Goal: Task Accomplishment & Management: Manage account settings

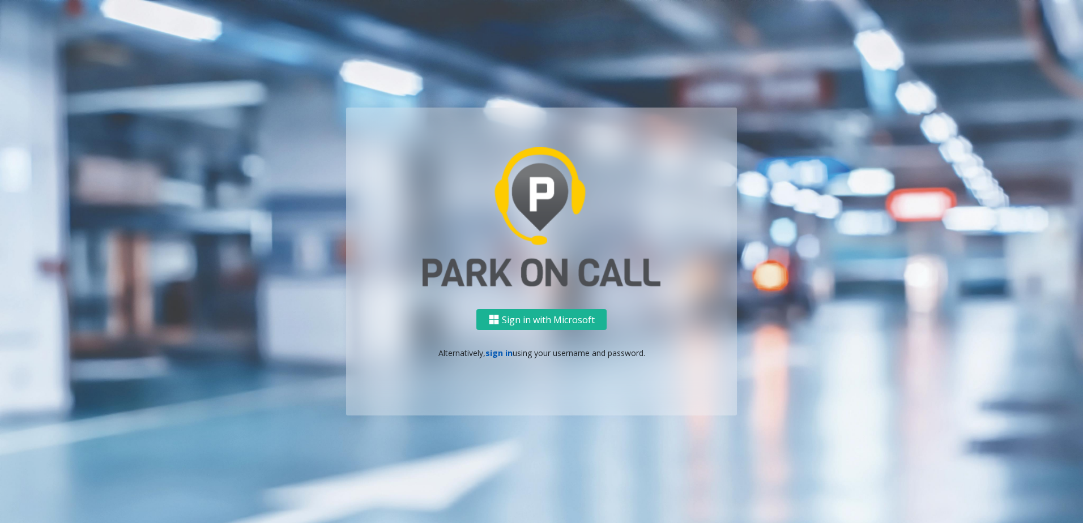
click at [501, 353] on link "sign in" at bounding box center [498, 353] width 27 height 11
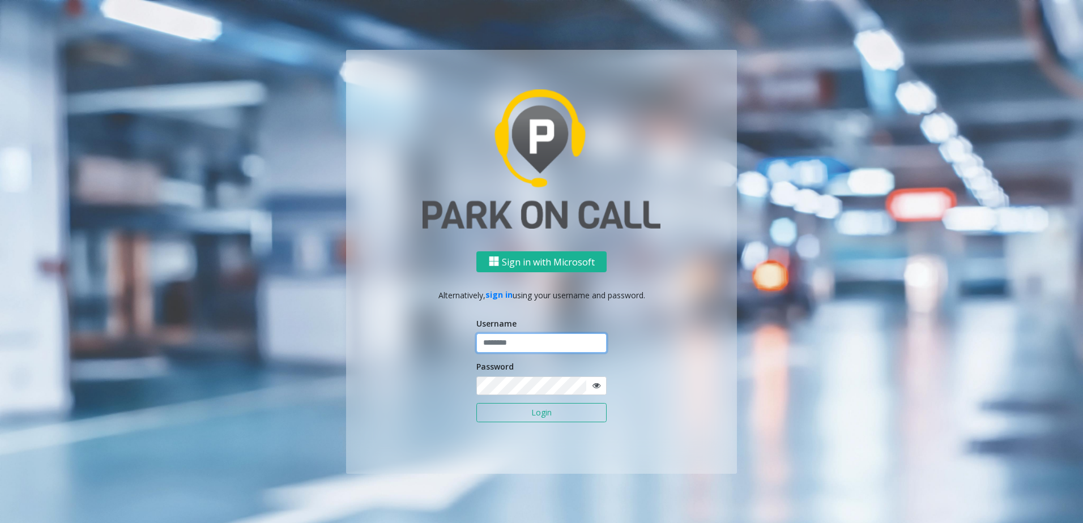
drag, startPoint x: 501, startPoint y: 353, endPoint x: 519, endPoint y: 348, distance: 18.7
click at [516, 344] on input "text" at bounding box center [541, 342] width 130 height 19
type input "********"
click at [522, 412] on button "Login" at bounding box center [541, 412] width 130 height 19
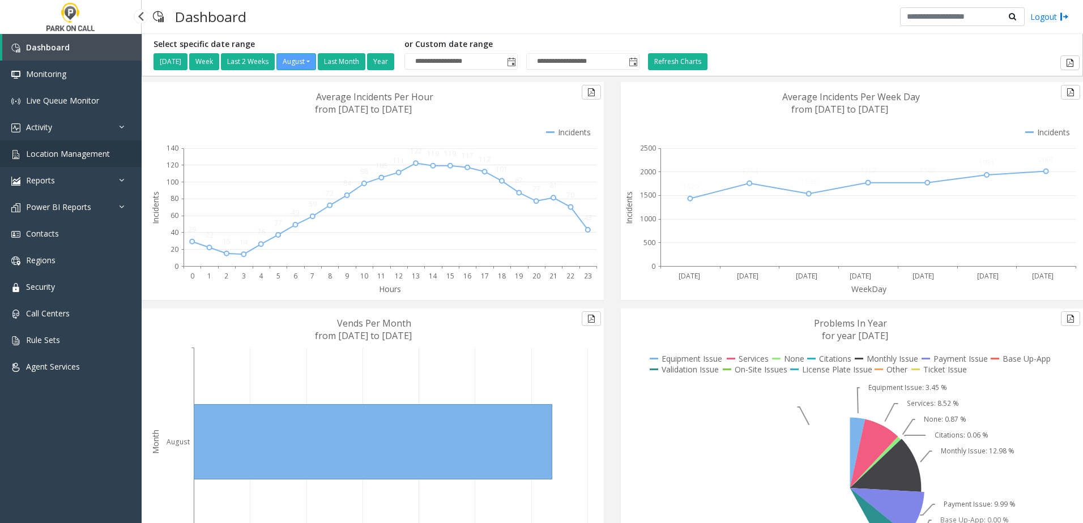
click at [119, 152] on link "Location Management" at bounding box center [71, 153] width 142 height 27
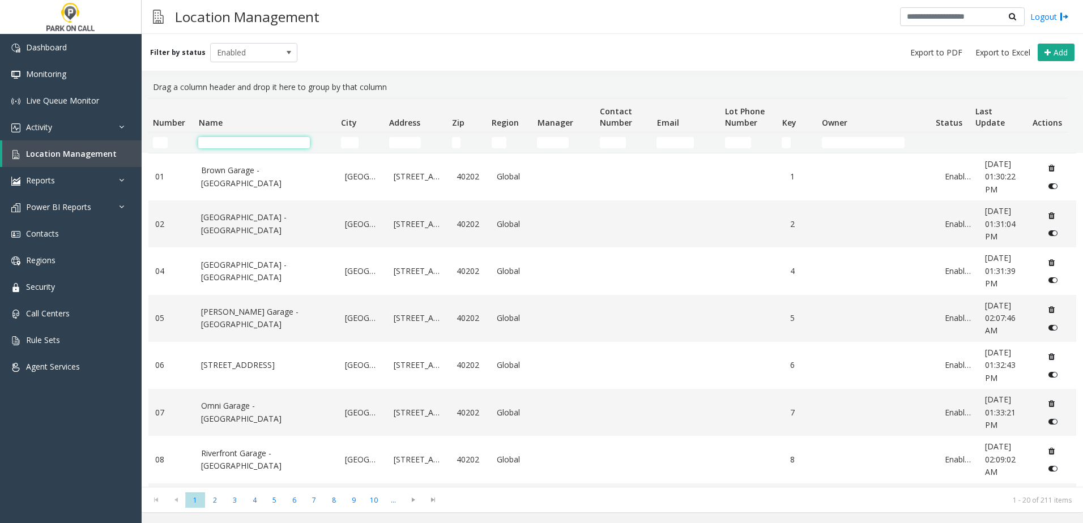
click at [254, 141] on input "Name Filter" at bounding box center [254, 142] width 112 height 11
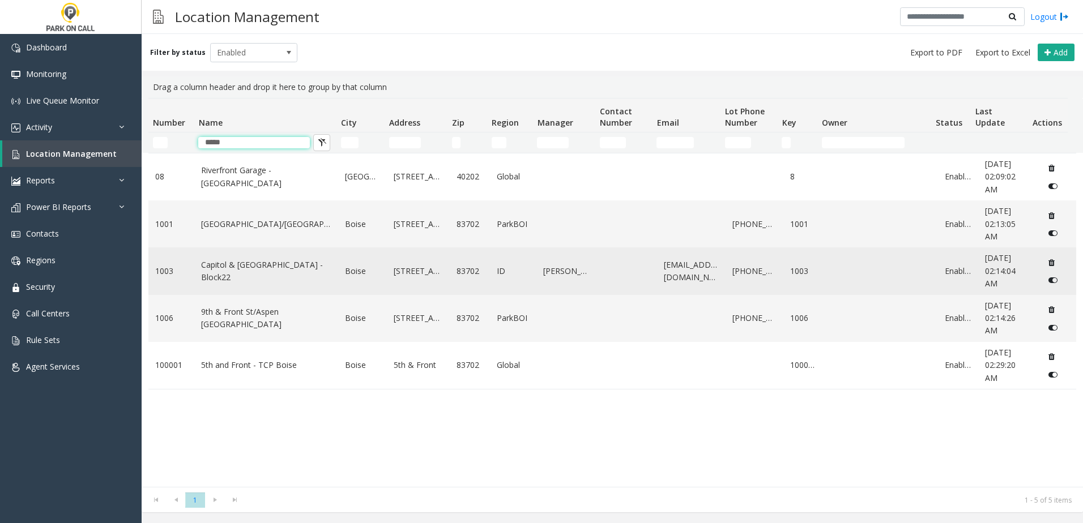
type input "*****"
click at [294, 275] on link "Capitol & [GEOGRAPHIC_DATA] - Block22" at bounding box center [266, 271] width 130 height 25
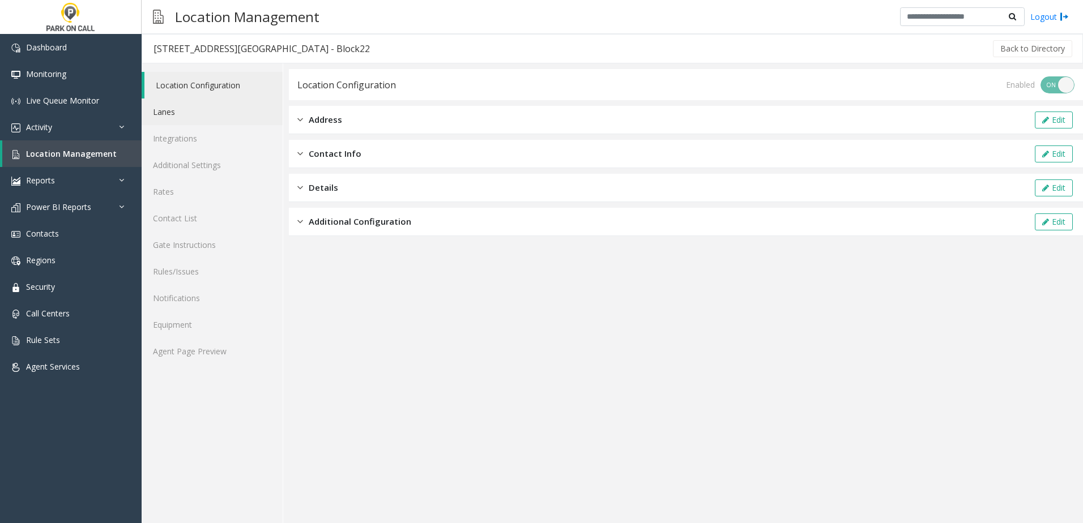
click at [218, 124] on link "Lanes" at bounding box center [212, 112] width 141 height 27
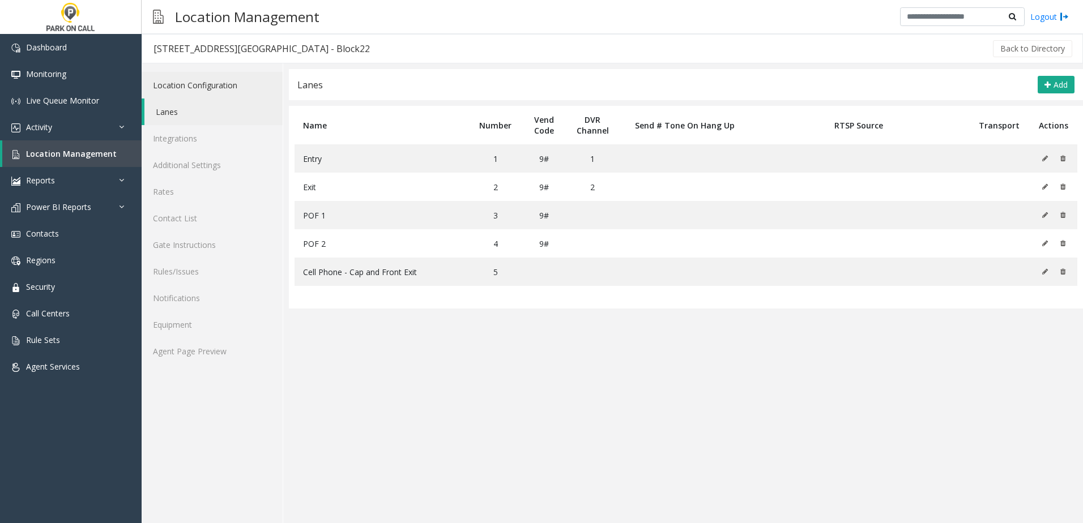
click at [198, 83] on link "Location Configuration" at bounding box center [212, 85] width 141 height 27
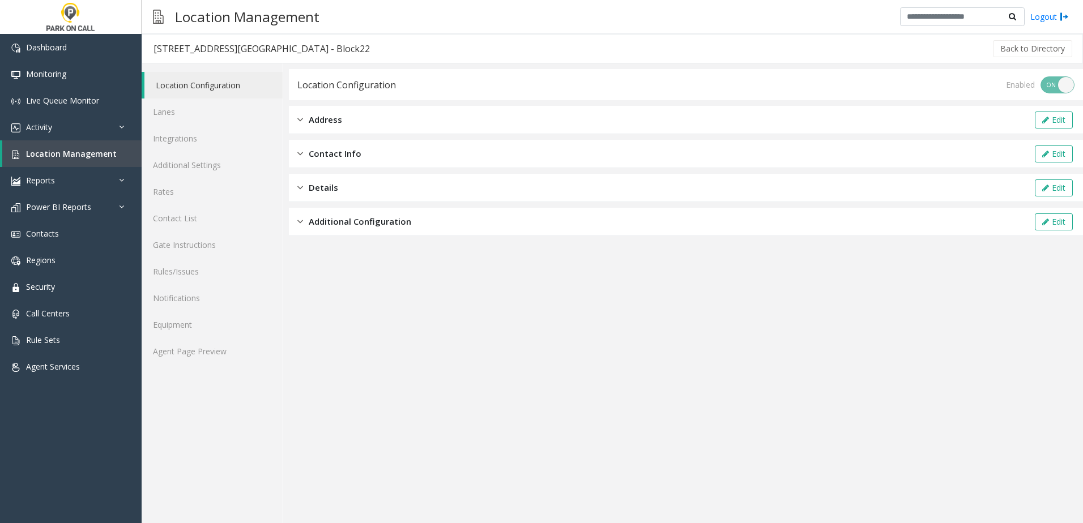
click at [360, 242] on app-location-configuration "Location Configuration Enabled ON OFF Address Edit Contact Info Edit Details Ed…" at bounding box center [686, 296] width 794 height 454
click at [361, 231] on div "Additional Configuration Edit" at bounding box center [686, 222] width 794 height 28
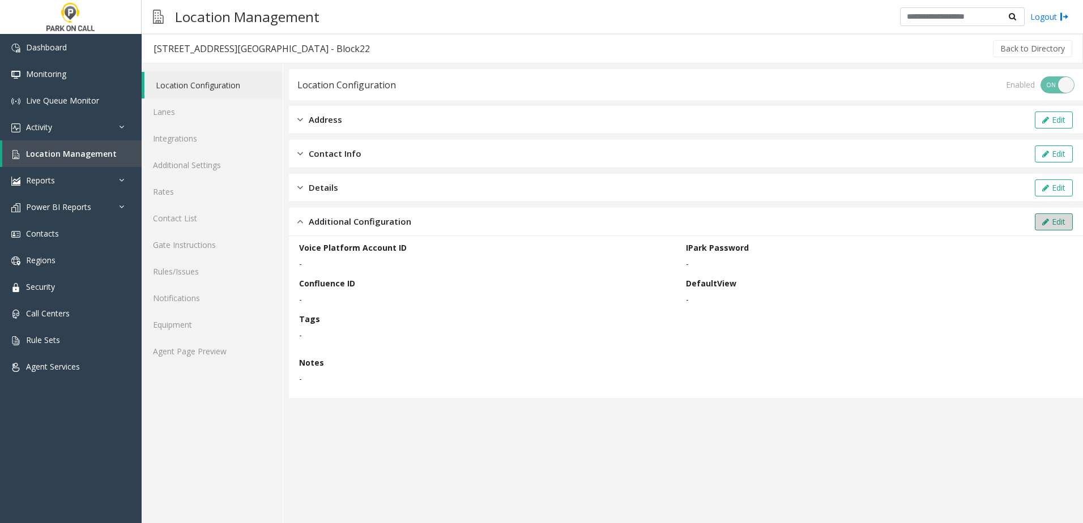
click at [1042, 223] on icon at bounding box center [1045, 222] width 7 height 8
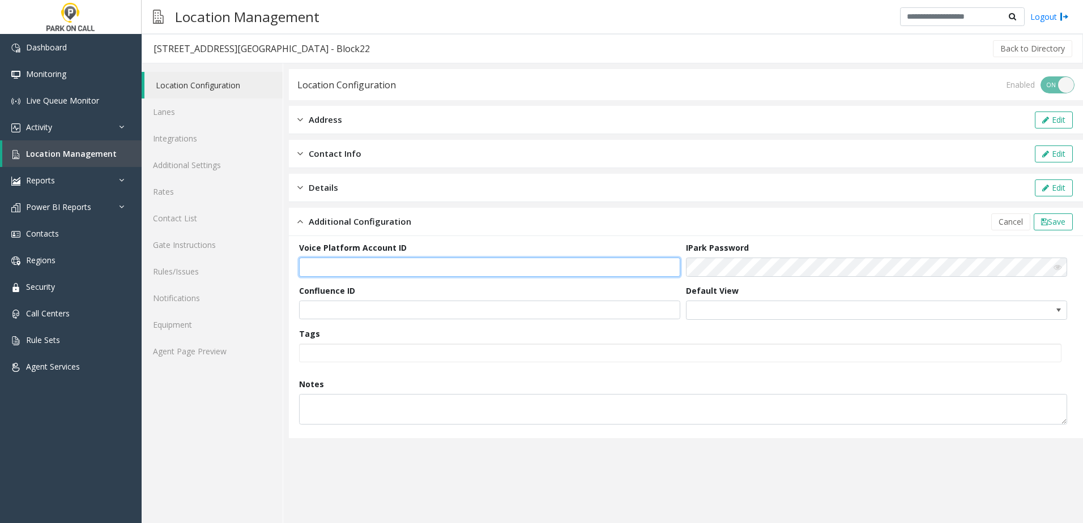
click at [395, 268] on input "text" at bounding box center [489, 267] width 381 height 19
paste input "**********"
type input "**********"
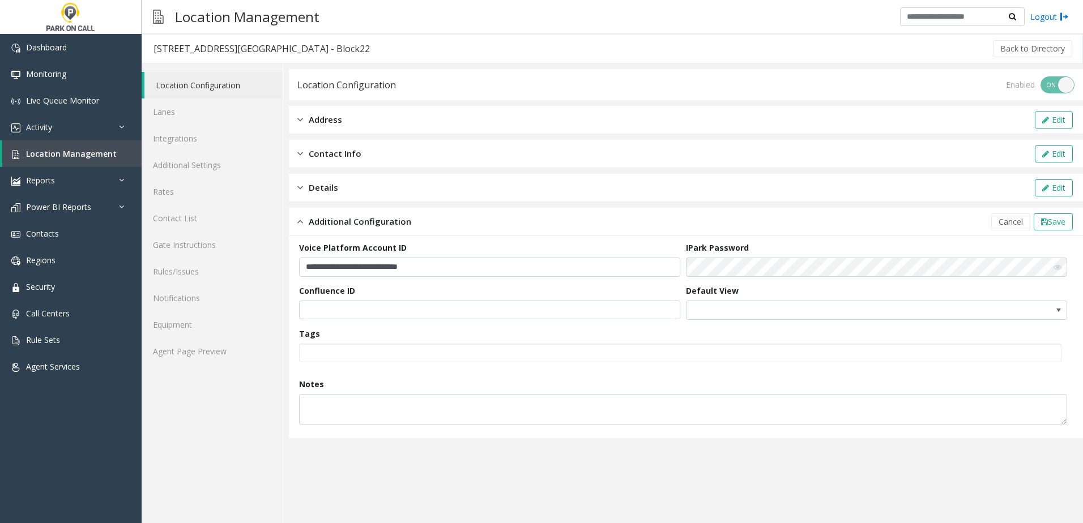
click at [608, 228] on div "Additional Configuration Cancel Save" at bounding box center [686, 222] width 794 height 28
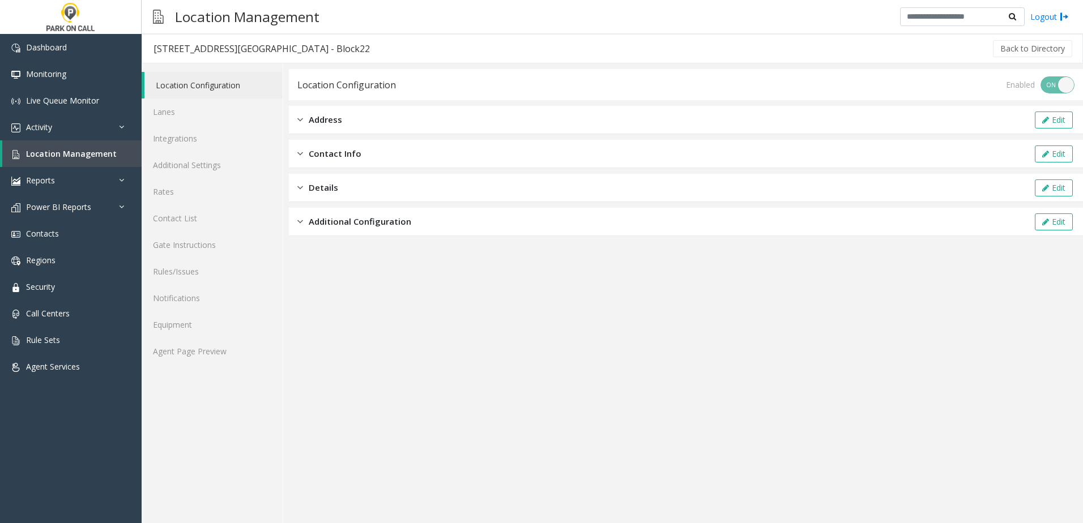
click at [633, 228] on div "Additional Configuration Edit" at bounding box center [686, 222] width 794 height 28
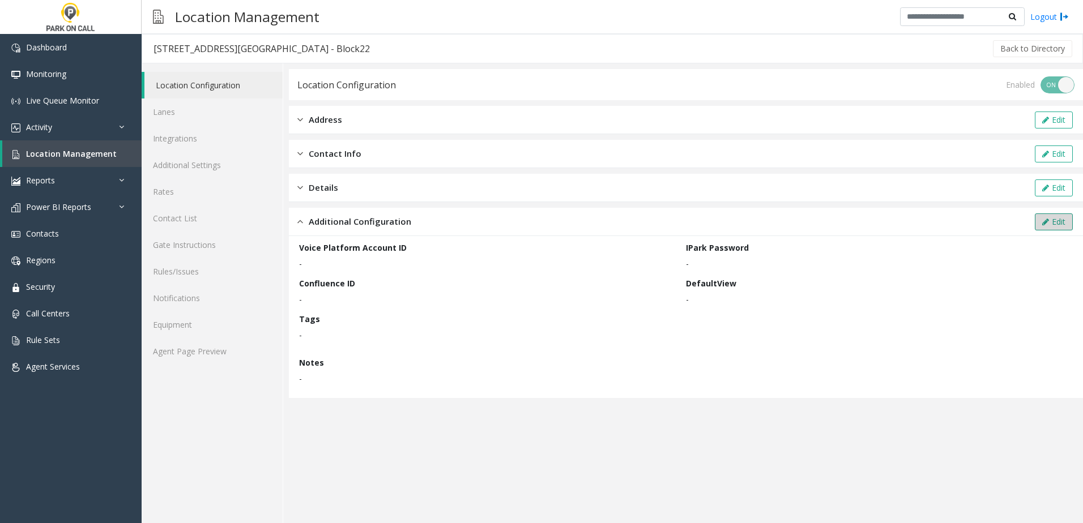
click at [1061, 219] on button "Edit" at bounding box center [1053, 221] width 38 height 17
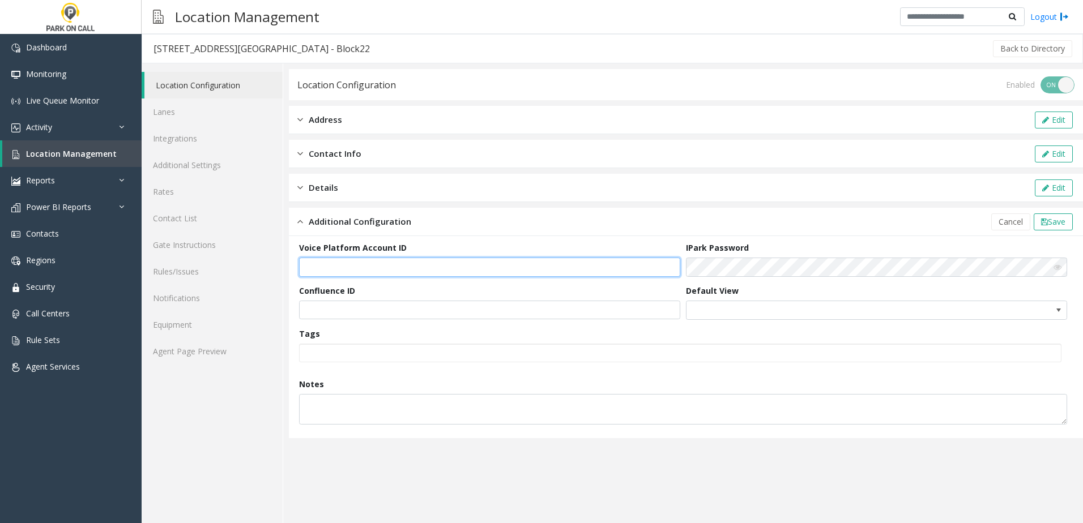
click at [451, 270] on input "text" at bounding box center [489, 267] width 381 height 19
paste input "**********"
type input "**********"
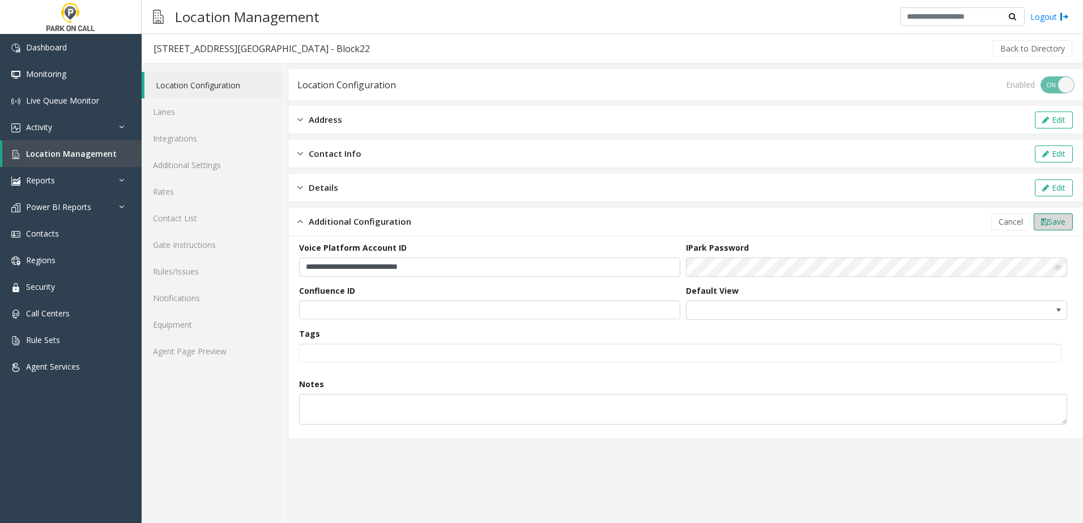
click at [1045, 217] on button "Save" at bounding box center [1052, 221] width 39 height 17
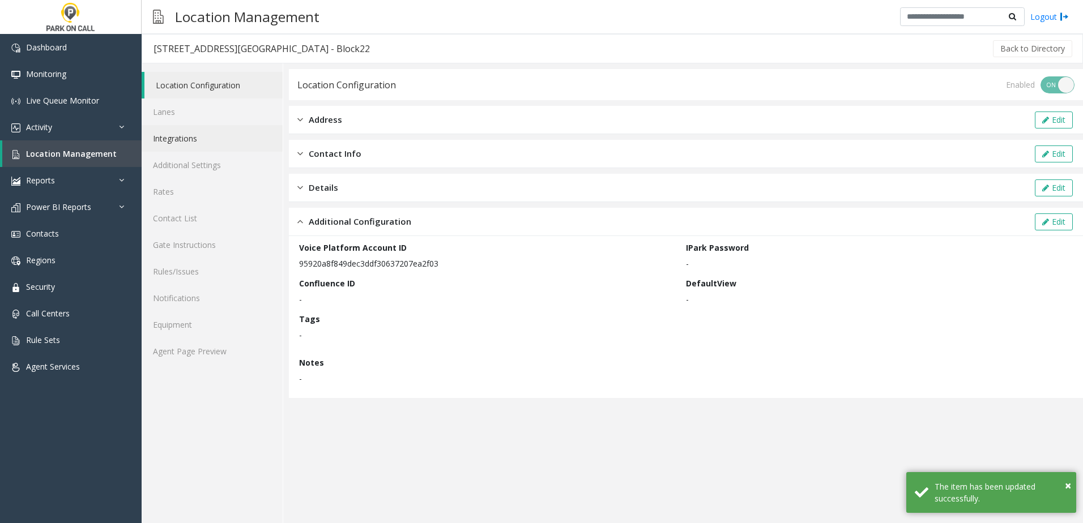
click at [215, 126] on link "Integrations" at bounding box center [212, 138] width 141 height 27
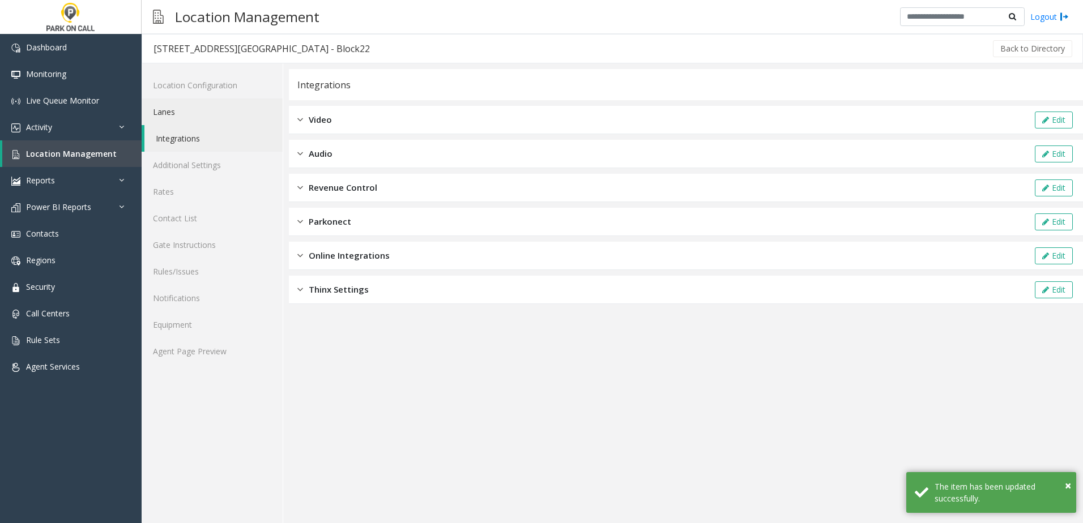
click at [215, 120] on link "Lanes" at bounding box center [212, 112] width 141 height 27
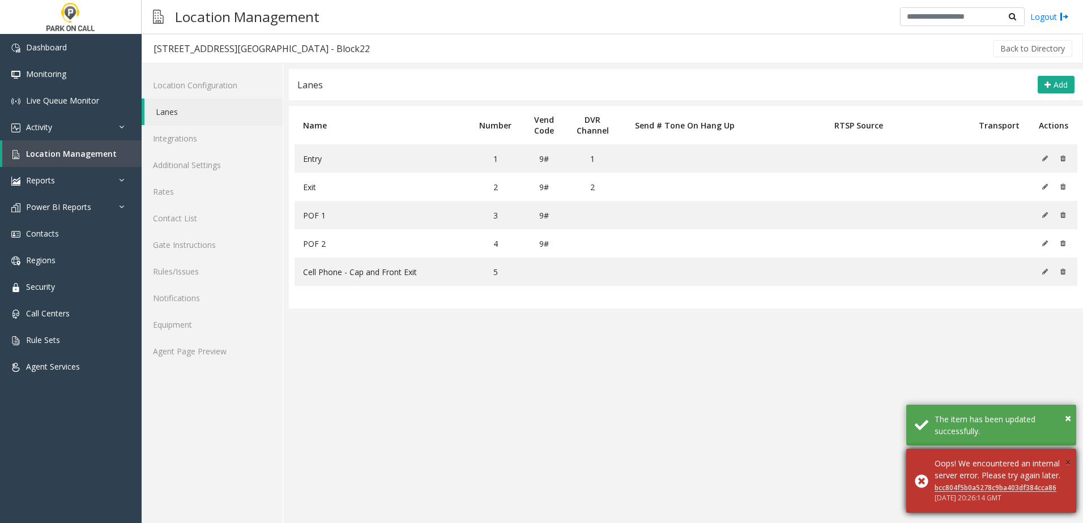
click at [1066, 455] on span "×" at bounding box center [1067, 462] width 6 height 15
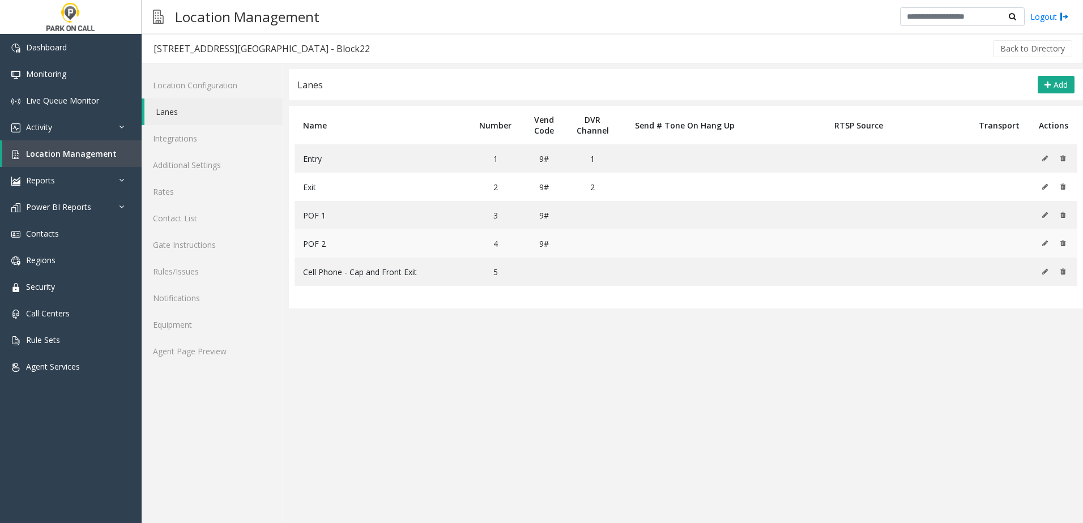
click at [1045, 247] on button at bounding box center [1047, 243] width 12 height 17
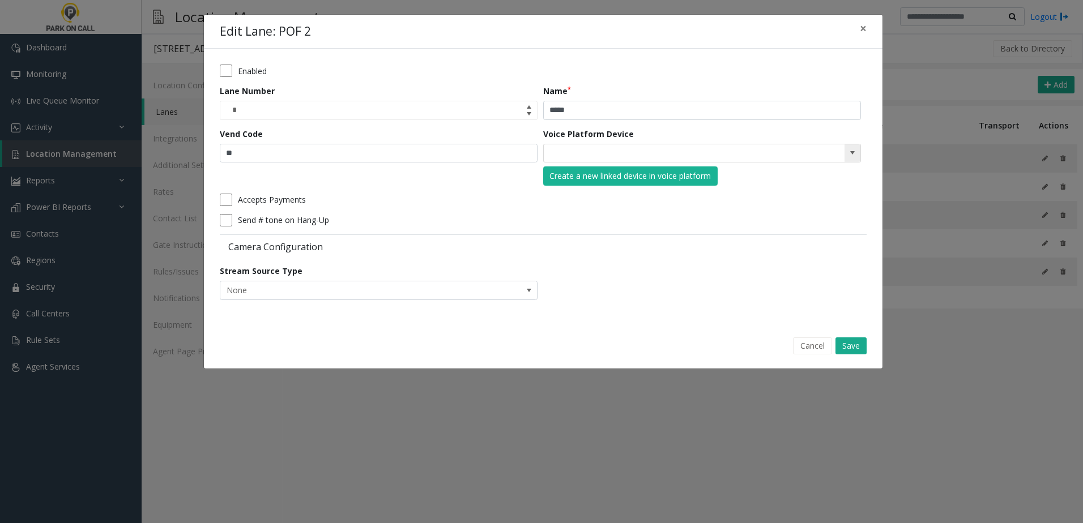
click at [854, 155] on span at bounding box center [852, 152] width 9 height 9
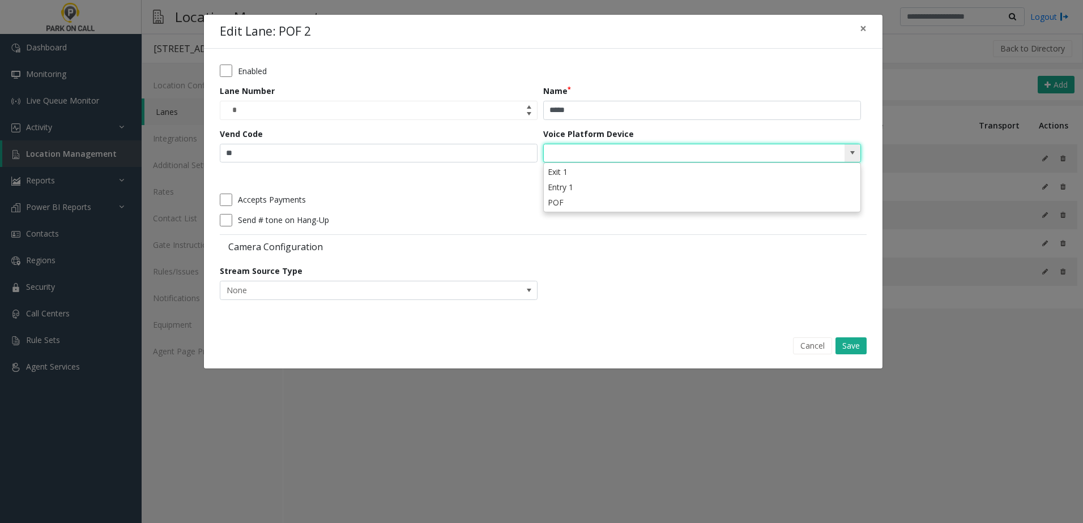
click at [854, 155] on span at bounding box center [852, 152] width 9 height 9
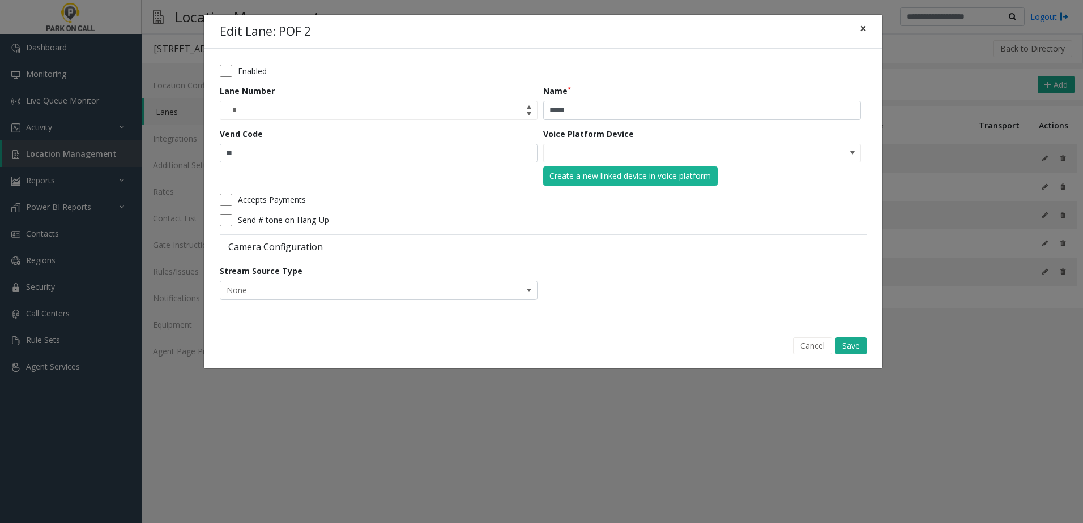
click at [867, 25] on button "×" at bounding box center [863, 29] width 23 height 28
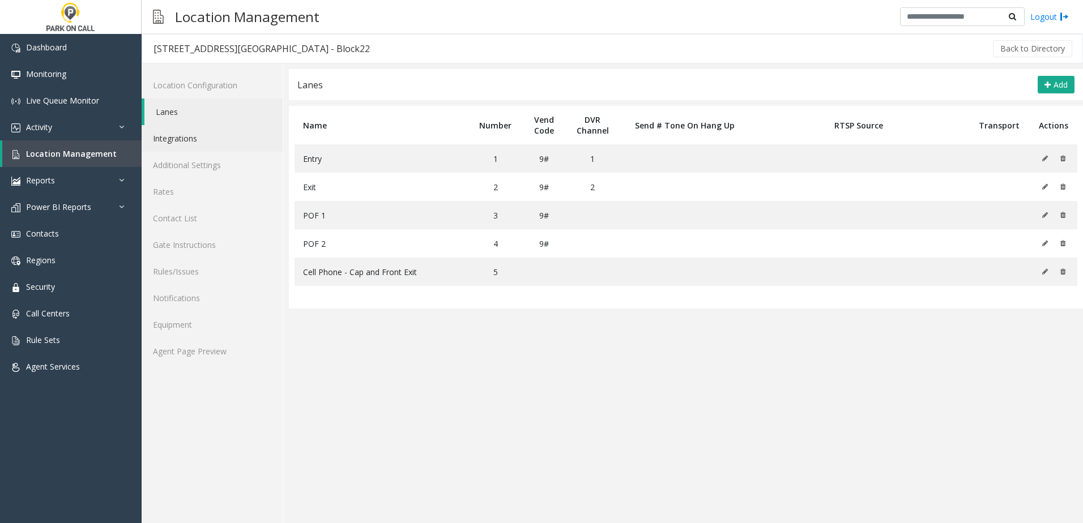
click at [258, 131] on link "Integrations" at bounding box center [212, 138] width 141 height 27
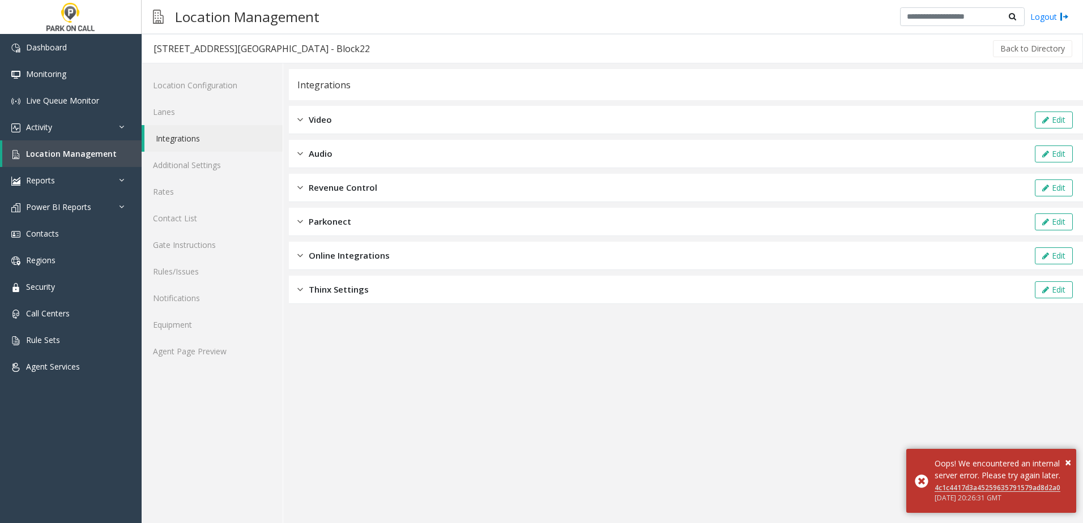
click at [358, 200] on div "Revenue Control Edit" at bounding box center [686, 188] width 794 height 28
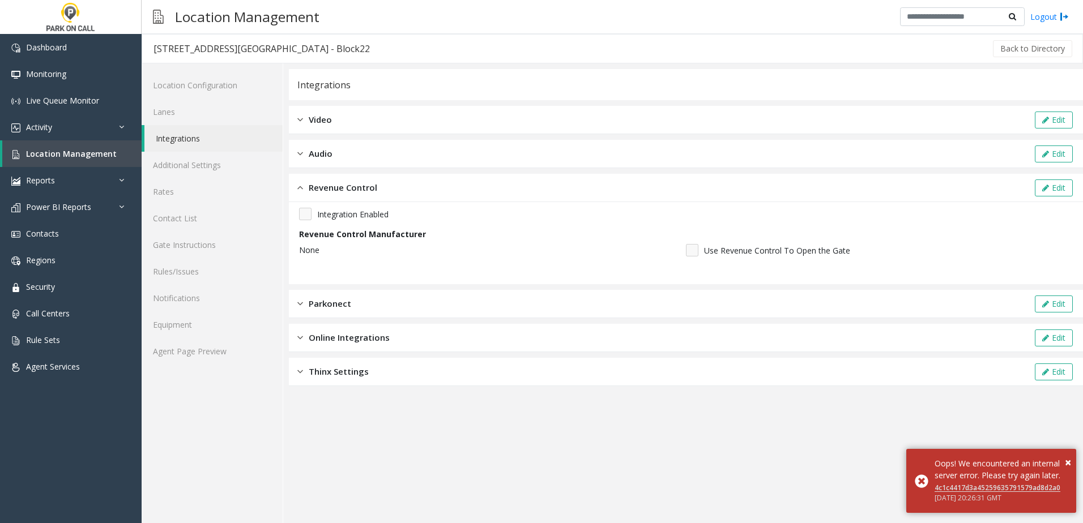
click at [352, 313] on div "Parkonect Edit" at bounding box center [686, 304] width 794 height 28
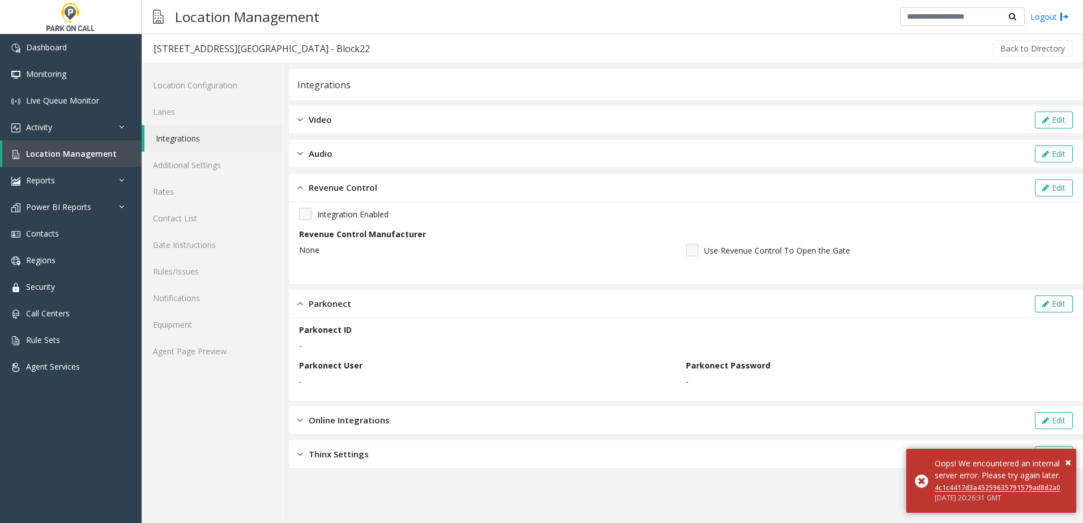
click at [357, 144] on div "Audio Edit" at bounding box center [686, 154] width 794 height 28
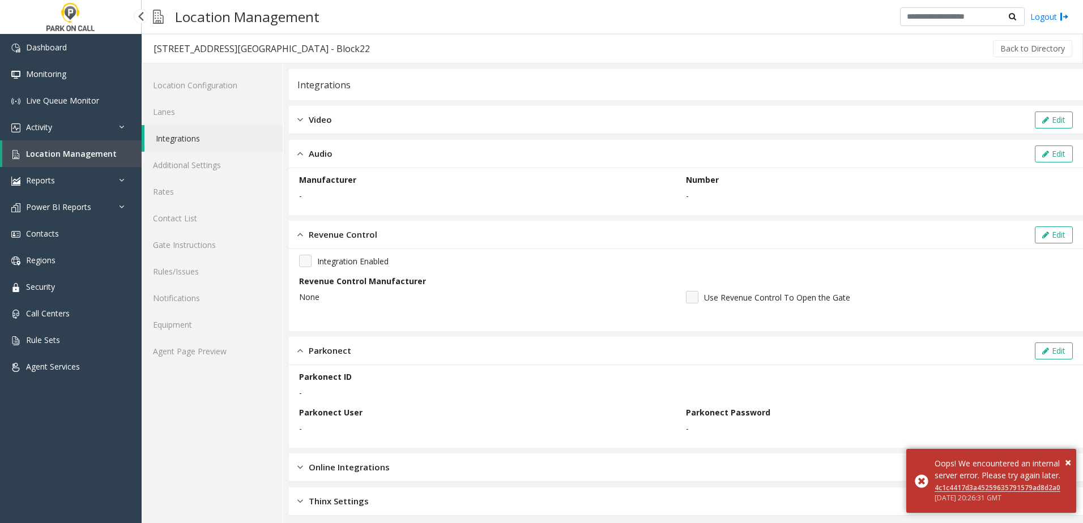
click at [92, 153] on span "Location Management" at bounding box center [71, 153] width 91 height 11
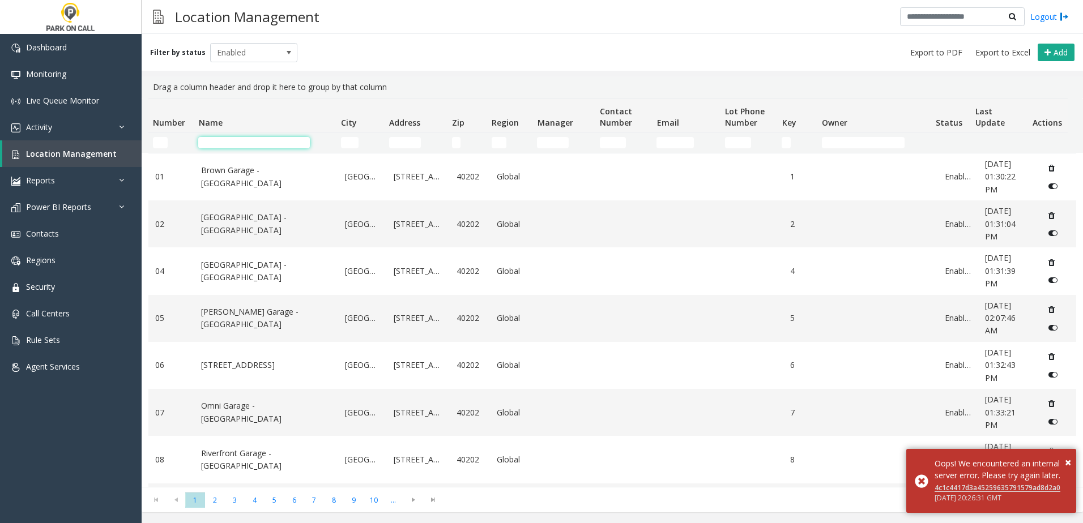
click at [232, 138] on input "Name Filter" at bounding box center [254, 142] width 112 height 11
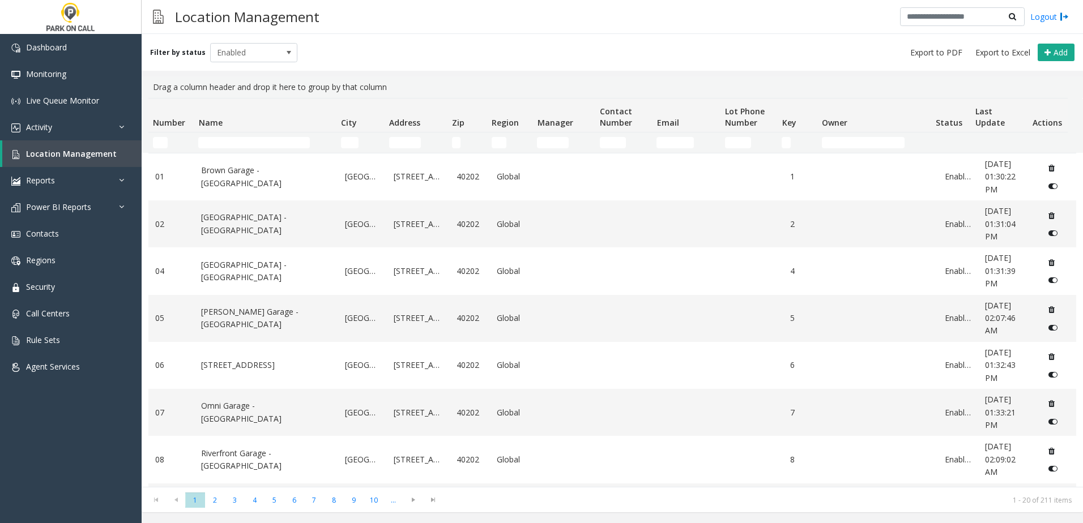
click at [256, 135] on td "Name Filter" at bounding box center [265, 142] width 142 height 20
click at [254, 146] on input "Name Filter" at bounding box center [254, 142] width 112 height 11
type input "*"
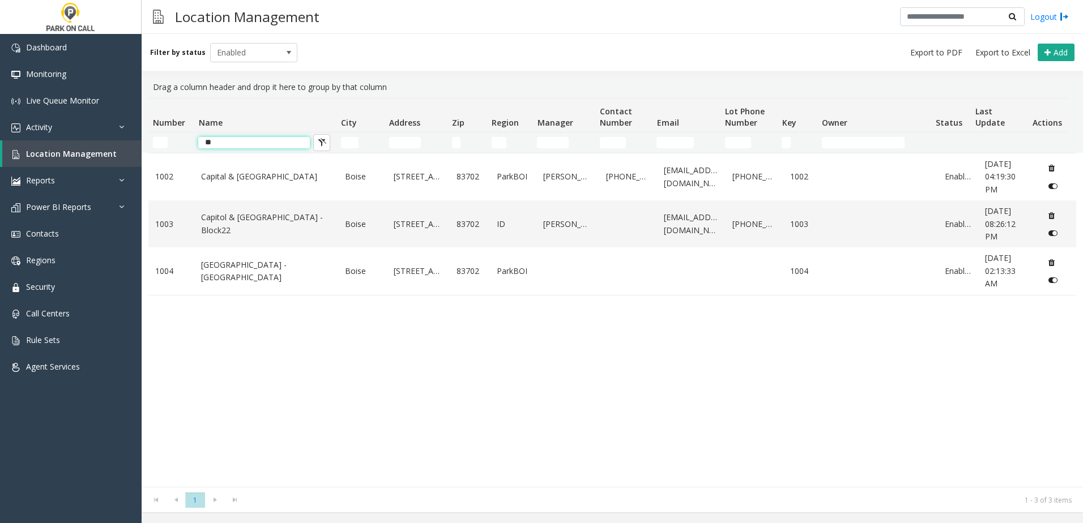
type input "*"
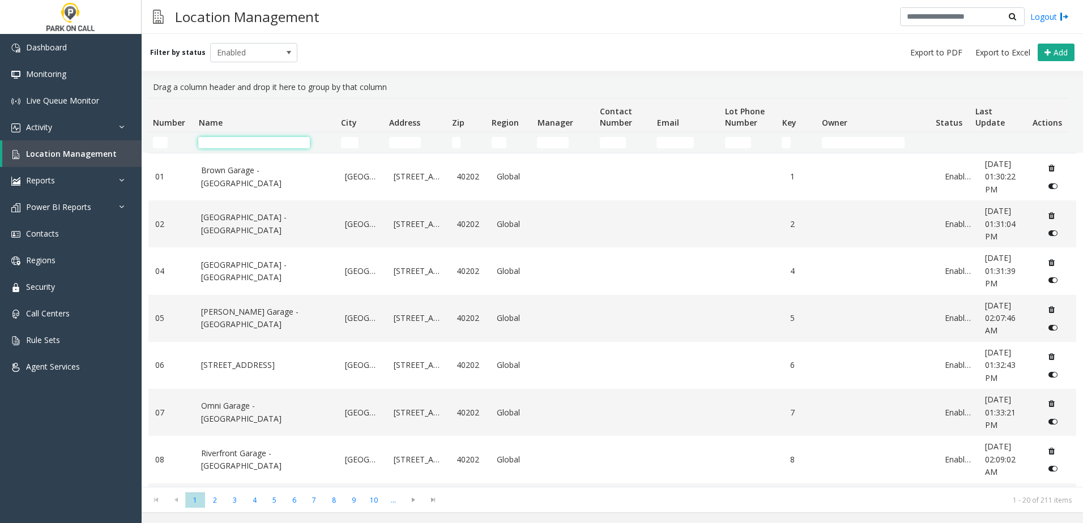
click at [243, 148] on input "Name Filter" at bounding box center [254, 142] width 112 height 11
click at [78, 468] on div "Dashboard Monitoring Live Queue Monitor Activity Daily Activity Lane Activity A…" at bounding box center [71, 274] width 142 height 481
click at [262, 138] on input "Name Filter" at bounding box center [254, 142] width 112 height 11
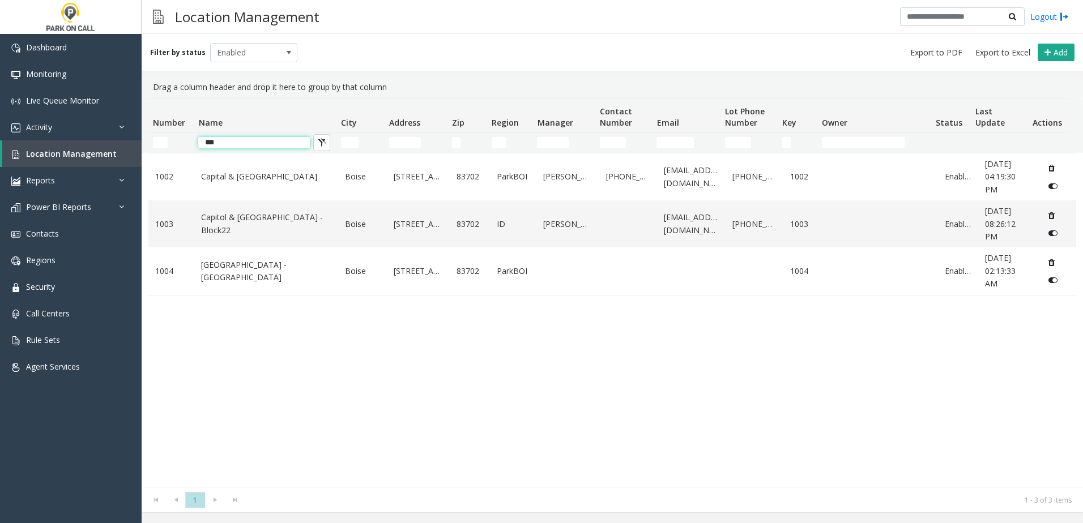
type input "****"
click at [260, 137] on input "****" at bounding box center [254, 142] width 112 height 11
click at [259, 139] on input "****" at bounding box center [254, 142] width 112 height 11
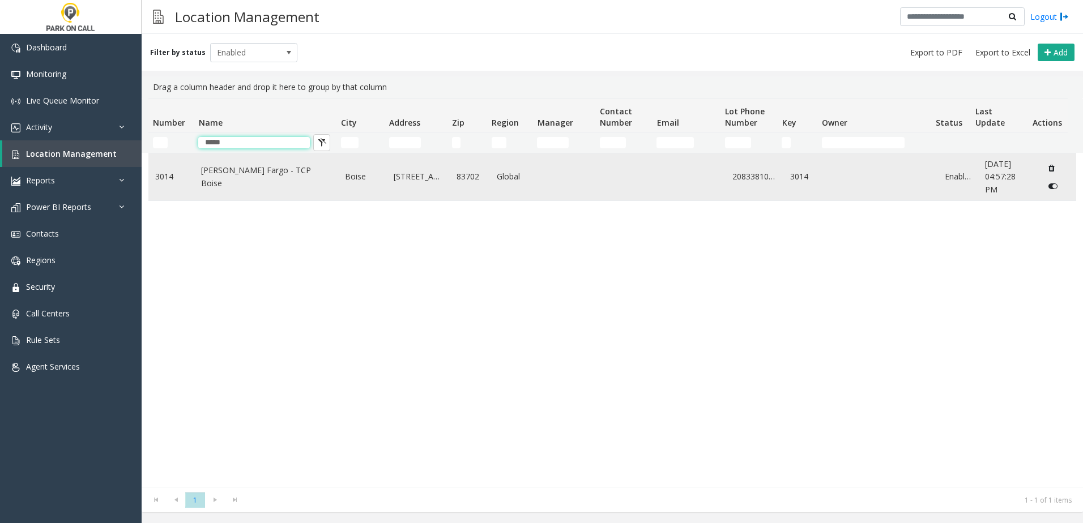
type input "*****"
click at [195, 188] on td "Wells Fargo - TCP Boise" at bounding box center [266, 176] width 144 height 47
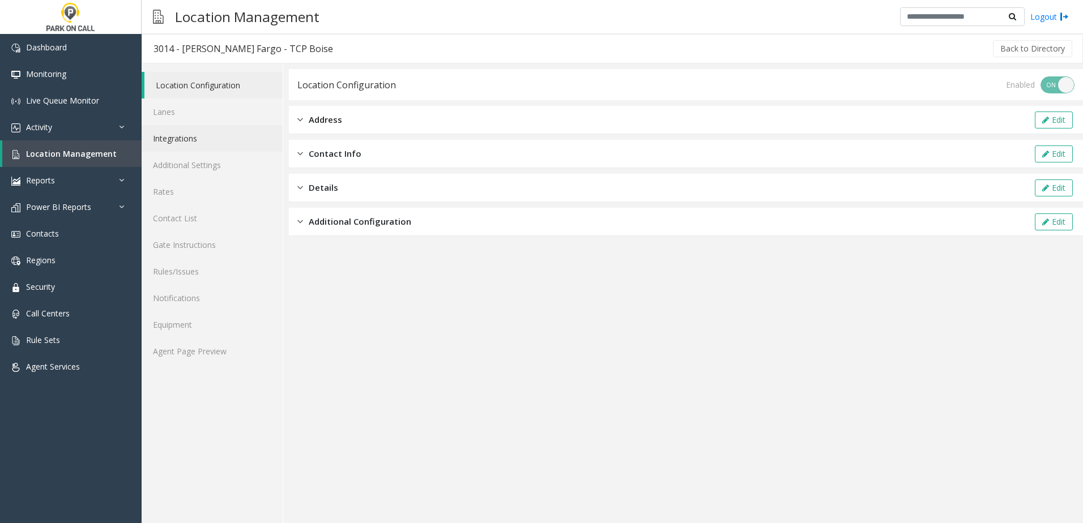
click at [194, 140] on link "Integrations" at bounding box center [212, 138] width 141 height 27
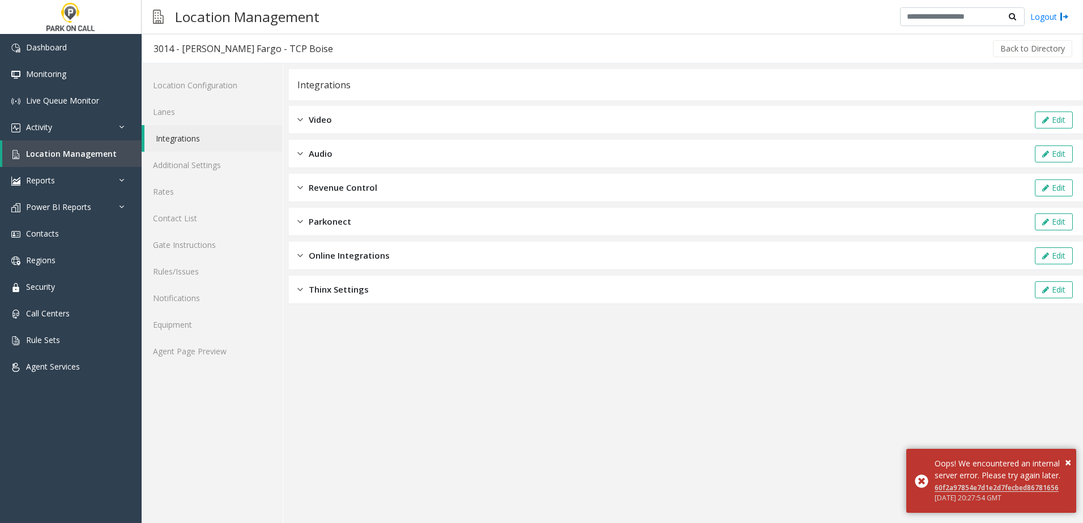
click at [344, 199] on div "Revenue Control Edit" at bounding box center [686, 188] width 794 height 28
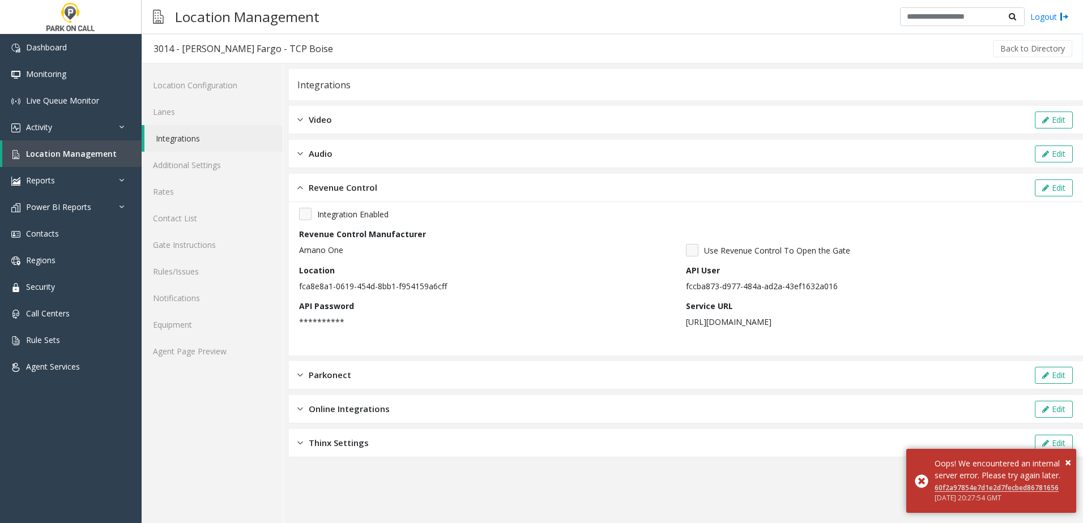
click at [722, 288] on p "fccba873-d977-484a-ad2a-43ef1632a016" at bounding box center [876, 286] width 381 height 12
copy p "fccba873-d977-484a-ad2a-43ef1632a016"
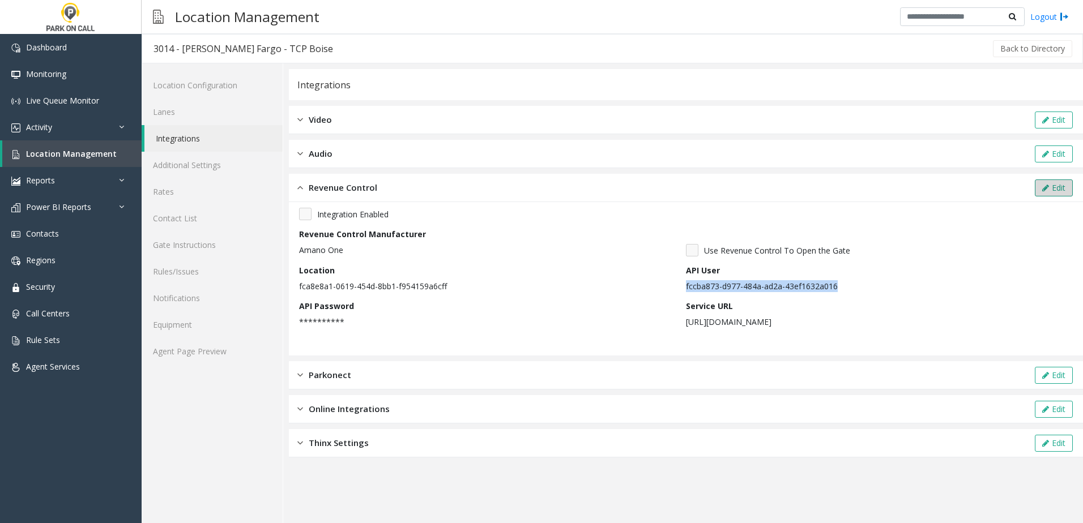
click at [1058, 190] on button "Edit" at bounding box center [1053, 187] width 38 height 17
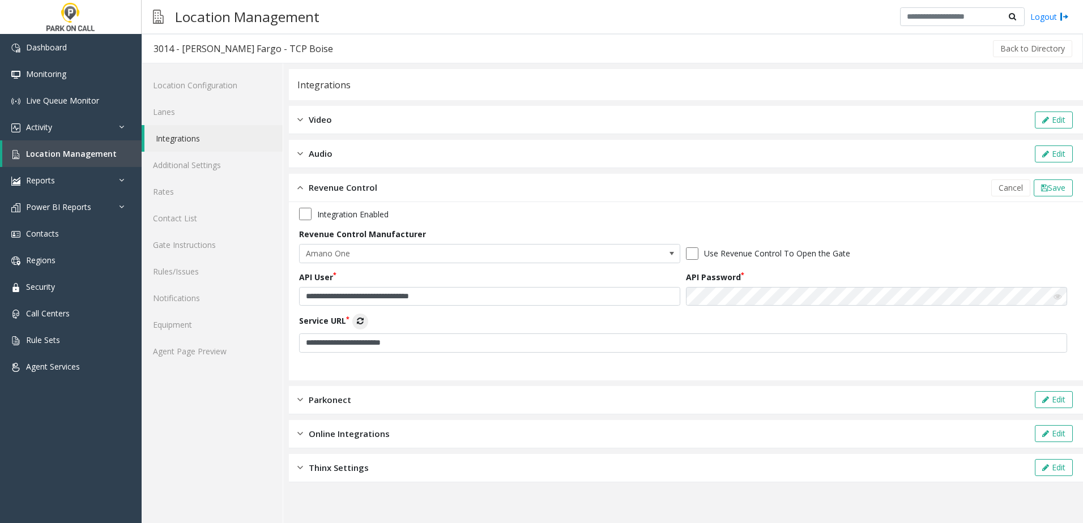
click at [1054, 293] on icon at bounding box center [1057, 297] width 8 height 8
click at [440, 350] on input "**********" at bounding box center [683, 342] width 768 height 19
drag, startPoint x: 470, startPoint y: 298, endPoint x: 182, endPoint y: 279, distance: 288.3
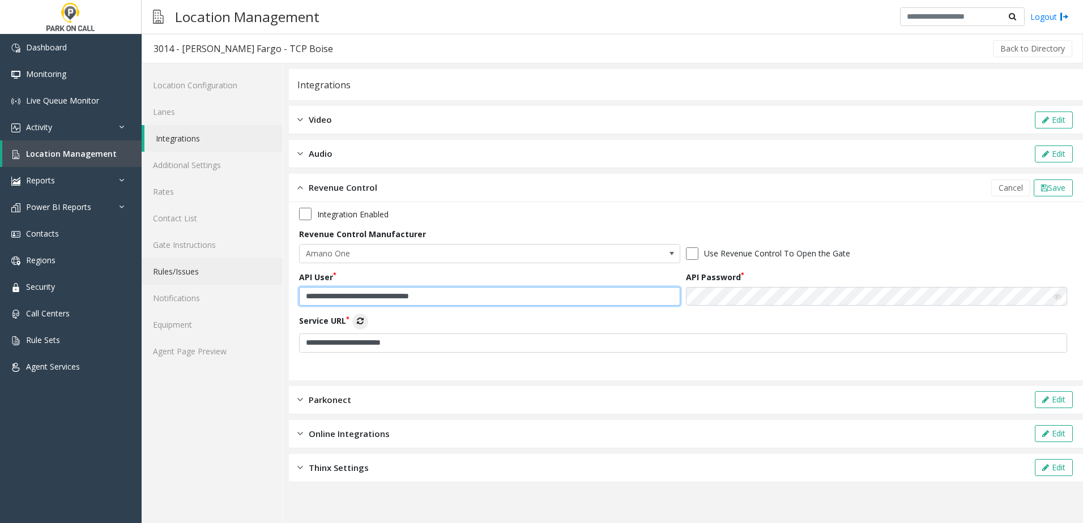
click at [182, 279] on div "**********" at bounding box center [612, 293] width 941 height 460
click at [79, 161] on link "Location Management" at bounding box center [71, 153] width 139 height 27
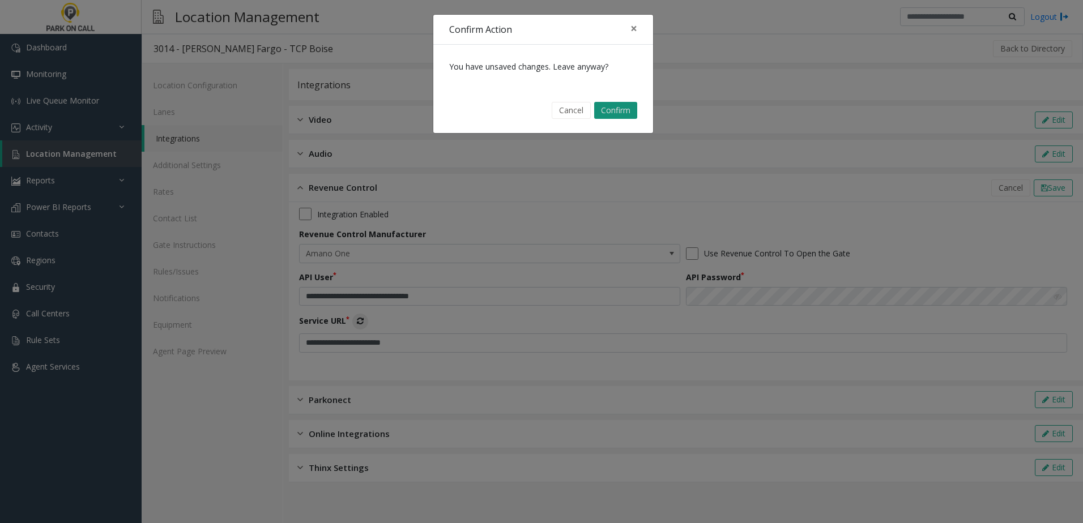
click at [627, 108] on button "Confirm" at bounding box center [615, 110] width 43 height 17
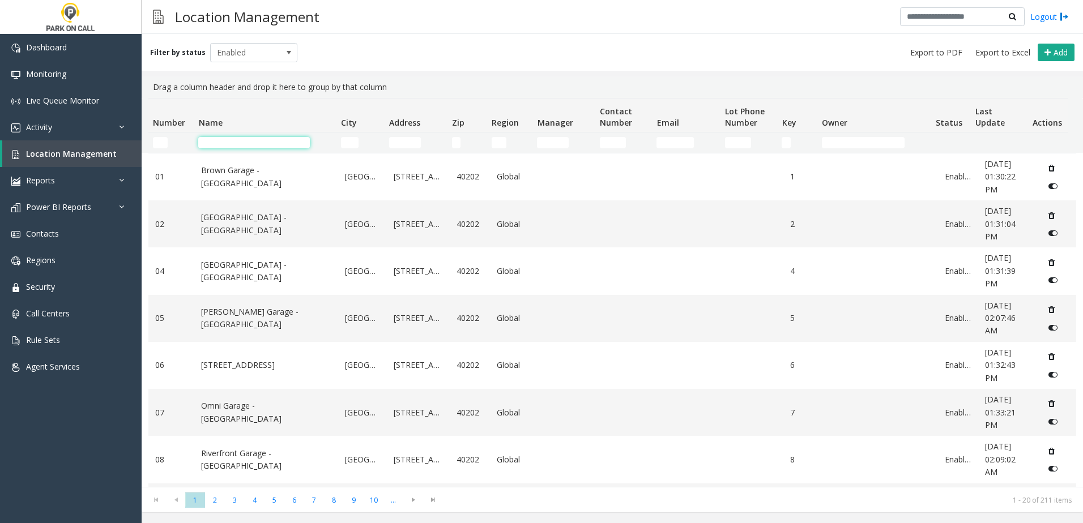
click at [246, 147] on input "Name Filter" at bounding box center [254, 142] width 112 height 11
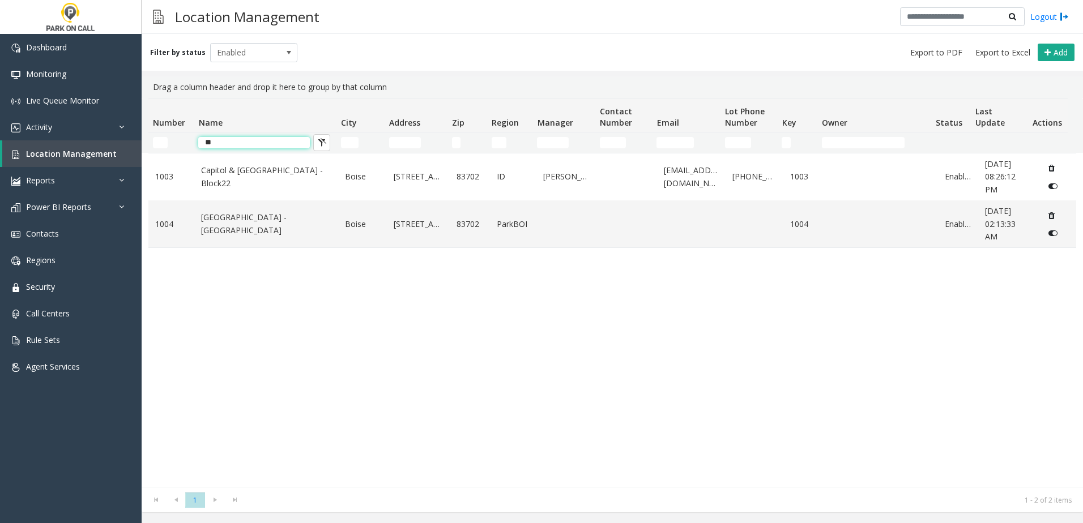
type input "*"
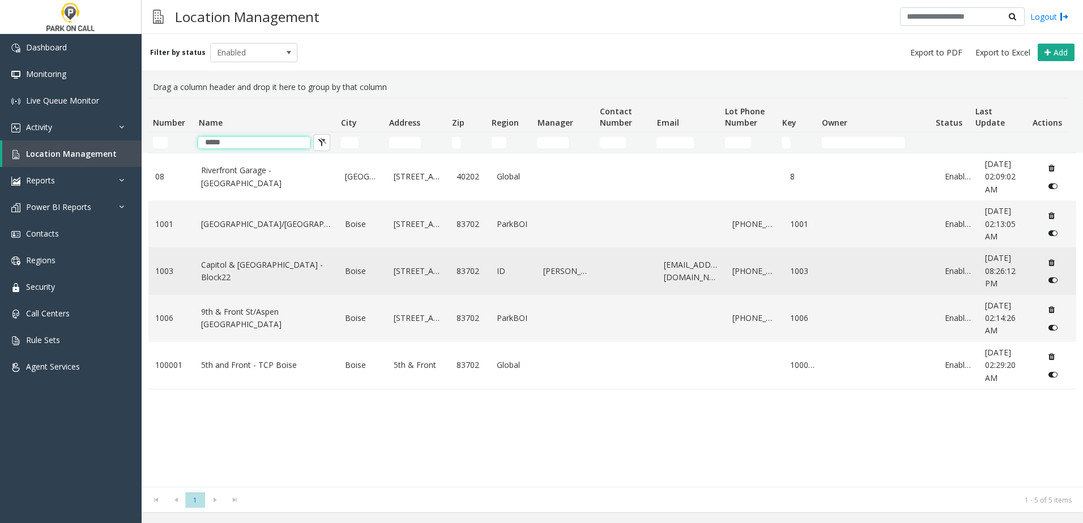
type input "*****"
click at [294, 276] on link "Capitol & [GEOGRAPHIC_DATA] - Block22" at bounding box center [266, 271] width 130 height 25
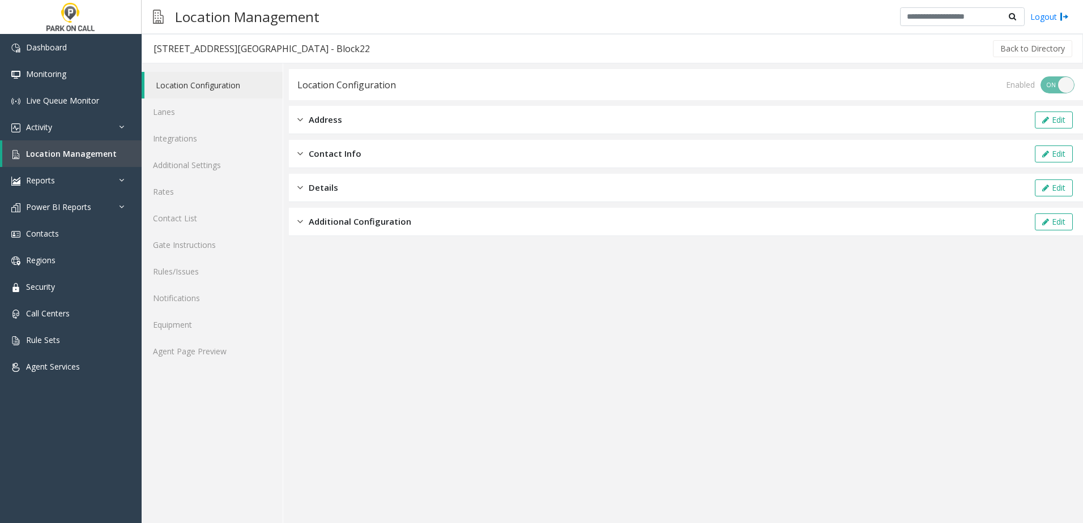
click at [348, 220] on span "Additional Configuration" at bounding box center [360, 221] width 102 height 13
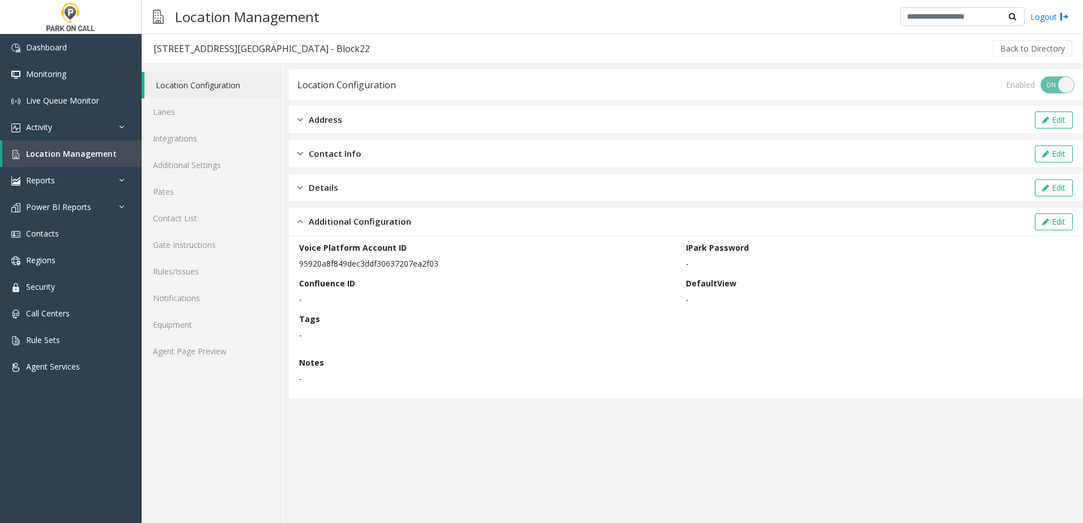
drag, startPoint x: 298, startPoint y: 261, endPoint x: 443, endPoint y: 265, distance: 145.6
click at [443, 265] on div "Voice Platform Account ID 95920a8f849dec3ddf30637207ea2f03 IPark Password - Con…" at bounding box center [686, 317] width 794 height 162
drag, startPoint x: 443, startPoint y: 265, endPoint x: 351, endPoint y: 269, distance: 92.4
click at [359, 267] on p "95920a8f849dec3ddf30637207ea2f03" at bounding box center [489, 264] width 381 height 12
drag, startPoint x: 296, startPoint y: 263, endPoint x: 463, endPoint y: 272, distance: 167.3
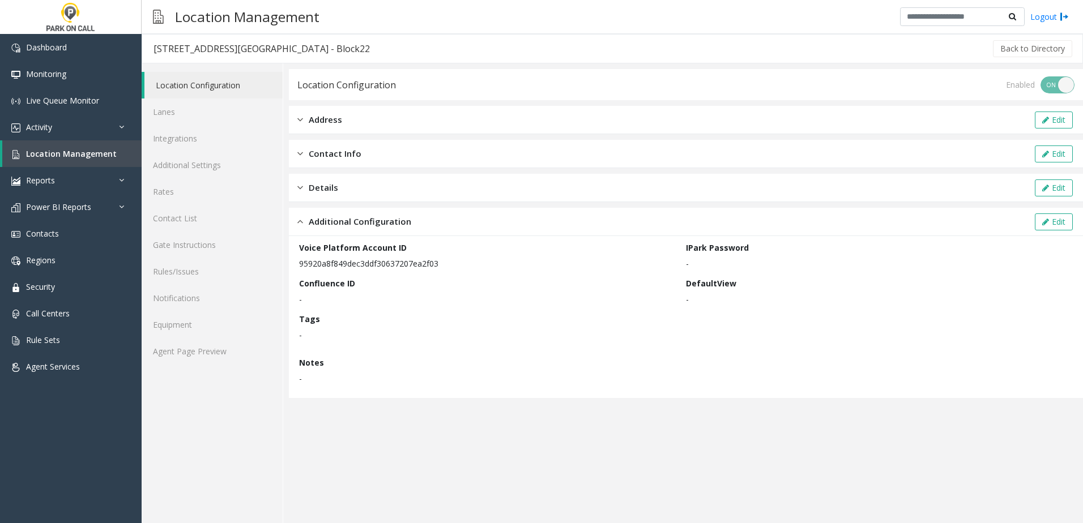
click at [463, 272] on div "Voice Platform Account ID 95920a8f849dec3ddf30637207ea2f03 IPark Password - Con…" at bounding box center [686, 317] width 794 height 162
drag, startPoint x: 463, startPoint y: 272, endPoint x: 431, endPoint y: 268, distance: 32.5
click at [431, 268] on p "95920a8f849dec3ddf30637207ea2f03" at bounding box center [489, 264] width 381 height 12
click at [341, 265] on p "95920a8f849dec3ddf30637207ea2f03" at bounding box center [489, 264] width 381 height 12
drag, startPoint x: 300, startPoint y: 258, endPoint x: 443, endPoint y: 262, distance: 142.7
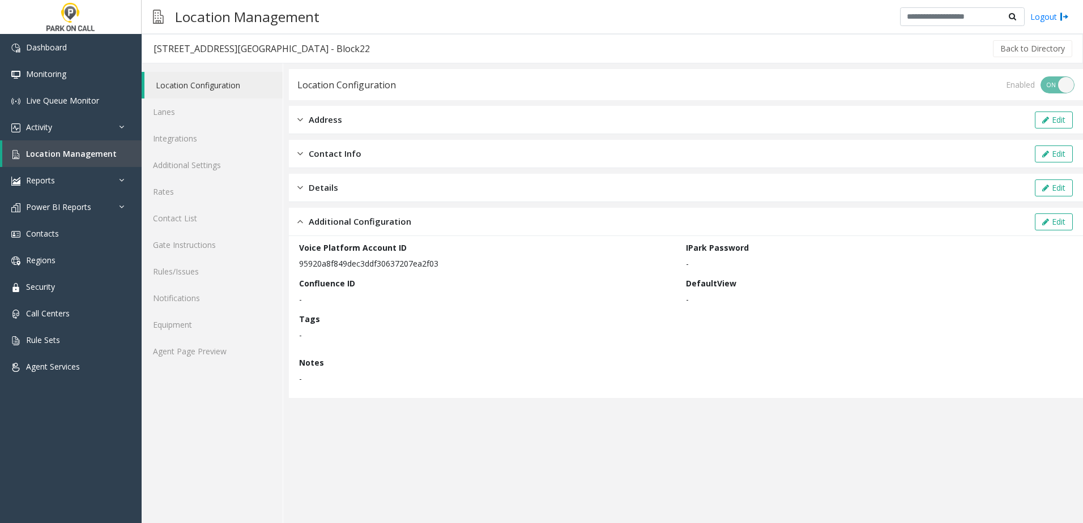
click at [443, 262] on p "95920a8f849dec3ddf30637207ea2f03" at bounding box center [489, 264] width 381 height 12
drag, startPoint x: 443, startPoint y: 262, endPoint x: 355, endPoint y: 264, distance: 87.8
click at [355, 264] on p "95920a8f849dec3ddf30637207ea2f03" at bounding box center [489, 264] width 381 height 12
drag, startPoint x: 300, startPoint y: 263, endPoint x: 438, endPoint y: 264, distance: 138.2
click at [438, 264] on p "95920a8f849dec3ddf30637207ea2f03" at bounding box center [489, 264] width 381 height 12
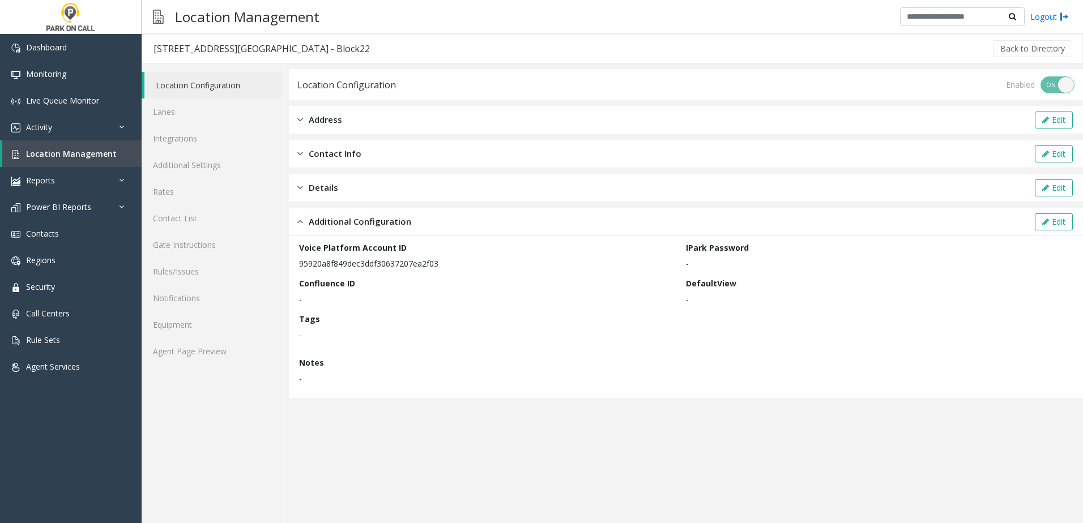
drag, startPoint x: 438, startPoint y: 264, endPoint x: 401, endPoint y: 269, distance: 36.6
click at [401, 269] on p "95920a8f849dec3ddf30637207ea2f03" at bounding box center [489, 264] width 381 height 12
drag, startPoint x: 302, startPoint y: 247, endPoint x: 410, endPoint y: 263, distance: 109.4
click at [410, 263] on div "Voice Platform Account ID 95920a8f849dec3ddf30637207ea2f03" at bounding box center [492, 256] width 387 height 28
drag, startPoint x: 410, startPoint y: 263, endPoint x: 350, endPoint y: 265, distance: 59.5
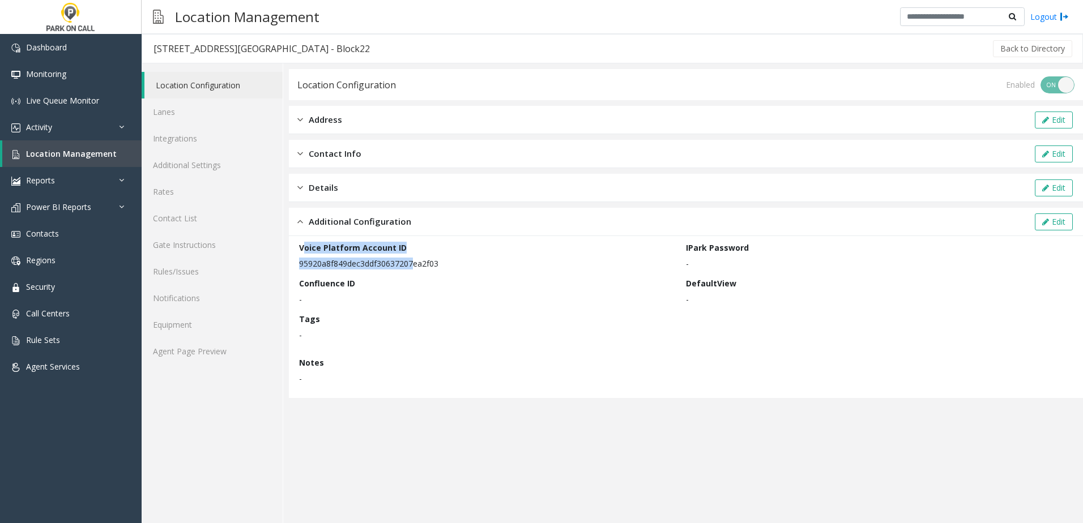
click at [350, 265] on p "95920a8f849dec3ddf30637207ea2f03" at bounding box center [489, 264] width 381 height 12
drag, startPoint x: 300, startPoint y: 264, endPoint x: 447, endPoint y: 266, distance: 147.8
click at [447, 266] on p "95920a8f849dec3ddf30637207ea2f03" at bounding box center [489, 264] width 381 height 12
drag, startPoint x: 447, startPoint y: 266, endPoint x: 394, endPoint y: 268, distance: 53.9
click at [394, 268] on p "95920a8f849dec3ddf30637207ea2f03" at bounding box center [489, 264] width 381 height 12
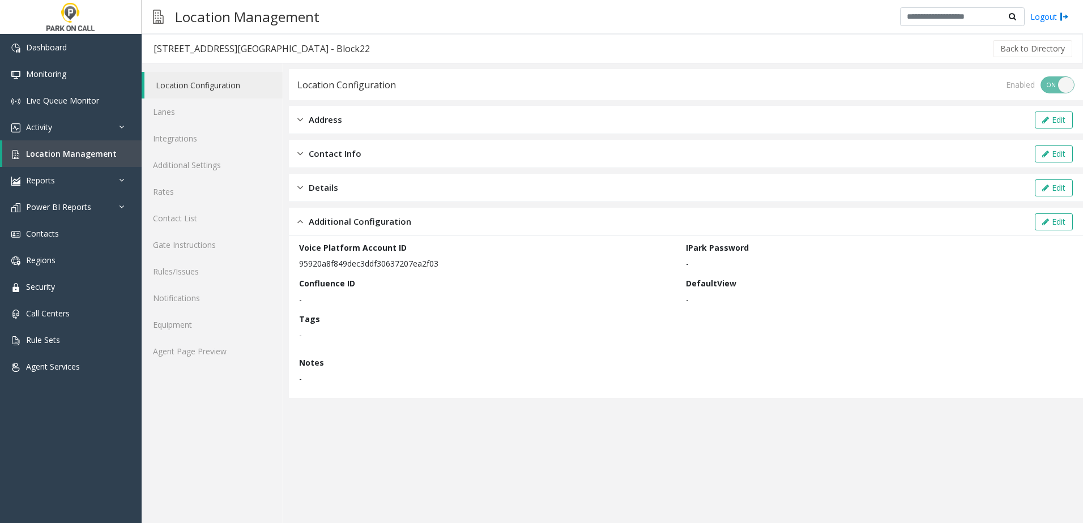
click at [321, 265] on p "95920a8f849dec3ddf30637207ea2f03" at bounding box center [489, 264] width 381 height 12
drag, startPoint x: 300, startPoint y: 264, endPoint x: 443, endPoint y: 265, distance: 143.2
click at [443, 265] on p "95920a8f849dec3ddf30637207ea2f03" at bounding box center [489, 264] width 381 height 12
drag, startPoint x: 443, startPoint y: 265, endPoint x: 367, endPoint y: 267, distance: 75.9
click at [372, 267] on p "95920a8f849dec3ddf30637207ea2f03" at bounding box center [489, 264] width 381 height 12
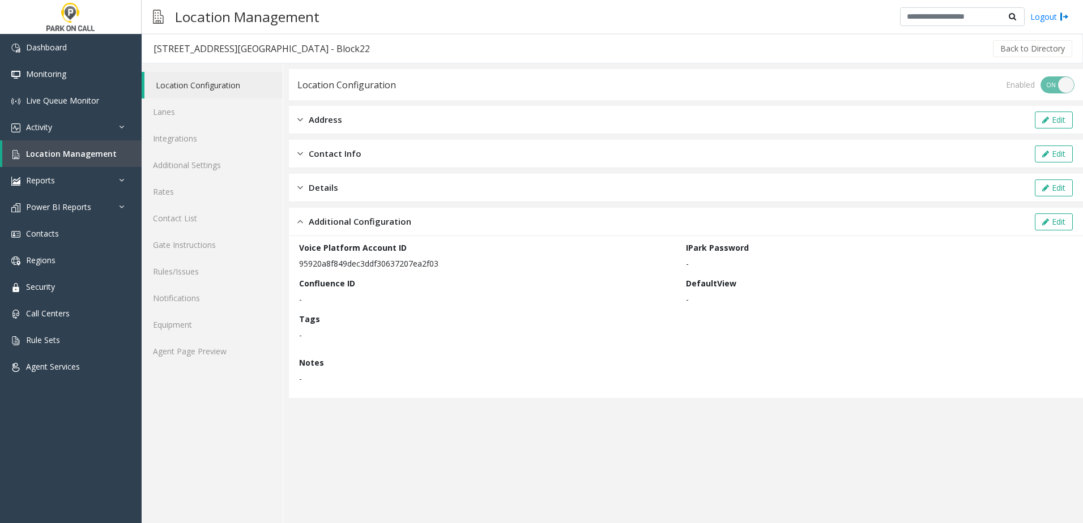
click at [305, 266] on p "95920a8f849dec3ddf30637207ea2f03" at bounding box center [489, 264] width 381 height 12
drag, startPoint x: 302, startPoint y: 264, endPoint x: 411, endPoint y: 273, distance: 109.7
click at [411, 273] on div "Voice Platform Account ID 95920a8f849dec3ddf30637207ea2f03 IPark Password - Con…" at bounding box center [685, 317] width 773 height 151
drag, startPoint x: 411, startPoint y: 273, endPoint x: 369, endPoint y: 266, distance: 43.1
click at [395, 266] on p "95920a8f849dec3ddf30637207ea2f03" at bounding box center [489, 264] width 381 height 12
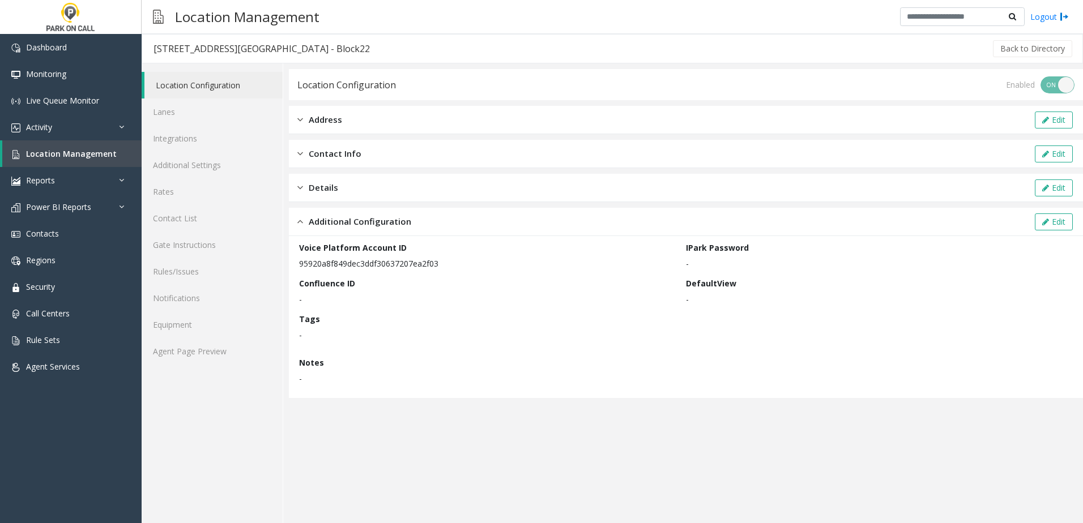
click at [324, 264] on p "95920a8f849dec3ddf30637207ea2f03" at bounding box center [489, 264] width 381 height 12
drag, startPoint x: 324, startPoint y: 264, endPoint x: 403, endPoint y: 273, distance: 79.3
click at [399, 273] on div "Voice Platform Account ID 95920a8f849dec3ddf30637207ea2f03 IPark Password - Con…" at bounding box center [685, 317] width 773 height 151
click at [410, 271] on div "Voice Platform Account ID 95920a8f849dec3ddf30637207ea2f03 IPark Password - Con…" at bounding box center [685, 317] width 773 height 151
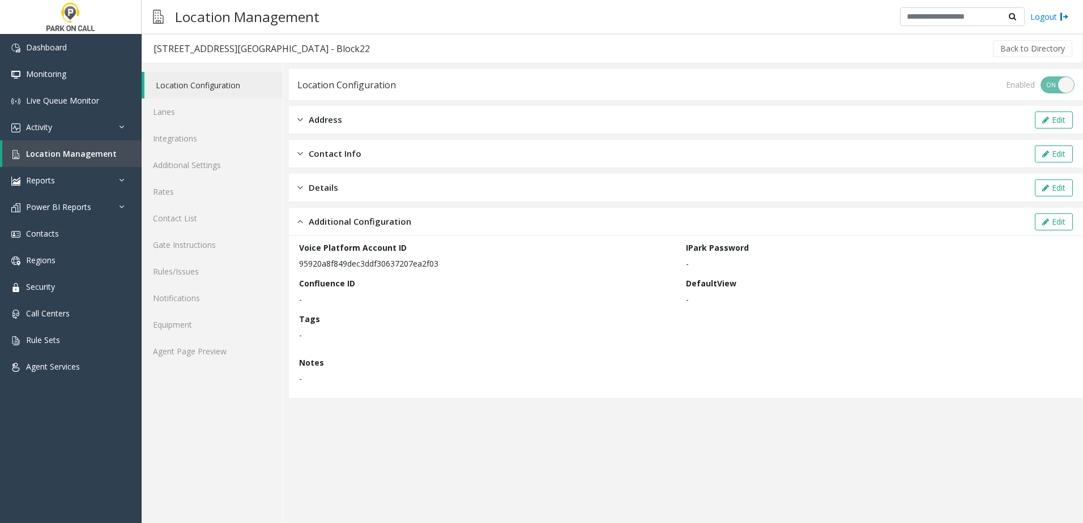
click at [424, 267] on p "95920a8f849dec3ddf30637207ea2f03" at bounding box center [489, 264] width 381 height 12
drag, startPoint x: 424, startPoint y: 267, endPoint x: 399, endPoint y: 267, distance: 24.3
click at [426, 267] on p "95920a8f849dec3ddf30637207ea2f03" at bounding box center [489, 264] width 381 height 12
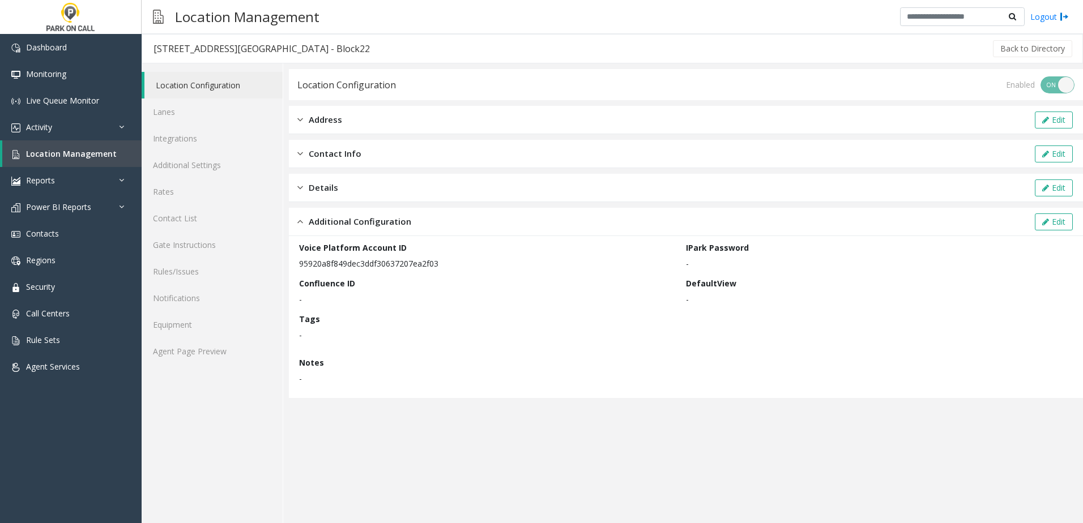
click at [354, 264] on p "95920a8f849dec3ddf30637207ea2f03" at bounding box center [489, 264] width 381 height 12
click at [337, 264] on p "95920a8f849dec3ddf30637207ea2f03" at bounding box center [489, 264] width 381 height 12
drag, startPoint x: 337, startPoint y: 264, endPoint x: 321, endPoint y: 265, distance: 15.9
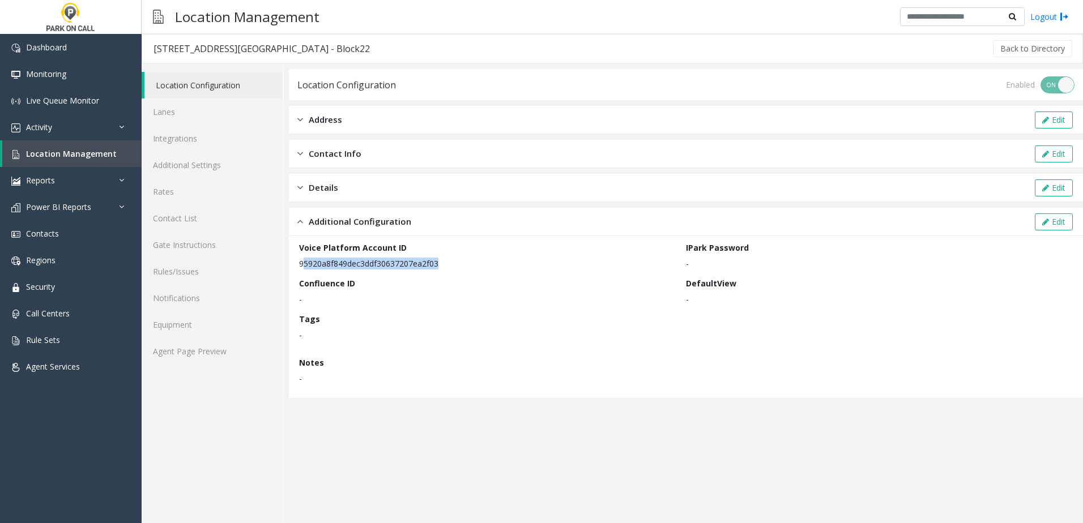
click at [321, 265] on p "95920a8f849dec3ddf30637207ea2f03" at bounding box center [489, 264] width 381 height 12
click at [321, 264] on p "95920a8f849dec3ddf30637207ea2f03" at bounding box center [489, 264] width 381 height 12
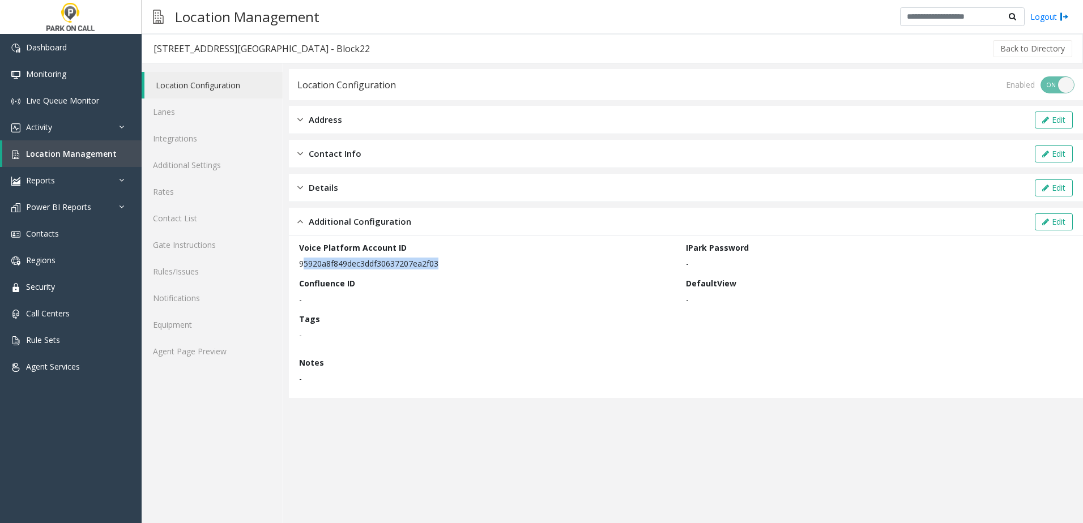
click at [321, 264] on p "95920a8f849dec3ddf30637207ea2f03" at bounding box center [489, 264] width 381 height 12
click at [223, 144] on link "Integrations" at bounding box center [212, 138] width 141 height 27
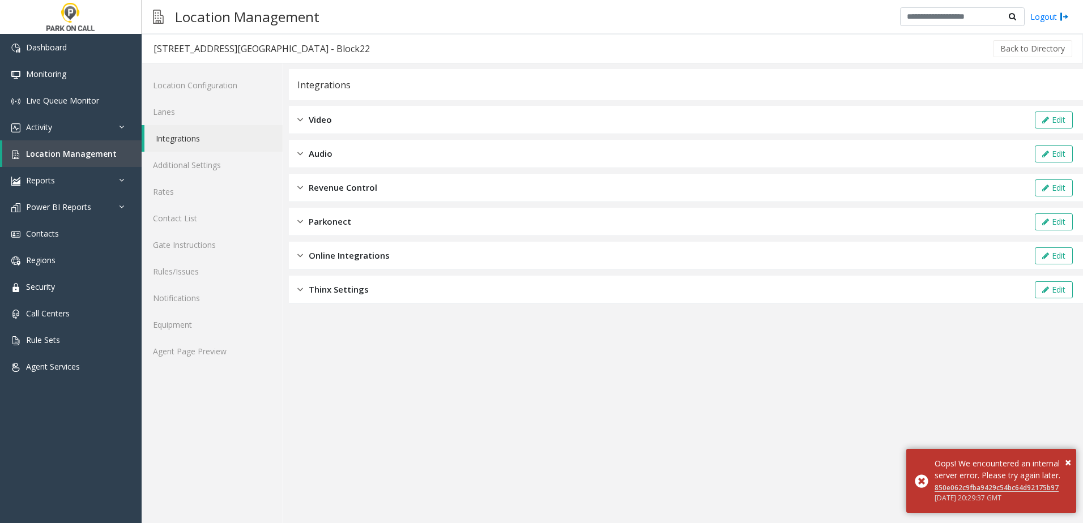
click at [349, 190] on span "Revenue Control" at bounding box center [343, 187] width 69 height 13
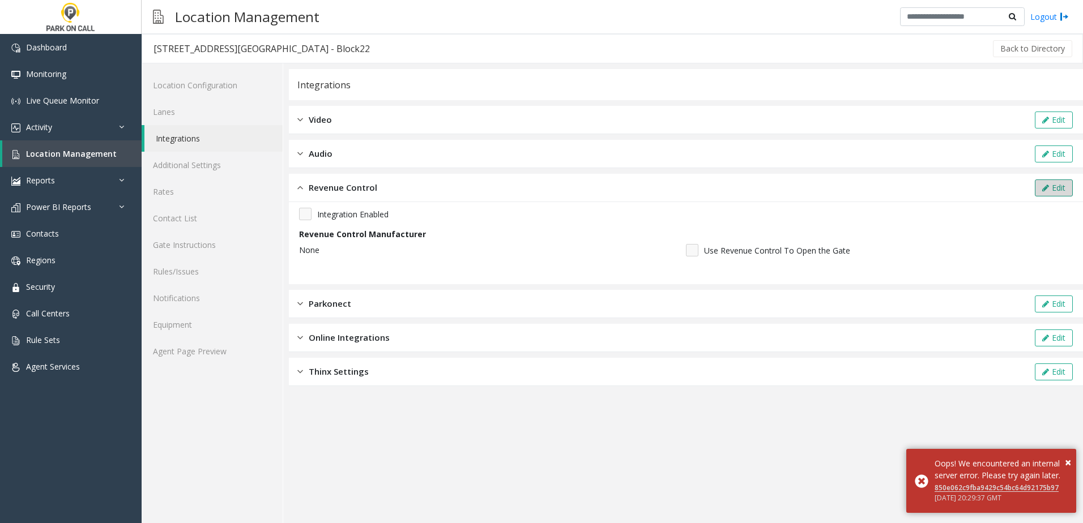
click at [1057, 186] on button "Edit" at bounding box center [1053, 187] width 38 height 17
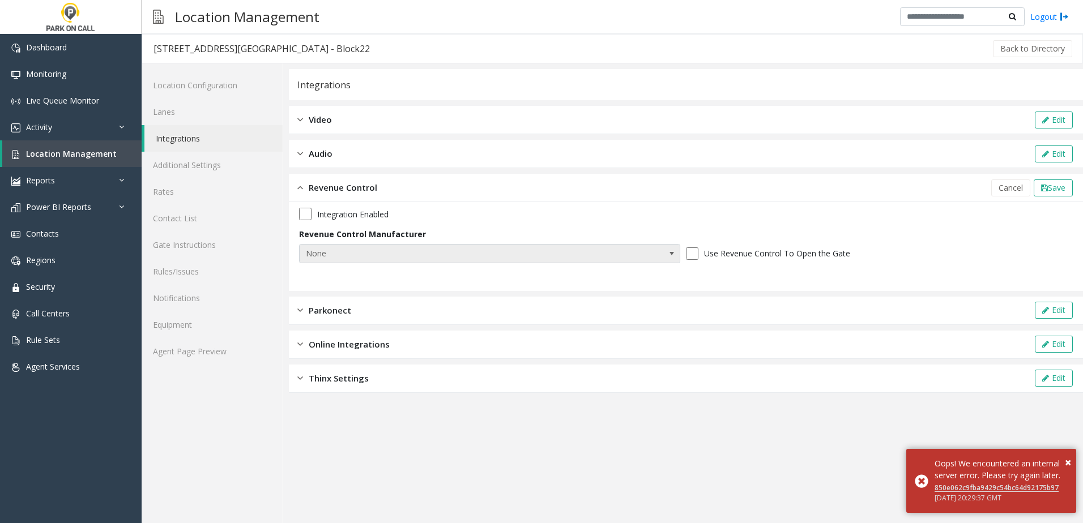
click at [578, 249] on span "None" at bounding box center [452, 254] width 304 height 18
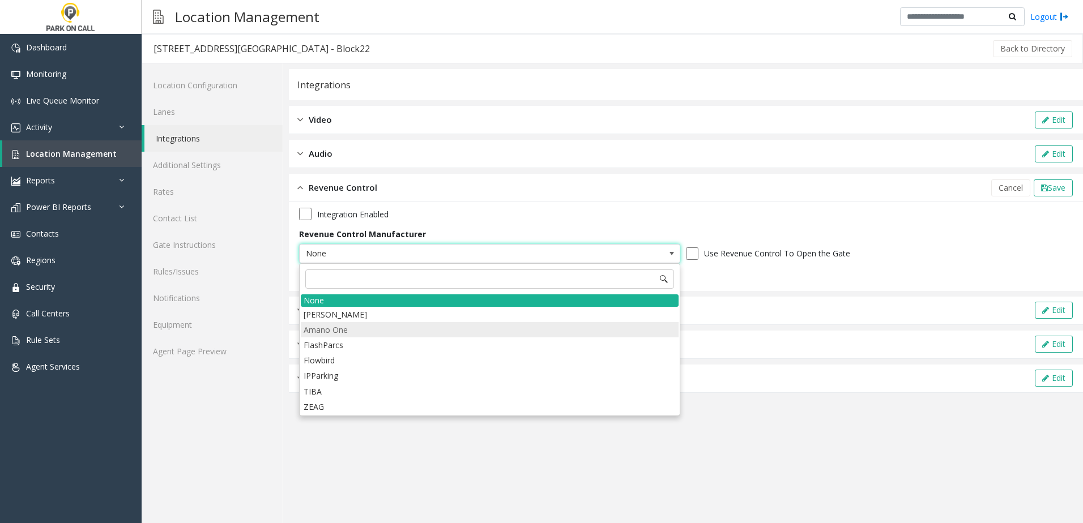
click at [374, 330] on li "Amano One" at bounding box center [490, 329] width 378 height 15
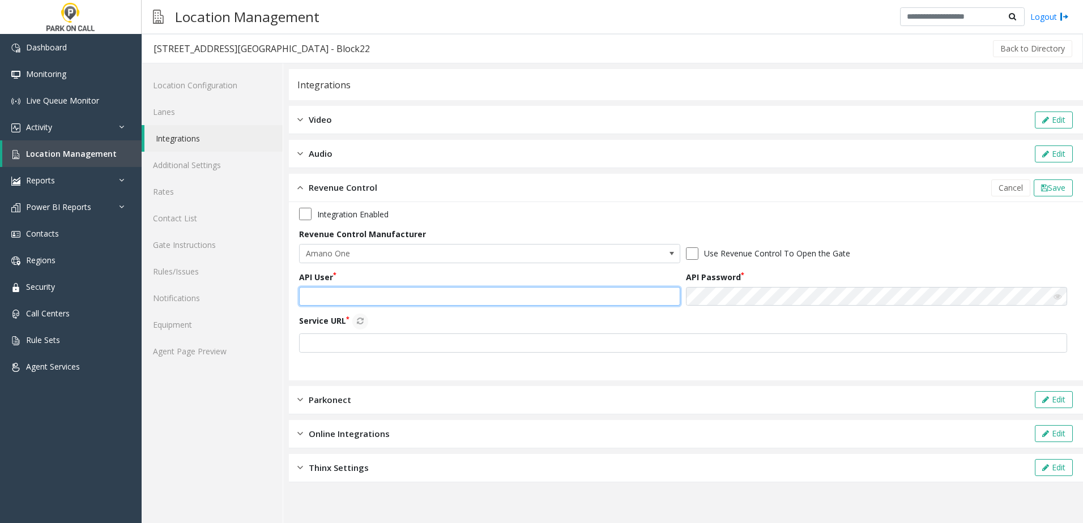
drag, startPoint x: 331, startPoint y: 294, endPoint x: 338, endPoint y: 294, distance: 6.8
click at [331, 294] on input "text" at bounding box center [489, 296] width 381 height 19
click at [386, 296] on input "text" at bounding box center [489, 296] width 381 height 19
paste input "**********"
type input "**********"
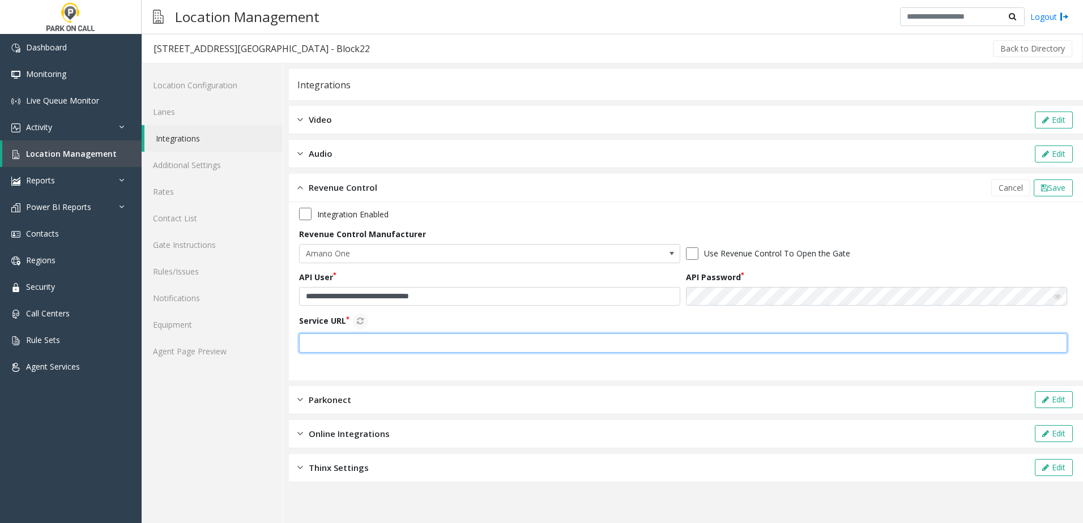
drag, startPoint x: 331, startPoint y: 348, endPoint x: 352, endPoint y: 348, distance: 20.9
click at [331, 348] on input "text" at bounding box center [683, 342] width 768 height 19
paste input "**********"
type input "**********"
click at [360, 322] on icon at bounding box center [360, 321] width 7 height 8
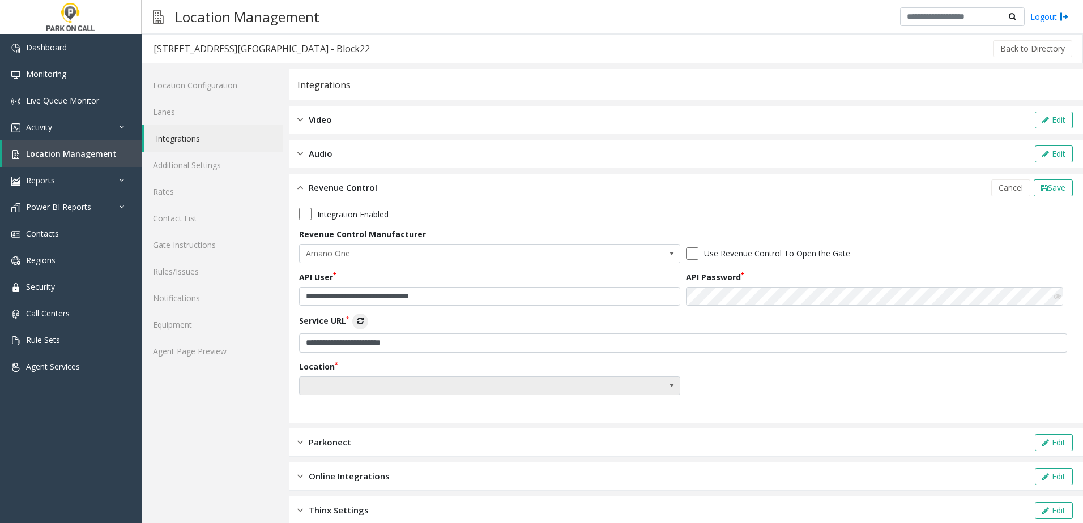
click at [380, 383] on span at bounding box center [452, 386] width 304 height 18
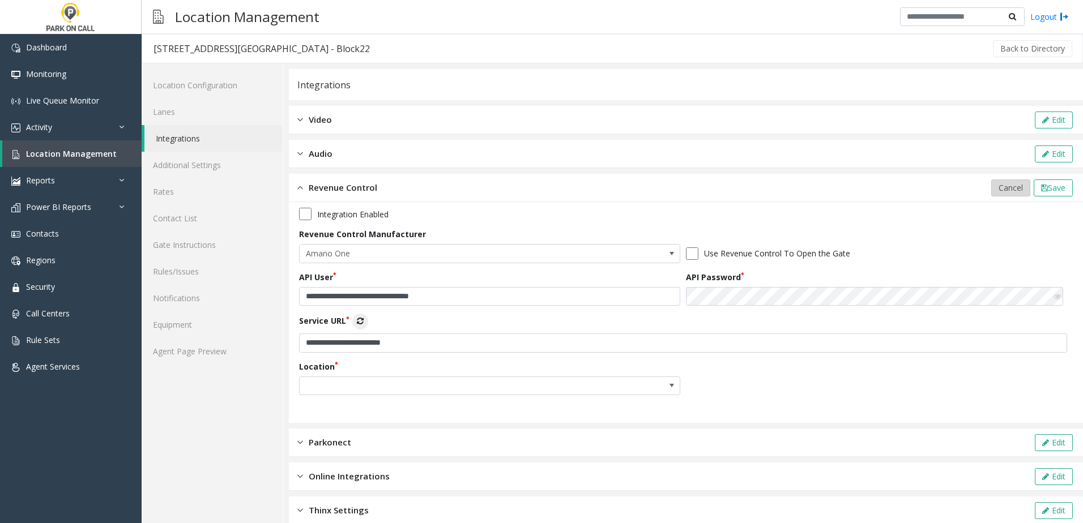
click at [1000, 189] on span "Cancel" at bounding box center [1010, 187] width 24 height 11
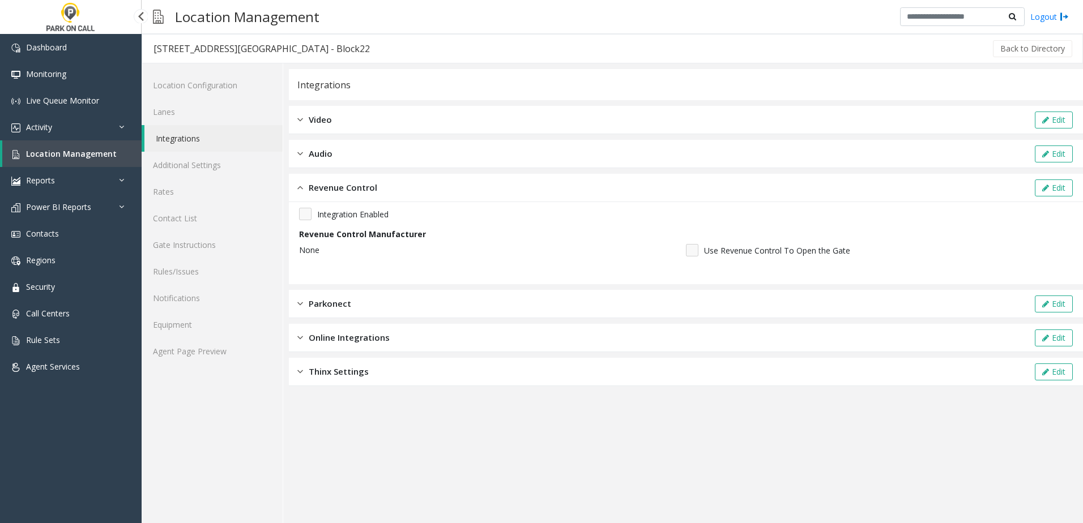
click at [117, 153] on link "Location Management" at bounding box center [71, 153] width 139 height 27
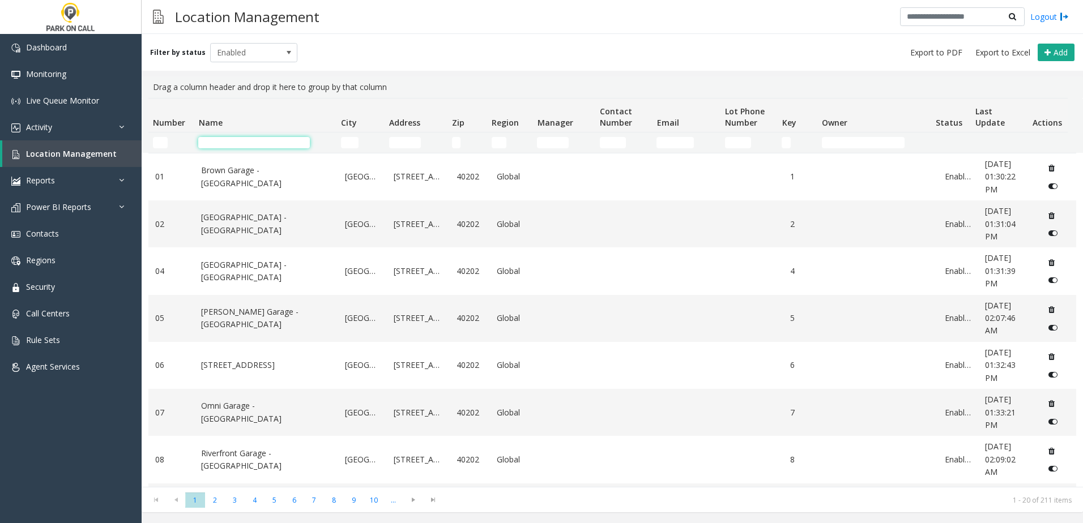
click at [287, 146] on input "Name Filter" at bounding box center [254, 142] width 112 height 11
type input "*"
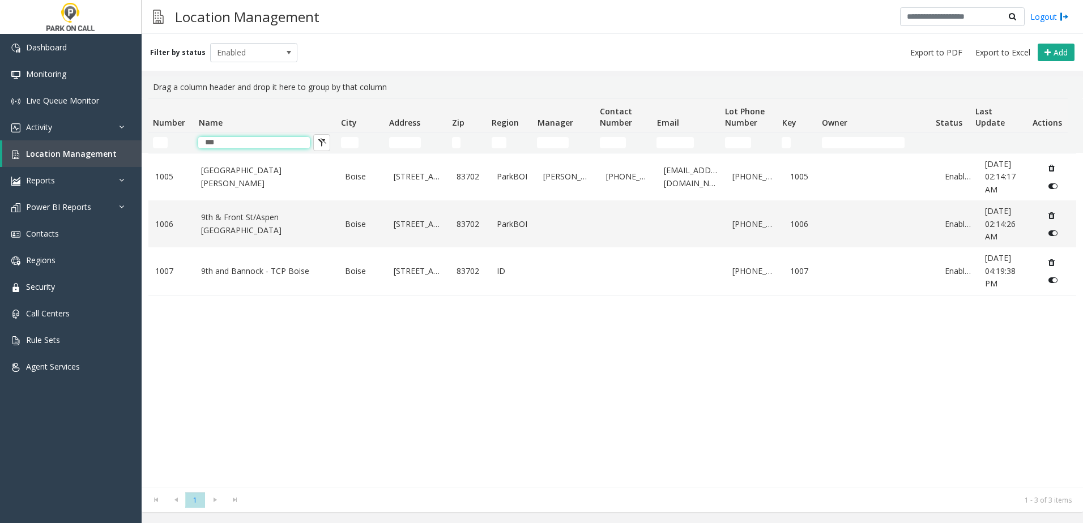
type input "***"
click at [272, 226] on link "9th & Front St/Aspen Lofts - ParkBOI" at bounding box center [266, 223] width 130 height 25
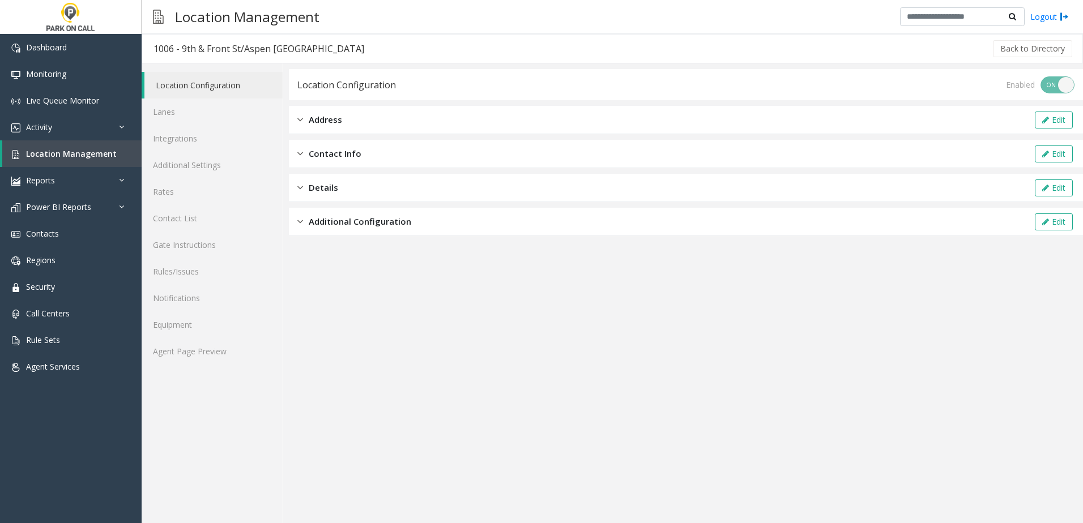
click at [332, 211] on div "Additional Configuration Edit" at bounding box center [686, 222] width 794 height 28
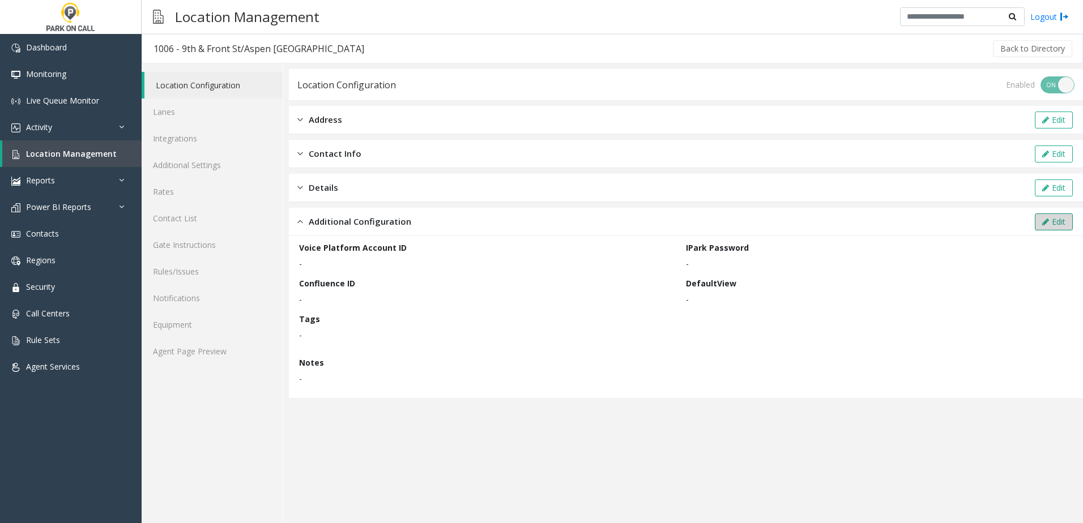
click at [1050, 218] on button "Edit" at bounding box center [1053, 221] width 38 height 17
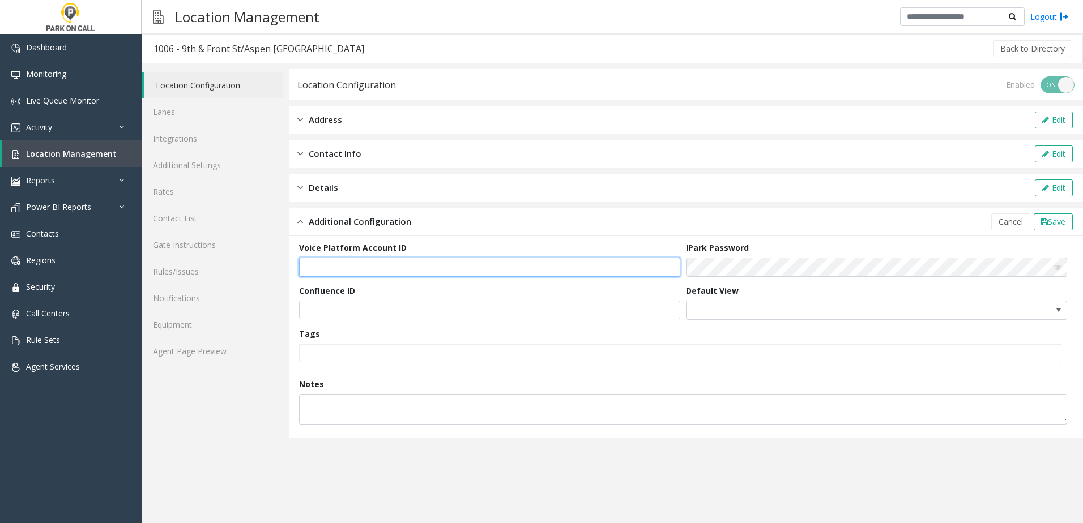
click at [418, 263] on input "text" at bounding box center [489, 267] width 381 height 19
paste input "**********"
type input "**********"
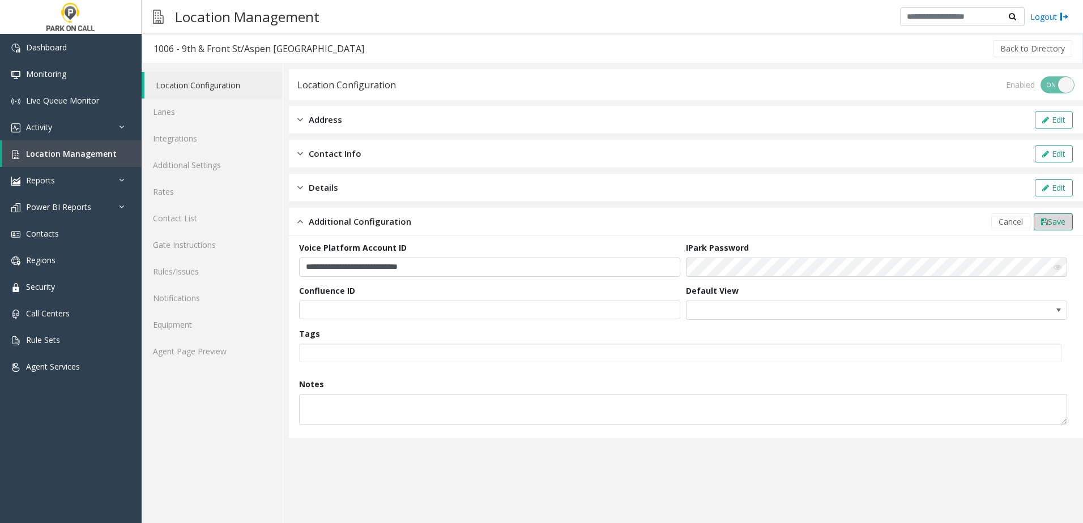
click at [1059, 227] on button "Save" at bounding box center [1052, 221] width 39 height 17
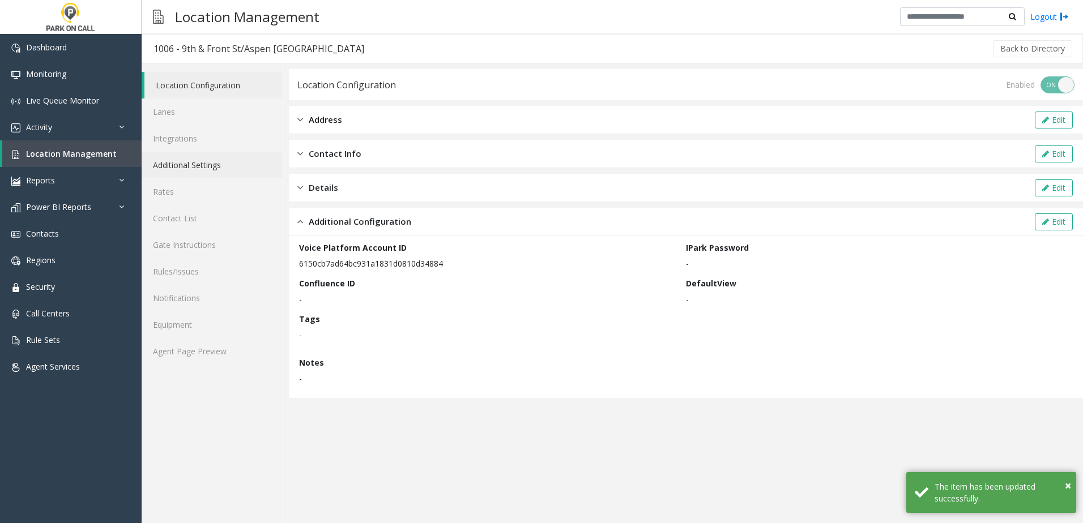
click at [212, 161] on link "Additional Settings" at bounding box center [212, 165] width 141 height 27
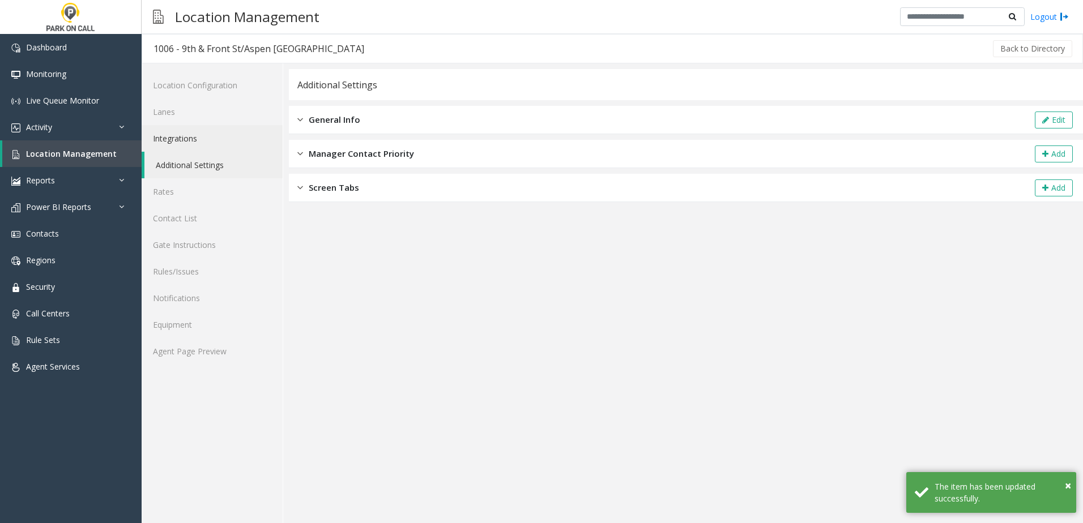
click at [203, 130] on link "Integrations" at bounding box center [212, 138] width 141 height 27
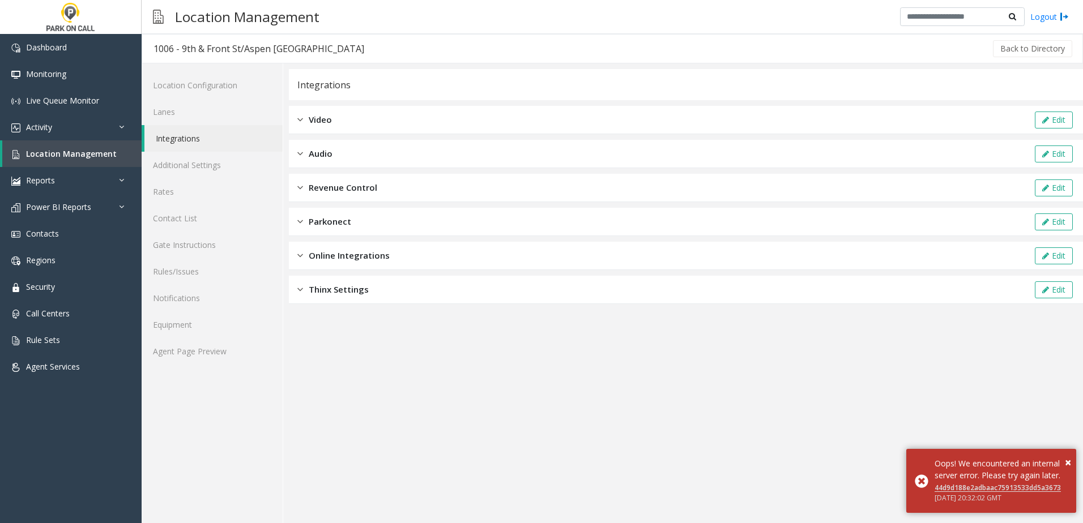
click at [387, 183] on div "Revenue Control Edit" at bounding box center [686, 188] width 794 height 28
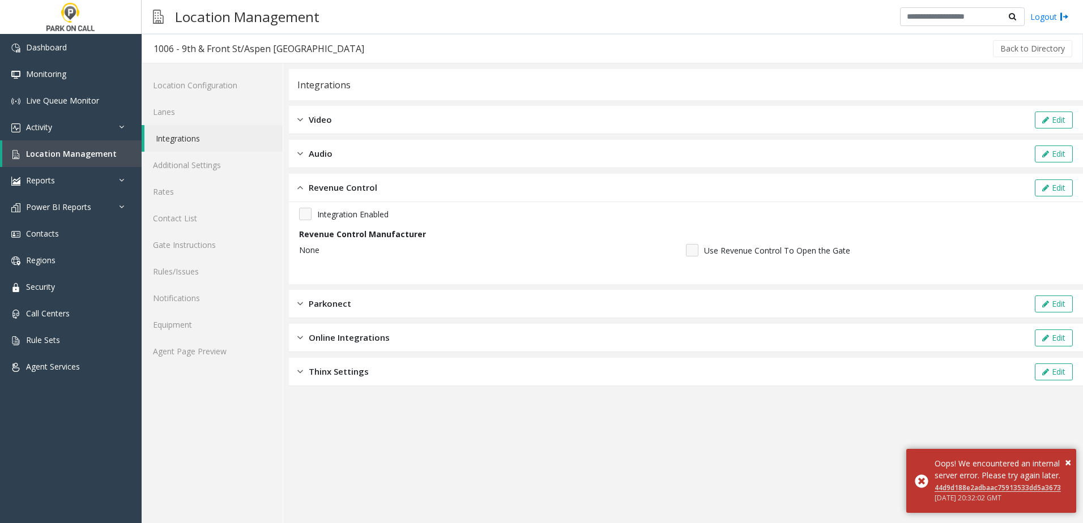
click at [1032, 189] on div "Revenue Control Edit" at bounding box center [686, 188] width 794 height 28
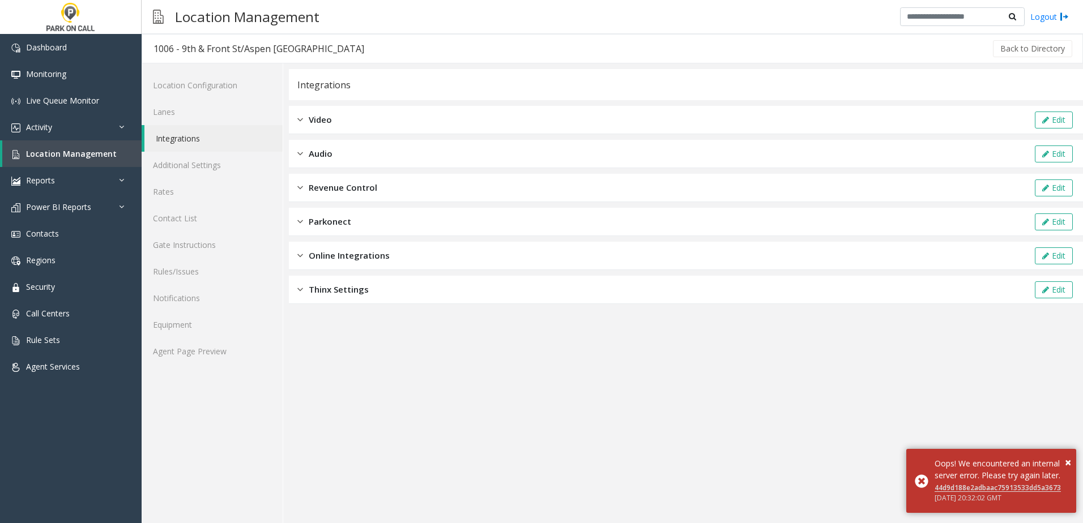
click at [548, 184] on div "Revenue Control Edit" at bounding box center [686, 188] width 794 height 28
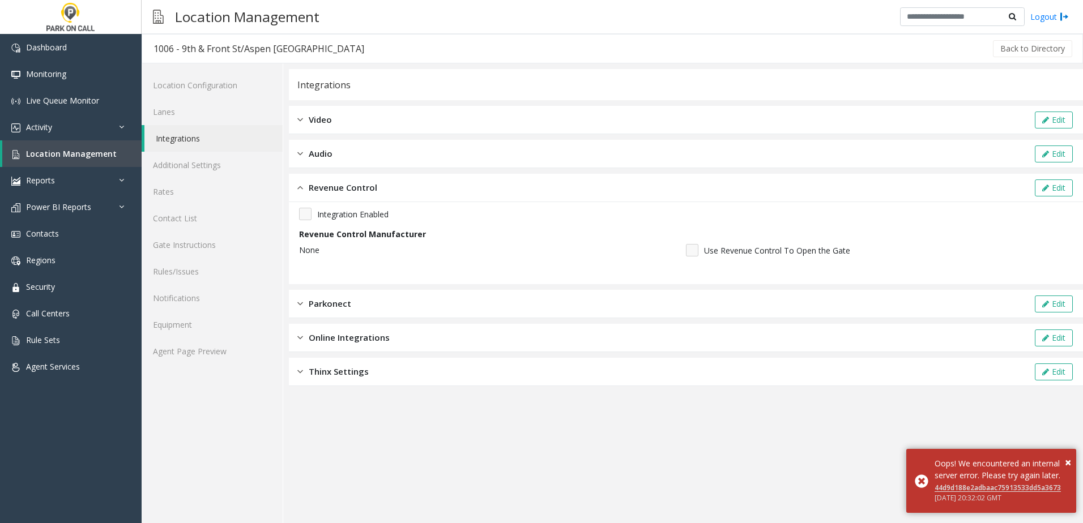
click at [1074, 192] on div "Edit" at bounding box center [1053, 187] width 41 height 17
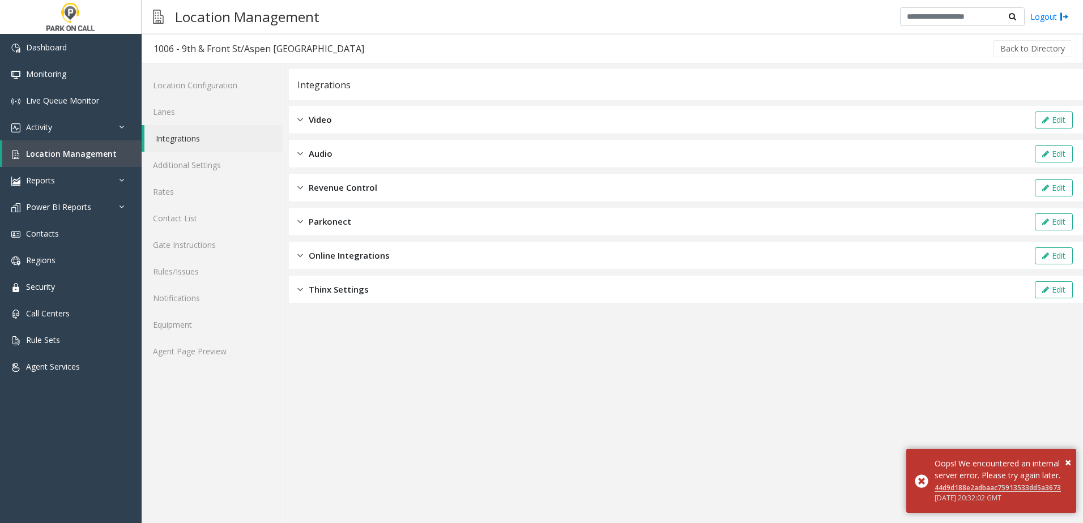
click at [546, 230] on div "Parkonect Edit" at bounding box center [686, 222] width 794 height 28
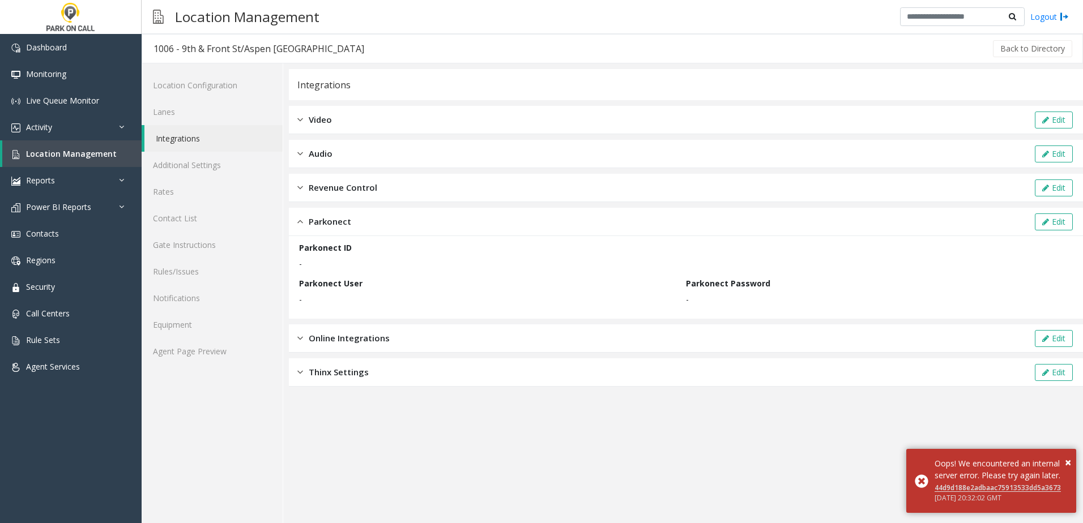
click at [515, 182] on div "Revenue Control Edit" at bounding box center [686, 188] width 794 height 28
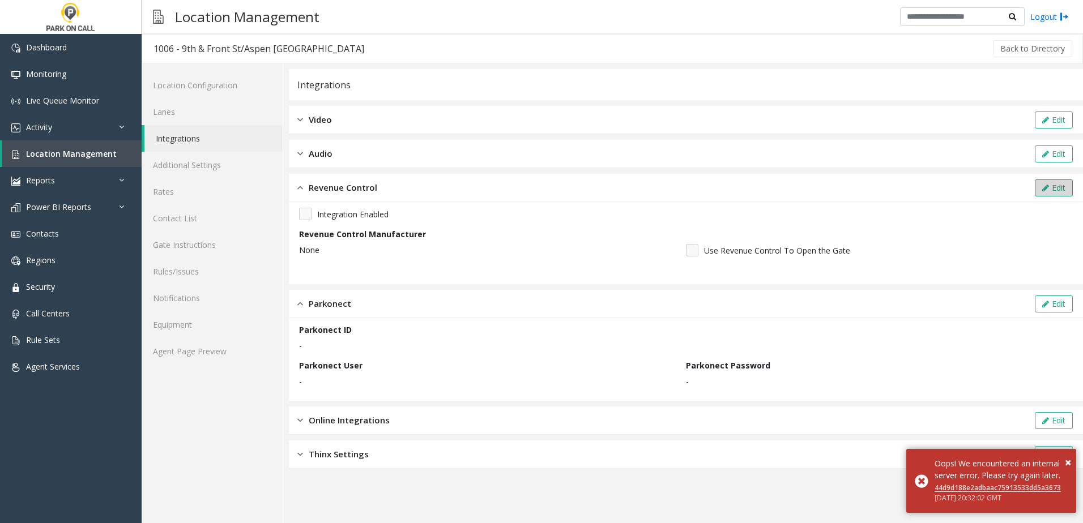
click at [1042, 189] on icon at bounding box center [1045, 188] width 7 height 8
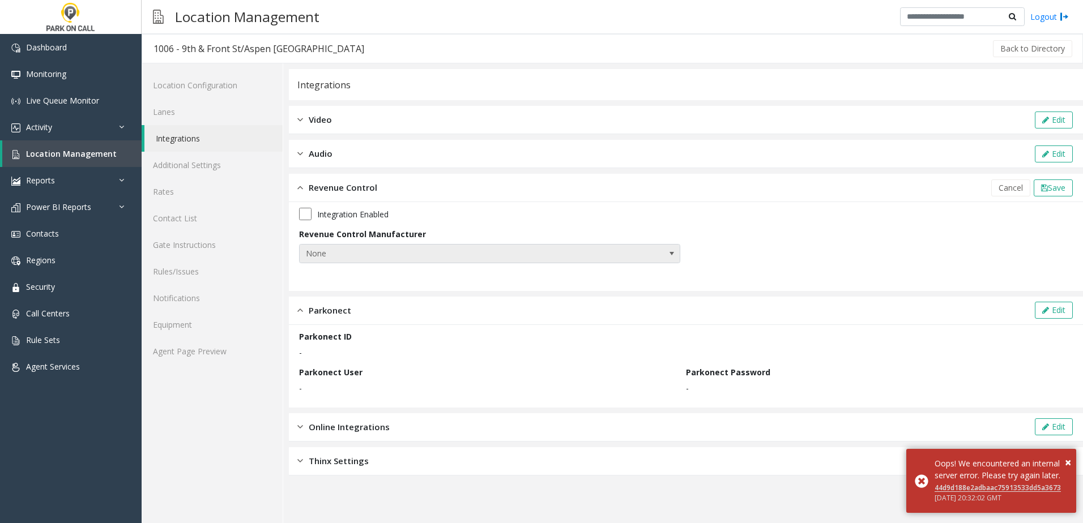
click at [462, 260] on span "None" at bounding box center [452, 254] width 304 height 18
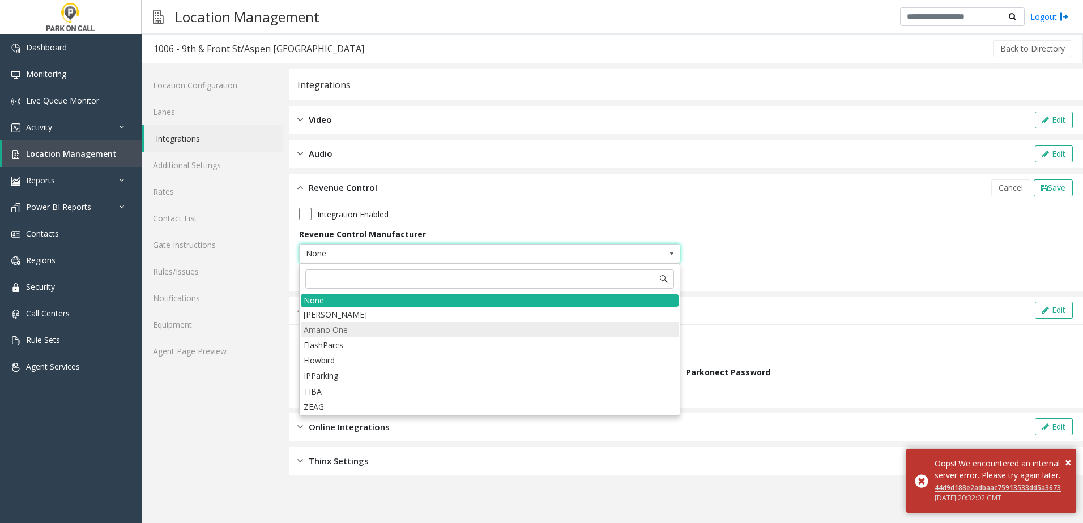
click at [377, 325] on li "Amano One" at bounding box center [490, 329] width 378 height 15
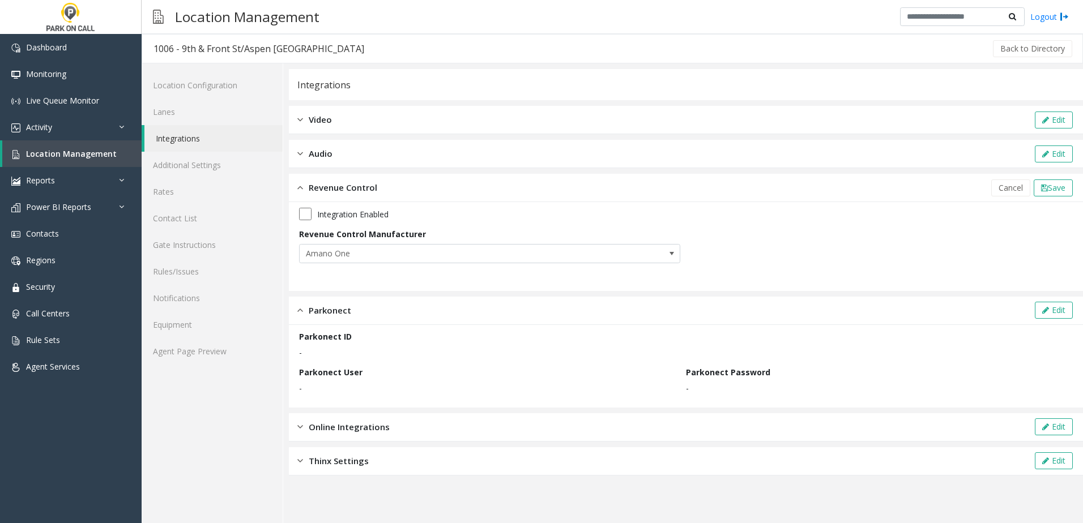
click at [395, 277] on app-revenue-control "Integration Enabled Revenue Control Manufacturer Amano One" at bounding box center [685, 247] width 773 height 78
click at [307, 207] on div "Integration Enabled Revenue Control Manufacturer Amano One" at bounding box center [686, 246] width 794 height 89
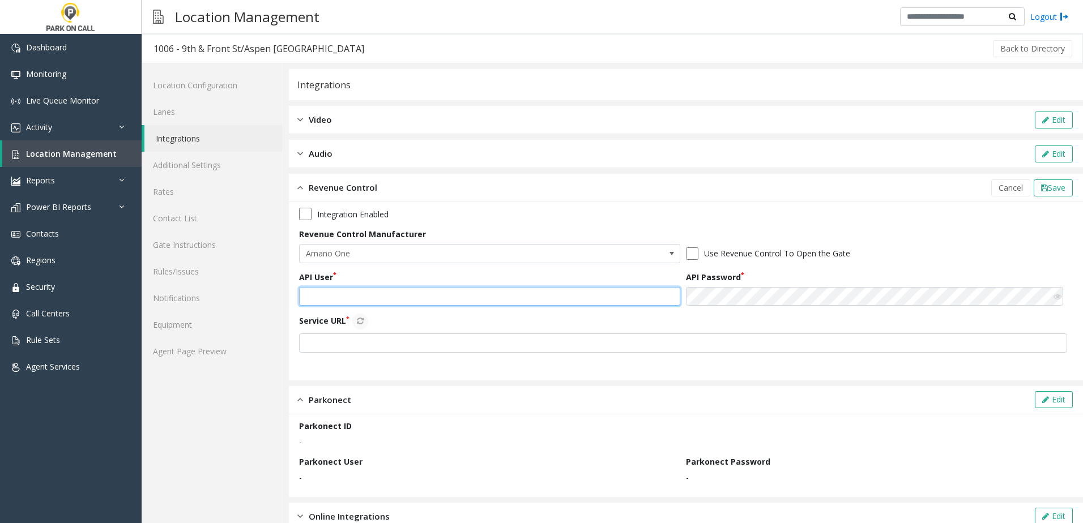
click at [353, 300] on input "text" at bounding box center [489, 296] width 381 height 19
click at [390, 303] on input "text" at bounding box center [489, 296] width 381 height 19
paste input "**********"
type input "**********"
click at [778, 285] on div "API Password" at bounding box center [879, 288] width 387 height 35
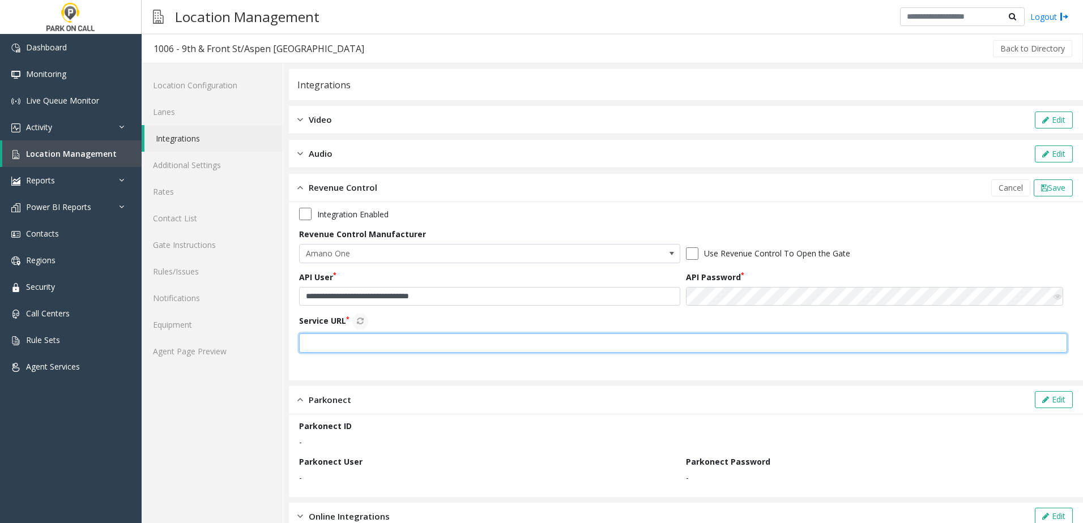
click at [397, 344] on input "text" at bounding box center [683, 342] width 768 height 19
paste input "**********"
type input "**********"
click at [361, 324] on icon at bounding box center [360, 321] width 7 height 8
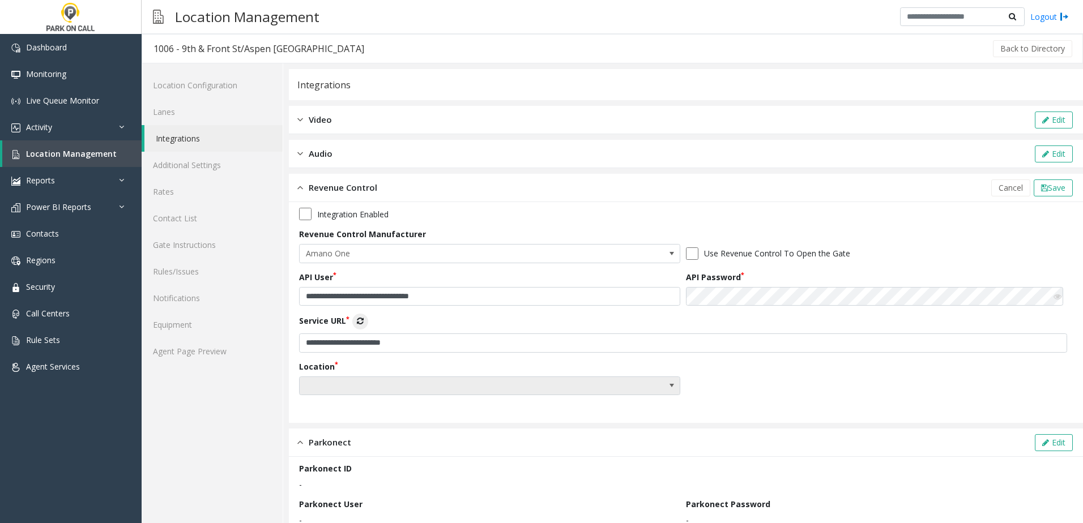
click at [402, 383] on span at bounding box center [452, 386] width 304 height 18
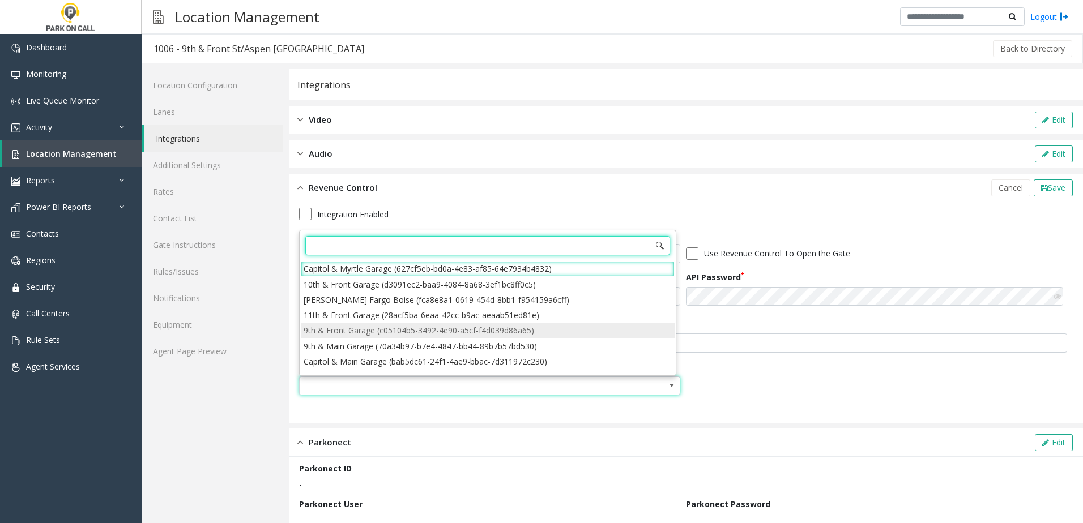
click at [428, 333] on li "9th & Front Garage (c05104b5-3492-4e90-a5cf-f4d039d86a65)" at bounding box center [488, 330] width 374 height 15
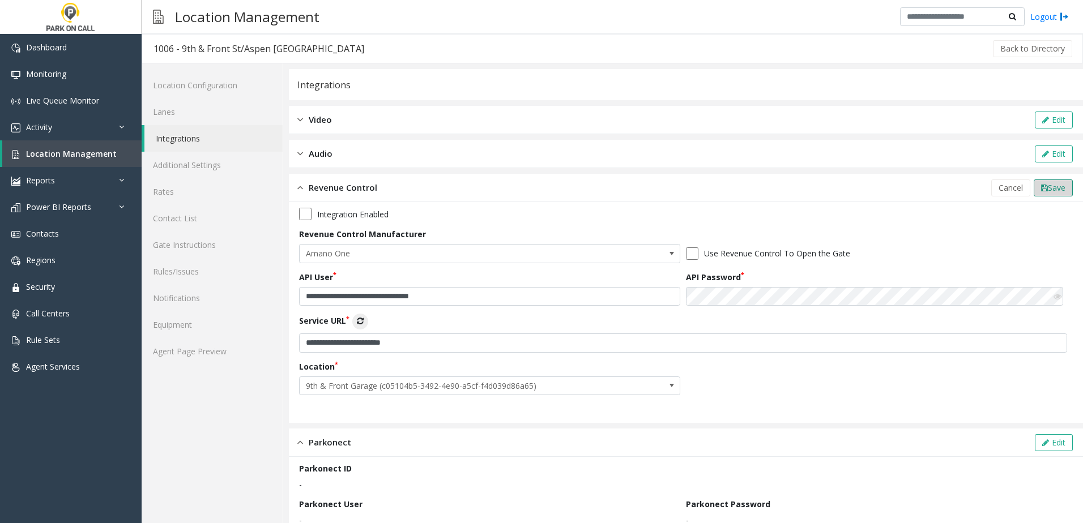
click at [1048, 189] on span "Save" at bounding box center [1056, 187] width 18 height 11
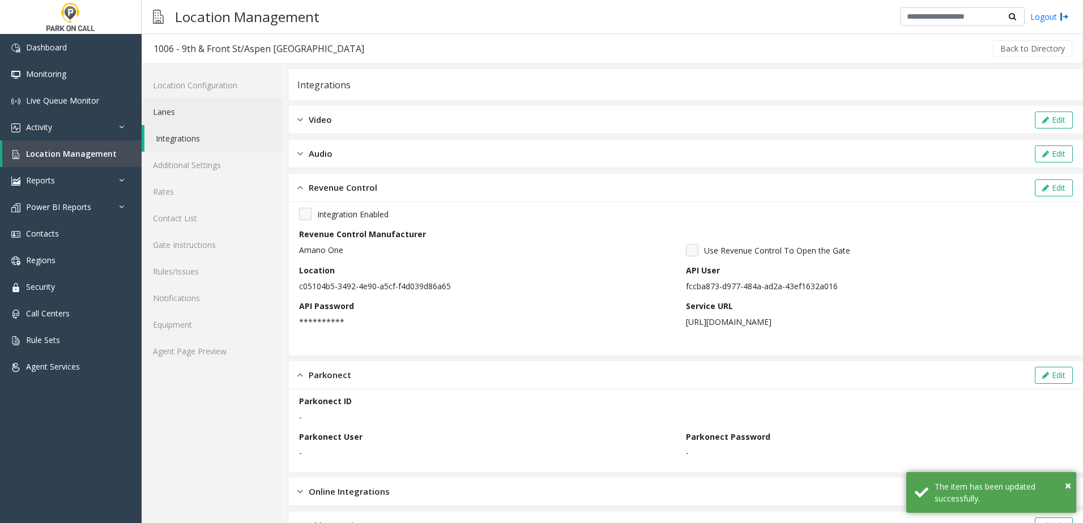
click at [199, 112] on link "Lanes" at bounding box center [212, 112] width 141 height 27
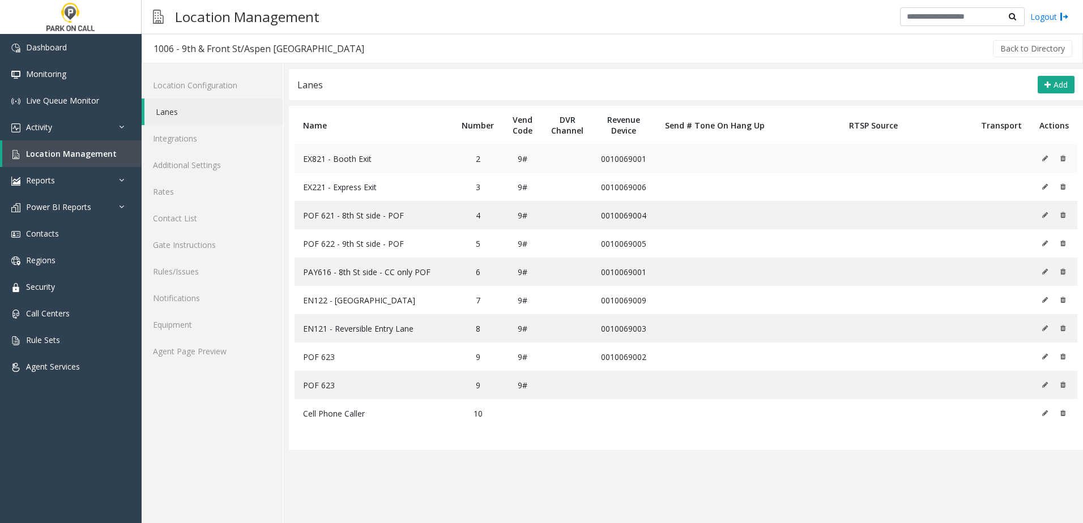
click at [1045, 160] on icon at bounding box center [1045, 158] width 6 height 7
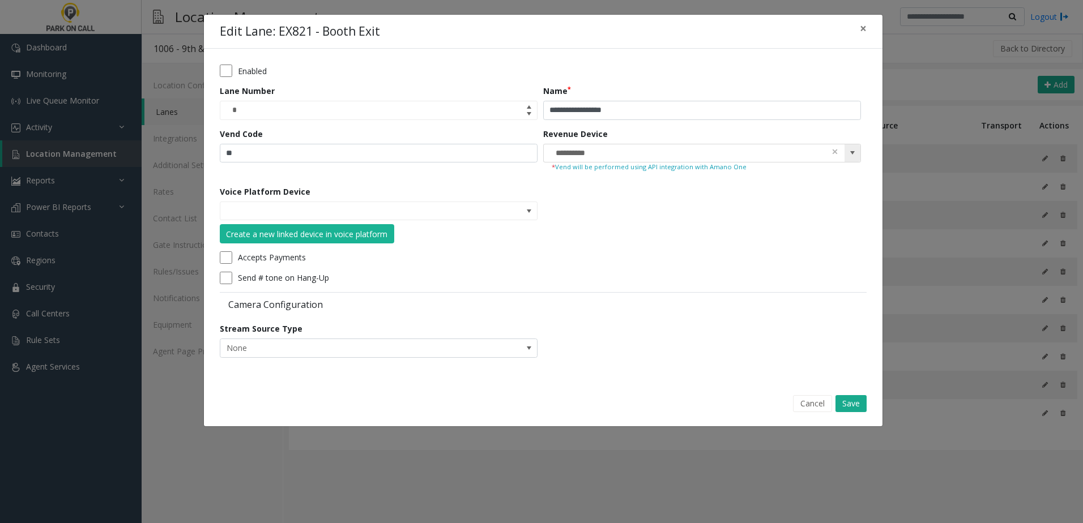
click at [637, 151] on input "**********" at bounding box center [670, 153] width 253 height 18
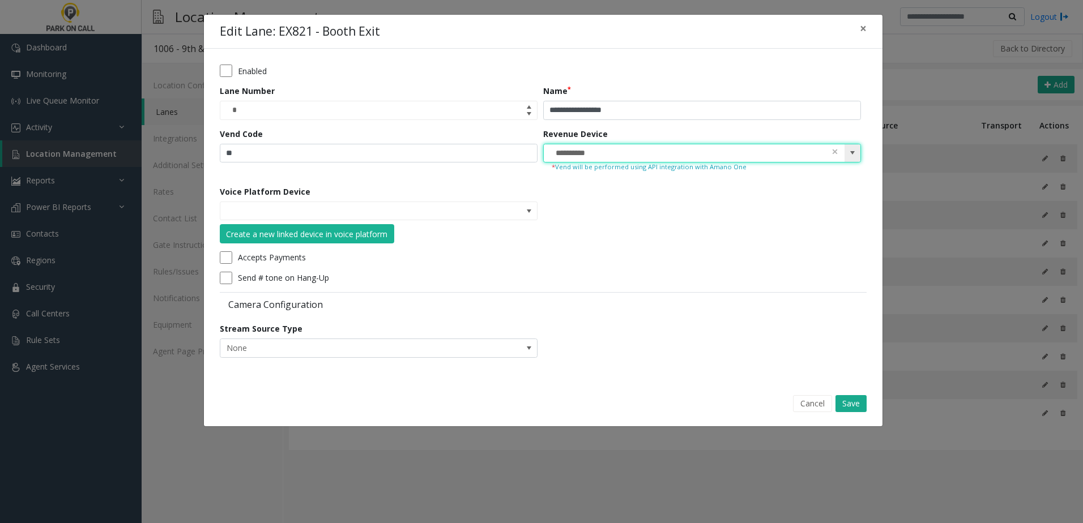
click at [637, 151] on input "**********" at bounding box center [670, 153] width 253 height 18
click at [833, 151] on span at bounding box center [835, 152] width 8 height 12
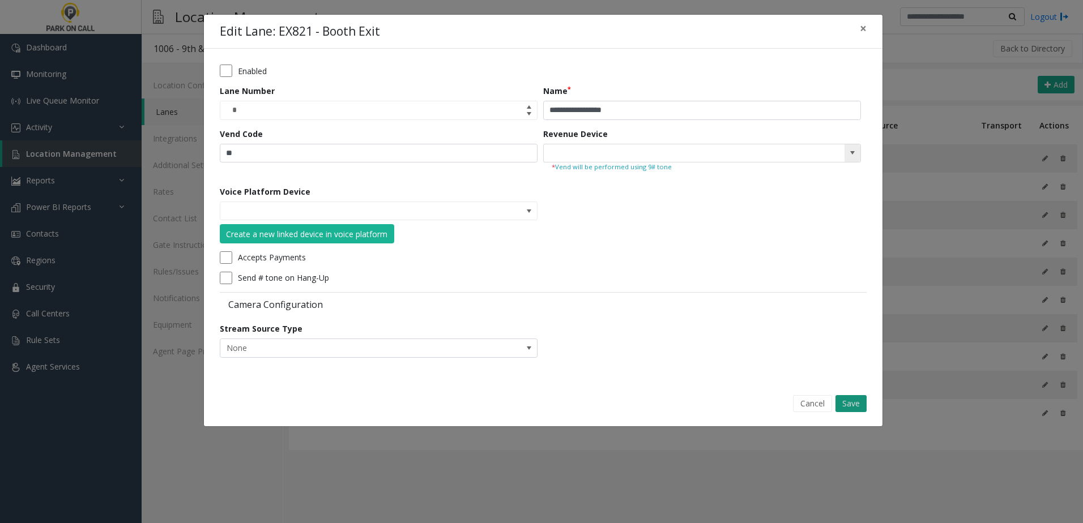
click at [849, 403] on button "Save" at bounding box center [850, 403] width 31 height 17
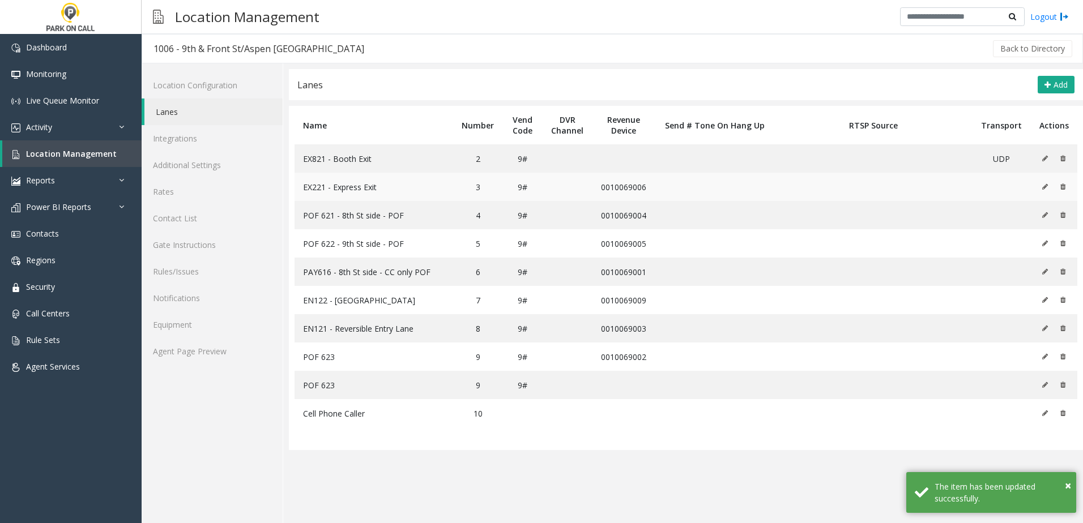
click at [1045, 186] on icon at bounding box center [1045, 186] width 6 height 7
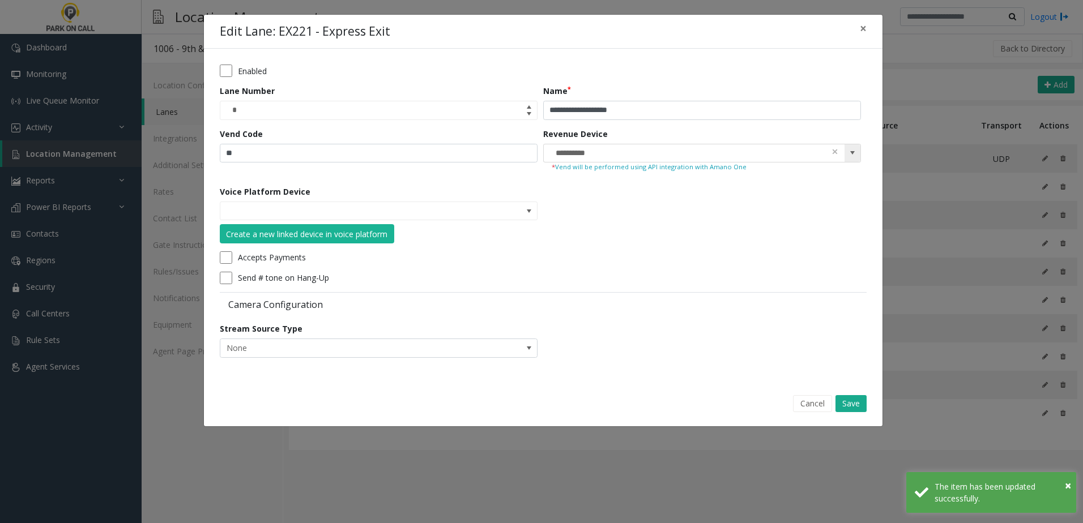
click at [835, 149] on span at bounding box center [835, 152] width 8 height 12
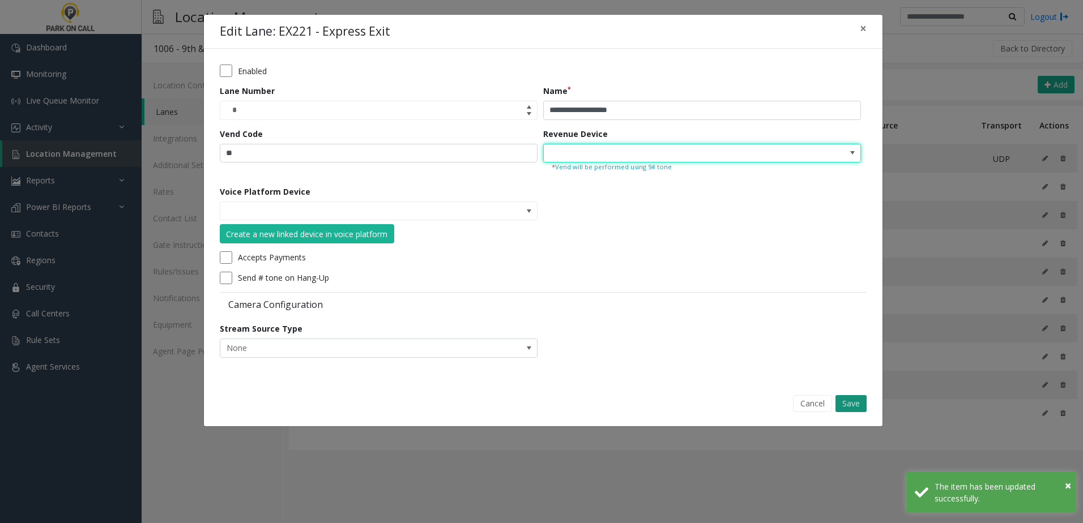
click at [858, 400] on button "Save" at bounding box center [850, 403] width 31 height 17
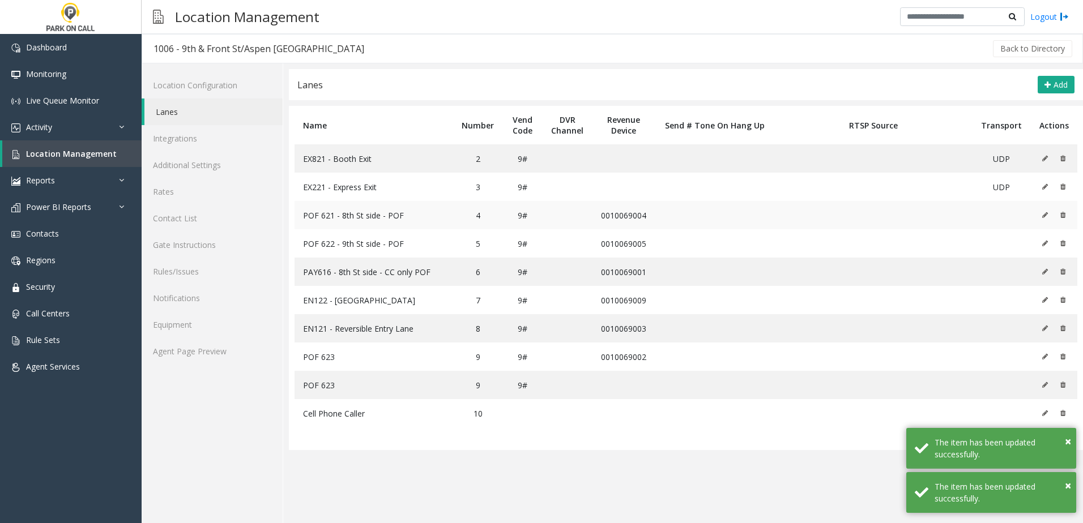
click at [1045, 216] on icon at bounding box center [1045, 215] width 6 height 7
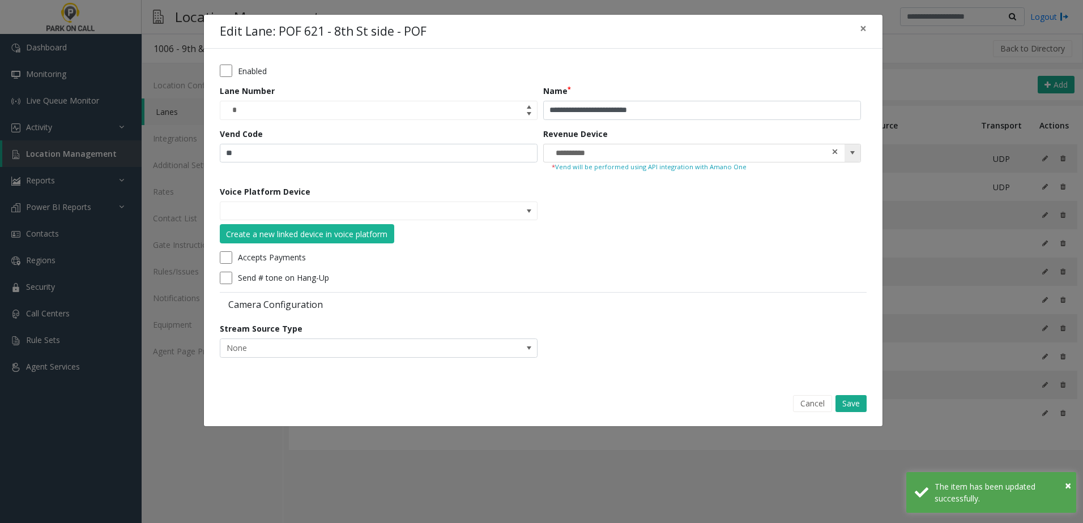
click at [831, 153] on span at bounding box center [835, 152] width 8 height 12
click at [850, 391] on div "Cancel Save" at bounding box center [543, 404] width 662 height 29
click at [850, 400] on button "Save" at bounding box center [850, 403] width 31 height 17
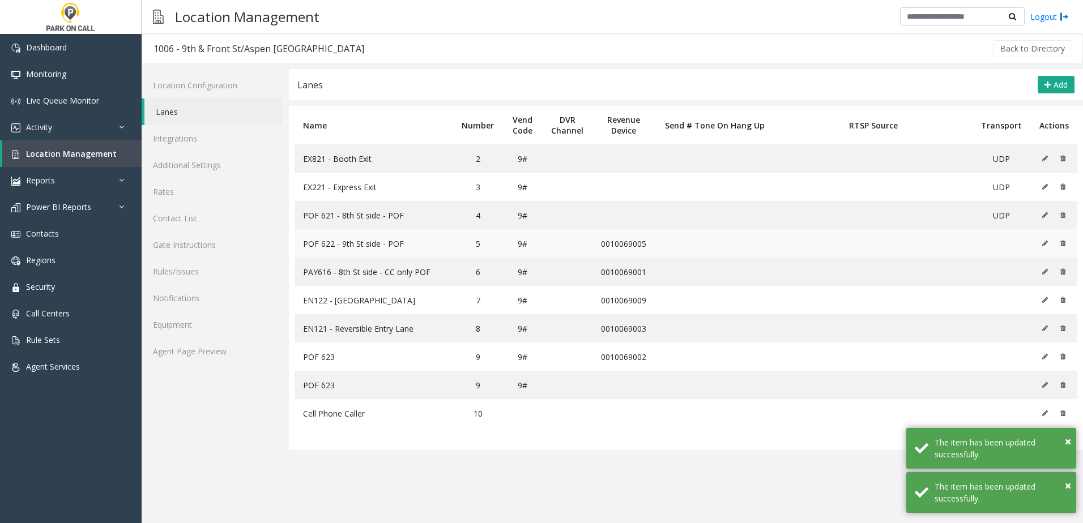
click at [1039, 241] on td at bounding box center [1053, 243] width 46 height 28
click at [1045, 243] on icon at bounding box center [1045, 243] width 6 height 7
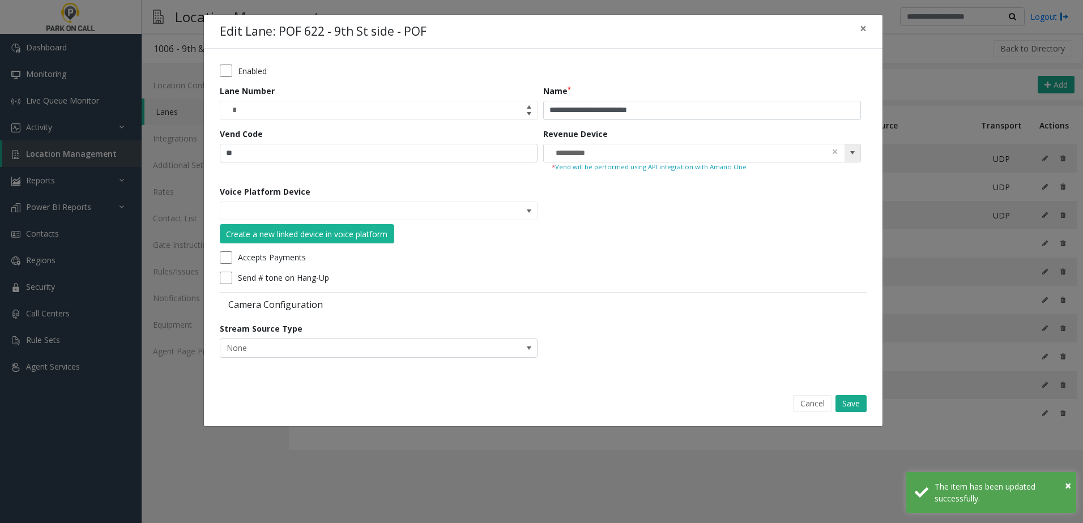
click at [839, 153] on kendo-searchbar "**********" at bounding box center [702, 153] width 317 height 18
click at [835, 153] on span at bounding box center [835, 152] width 8 height 12
click at [857, 388] on div "**********" at bounding box center [542, 220] width 679 height 413
click at [852, 402] on button "Save" at bounding box center [850, 403] width 31 height 17
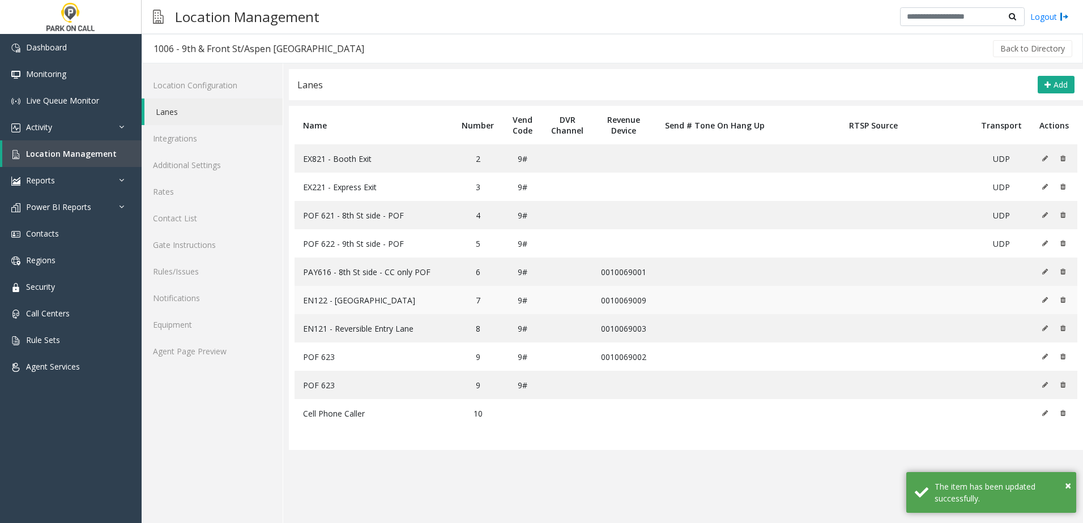
click at [1042, 301] on icon at bounding box center [1045, 300] width 6 height 7
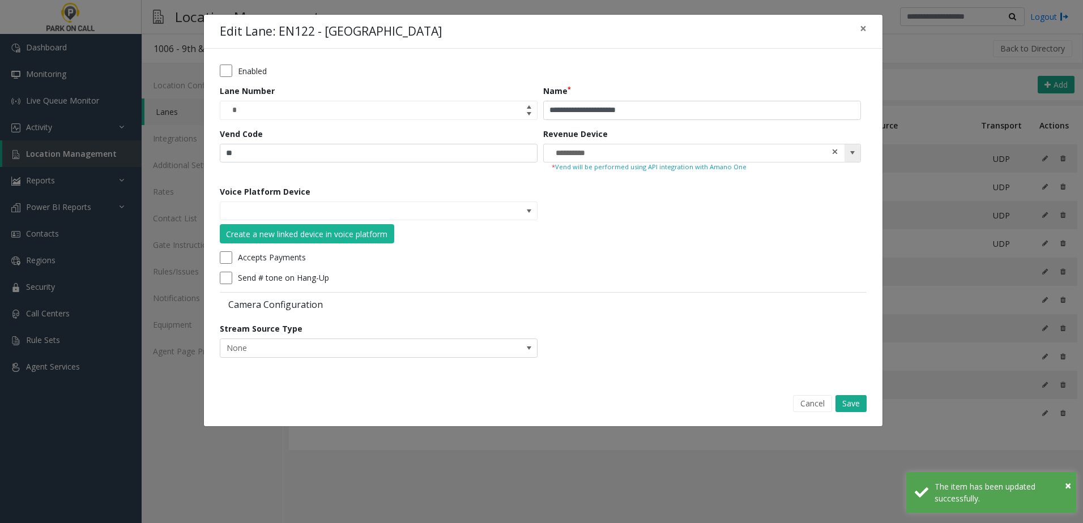
click at [832, 150] on span at bounding box center [835, 152] width 8 height 12
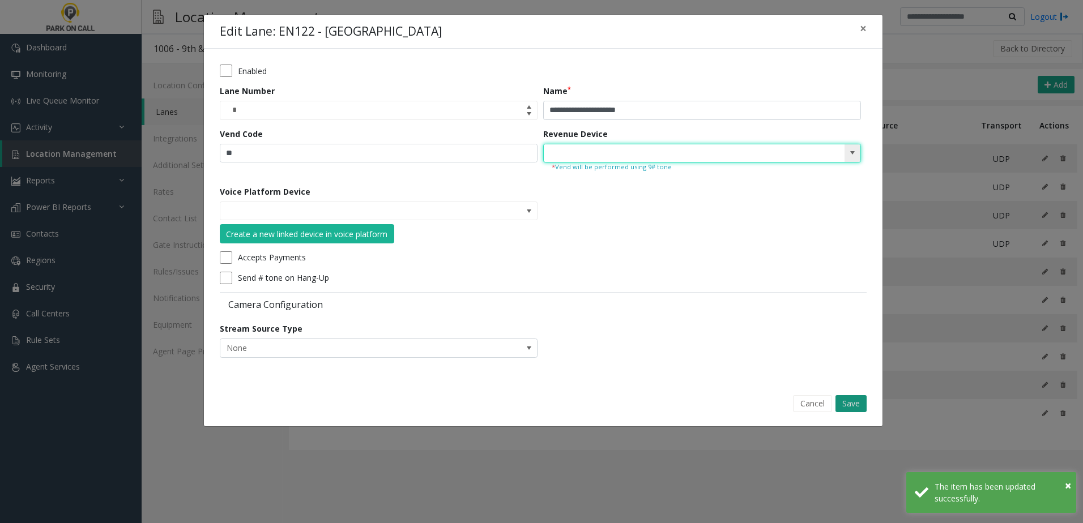
click at [854, 409] on button "Save" at bounding box center [850, 403] width 31 height 17
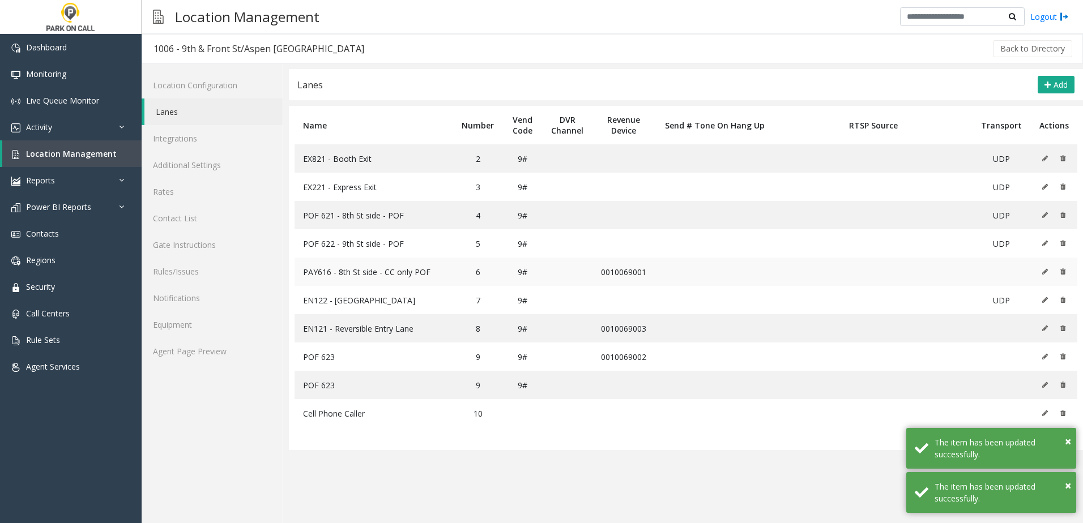
click at [1043, 272] on icon at bounding box center [1045, 271] width 6 height 7
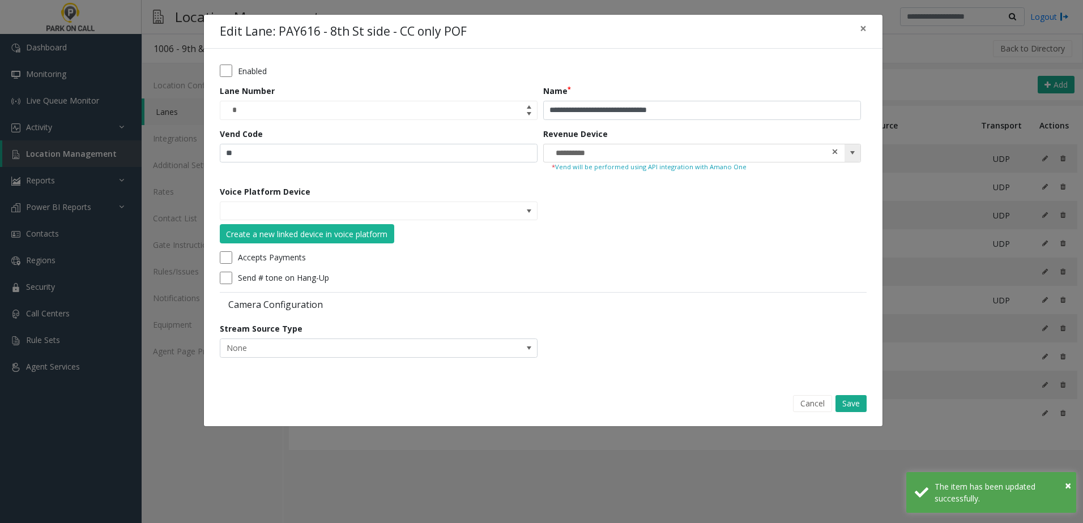
click at [836, 153] on span at bounding box center [835, 152] width 8 height 12
click at [846, 384] on div "**********" at bounding box center [542, 220] width 679 height 413
click at [846, 387] on div "**********" at bounding box center [542, 220] width 679 height 413
click at [849, 396] on button "Save" at bounding box center [850, 403] width 31 height 17
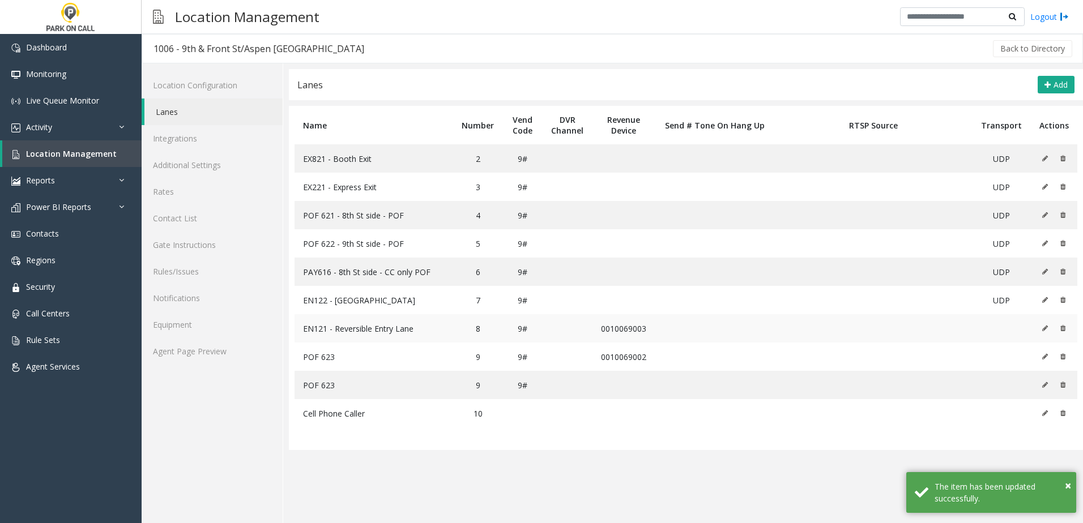
click at [1041, 331] on button at bounding box center [1047, 328] width 12 height 17
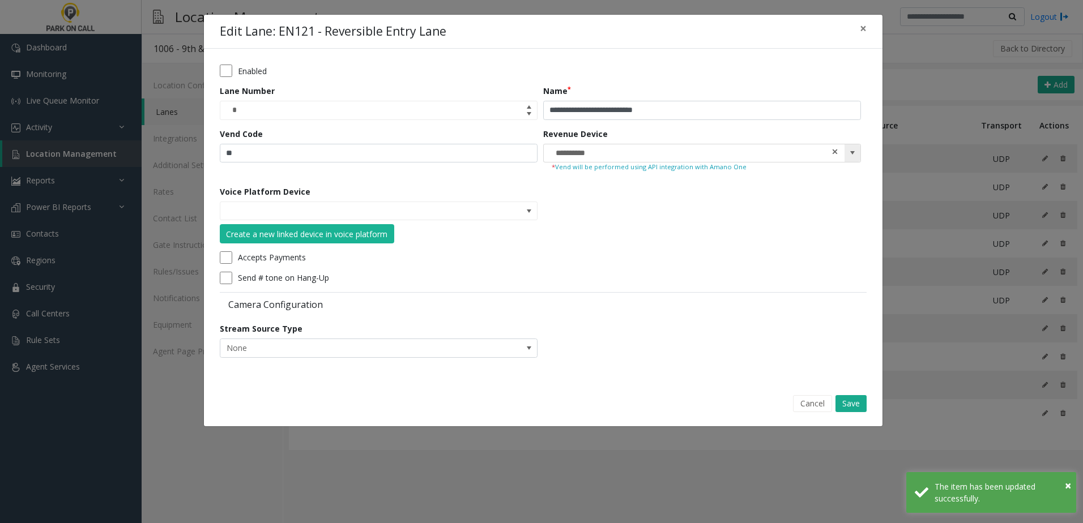
click at [836, 153] on span at bounding box center [835, 152] width 8 height 12
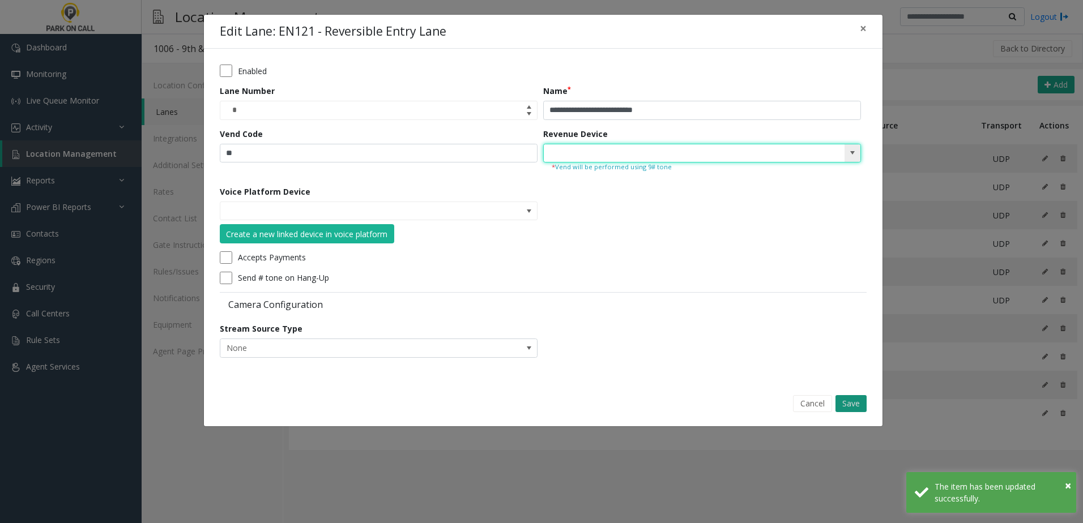
click at [855, 403] on button "Save" at bounding box center [850, 403] width 31 height 17
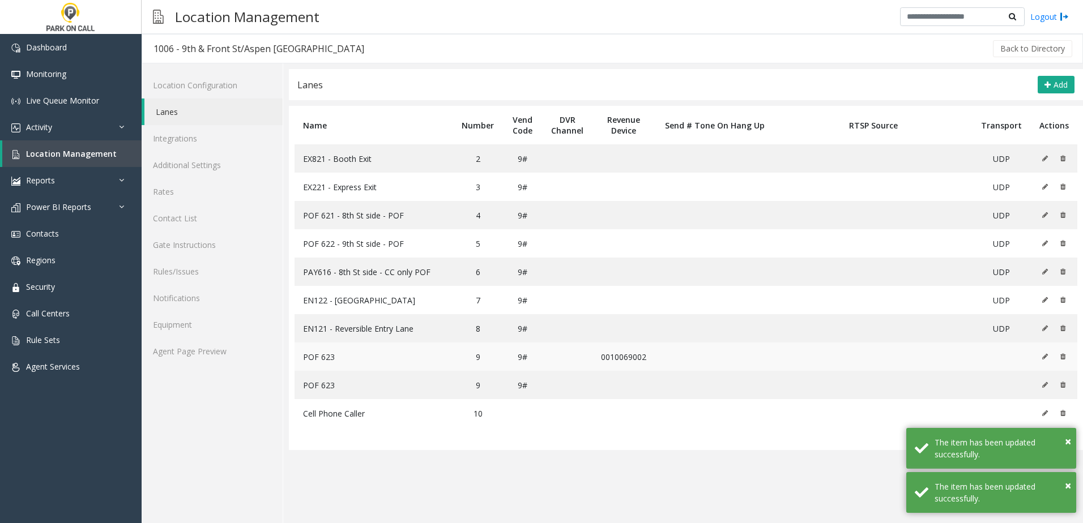
click at [1045, 358] on icon at bounding box center [1045, 356] width 6 height 7
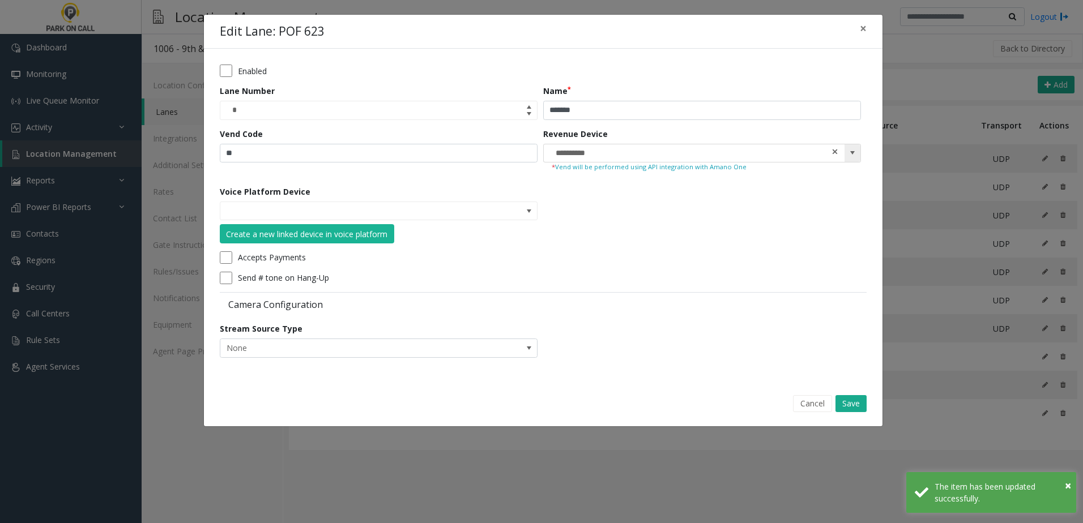
click at [831, 149] on span at bounding box center [835, 152] width 8 height 12
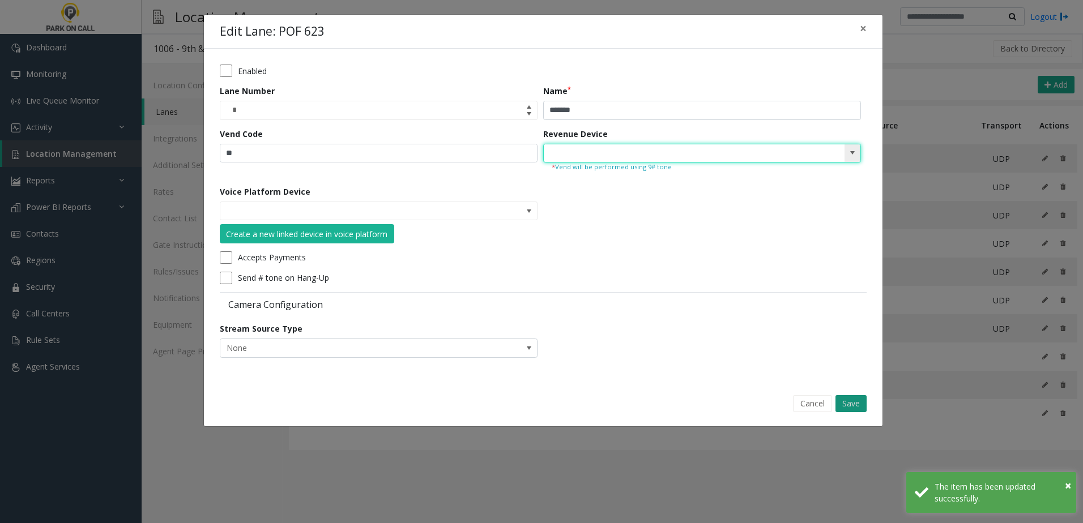
click at [842, 400] on button "Save" at bounding box center [850, 403] width 31 height 17
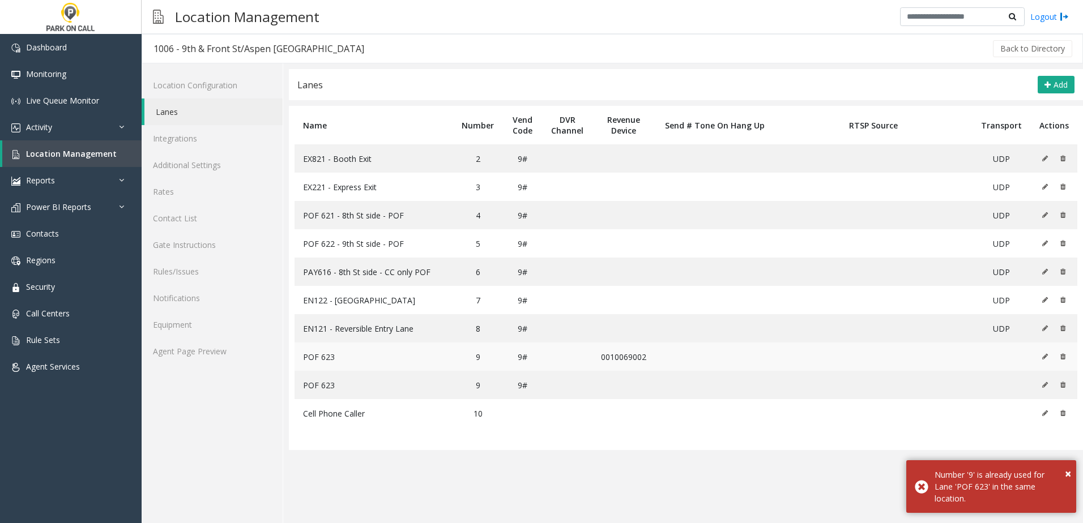
click at [1045, 360] on button at bounding box center [1047, 356] width 12 height 17
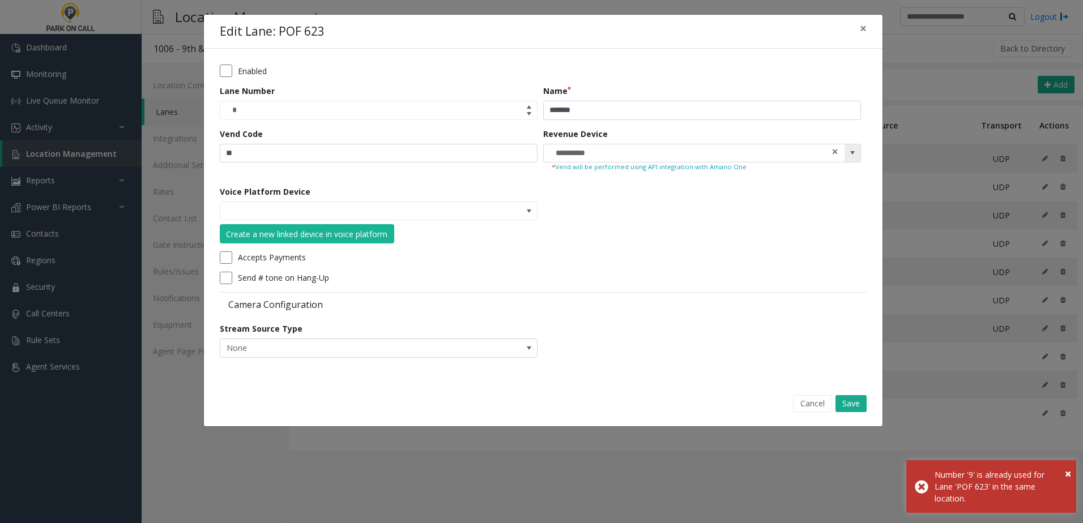
click at [835, 152] on span at bounding box center [835, 152] width 8 height 12
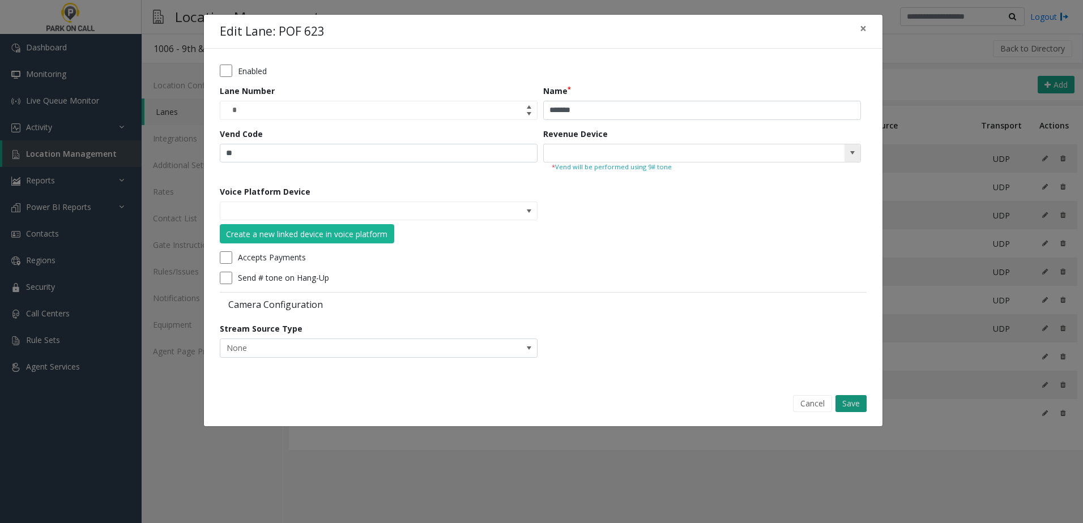
click at [852, 404] on button "Save" at bounding box center [850, 403] width 31 height 17
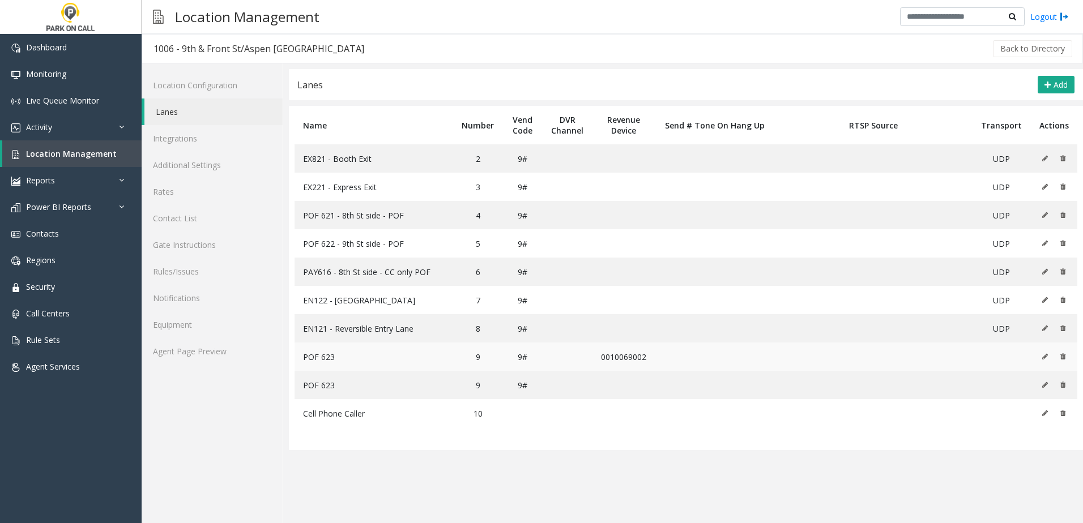
click at [1042, 354] on icon at bounding box center [1045, 356] width 6 height 7
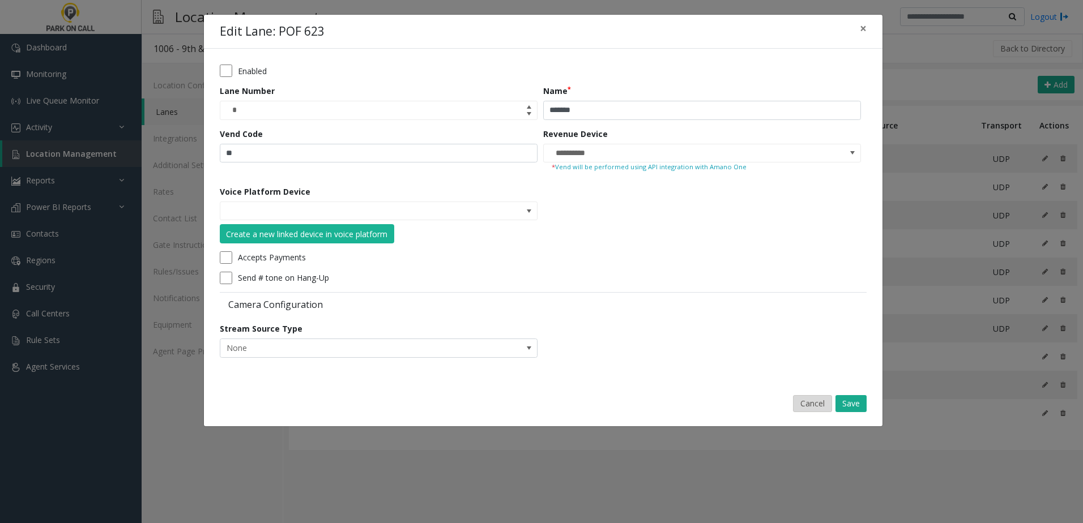
click at [811, 402] on button "Cancel" at bounding box center [812, 403] width 39 height 17
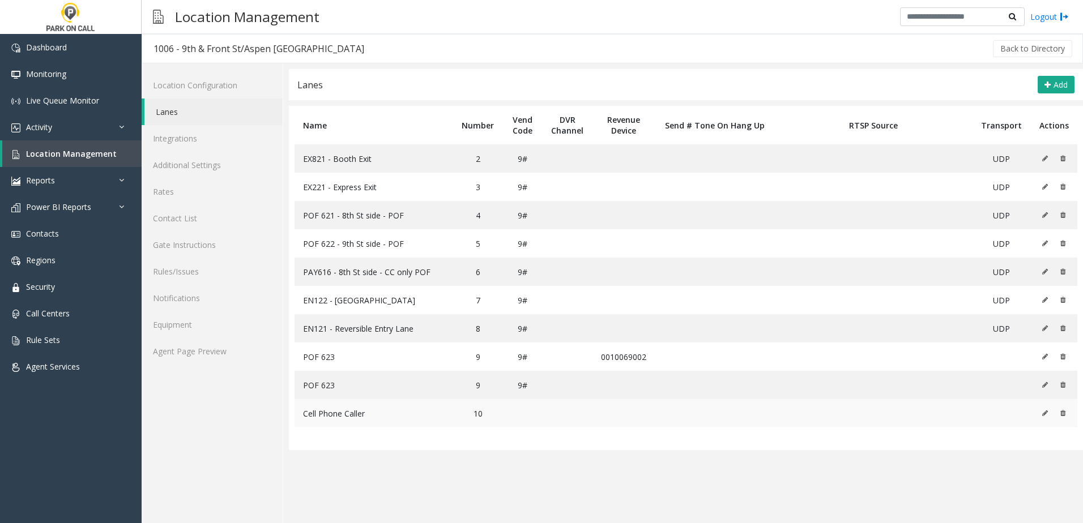
click at [1041, 414] on button at bounding box center [1047, 413] width 12 height 17
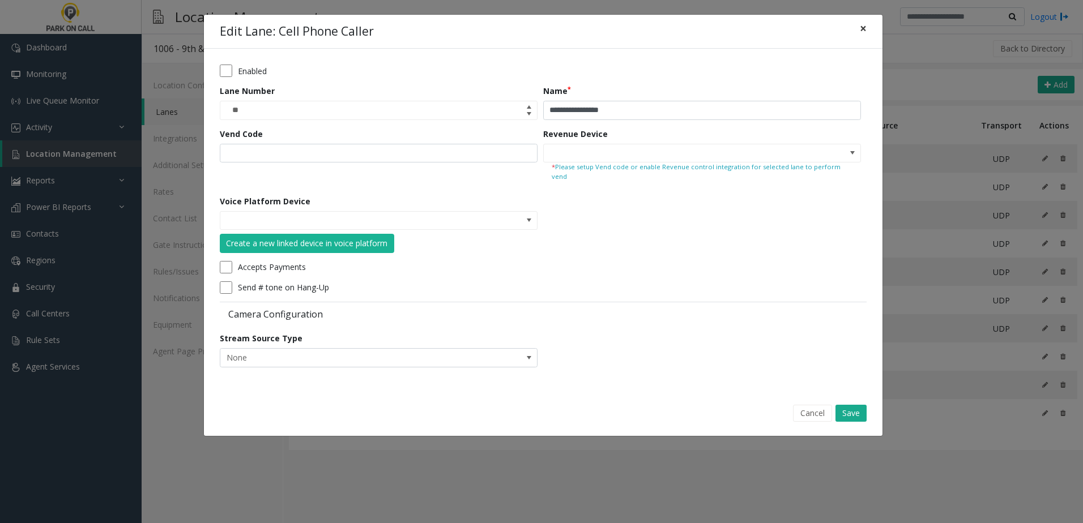
click at [863, 28] on span "×" at bounding box center [862, 28] width 7 height 16
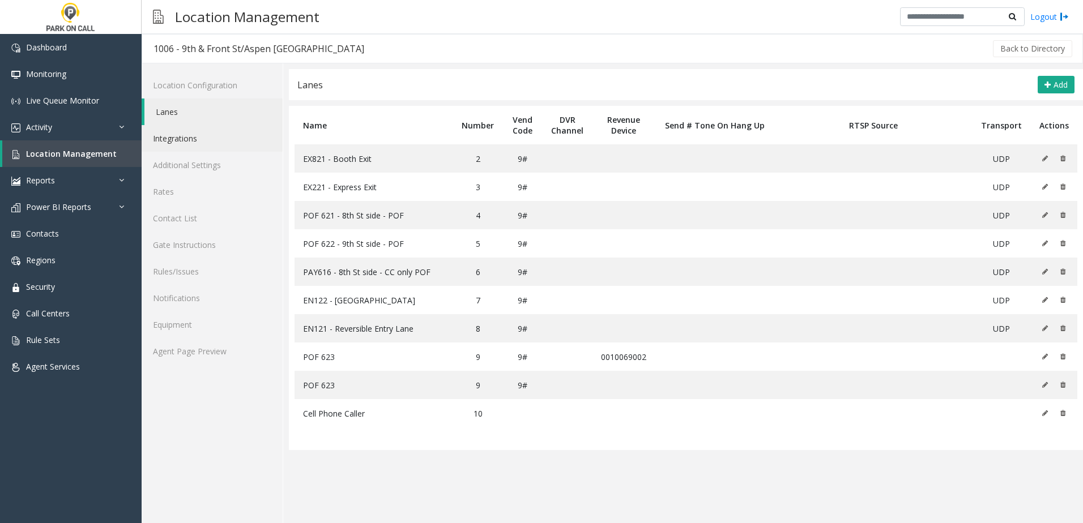
click at [219, 142] on link "Integrations" at bounding box center [212, 138] width 141 height 27
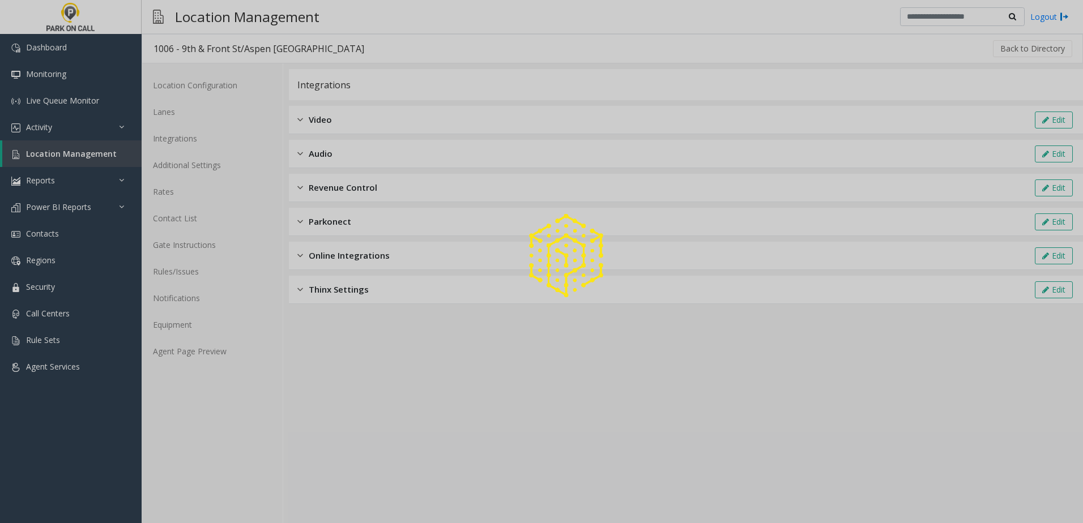
click at [194, 106] on div at bounding box center [541, 261] width 1083 height 523
click at [174, 113] on div at bounding box center [541, 261] width 1083 height 523
click at [169, 113] on div at bounding box center [541, 261] width 1083 height 523
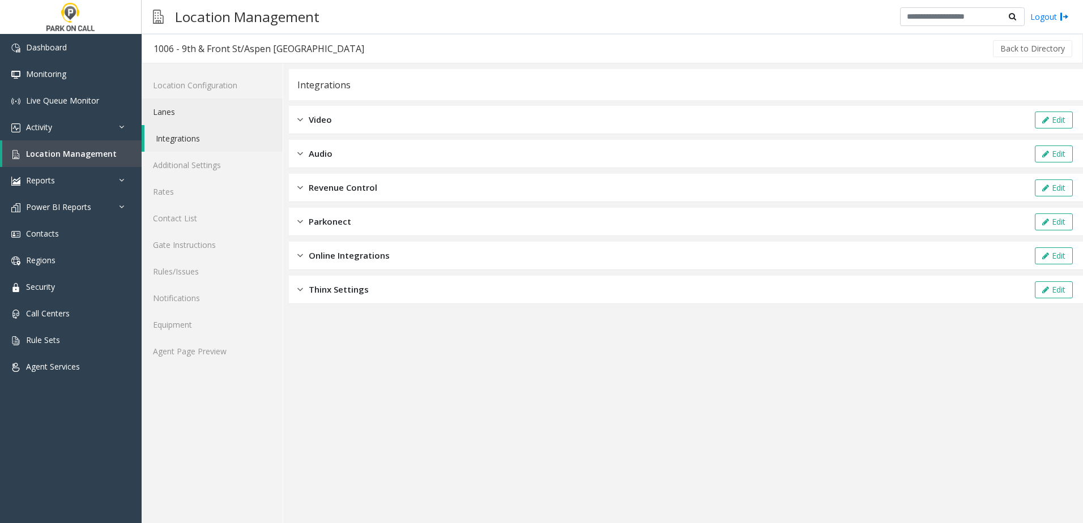
click at [169, 113] on link "Lanes" at bounding box center [212, 112] width 141 height 27
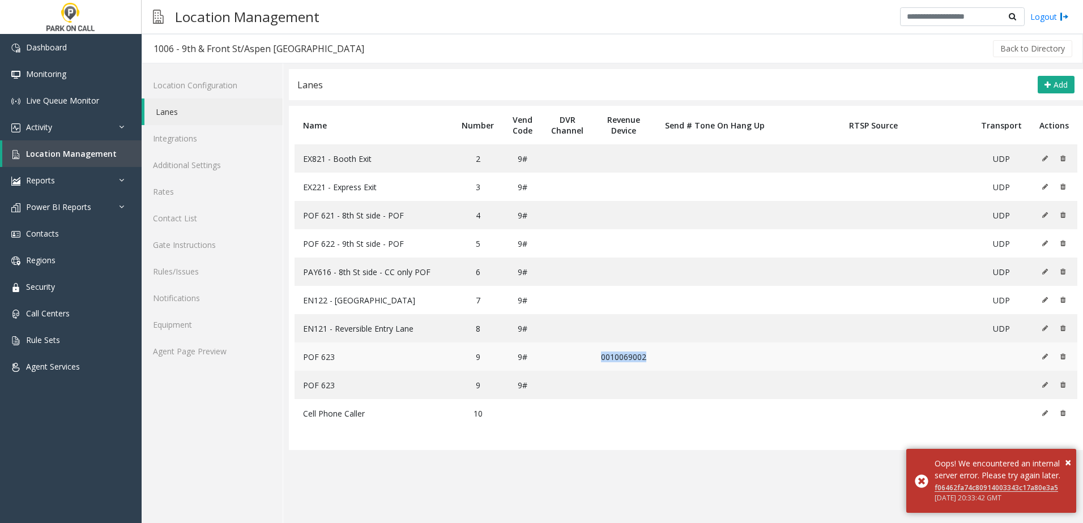
drag, startPoint x: 598, startPoint y: 355, endPoint x: 648, endPoint y: 356, distance: 50.4
click at [648, 356] on td "0010069002" at bounding box center [623, 357] width 63 height 28
drag, startPoint x: 648, startPoint y: 356, endPoint x: 639, endPoint y: 390, distance: 35.9
click at [639, 390] on td at bounding box center [623, 385] width 63 height 28
click at [1068, 455] on span "×" at bounding box center [1067, 462] width 6 height 15
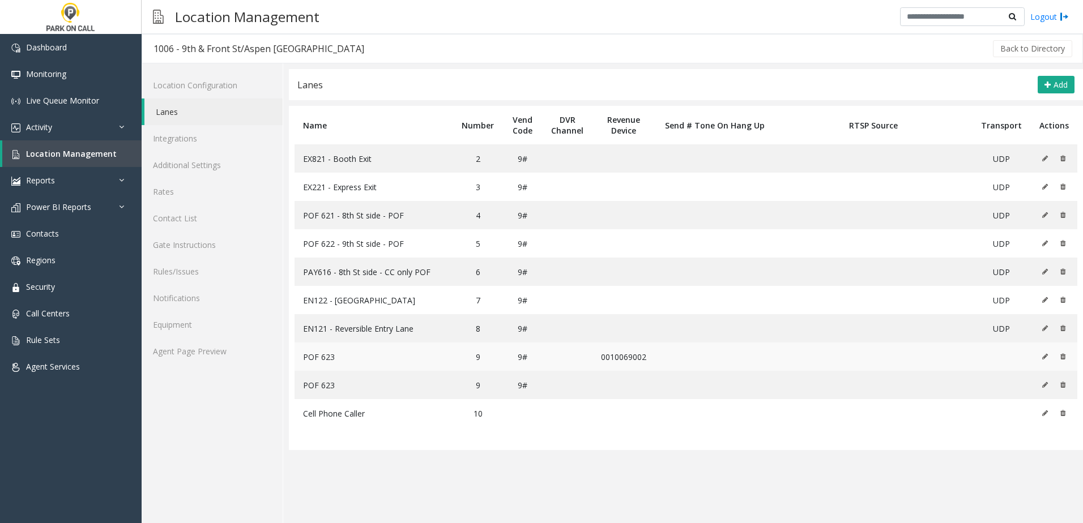
click at [1042, 358] on icon at bounding box center [1045, 356] width 6 height 7
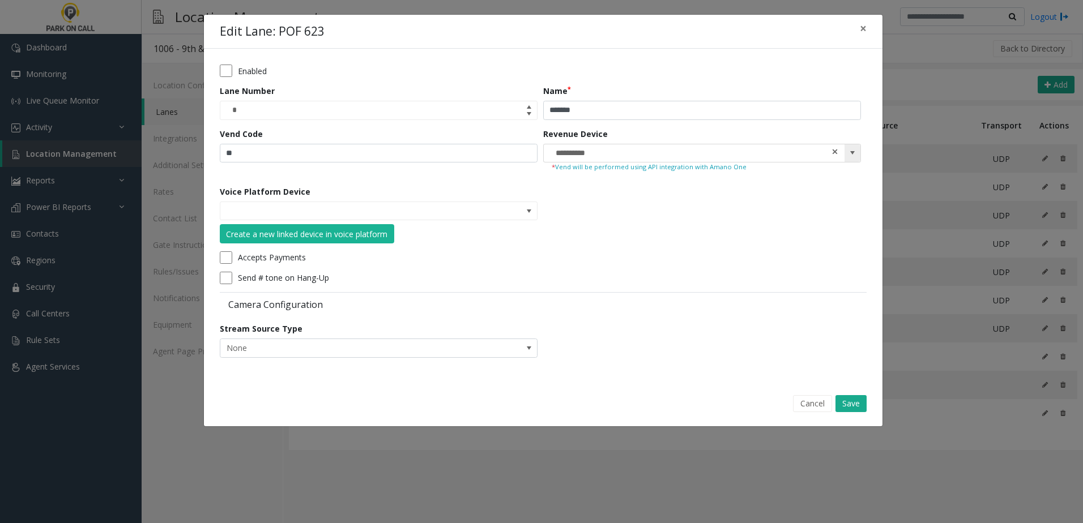
click at [832, 151] on span at bounding box center [835, 152] width 8 height 12
click at [826, 215] on form "Enabled Lane Number * Name ******* Vend Code ** Revenue Device * Vend will be p…" at bounding box center [543, 215] width 647 height 301
click at [852, 406] on button "Save" at bounding box center [850, 403] width 31 height 17
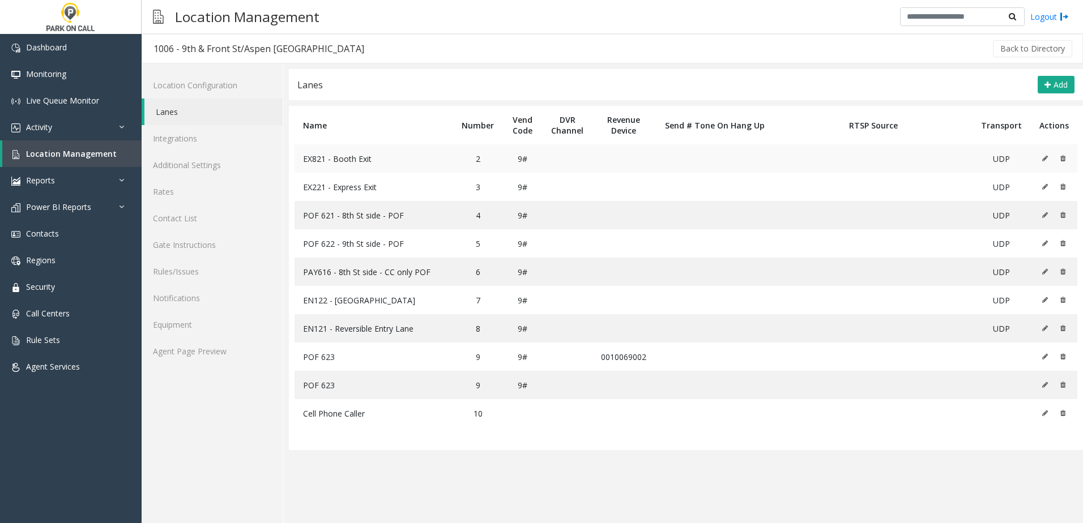
click at [1047, 160] on icon at bounding box center [1045, 158] width 6 height 7
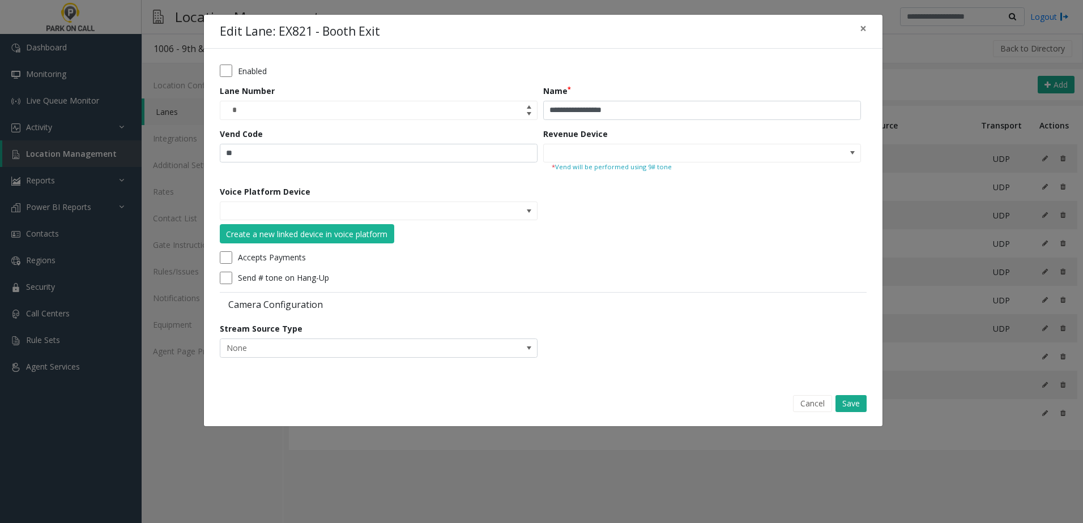
drag, startPoint x: 852, startPoint y: 153, endPoint x: 819, endPoint y: 215, distance: 70.4
click at [819, 215] on form "**********" at bounding box center [543, 215] width 647 height 301
click at [533, 212] on span at bounding box center [528, 211] width 9 height 9
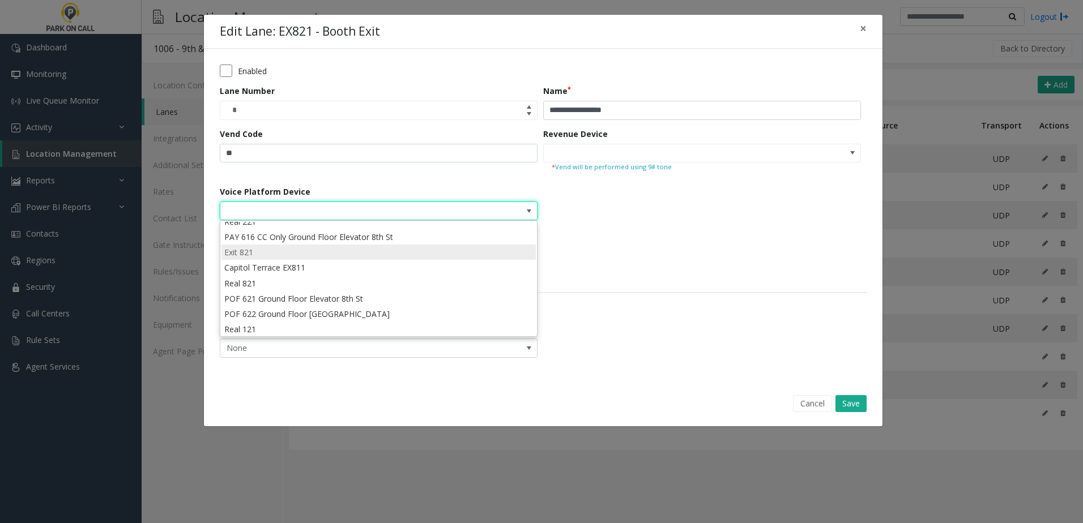
scroll to position [41, 0]
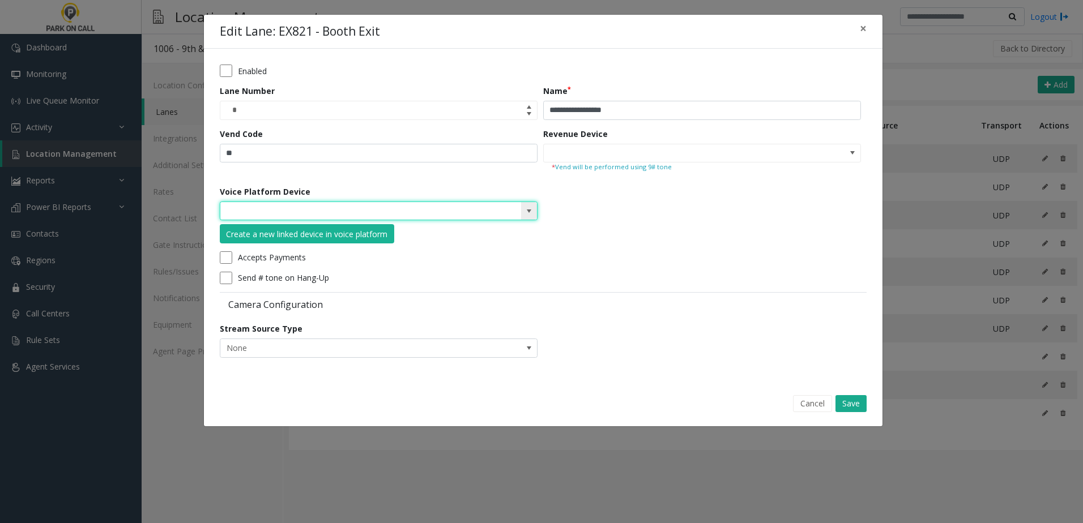
click at [532, 214] on span at bounding box center [528, 211] width 9 height 9
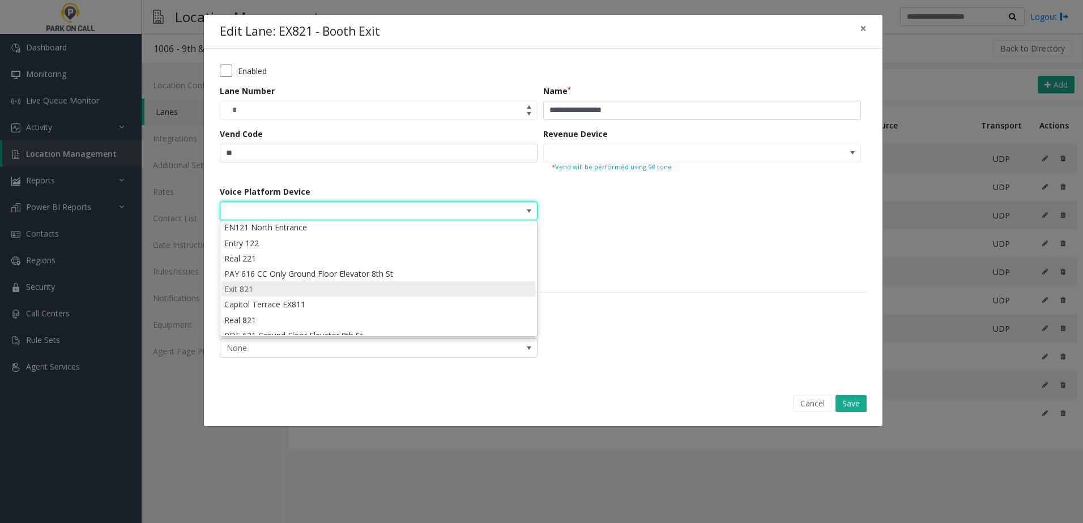
scroll to position [0, 0]
click at [259, 292] on li "Exit 821" at bounding box center [378, 291] width 314 height 15
type input "********"
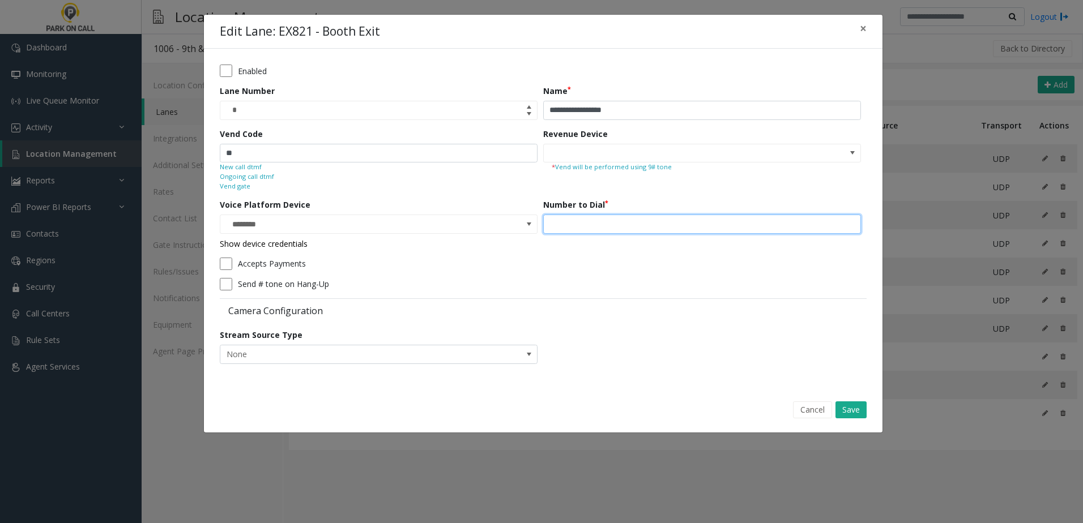
click at [586, 228] on input "***" at bounding box center [702, 224] width 318 height 19
click at [849, 152] on span at bounding box center [852, 152] width 9 height 9
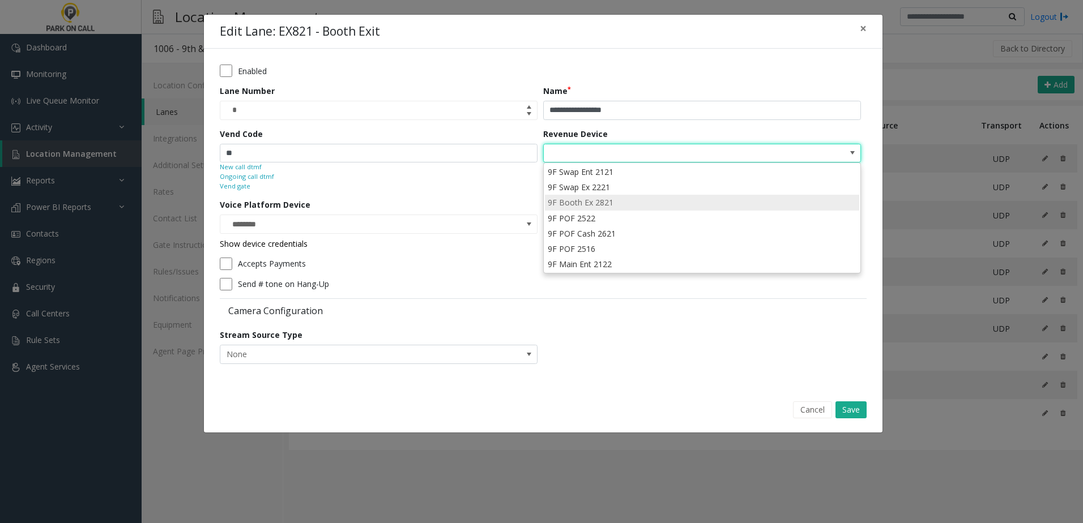
click at [614, 203] on li "9F Booth Ex 2821" at bounding box center [702, 202] width 314 height 15
type input "**********"
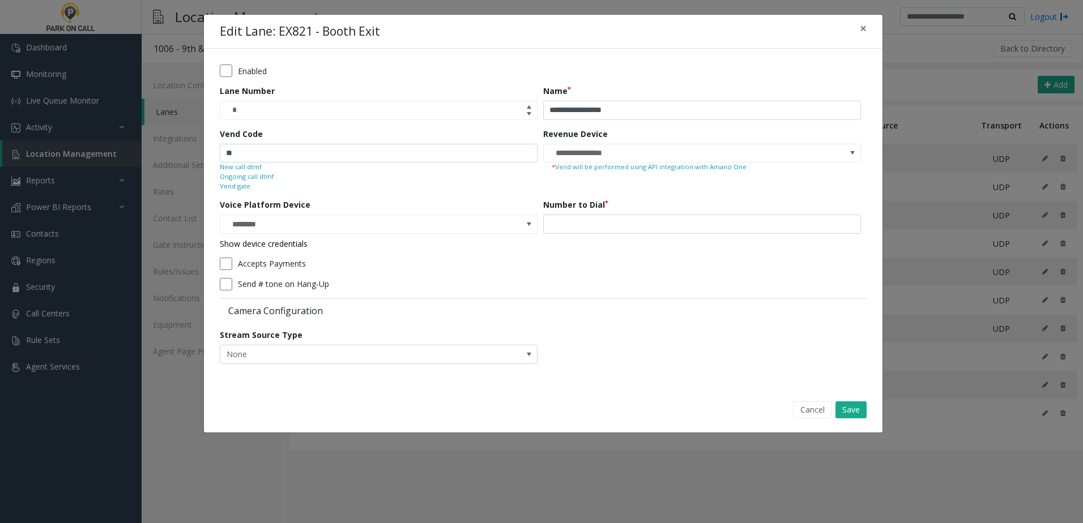
drag, startPoint x: 848, startPoint y: 407, endPoint x: 497, endPoint y: 297, distance: 367.1
click at [628, 338] on div "**********" at bounding box center [542, 223] width 679 height 419
click at [527, 223] on span at bounding box center [528, 224] width 9 height 9
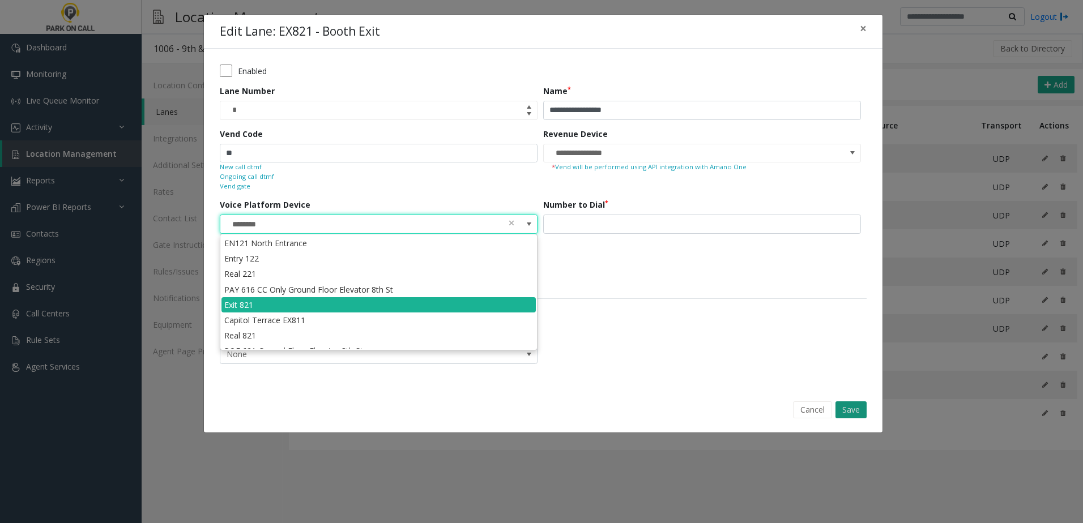
click at [854, 408] on button "Save" at bounding box center [850, 409] width 31 height 17
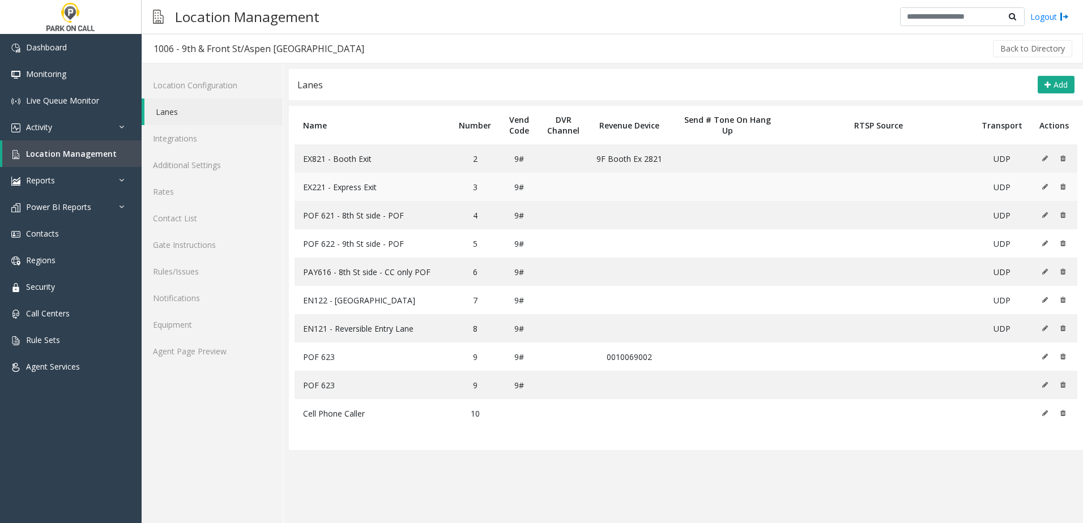
click at [1041, 185] on td at bounding box center [1053, 187] width 46 height 28
click at [1043, 185] on icon at bounding box center [1045, 186] width 6 height 7
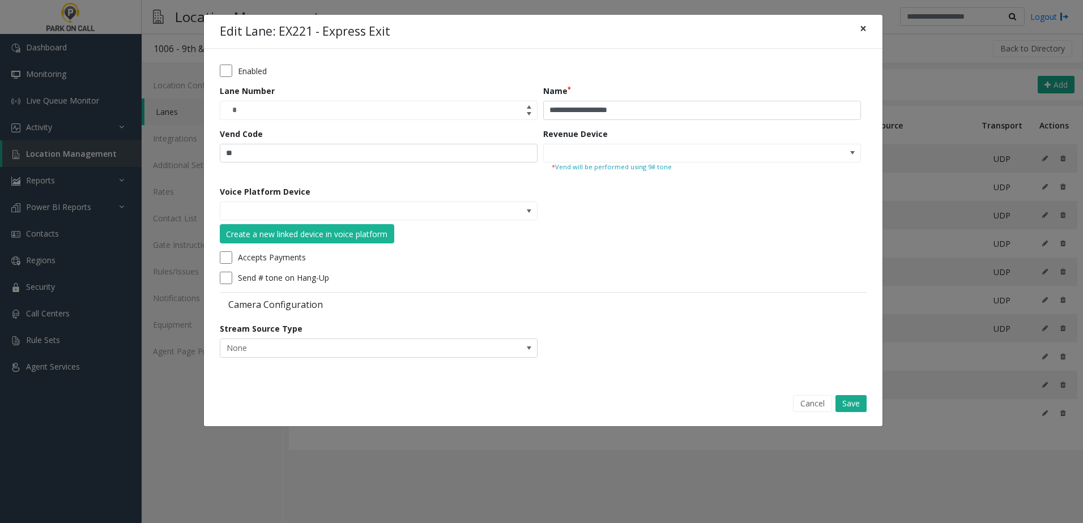
click at [859, 29] on span "×" at bounding box center [862, 28] width 7 height 16
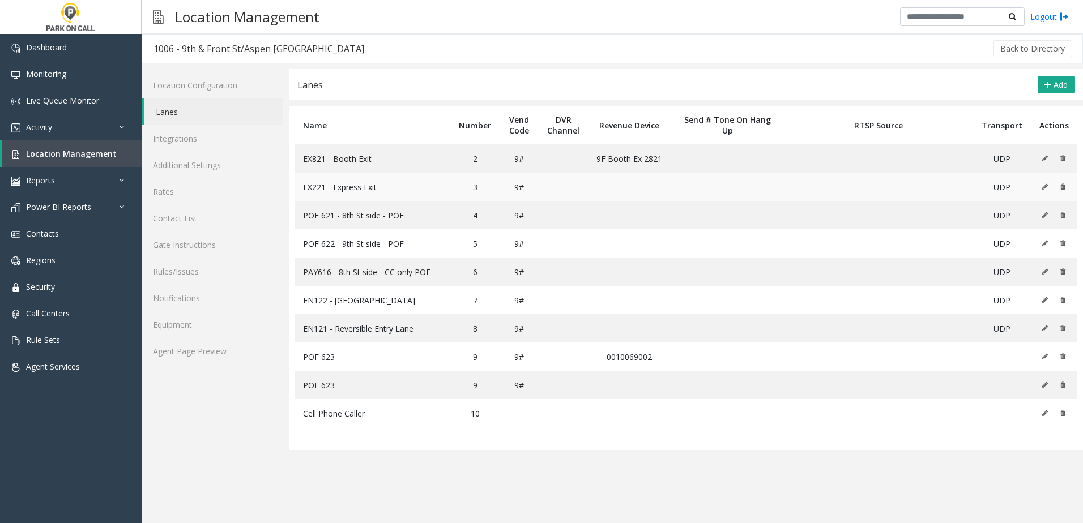
click at [1043, 187] on icon at bounding box center [1045, 186] width 6 height 7
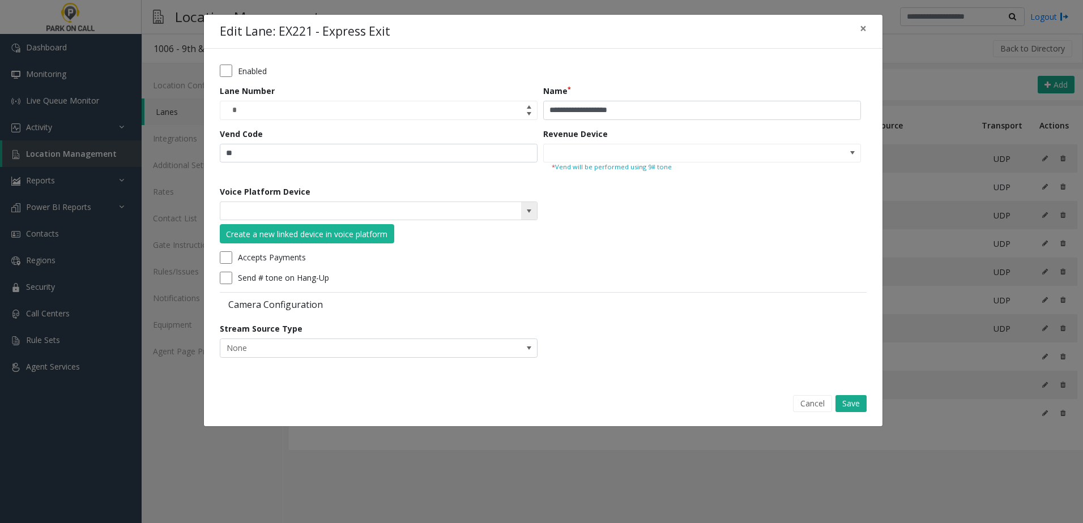
click at [529, 206] on span at bounding box center [529, 211] width 16 height 18
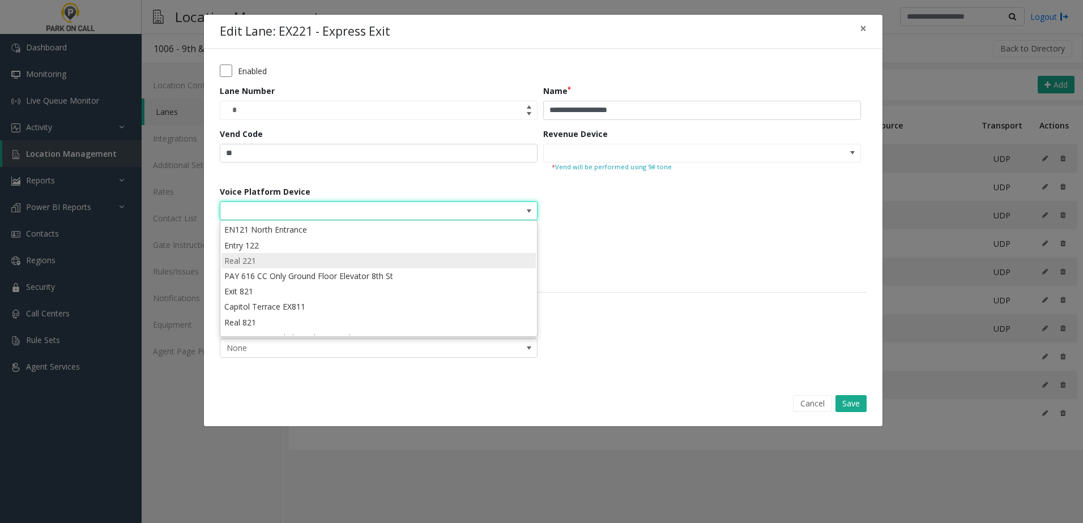
click at [280, 263] on li "Real 221" at bounding box center [378, 260] width 314 height 15
type input "********"
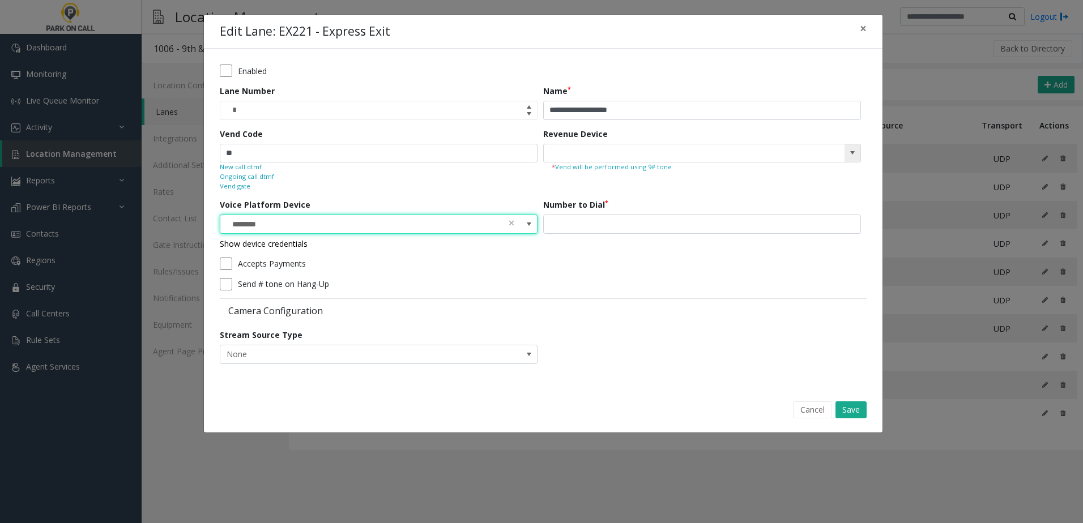
click at [854, 156] on span at bounding box center [852, 152] width 9 height 9
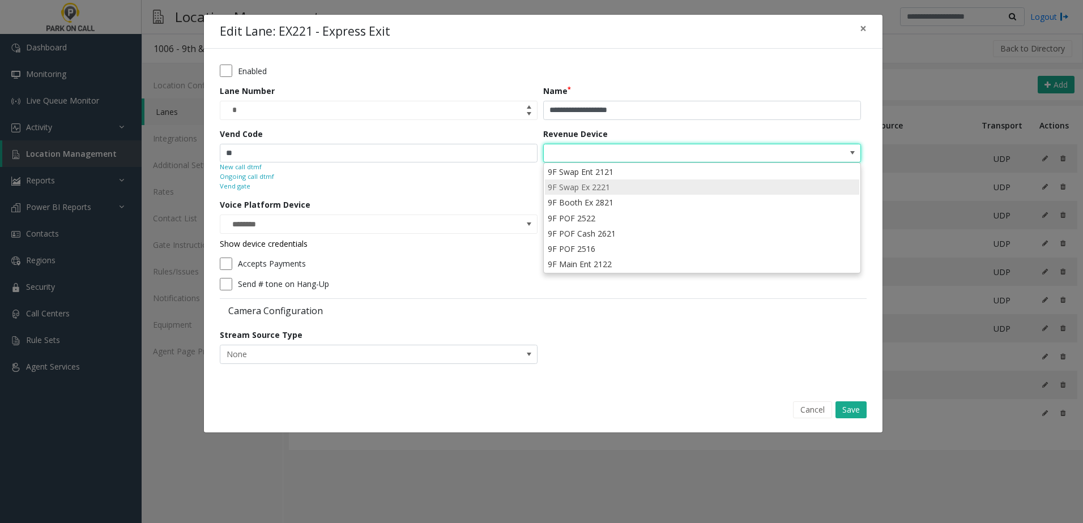
click at [634, 189] on li "9F Swap Ex 2221" at bounding box center [702, 186] width 314 height 15
type input "**********"
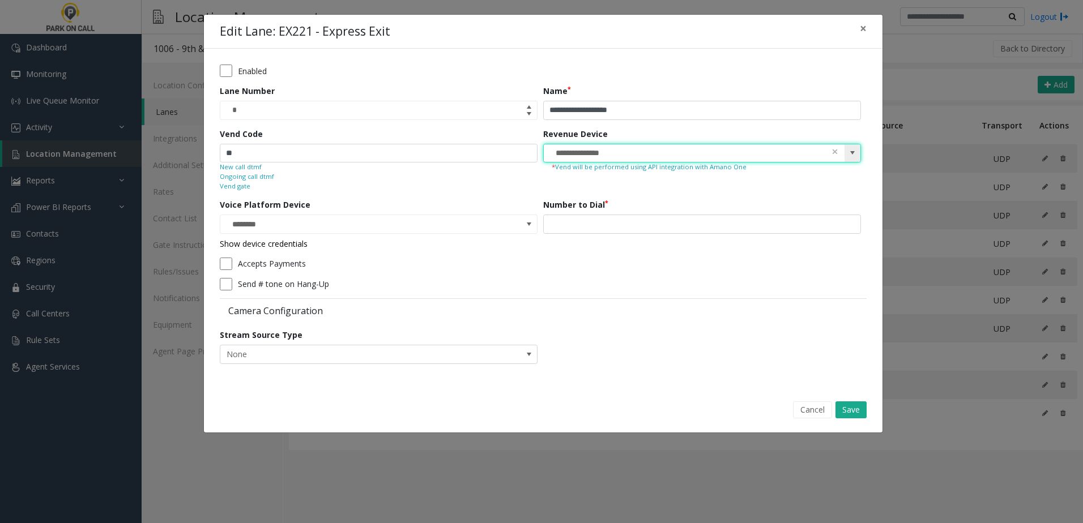
click at [683, 153] on input "**********" at bounding box center [670, 153] width 253 height 18
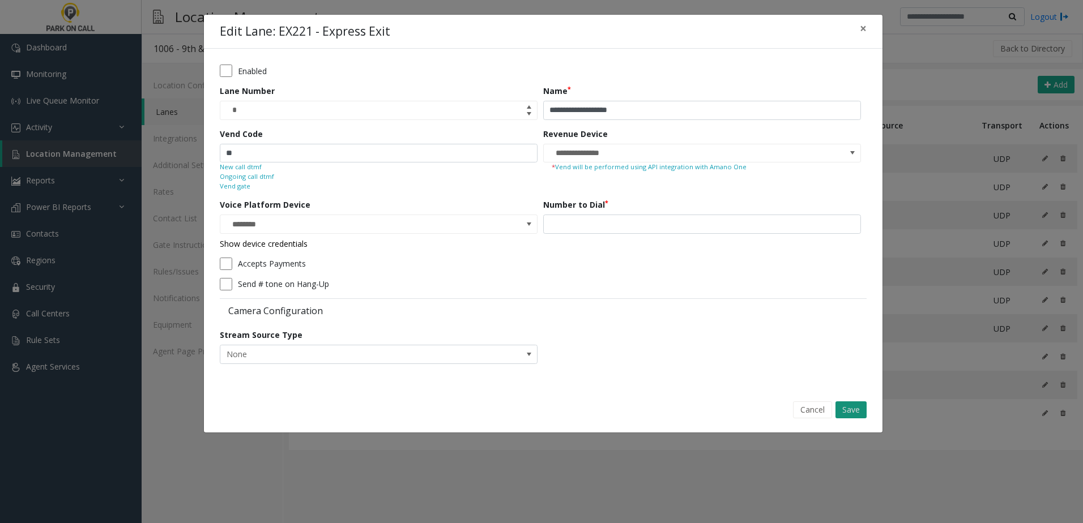
click at [865, 410] on button "Save" at bounding box center [850, 409] width 31 height 17
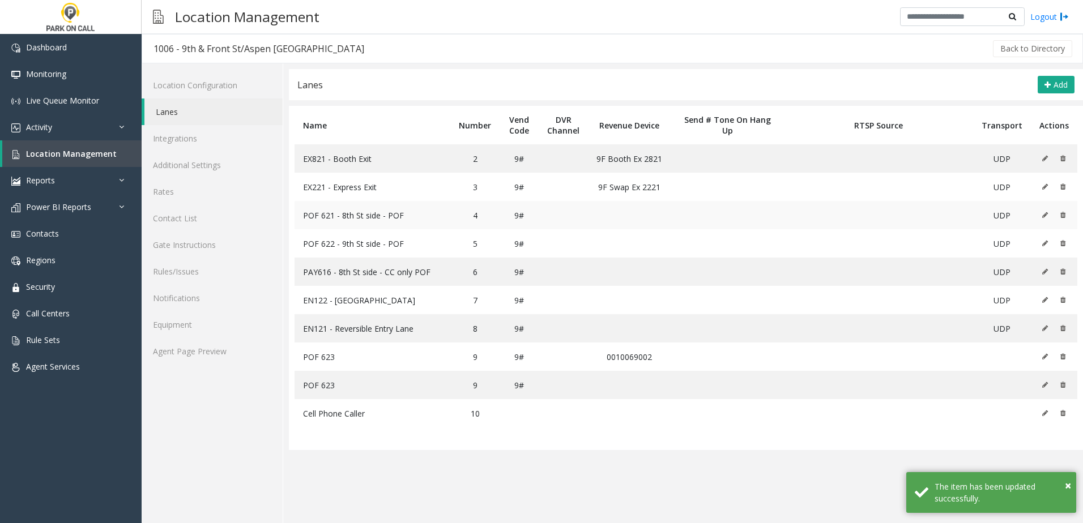
click at [1043, 214] on icon at bounding box center [1045, 215] width 6 height 7
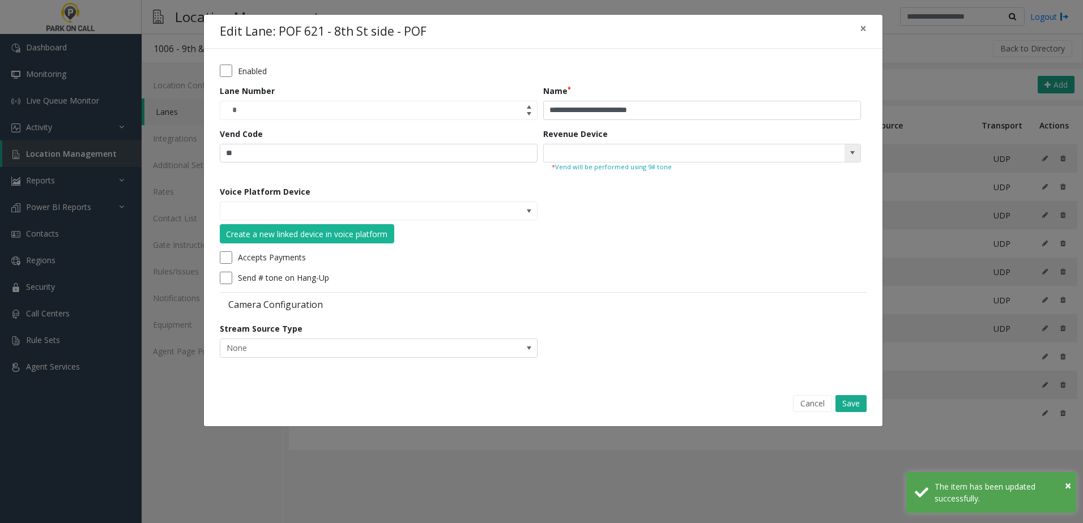
click at [852, 156] on span at bounding box center [852, 152] width 9 height 9
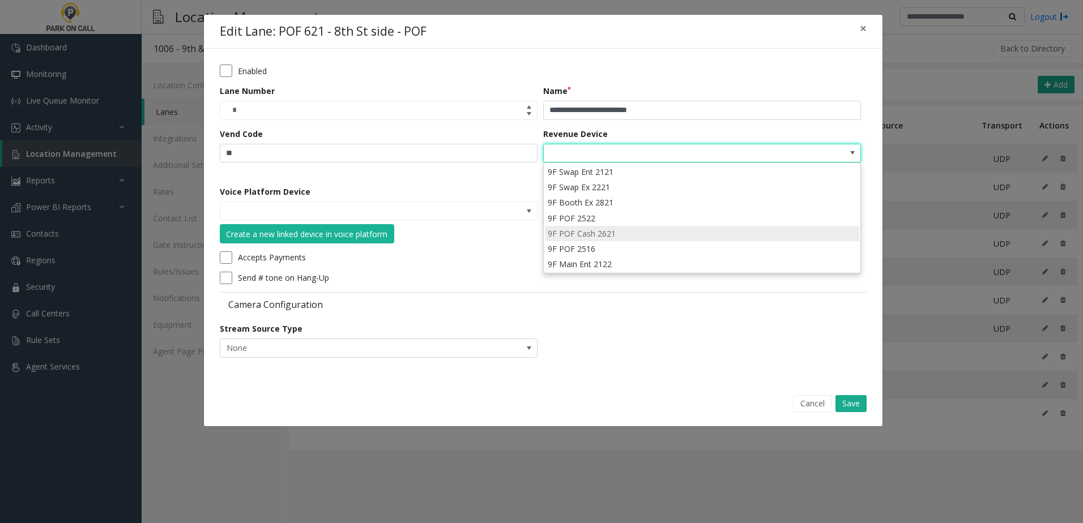
click at [626, 241] on li "9F POF Cash 2621" at bounding box center [702, 233] width 314 height 15
type input "**********"
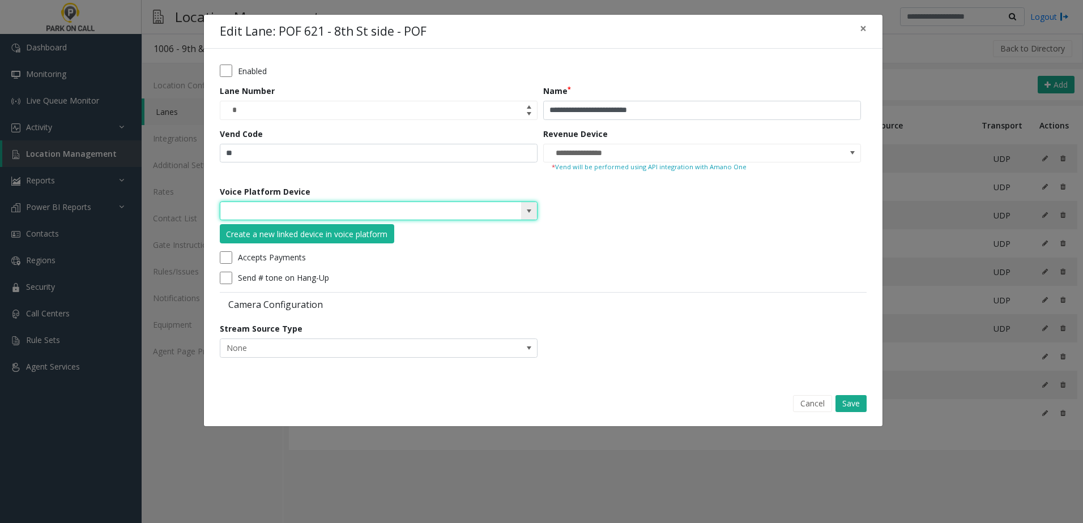
click at [427, 211] on input at bounding box center [346, 211] width 253 height 18
click at [513, 210] on kendo-searchbar at bounding box center [378, 211] width 317 height 18
click at [526, 210] on span at bounding box center [528, 211] width 9 height 9
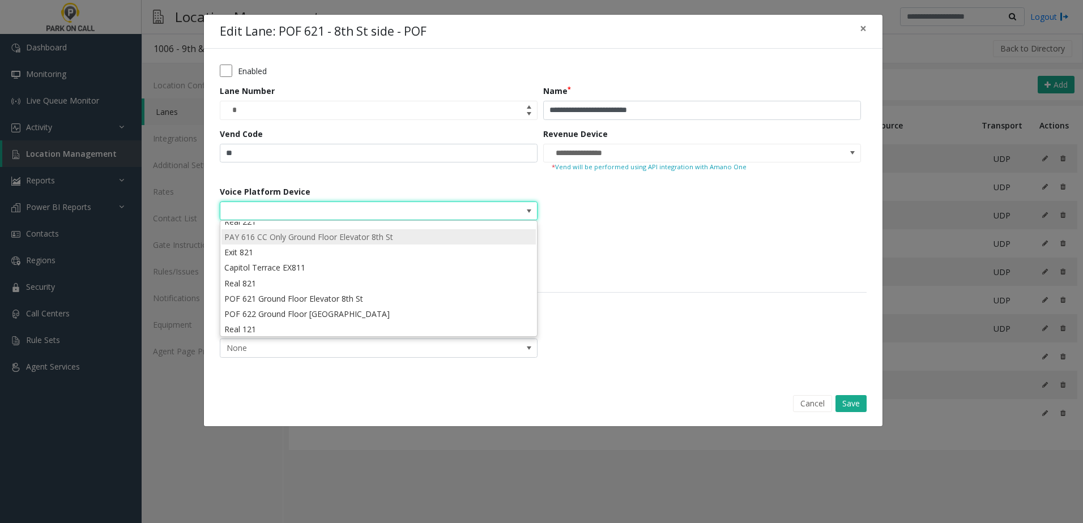
scroll to position [41, 0]
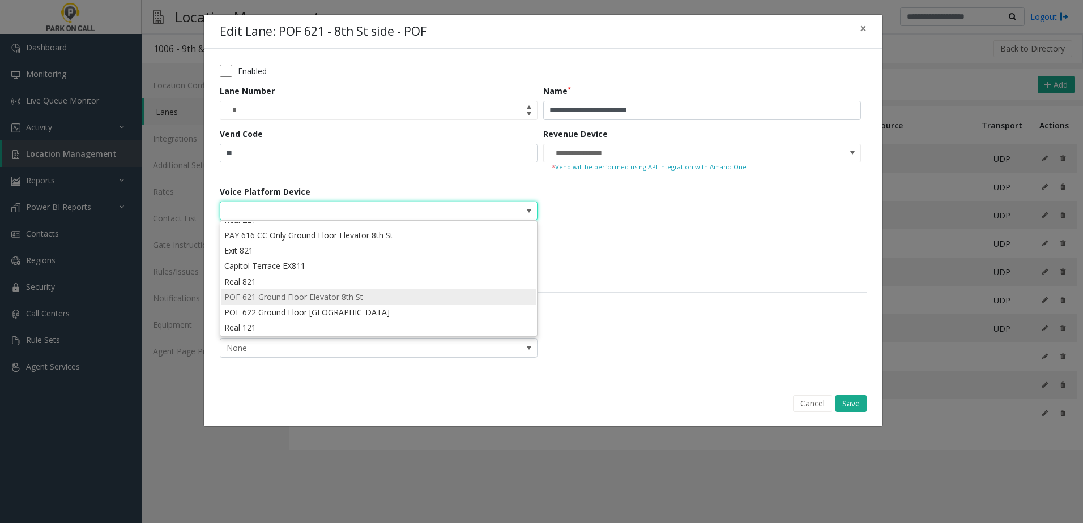
click at [352, 298] on li "POF 621 Ground Floor Elevator 8th St" at bounding box center [378, 296] width 314 height 15
type input "**********"
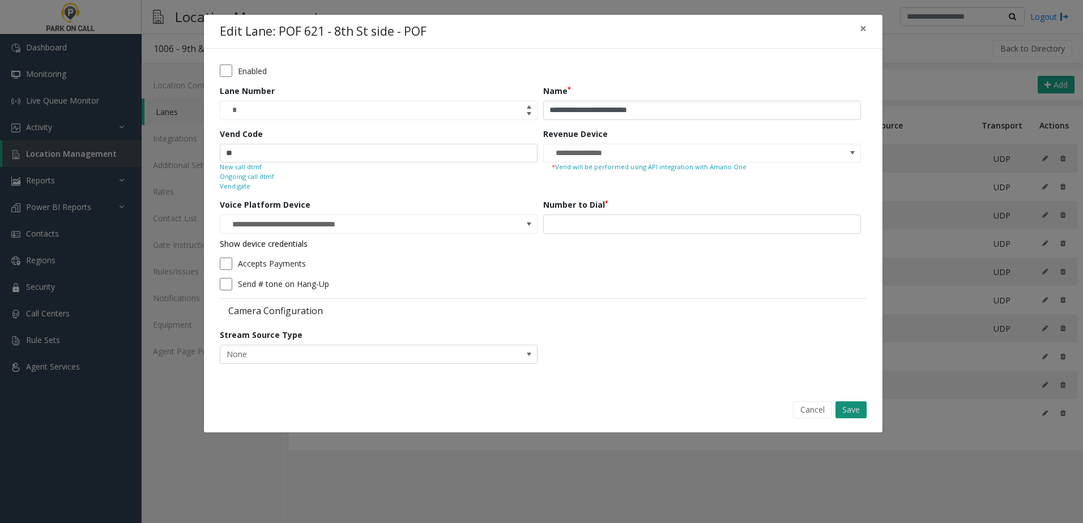
click at [850, 416] on button "Save" at bounding box center [850, 409] width 31 height 17
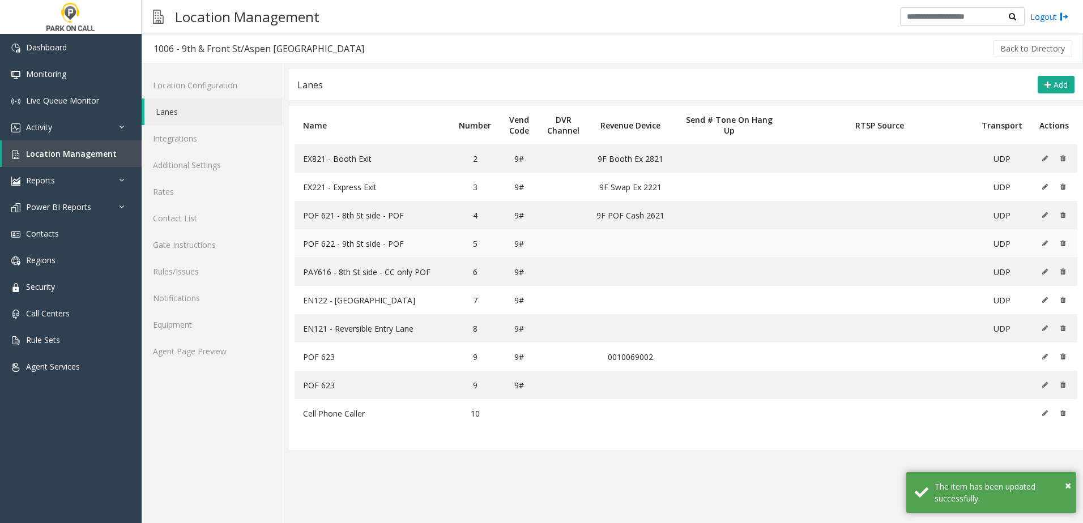
click at [1042, 242] on button at bounding box center [1047, 243] width 12 height 17
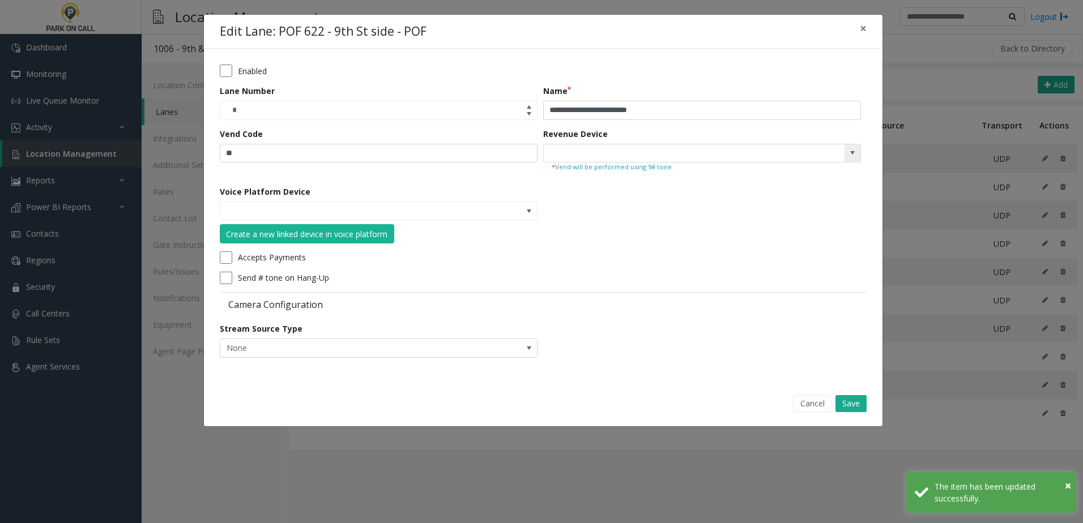
click at [858, 159] on span at bounding box center [852, 153] width 16 height 18
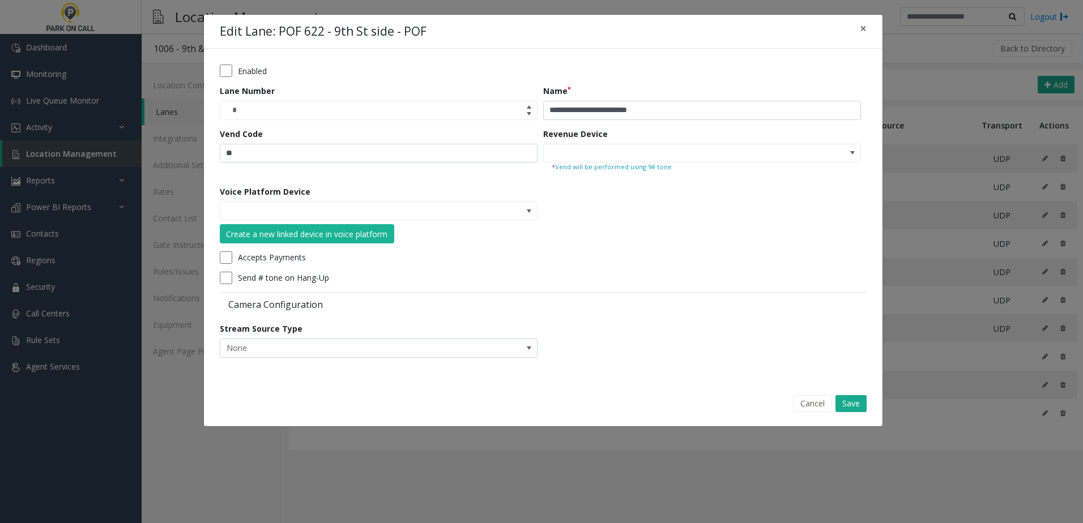
click at [608, 310] on div "Camera Configuration" at bounding box center [543, 303] width 647 height 23
click at [968, 234] on div "**********" at bounding box center [541, 261] width 1083 height 523
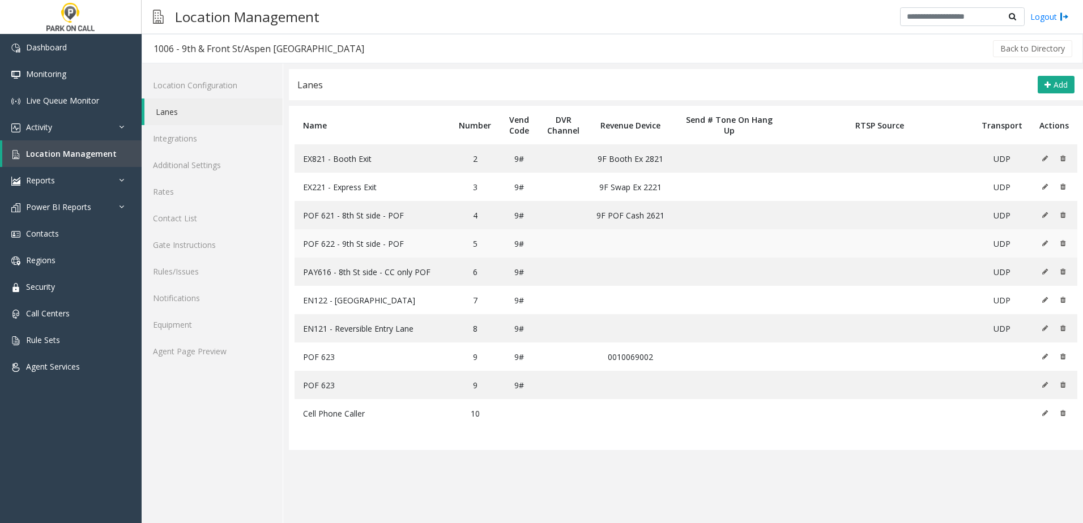
click at [1045, 241] on icon at bounding box center [1045, 243] width 6 height 7
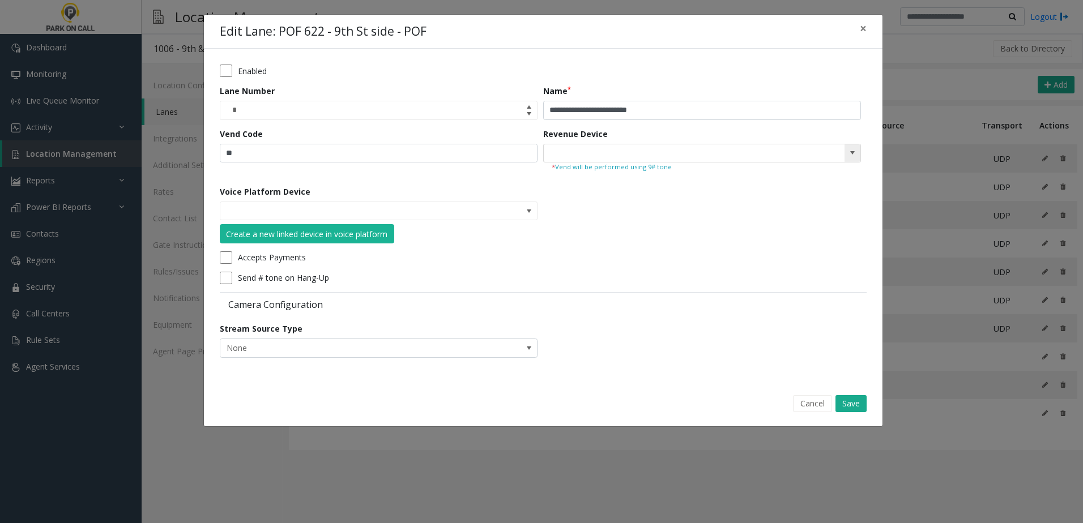
click at [732, 162] on span at bounding box center [702, 153] width 318 height 19
click at [859, 149] on span at bounding box center [852, 153] width 16 height 18
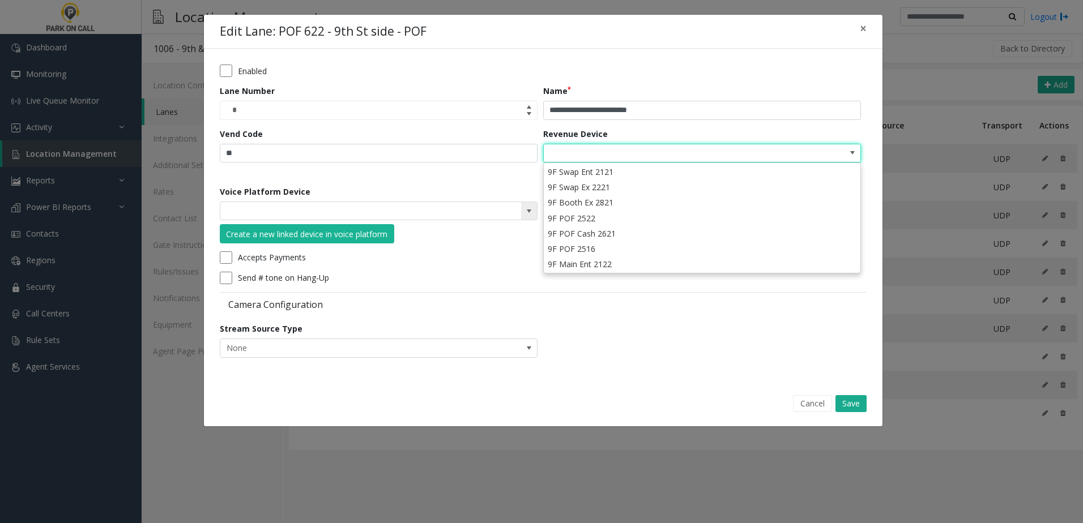
click at [519, 208] on kendo-searchbar at bounding box center [378, 211] width 317 height 18
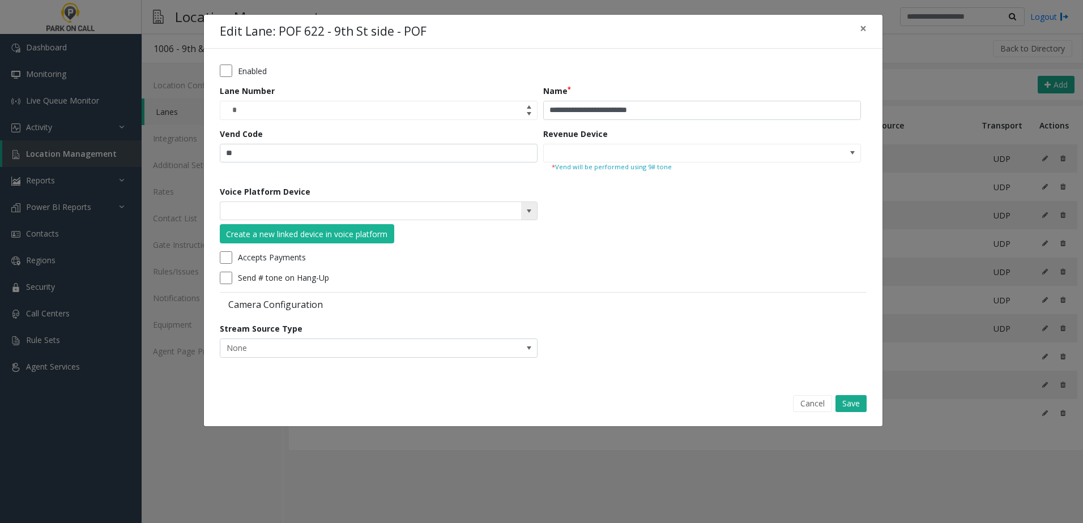
click at [531, 211] on span at bounding box center [528, 211] width 9 height 9
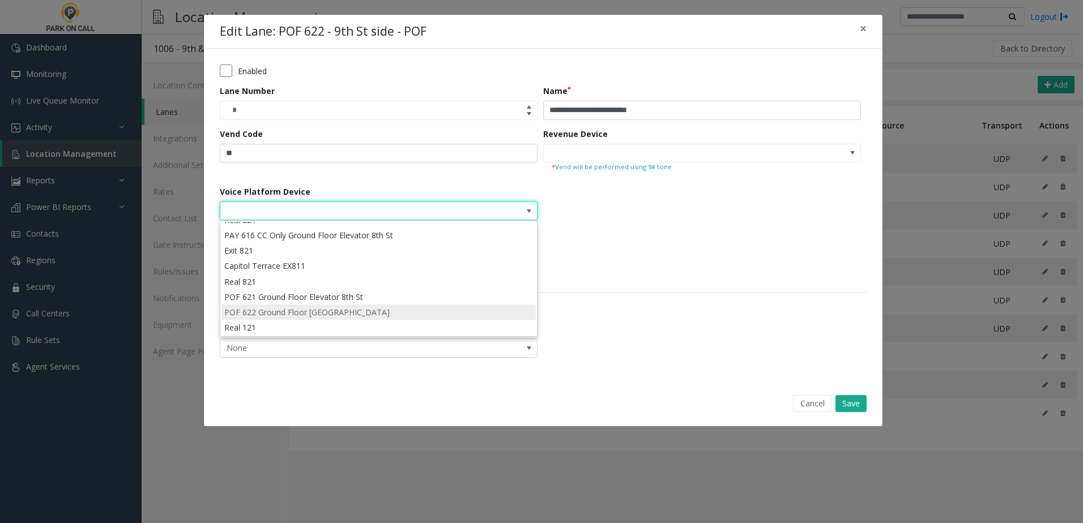
click at [367, 313] on li "POF 622 Ground Floor Elevator 9th St" at bounding box center [378, 312] width 314 height 15
type input "**********"
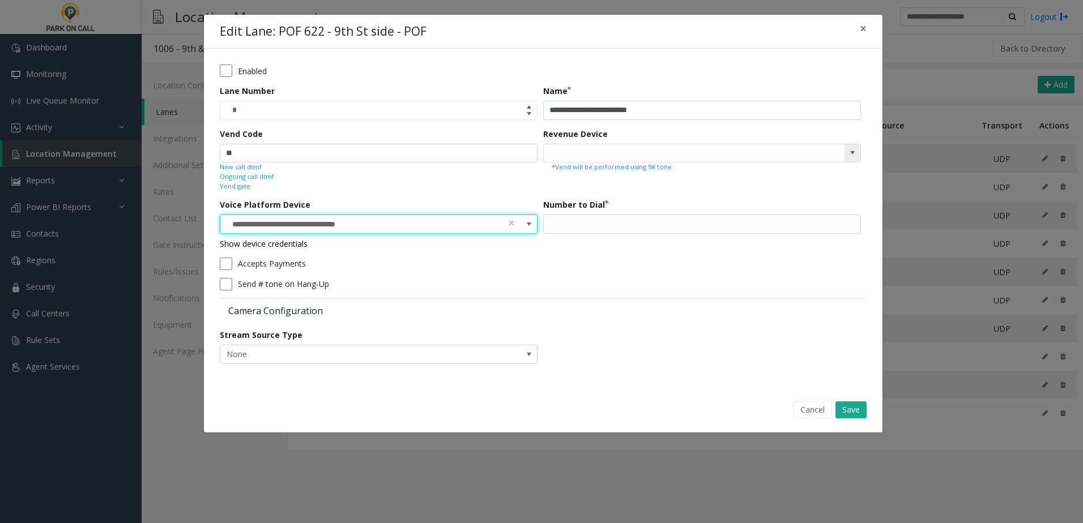
click at [844, 157] on span at bounding box center [852, 153] width 16 height 18
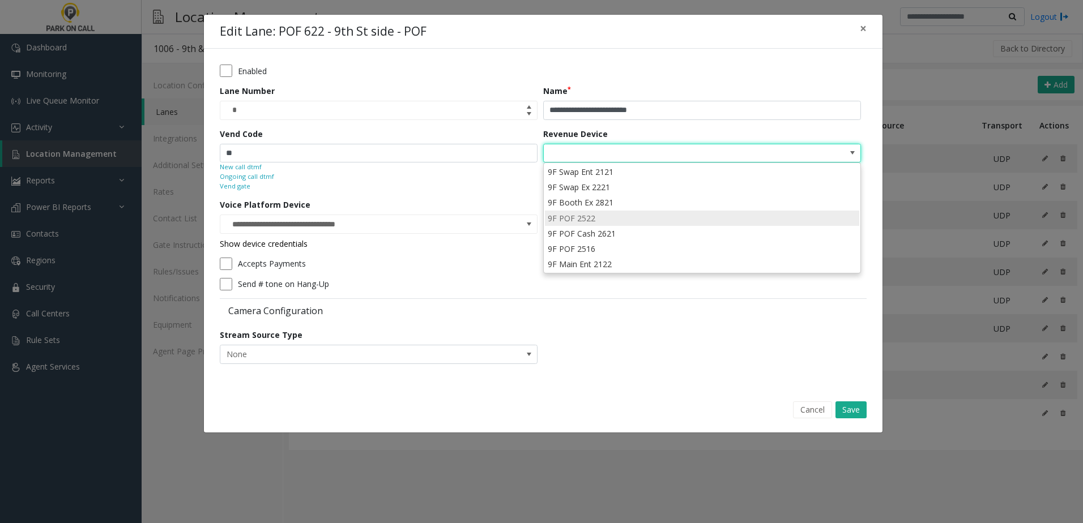
click at [638, 213] on li "9F POF 2522" at bounding box center [702, 218] width 314 height 15
type input "**********"
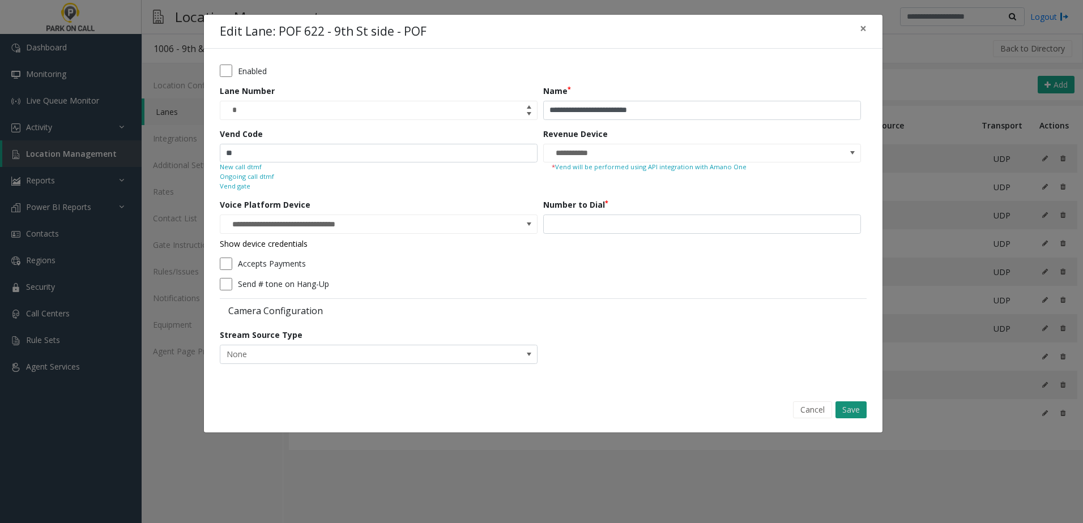
click at [849, 408] on button "Save" at bounding box center [850, 409] width 31 height 17
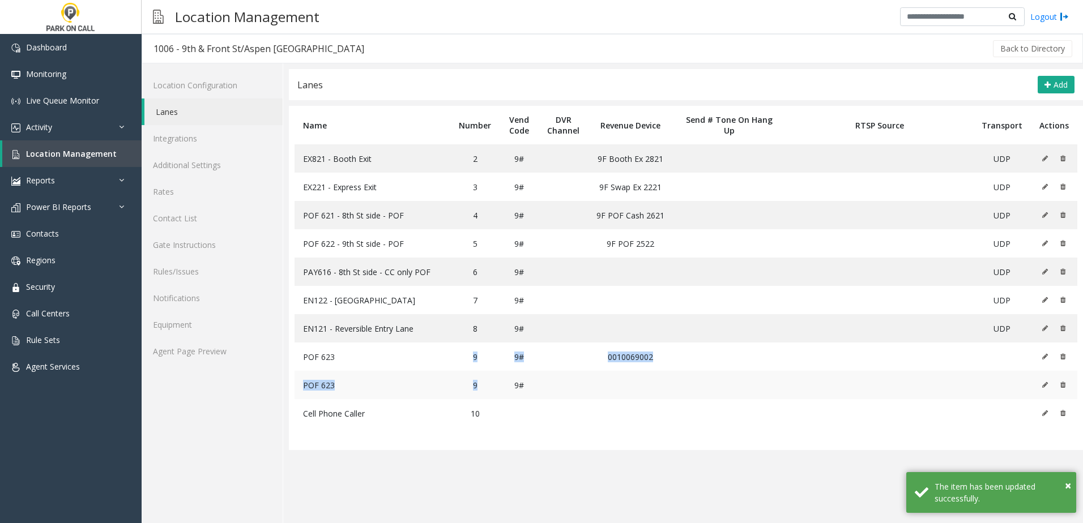
drag, startPoint x: 455, startPoint y: 362, endPoint x: 492, endPoint y: 386, distance: 44.6
click at [492, 386] on tbody "EX821 - Booth Exit 2 9# 9F Booth Ex 2821 UDP EX221 - Express Exit 3 9# 9F Swap …" at bounding box center [685, 285] width 782 height 283
drag, startPoint x: 492, startPoint y: 386, endPoint x: 445, endPoint y: 382, distance: 47.2
click at [446, 384] on td "POF 623" at bounding box center [372, 385] width 156 height 28
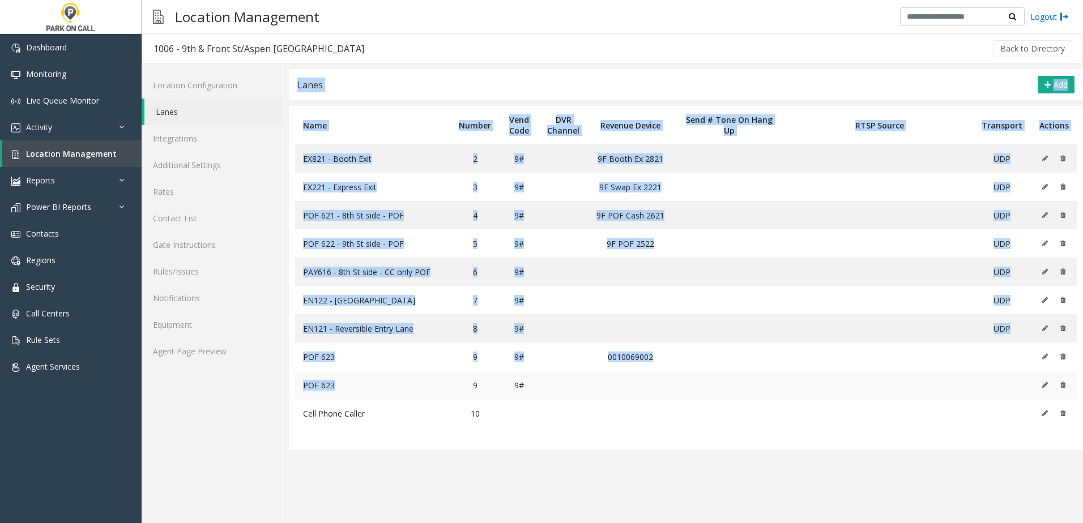
drag, startPoint x: 287, startPoint y: 355, endPoint x: 413, endPoint y: 382, distance: 129.0
click at [413, 382] on div "**********" at bounding box center [682, 293] width 799 height 460
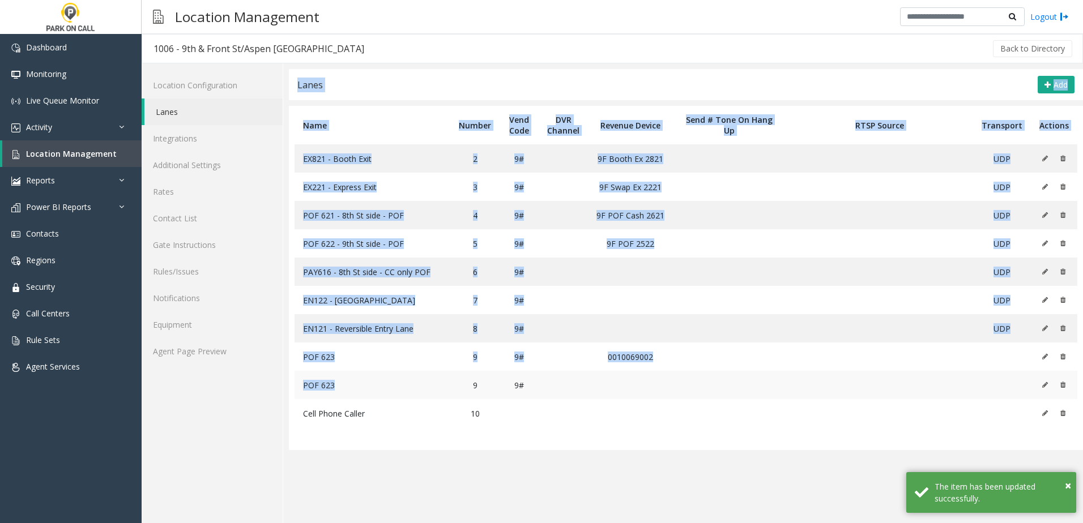
drag, startPoint x: 413, startPoint y: 382, endPoint x: 443, endPoint y: 386, distance: 29.8
click at [443, 386] on td "POF 623" at bounding box center [372, 385] width 156 height 28
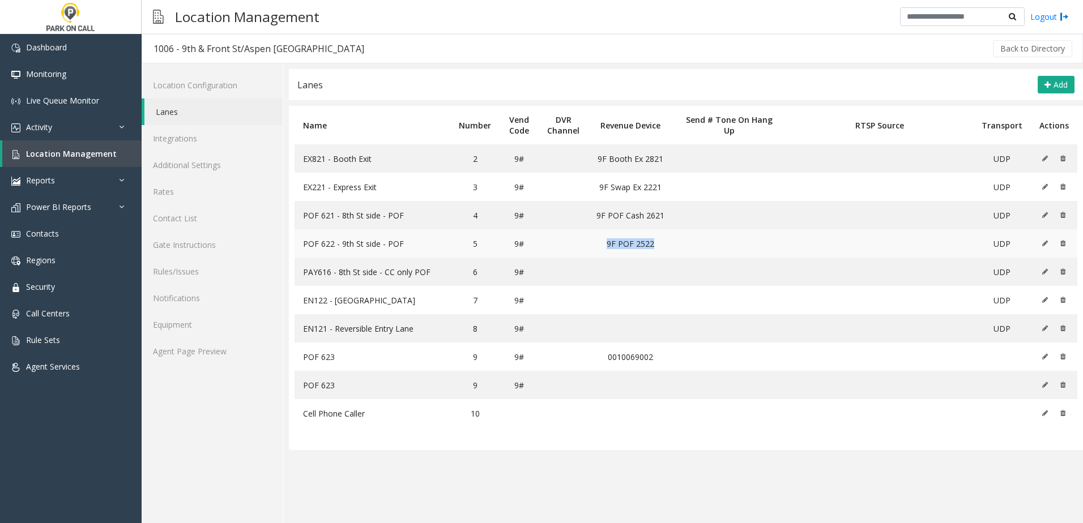
drag, startPoint x: 604, startPoint y: 242, endPoint x: 669, endPoint y: 248, distance: 65.4
click at [669, 248] on tr "POF 622 - 9th St side - POF 5 9# 9F POF 2522 UDP" at bounding box center [685, 243] width 782 height 28
drag, startPoint x: 669, startPoint y: 248, endPoint x: 641, endPoint y: 251, distance: 28.5
click at [641, 251] on td "9F POF 2522" at bounding box center [630, 243] width 85 height 28
drag, startPoint x: 642, startPoint y: 248, endPoint x: 650, endPoint y: 248, distance: 7.9
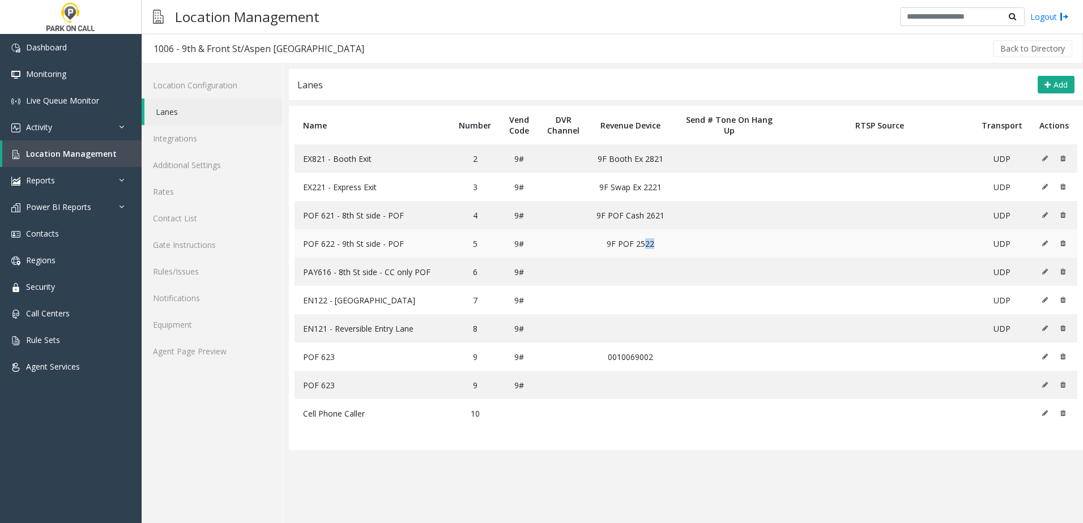
click at [650, 248] on td "9F POF 2522" at bounding box center [630, 243] width 85 height 28
drag, startPoint x: 650, startPoint y: 248, endPoint x: 640, endPoint y: 243, distance: 11.2
click at [640, 243] on td "9F POF 2522" at bounding box center [630, 243] width 85 height 28
drag, startPoint x: 632, startPoint y: 241, endPoint x: 653, endPoint y: 243, distance: 21.1
click at [653, 243] on td "9F POF 2522" at bounding box center [630, 243] width 85 height 28
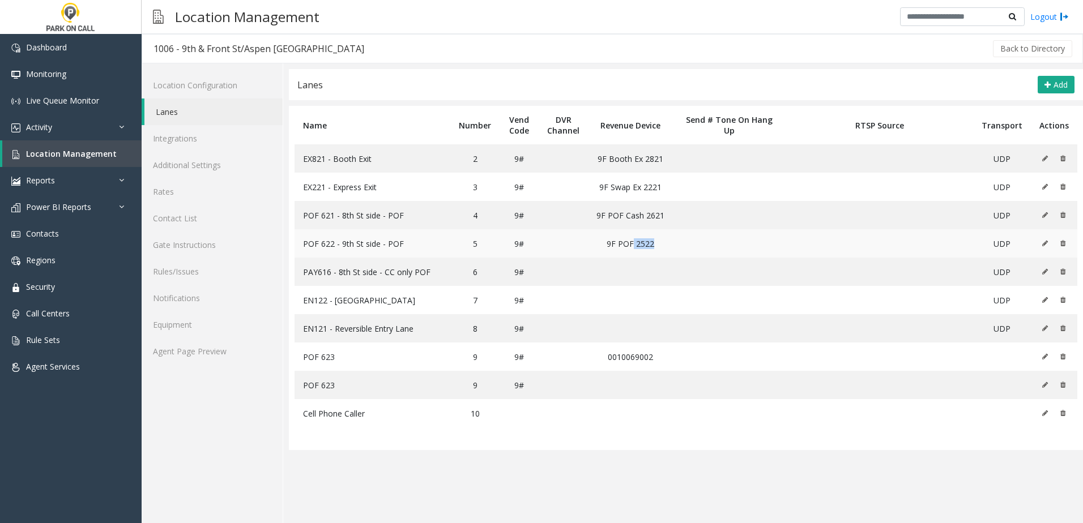
click at [651, 243] on td "9F POF 2522" at bounding box center [630, 243] width 85 height 28
drag, startPoint x: 633, startPoint y: 246, endPoint x: 653, endPoint y: 246, distance: 20.4
click at [653, 246] on td "9F POF 2522" at bounding box center [630, 243] width 85 height 28
drag, startPoint x: 653, startPoint y: 246, endPoint x: 638, endPoint y: 264, distance: 24.5
click at [638, 264] on td at bounding box center [630, 272] width 85 height 28
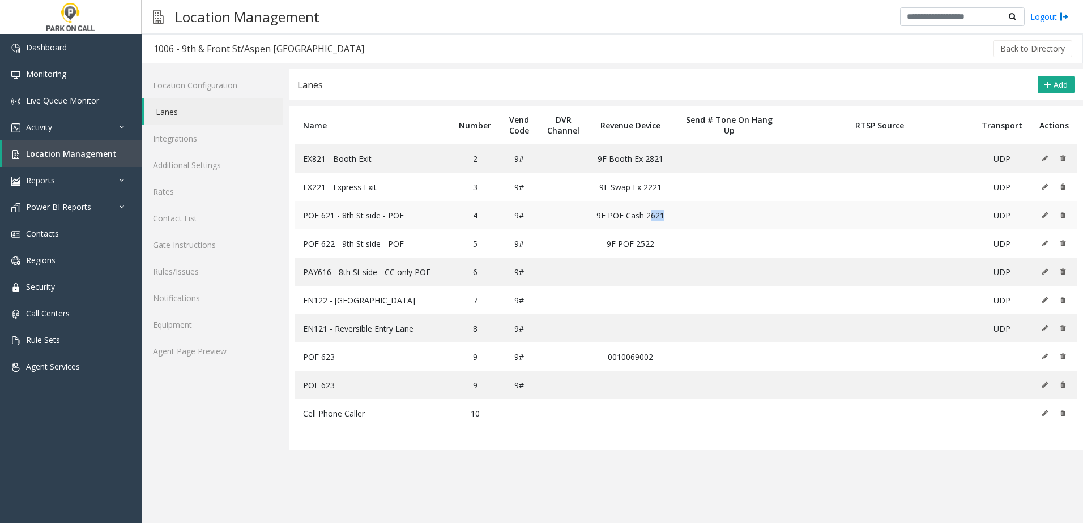
drag, startPoint x: 645, startPoint y: 219, endPoint x: 660, endPoint y: 218, distance: 14.7
click at [660, 218] on td "9F POF Cash 2621" at bounding box center [630, 215] width 85 height 28
drag, startPoint x: 660, startPoint y: 218, endPoint x: 622, endPoint y: 259, distance: 56.5
click at [622, 259] on td at bounding box center [630, 272] width 85 height 28
drag, startPoint x: 469, startPoint y: 360, endPoint x: 532, endPoint y: 383, distance: 67.3
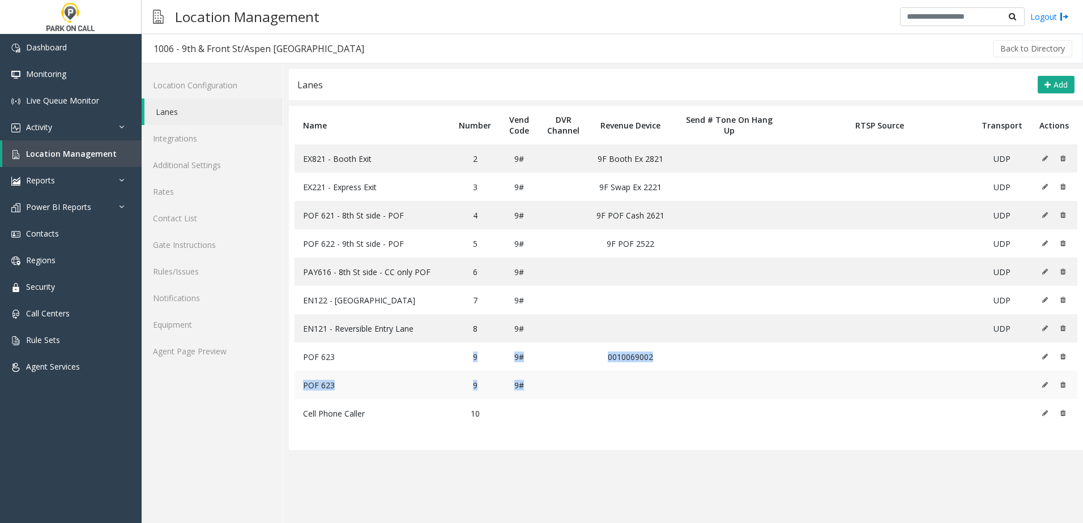
click at [532, 383] on tbody "EX821 - Booth Exit 2 9# 9F Booth Ex 2821 UDP EX221 - Express Exit 3 9# 9F Swap …" at bounding box center [685, 285] width 782 height 283
drag, startPoint x: 532, startPoint y: 383, endPoint x: 322, endPoint y: 377, distance: 210.7
click at [322, 377] on td "POF 623" at bounding box center [372, 385] width 156 height 28
drag, startPoint x: 307, startPoint y: 357, endPoint x: 484, endPoint y: 387, distance: 179.2
click at [484, 387] on tbody "EX821 - Booth Exit 2 9# 9F Booth Ex 2821 UDP EX221 - Express Exit 3 9# 9F Swap …" at bounding box center [685, 285] width 782 height 283
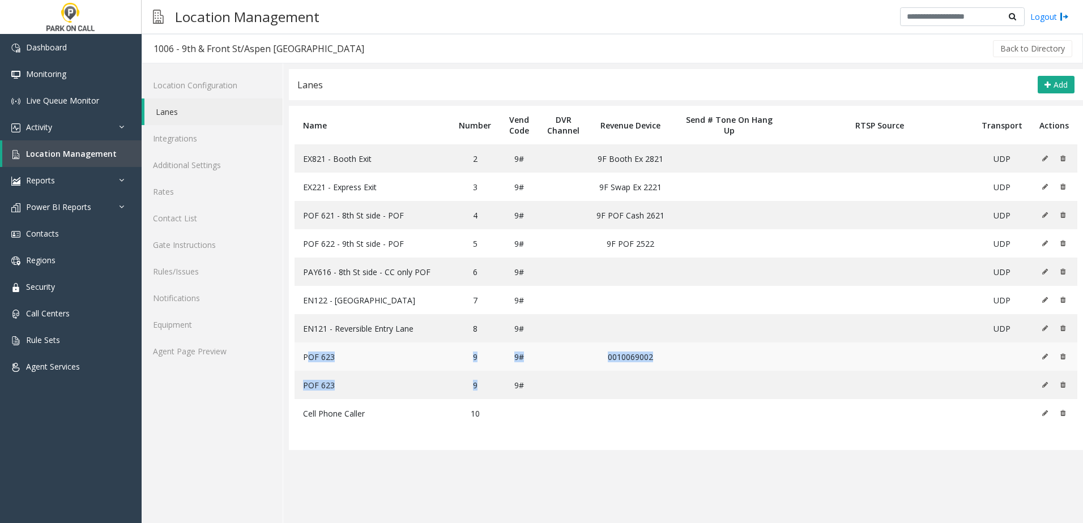
drag, startPoint x: 484, startPoint y: 387, endPoint x: 468, endPoint y: 361, distance: 29.7
click at [468, 361] on td "9" at bounding box center [474, 357] width 49 height 28
click at [477, 358] on td "9" at bounding box center [474, 357] width 49 height 28
drag, startPoint x: 477, startPoint y: 358, endPoint x: 469, endPoint y: 382, distance: 25.1
click at [464, 377] on td "9" at bounding box center [474, 385] width 49 height 28
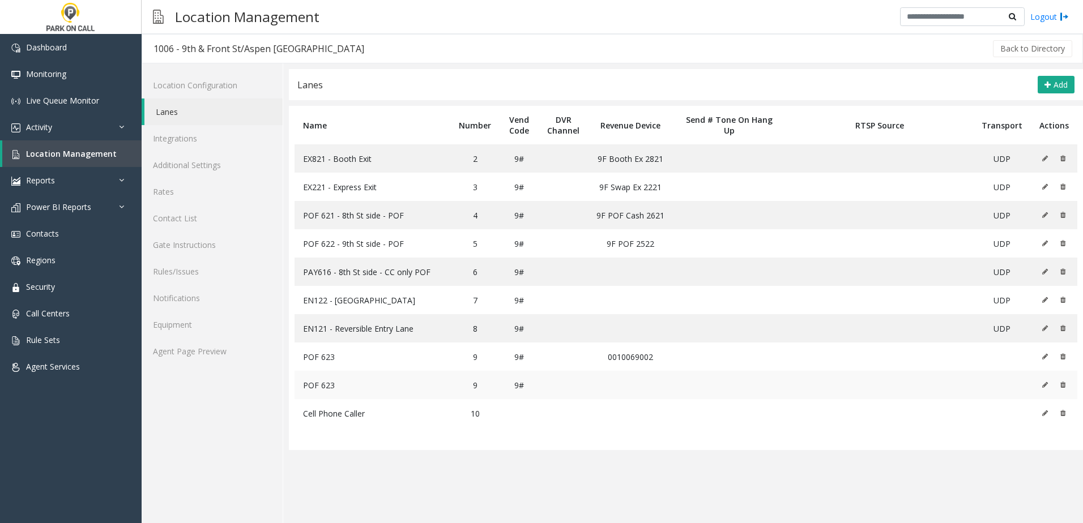
click at [481, 387] on td "9" at bounding box center [474, 385] width 49 height 28
click at [471, 382] on td "9" at bounding box center [474, 385] width 49 height 28
click at [476, 382] on td "9" at bounding box center [474, 385] width 49 height 28
click at [468, 356] on td "9" at bounding box center [474, 357] width 49 height 28
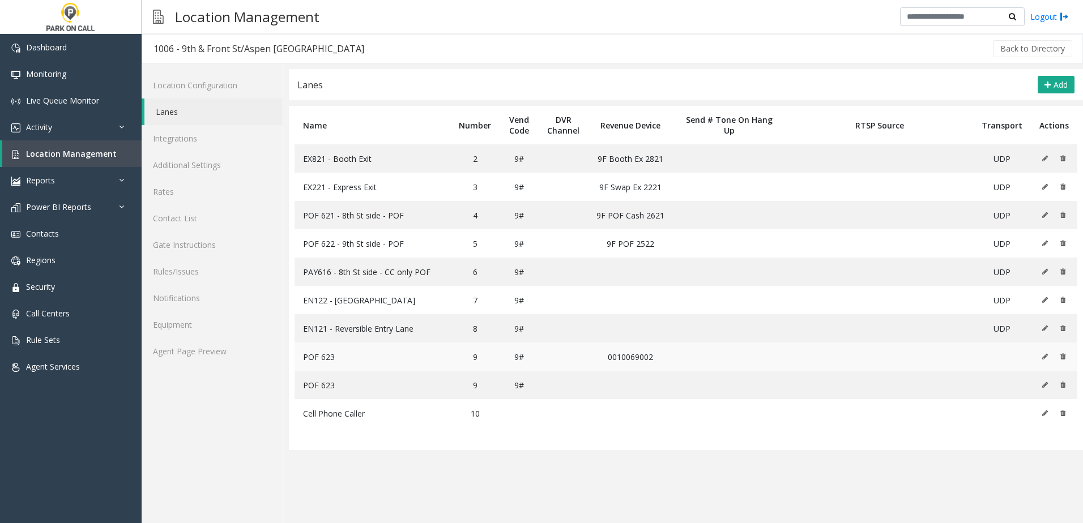
click at [473, 356] on td "9" at bounding box center [474, 357] width 49 height 28
drag, startPoint x: 473, startPoint y: 356, endPoint x: 480, endPoint y: 396, distance: 40.7
click at [480, 396] on td "9" at bounding box center [474, 385] width 49 height 28
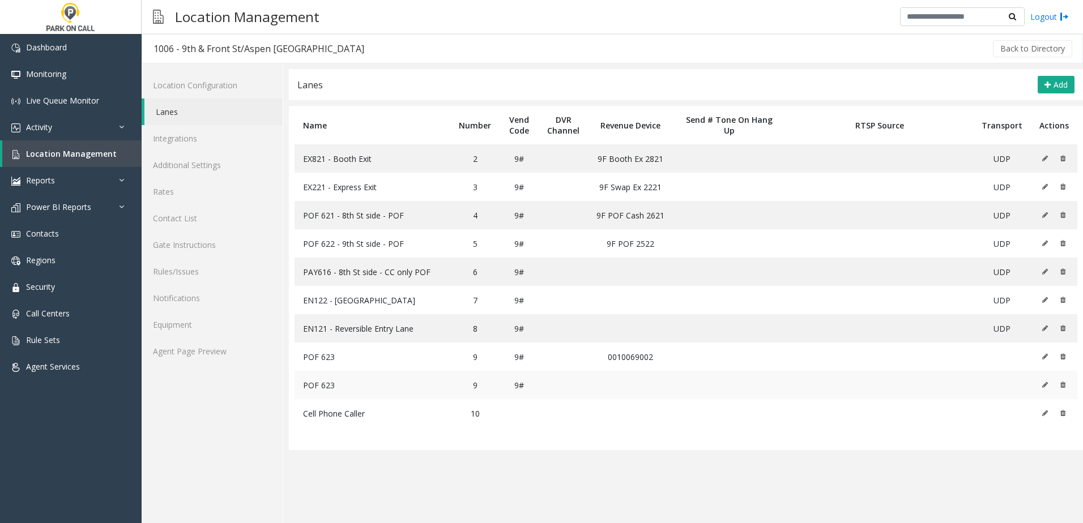
click at [475, 387] on td "9" at bounding box center [474, 385] width 49 height 28
drag, startPoint x: 475, startPoint y: 387, endPoint x: 473, endPoint y: 362, distance: 24.5
click at [473, 362] on td "9" at bounding box center [474, 357] width 49 height 28
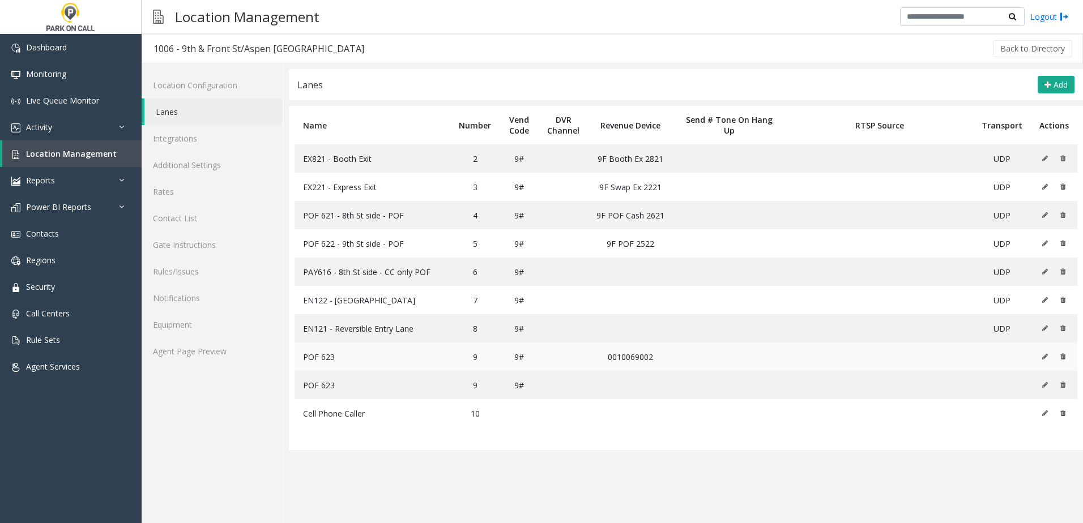
click at [474, 354] on td "9" at bounding box center [474, 357] width 49 height 28
click at [474, 355] on td "9" at bounding box center [474, 357] width 49 height 28
drag, startPoint x: 474, startPoint y: 355, endPoint x: 469, endPoint y: 398, distance: 43.3
click at [469, 398] on td "9" at bounding box center [474, 385] width 49 height 28
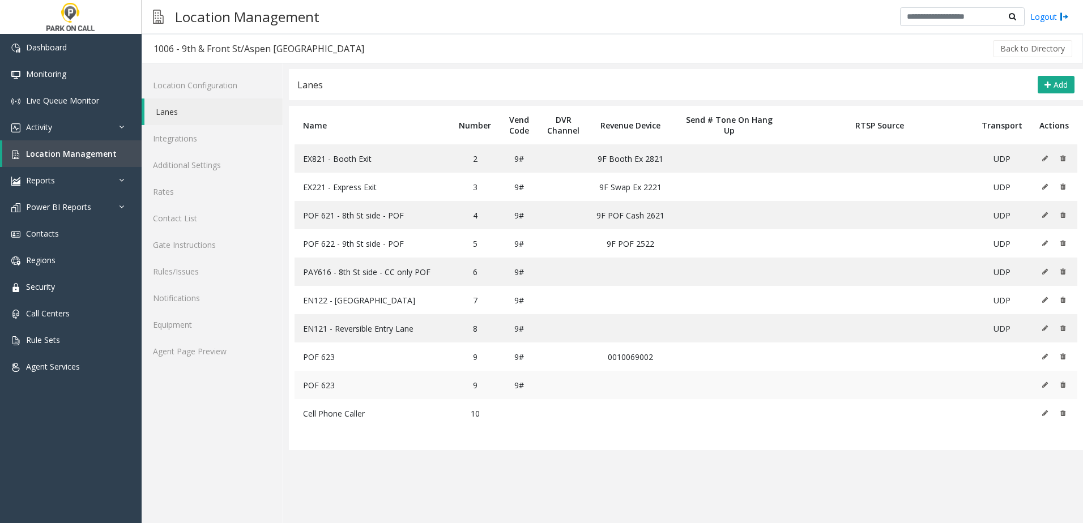
click at [475, 391] on td "9" at bounding box center [474, 385] width 49 height 28
click at [476, 387] on td "9" at bounding box center [474, 385] width 49 height 28
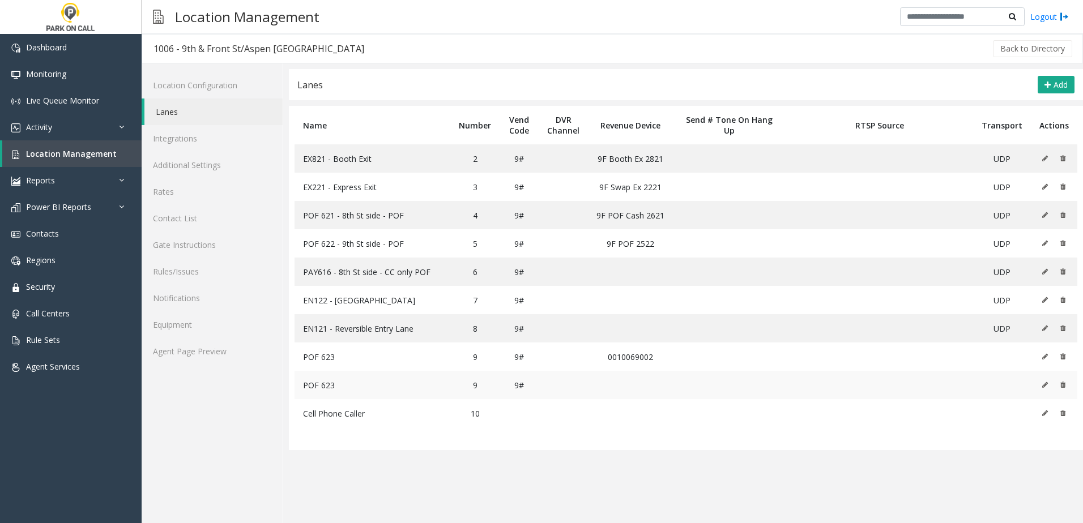
drag, startPoint x: 476, startPoint y: 387, endPoint x: 438, endPoint y: 377, distance: 39.3
click at [438, 377] on td "POF 623" at bounding box center [372, 385] width 156 height 28
click at [472, 363] on td "9" at bounding box center [474, 357] width 49 height 28
click at [476, 354] on td "9" at bounding box center [474, 357] width 49 height 28
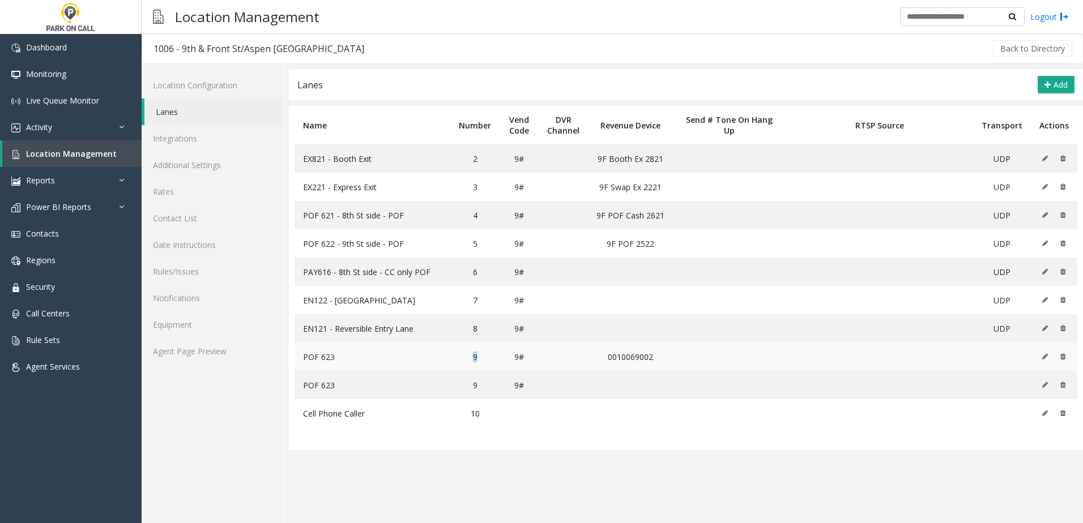
click at [476, 354] on td "9" at bounding box center [474, 357] width 49 height 28
drag, startPoint x: 476, startPoint y: 354, endPoint x: 472, endPoint y: 361, distance: 7.6
click at [472, 361] on td "9" at bounding box center [474, 357] width 49 height 28
click at [484, 362] on td "9" at bounding box center [474, 357] width 49 height 28
drag, startPoint x: 580, startPoint y: 359, endPoint x: 664, endPoint y: 365, distance: 83.5
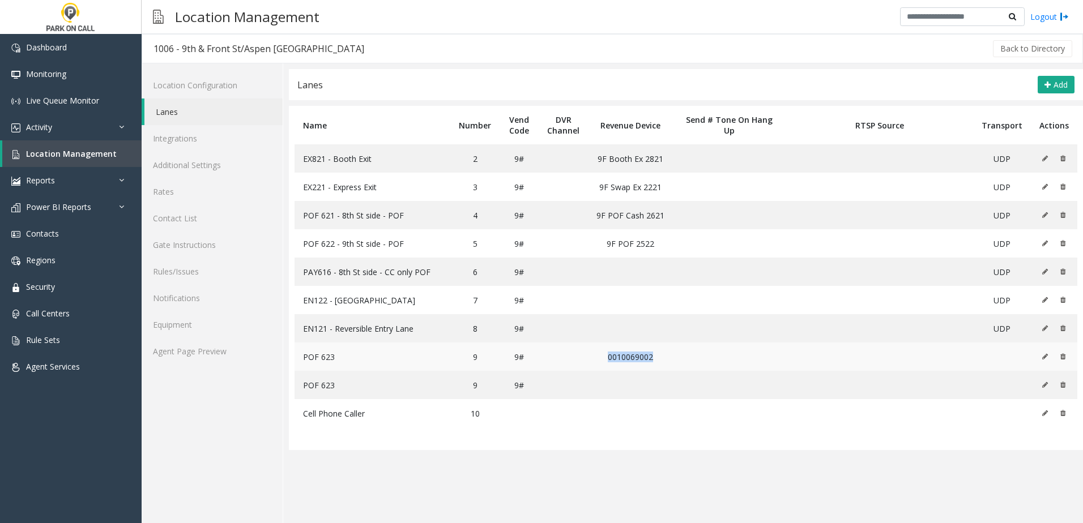
click at [664, 365] on tr "POF 623 9 9# 0010069002" at bounding box center [685, 357] width 782 height 28
drag, startPoint x: 664, startPoint y: 365, endPoint x: 469, endPoint y: 356, distance: 194.4
click at [472, 356] on td "9" at bounding box center [474, 357] width 49 height 28
drag, startPoint x: 306, startPoint y: 357, endPoint x: 378, endPoint y: 360, distance: 72.5
click at [378, 360] on td "POF 623" at bounding box center [372, 357] width 156 height 28
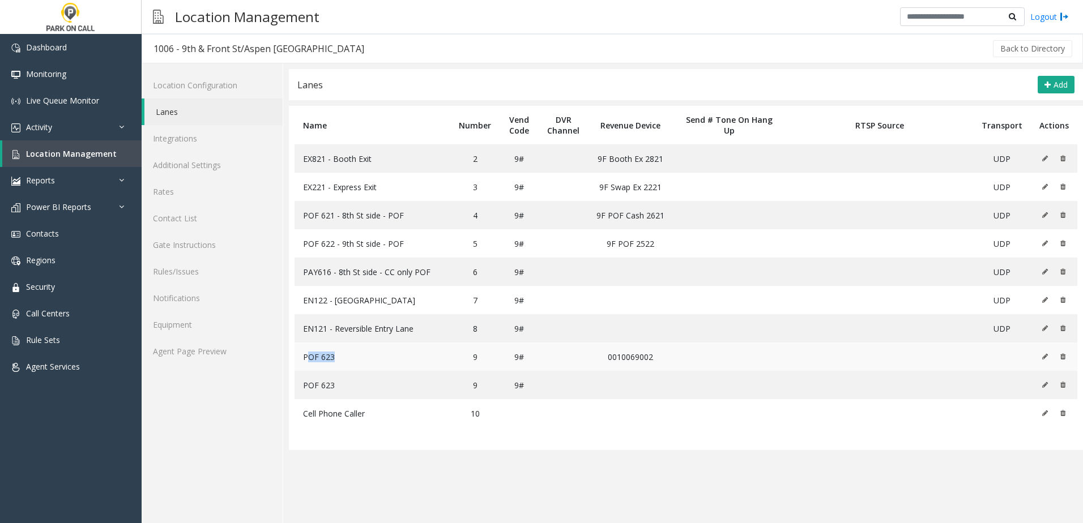
drag, startPoint x: 378, startPoint y: 360, endPoint x: 301, endPoint y: 358, distance: 77.0
click at [332, 358] on span "POF 623" at bounding box center [319, 357] width 32 height 11
drag, startPoint x: 300, startPoint y: 358, endPoint x: 369, endPoint y: 361, distance: 69.2
click at [369, 361] on td "POF 623" at bounding box center [372, 357] width 156 height 28
drag, startPoint x: 369, startPoint y: 361, endPoint x: 454, endPoint y: 362, distance: 84.4
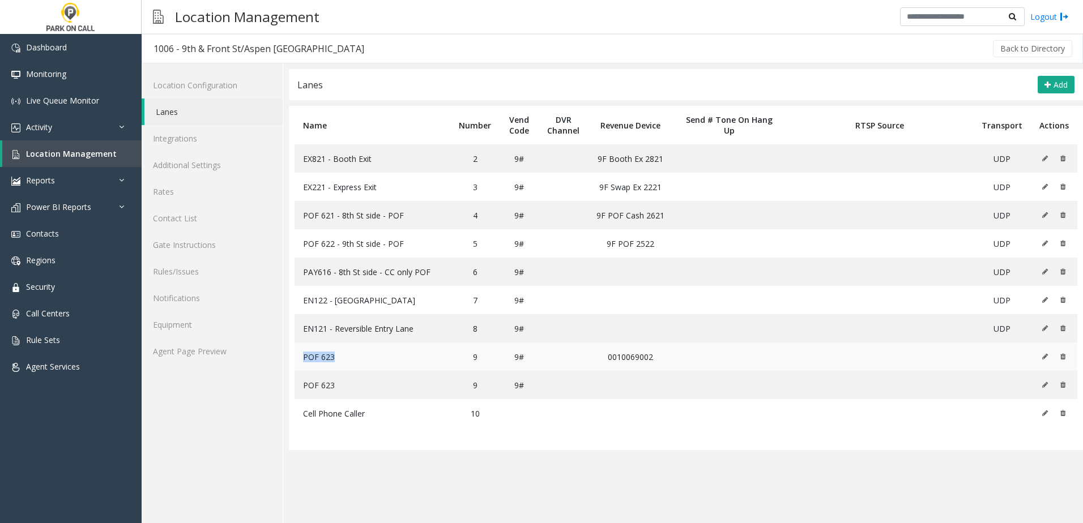
click at [443, 362] on td "POF 623" at bounding box center [372, 357] width 156 height 28
click at [461, 362] on td "9" at bounding box center [474, 357] width 49 height 28
click at [680, 360] on td at bounding box center [729, 357] width 113 height 28
click at [631, 355] on td "0010069002" at bounding box center [630, 357] width 85 height 28
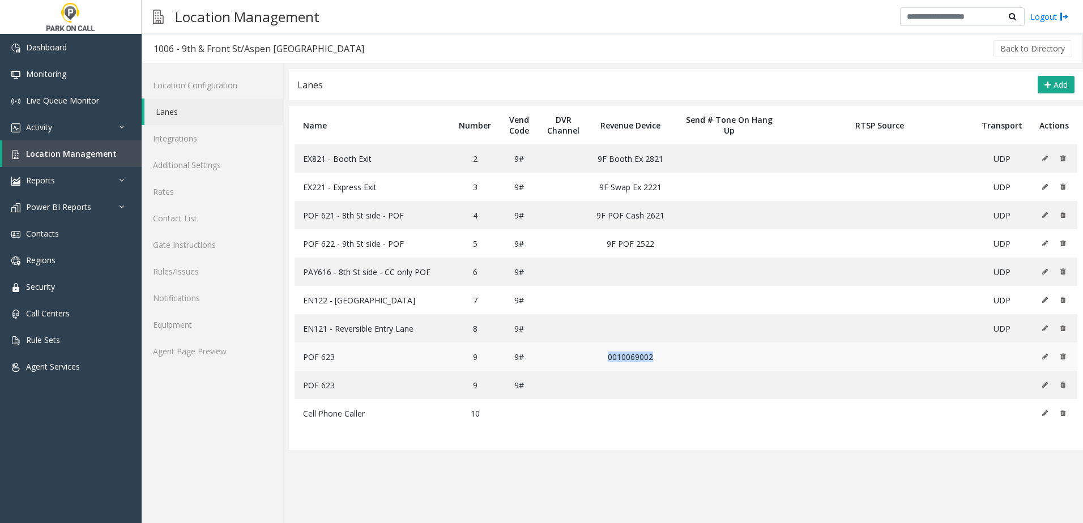
click at [631, 355] on td "0010069002" at bounding box center [630, 357] width 85 height 28
click at [627, 352] on td "0010069002" at bounding box center [630, 357] width 85 height 28
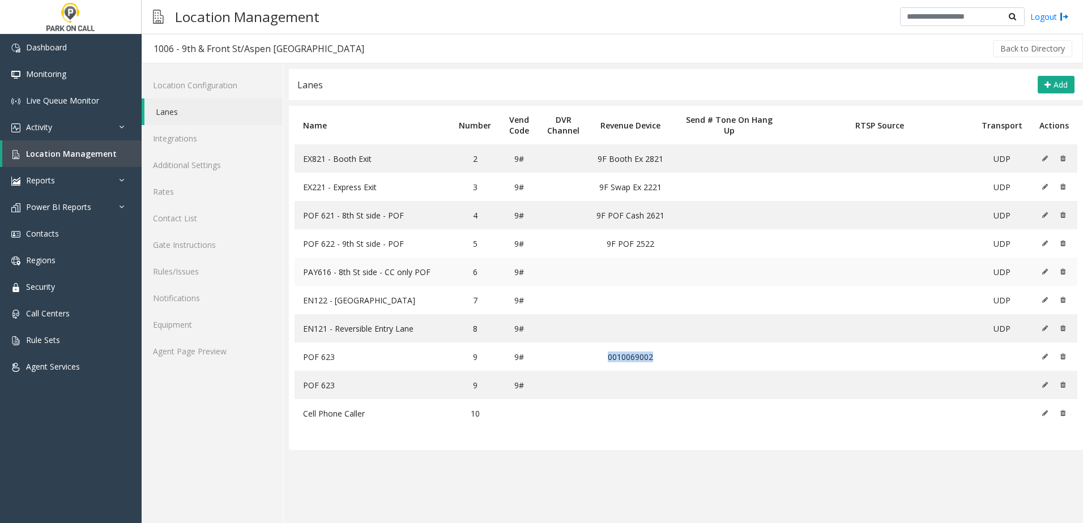
click at [1046, 268] on icon at bounding box center [1045, 271] width 6 height 7
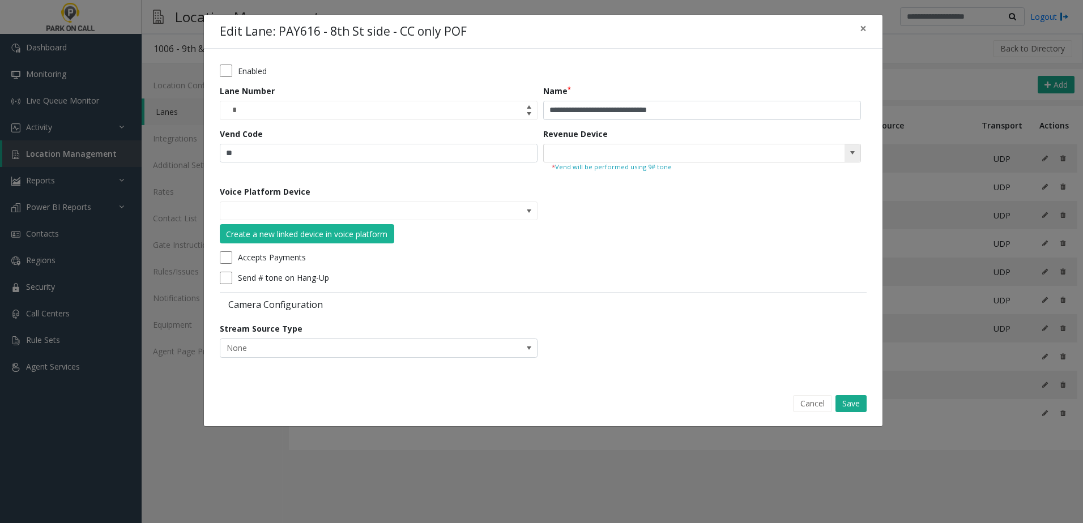
click at [851, 153] on span at bounding box center [852, 152] width 9 height 9
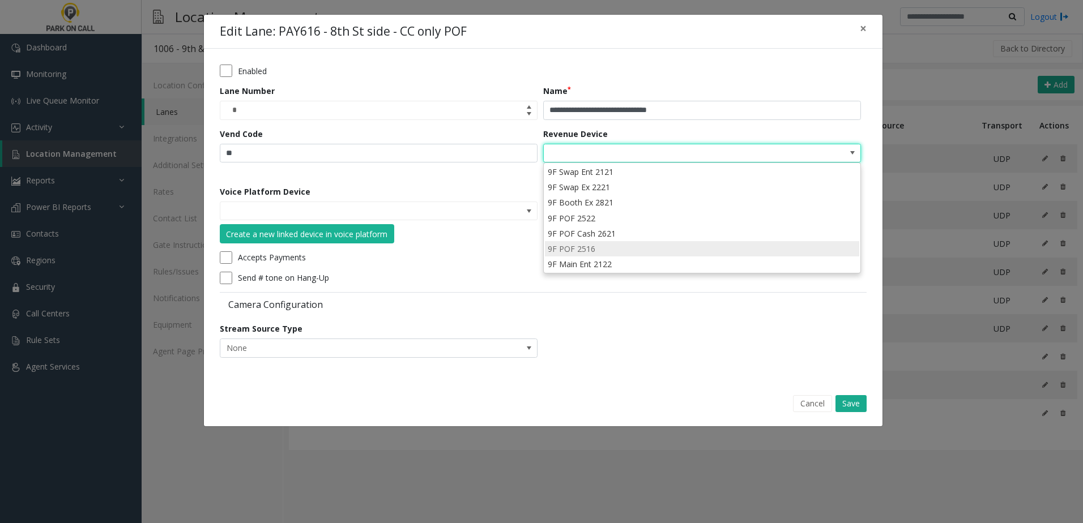
click at [612, 246] on li "9F POF 2516" at bounding box center [702, 248] width 314 height 15
type input "**********"
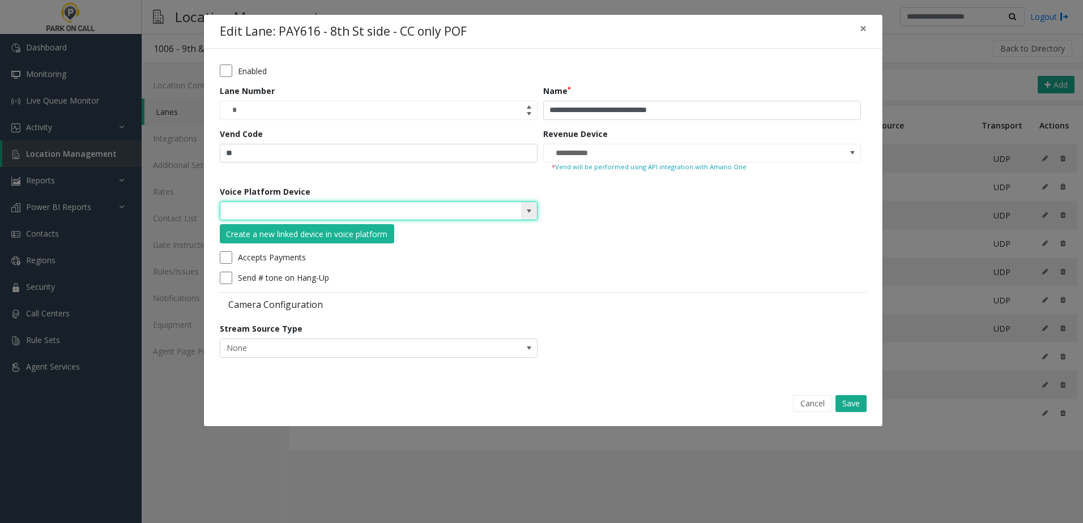
click at [363, 208] on input at bounding box center [346, 211] width 253 height 18
click at [522, 208] on span at bounding box center [529, 211] width 16 height 18
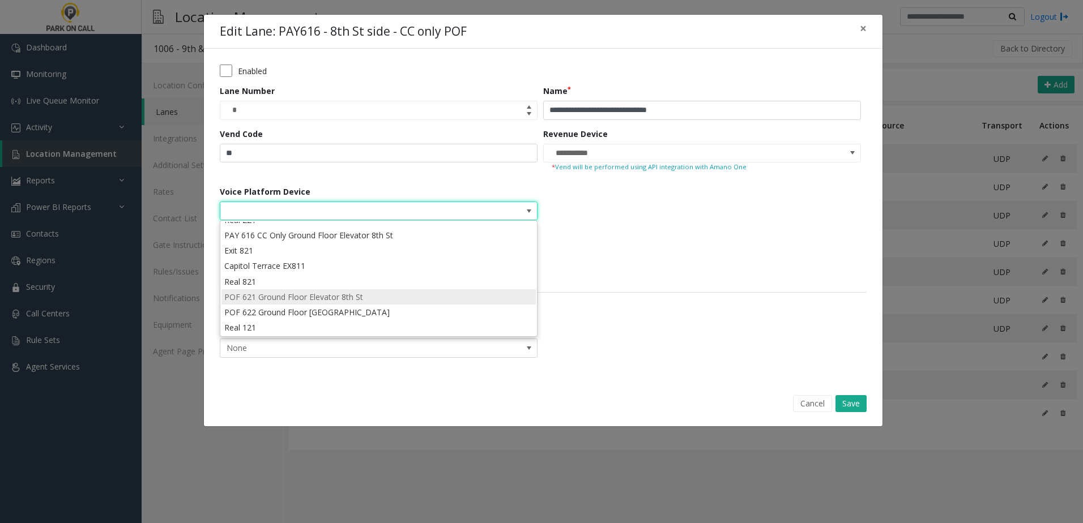
scroll to position [0, 0]
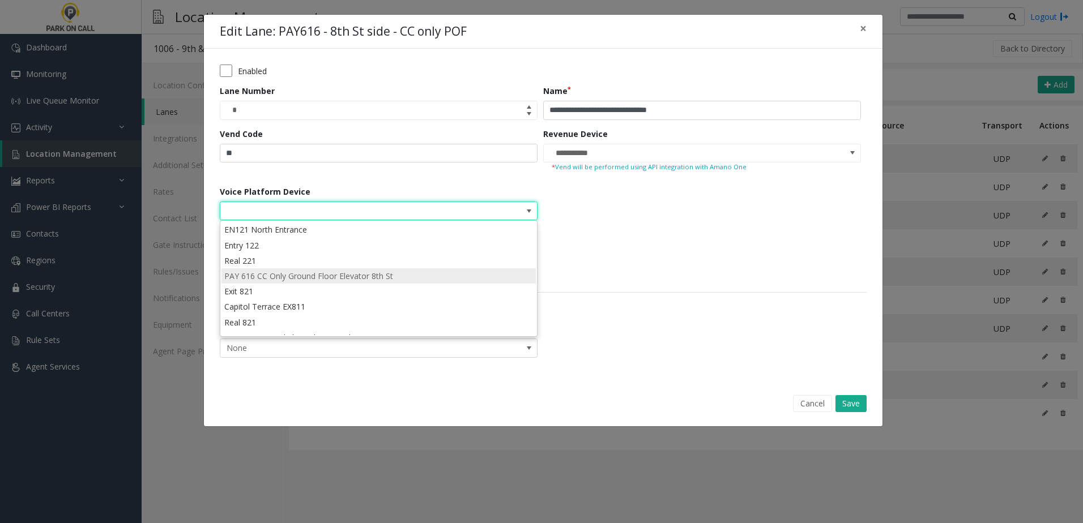
click at [276, 277] on li "PAY 616 CC Only Ground Floor Elevator 8th St" at bounding box center [378, 275] width 314 height 15
type input "**********"
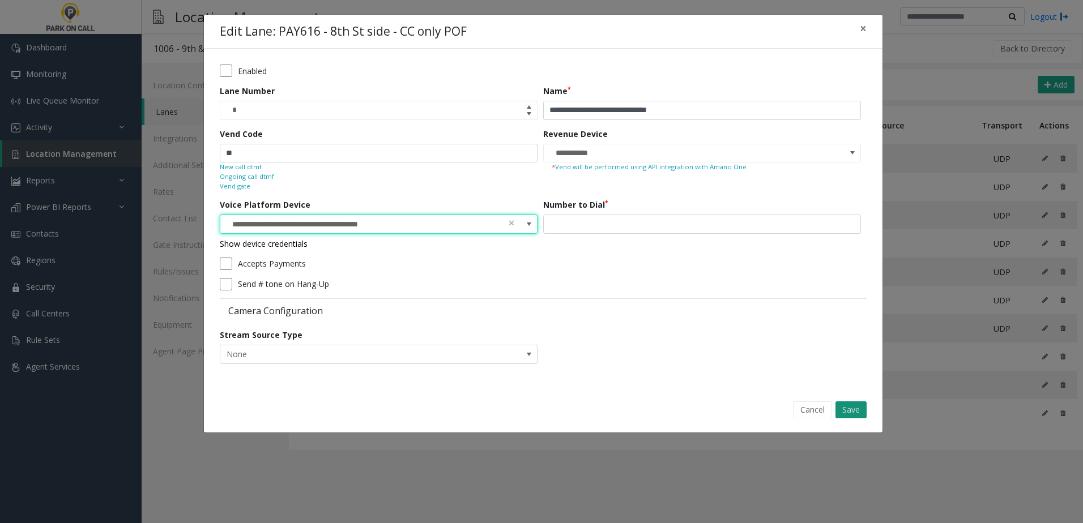
click at [861, 406] on button "Save" at bounding box center [850, 409] width 31 height 17
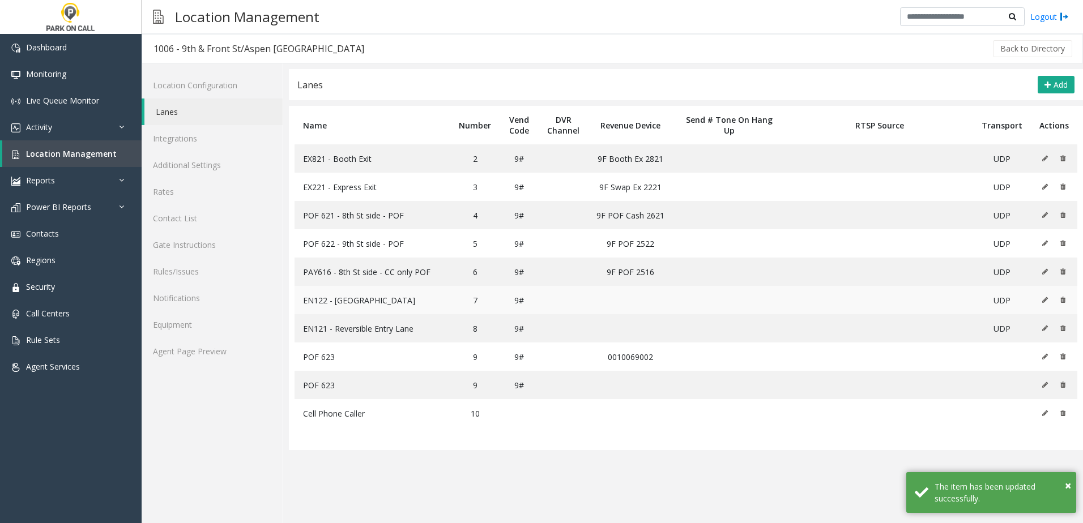
click at [1042, 303] on button at bounding box center [1047, 300] width 12 height 17
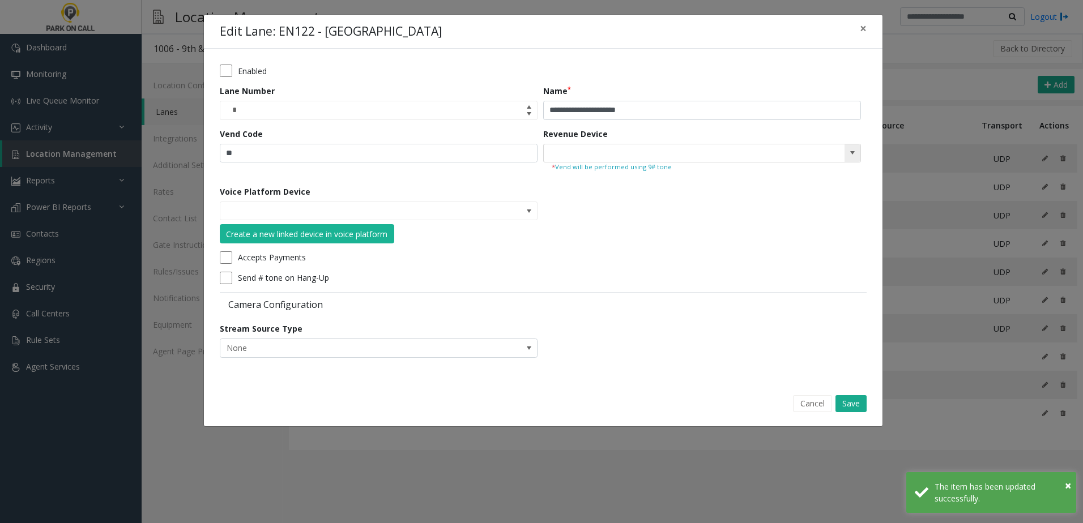
click at [845, 153] on span at bounding box center [852, 153] width 16 height 18
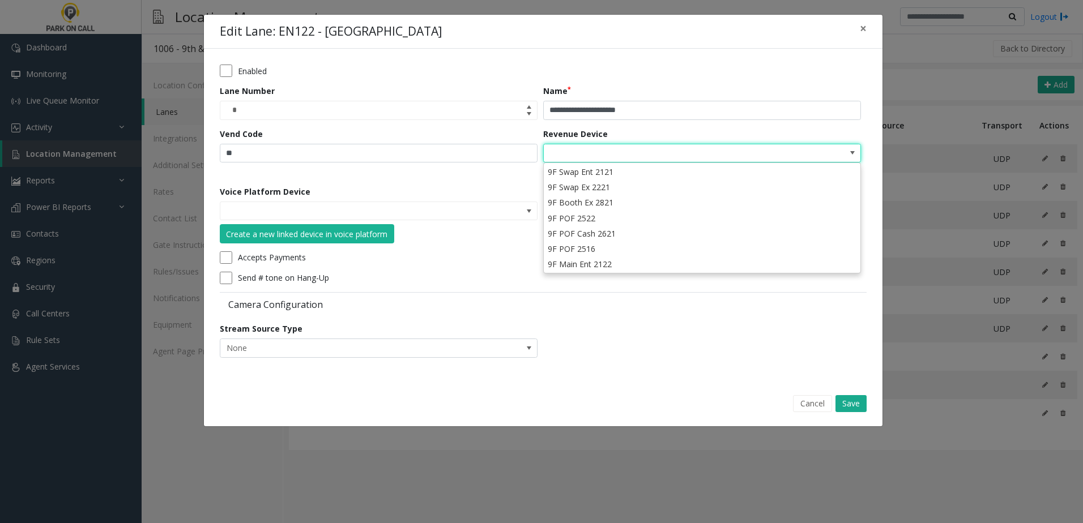
click at [898, 217] on div "**********" at bounding box center [541, 261] width 1083 height 523
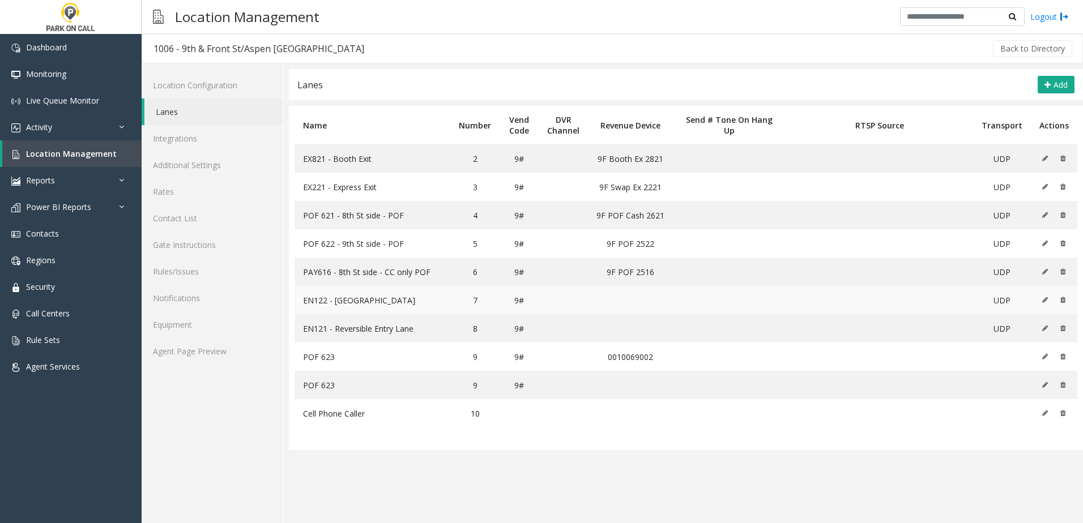
click at [1045, 299] on icon at bounding box center [1045, 300] width 6 height 7
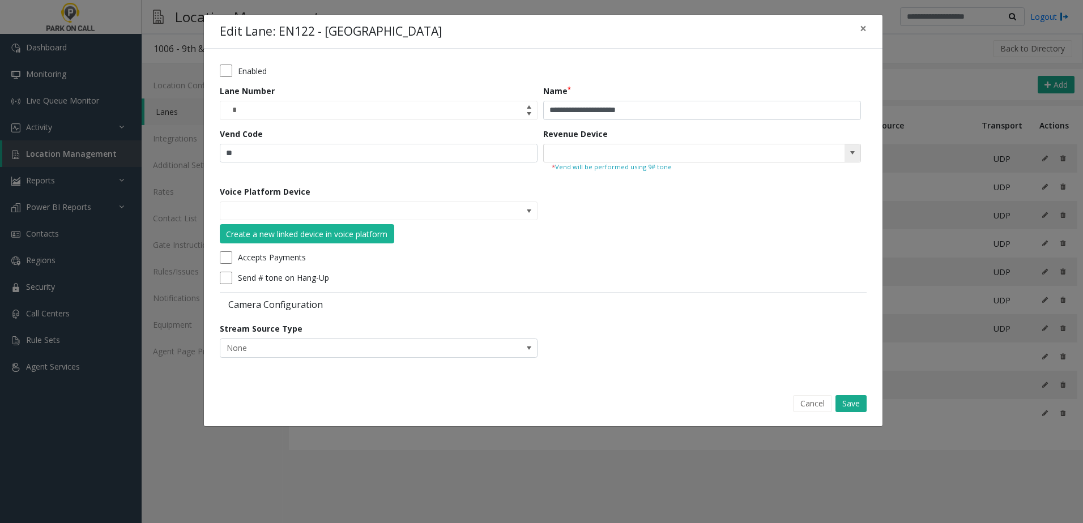
click at [854, 156] on span at bounding box center [852, 152] width 9 height 9
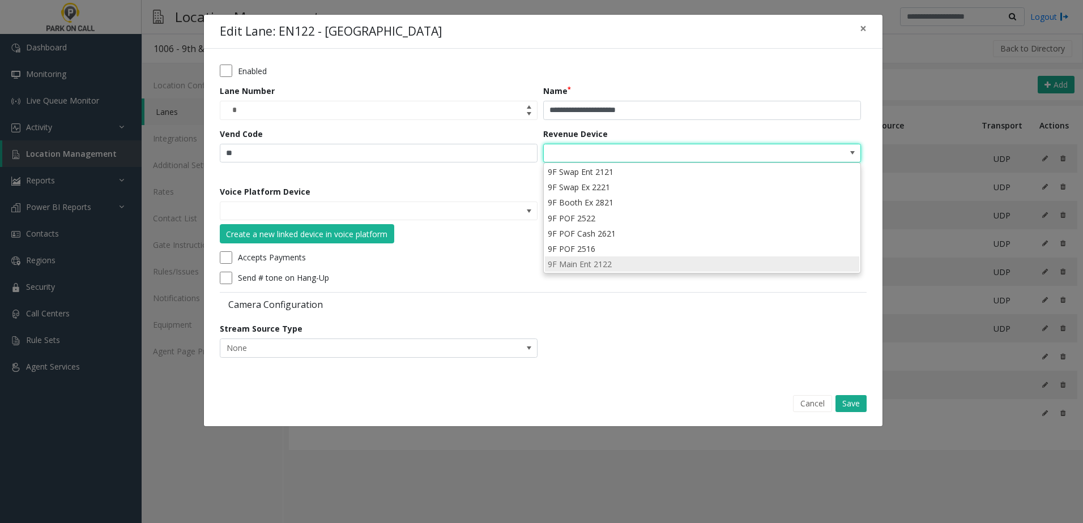
click at [621, 262] on li "9F Main Ent 2122" at bounding box center [702, 263] width 314 height 15
type input "**********"
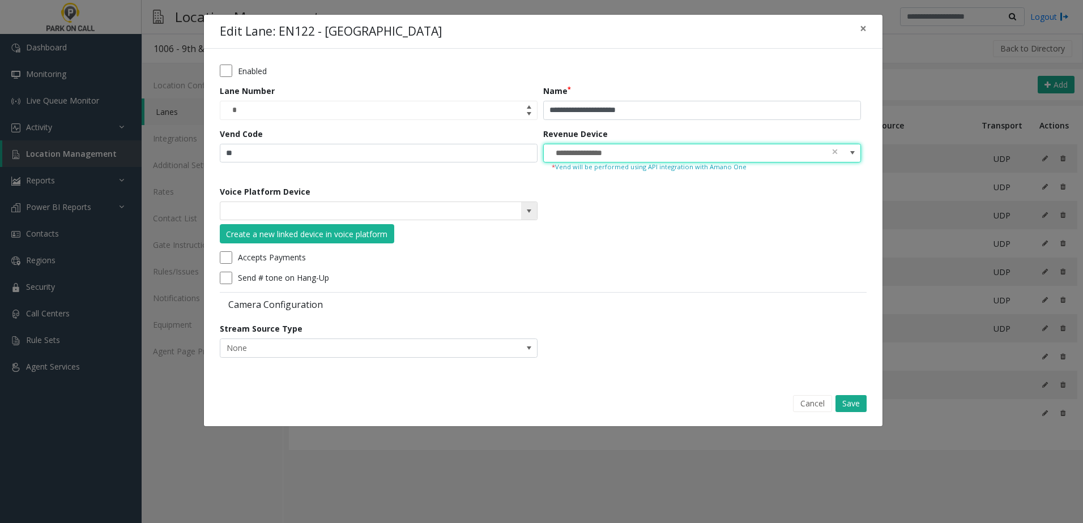
click at [521, 211] on span at bounding box center [529, 211] width 16 height 18
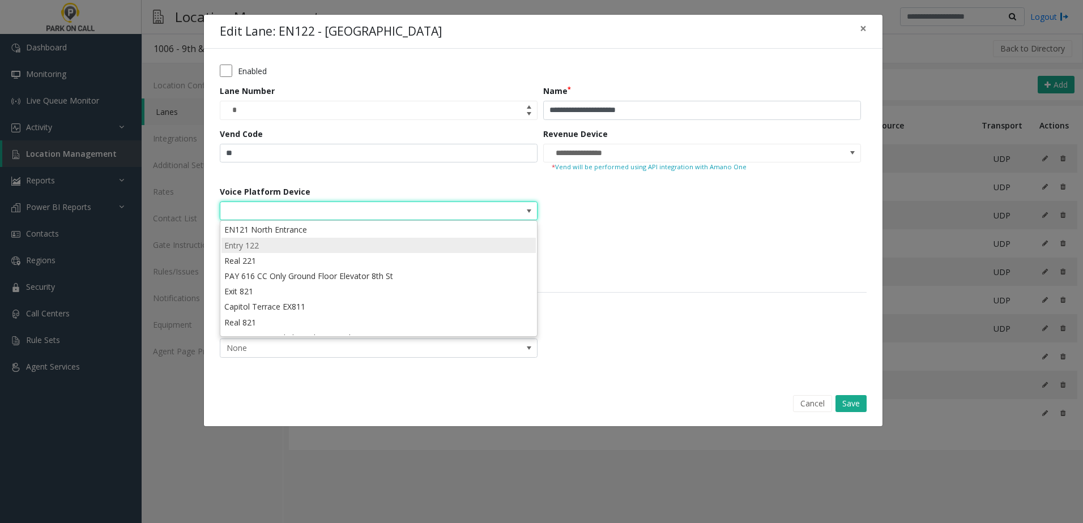
click at [290, 249] on li "Entry 122" at bounding box center [378, 245] width 314 height 15
type input "*********"
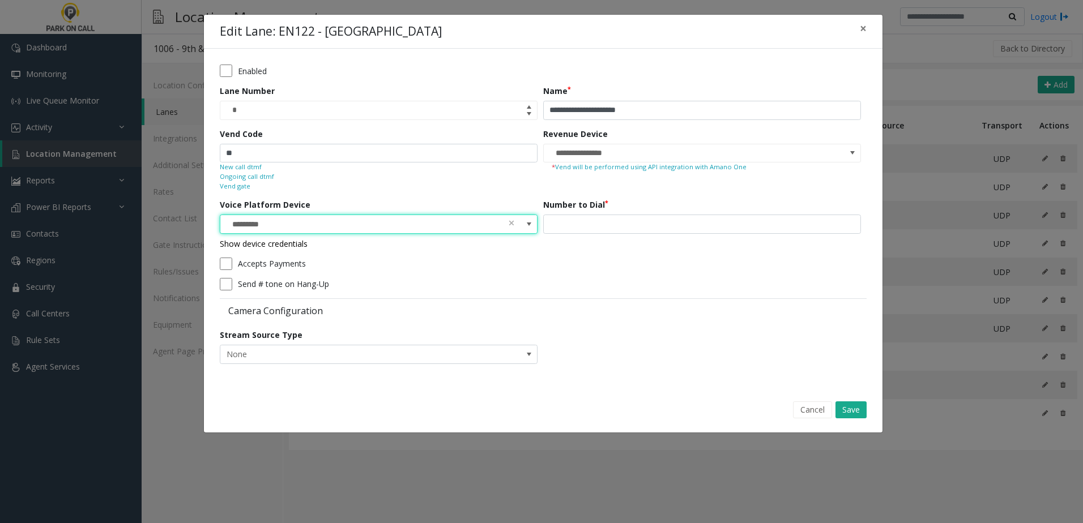
click at [270, 246] on link "Show device credentials" at bounding box center [264, 243] width 88 height 11
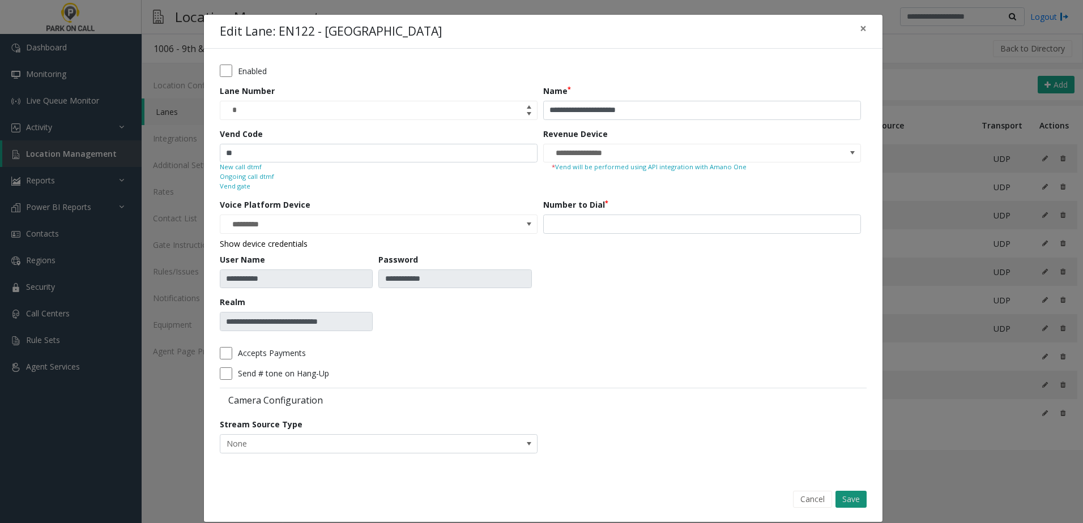
click at [854, 502] on button "Save" at bounding box center [850, 499] width 31 height 17
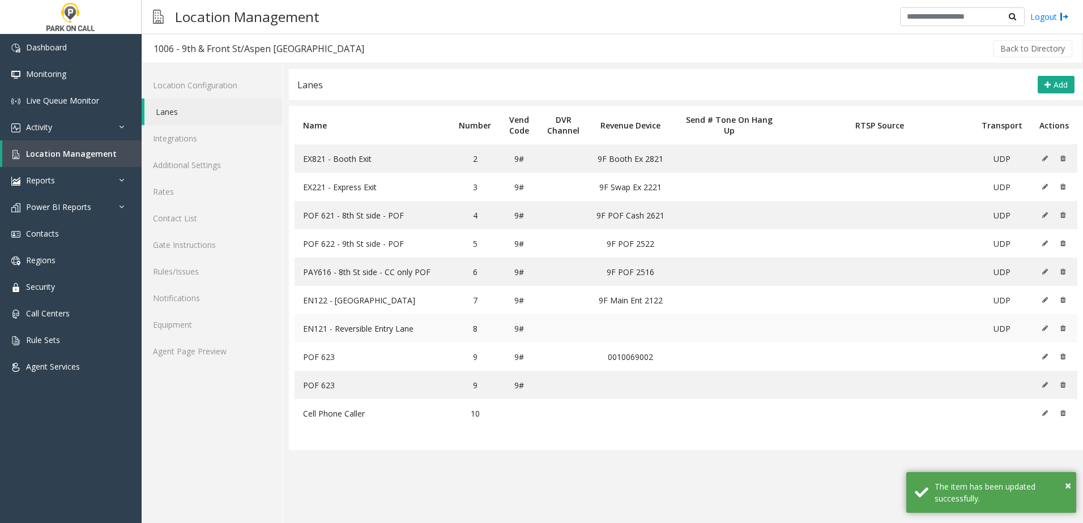
click at [1042, 329] on icon at bounding box center [1045, 328] width 6 height 7
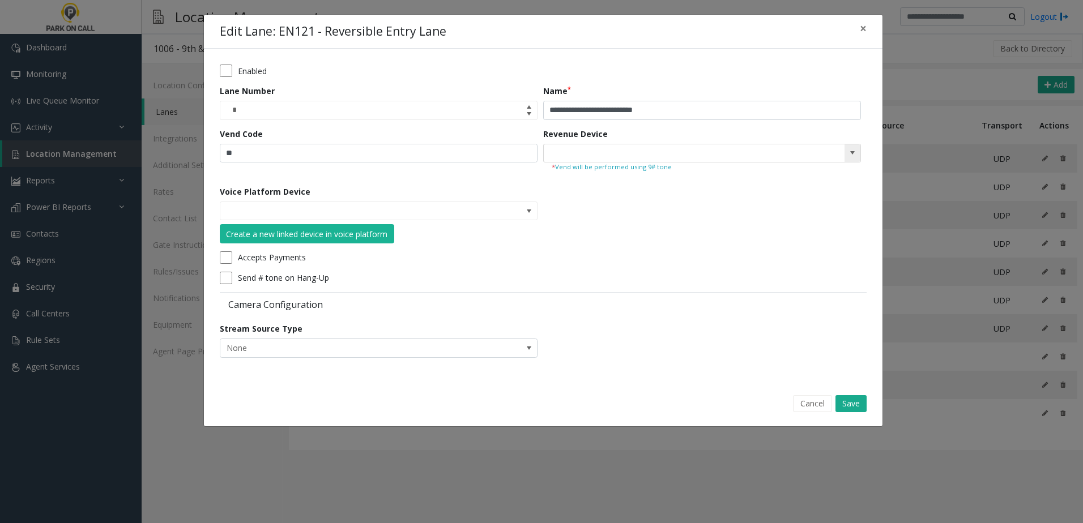
click at [844, 154] on span at bounding box center [852, 153] width 16 height 18
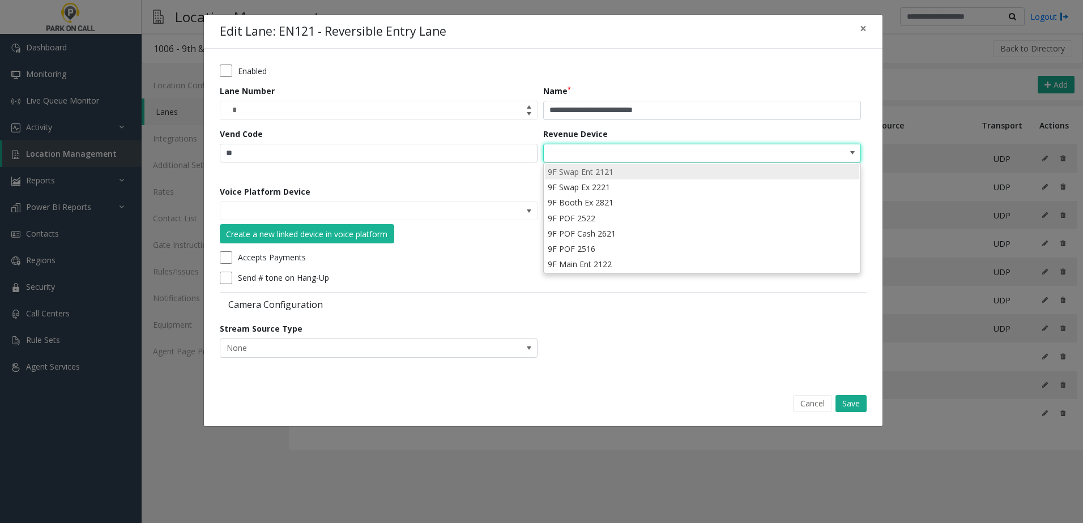
click at [613, 174] on li "9F Swap Ent 2121" at bounding box center [702, 171] width 314 height 15
type input "**********"
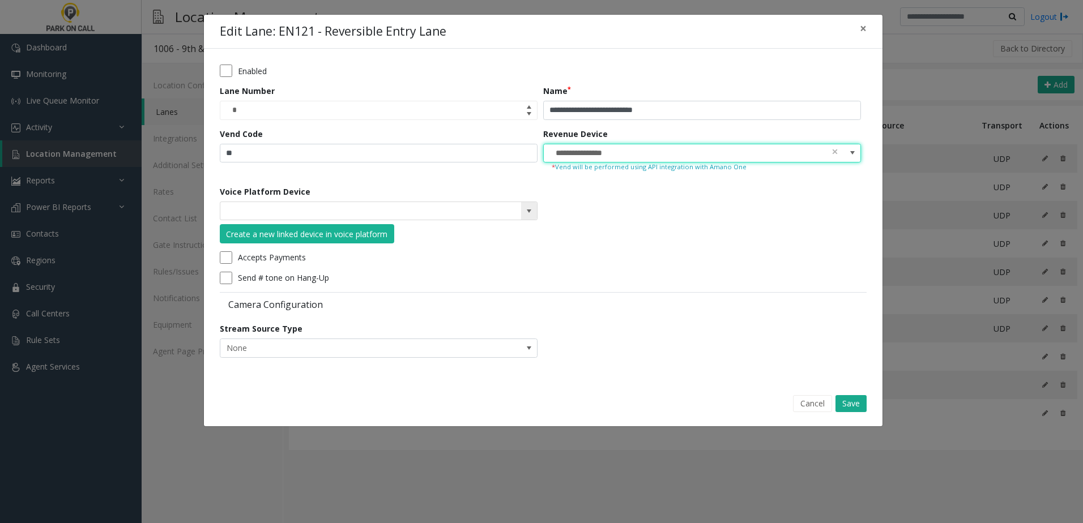
click at [521, 203] on span at bounding box center [529, 211] width 16 height 18
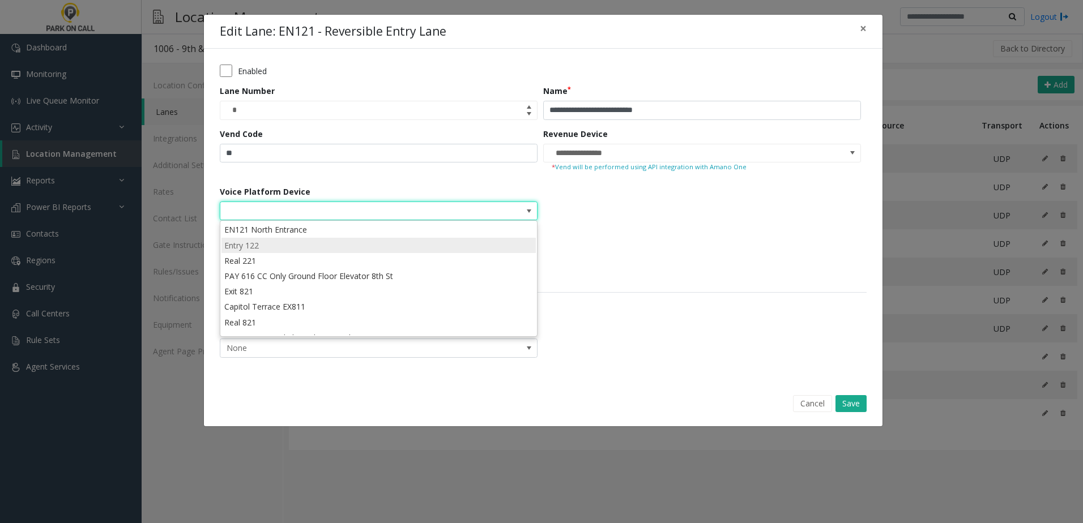
click at [300, 245] on li "Entry 122" at bounding box center [378, 245] width 314 height 15
type input "*********"
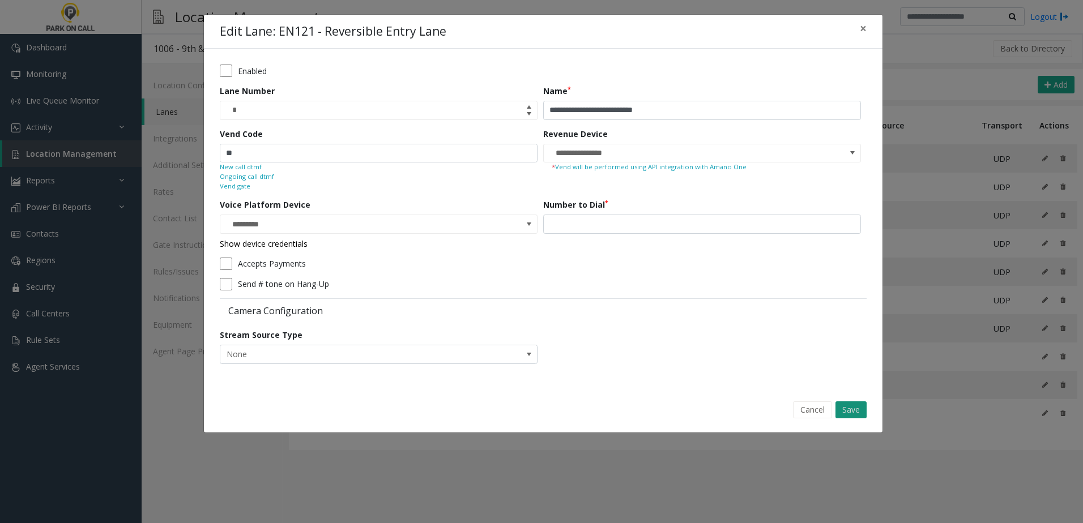
click at [848, 409] on button "Save" at bounding box center [850, 409] width 31 height 17
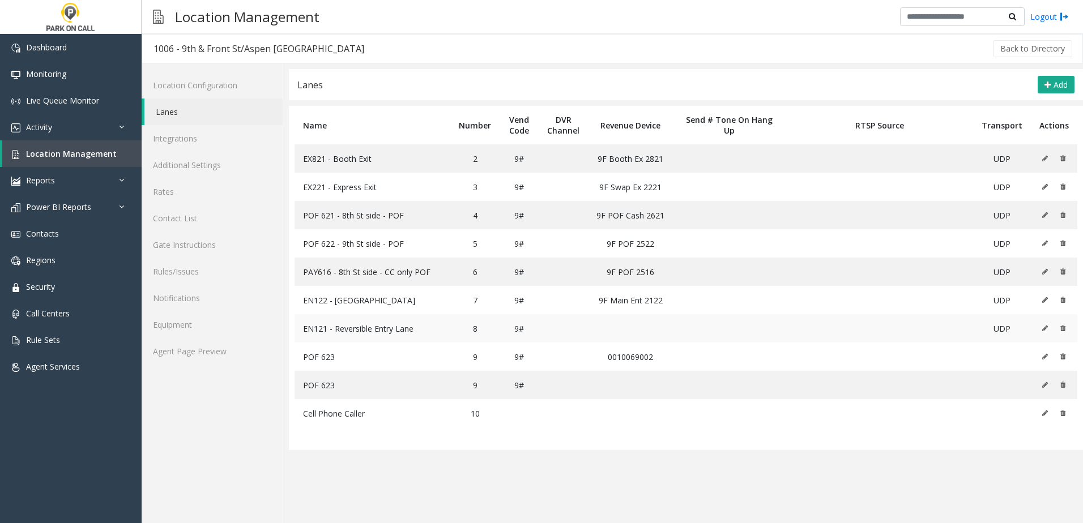
click at [1042, 329] on icon at bounding box center [1045, 328] width 6 height 7
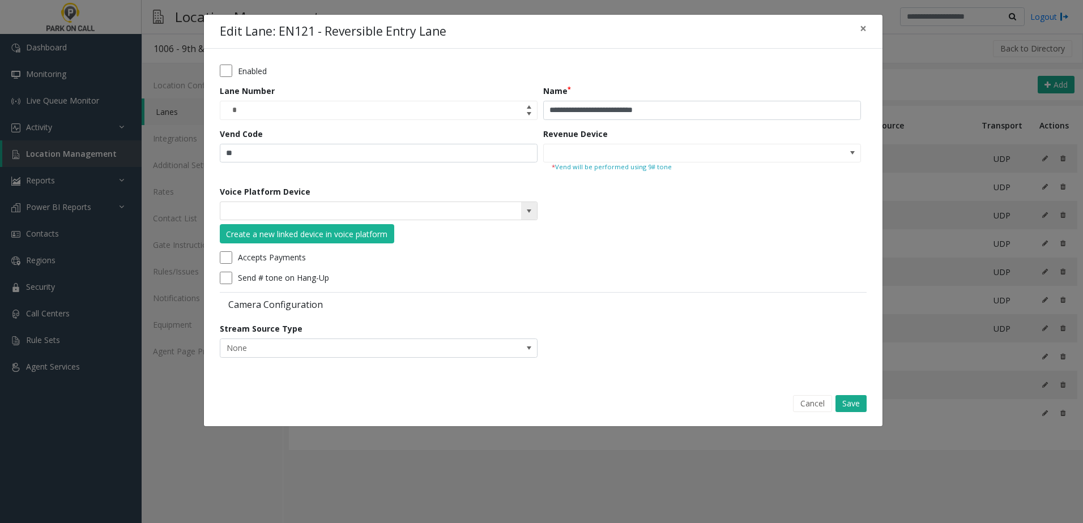
click at [523, 213] on span at bounding box center [529, 211] width 16 height 18
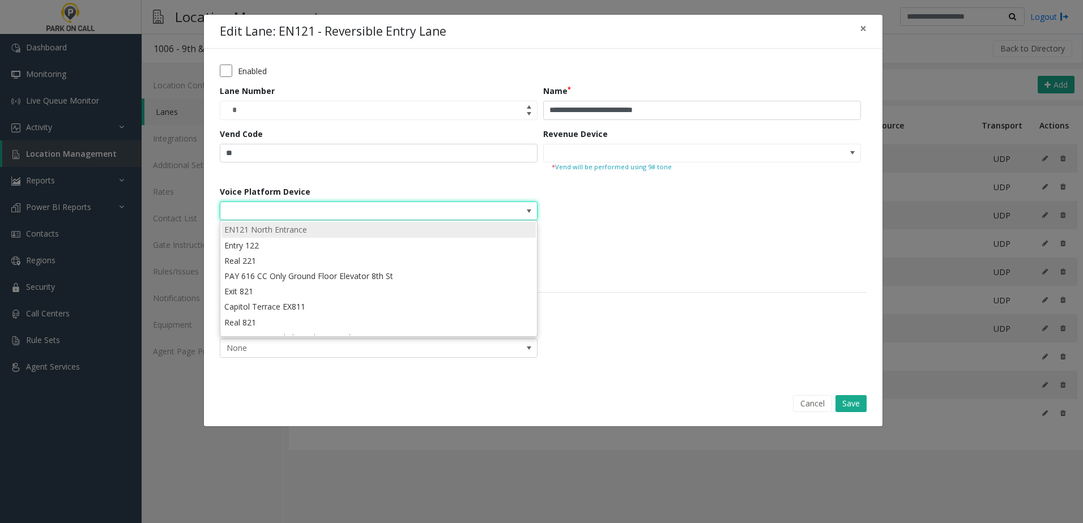
scroll to position [41, 0]
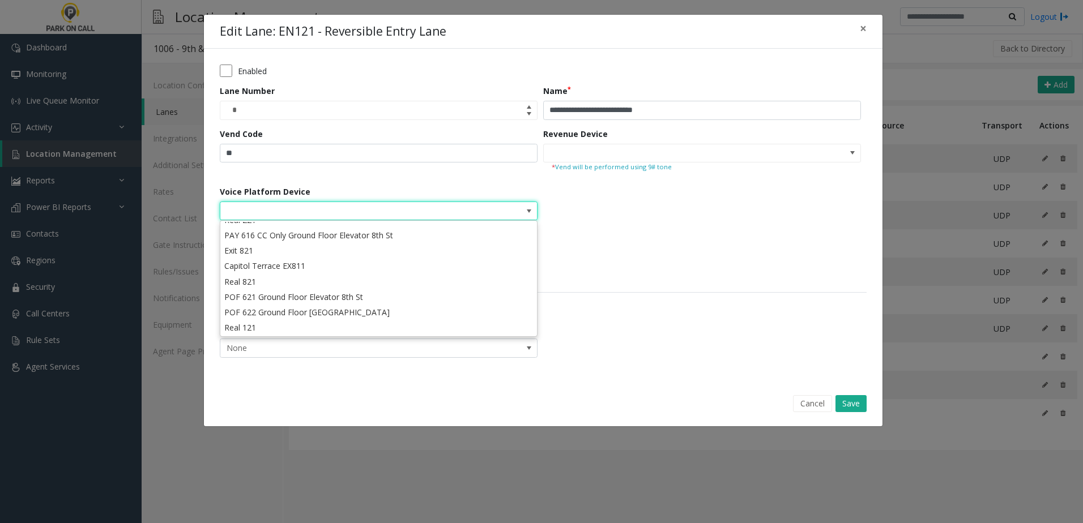
click at [566, 240] on form "**********" at bounding box center [543, 215] width 647 height 301
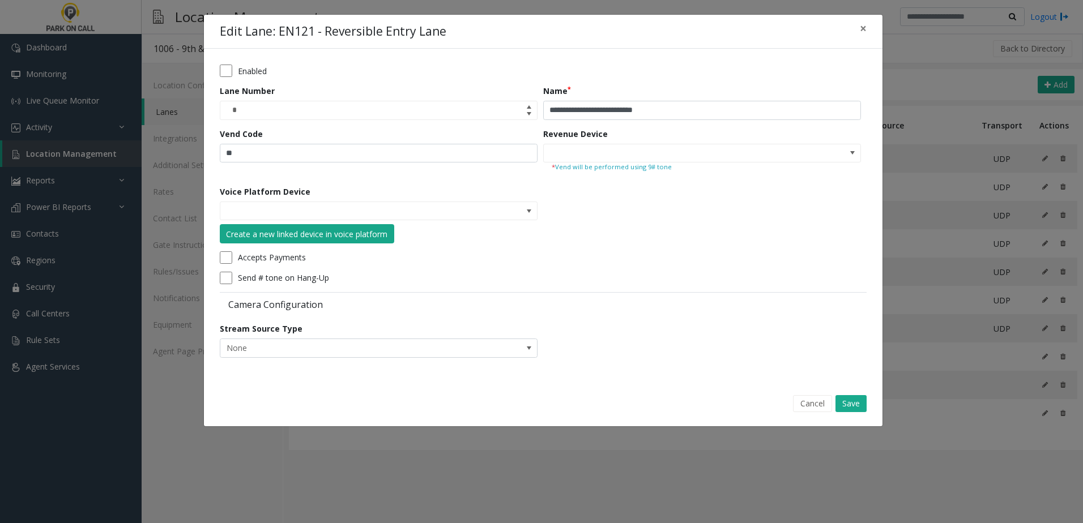
drag, startPoint x: 252, startPoint y: 231, endPoint x: 372, endPoint y: 232, distance: 120.0
click at [372, 232] on div "Create a new linked device in voice platform" at bounding box center [306, 234] width 161 height 12
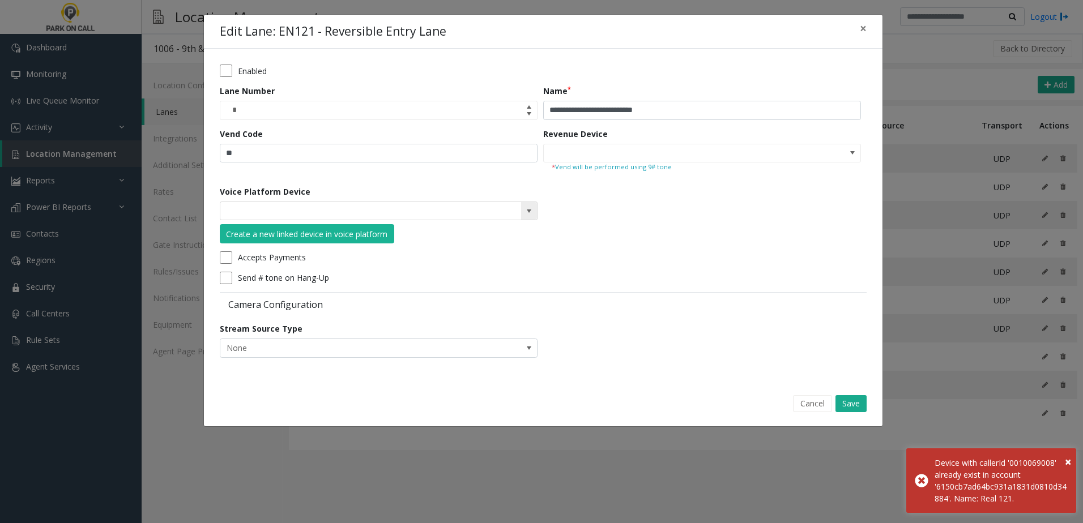
click at [507, 218] on kendo-searchbar at bounding box center [378, 211] width 317 height 18
click at [527, 213] on span at bounding box center [528, 211] width 9 height 9
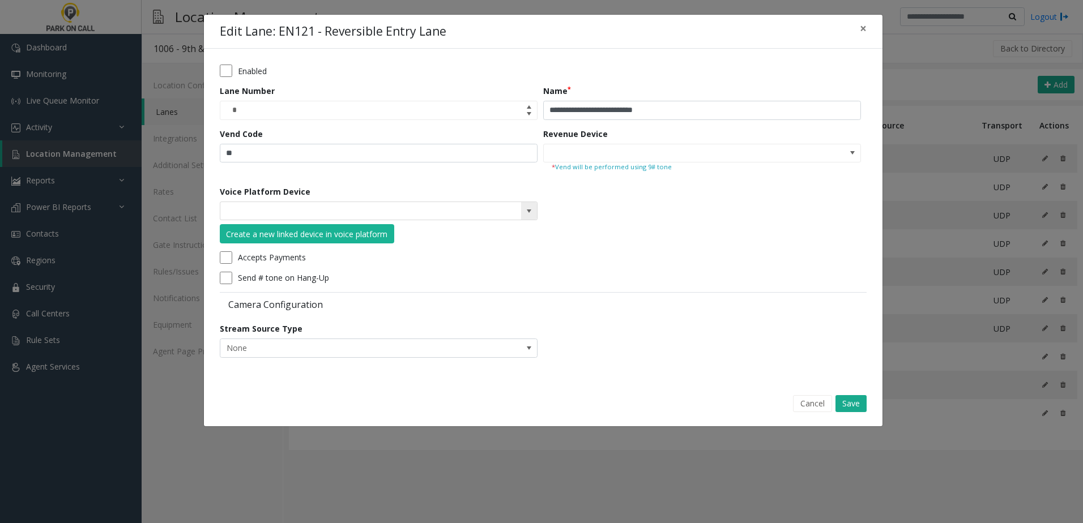
drag, startPoint x: 540, startPoint y: 208, endPoint x: 533, endPoint y: 210, distance: 6.5
click at [535, 209] on div "Voice Platform Device Create a new linked device in voice platform" at bounding box center [381, 215] width 323 height 58
click at [533, 210] on span at bounding box center [529, 211] width 16 height 18
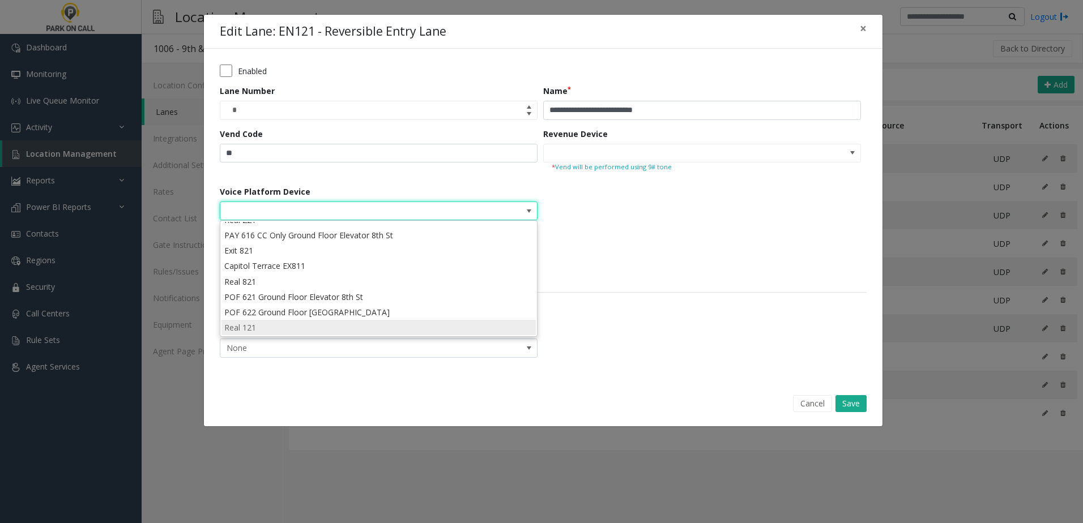
click at [284, 327] on li "Real 121" at bounding box center [378, 327] width 314 height 15
type input "********"
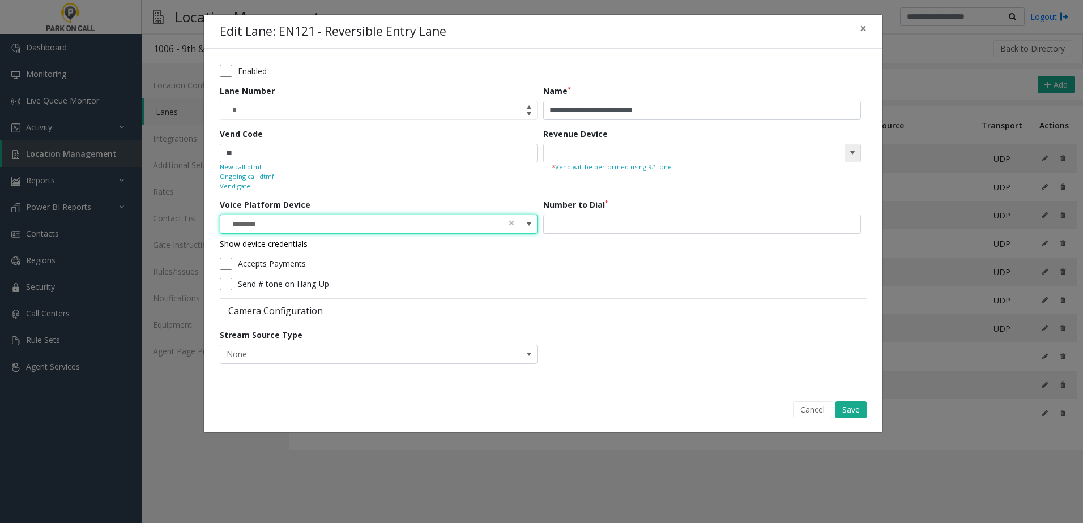
click at [849, 149] on span at bounding box center [852, 152] width 9 height 9
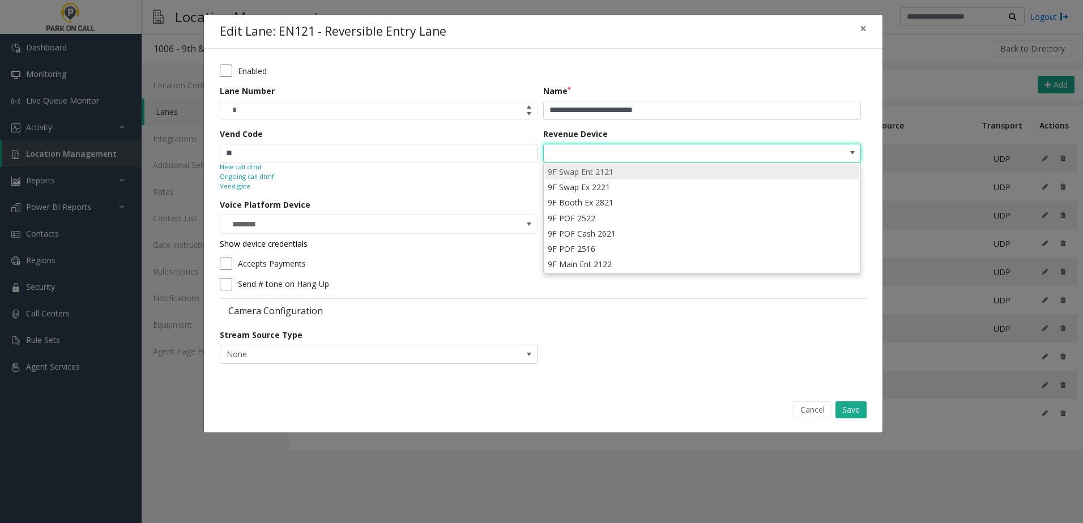
click at [614, 178] on li "9F Swap Ent 2121" at bounding box center [702, 171] width 314 height 15
type input "**********"
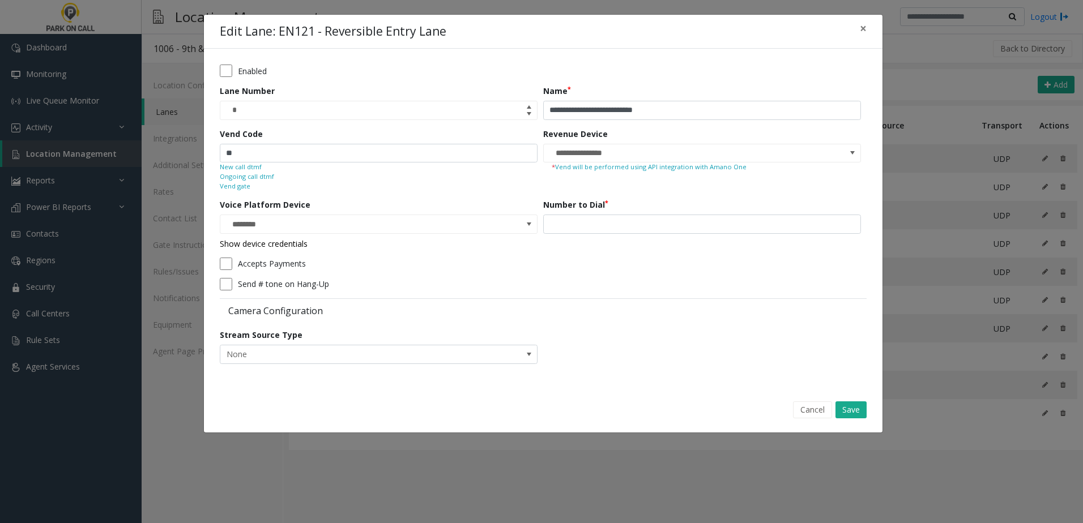
click at [845, 400] on div "Cancel Save" at bounding box center [543, 410] width 662 height 29
click at [849, 414] on button "Save" at bounding box center [850, 409] width 31 height 17
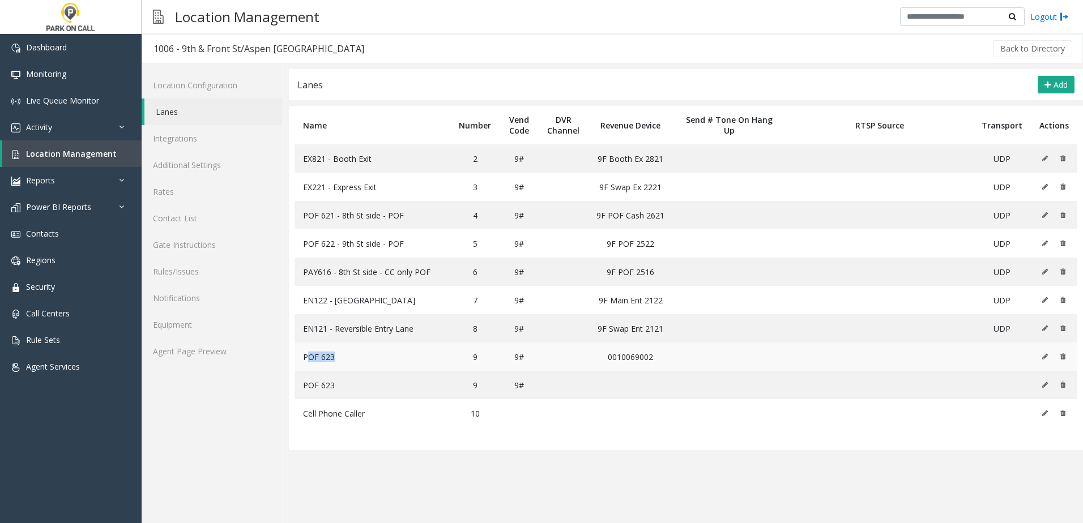
drag, startPoint x: 307, startPoint y: 359, endPoint x: 333, endPoint y: 360, distance: 25.5
click at [333, 360] on span "POF 623" at bounding box center [319, 357] width 32 height 11
drag, startPoint x: 333, startPoint y: 360, endPoint x: 411, endPoint y: 377, distance: 80.0
click at [411, 377] on td "POF 623" at bounding box center [372, 385] width 156 height 28
click at [1047, 356] on icon at bounding box center [1045, 356] width 6 height 7
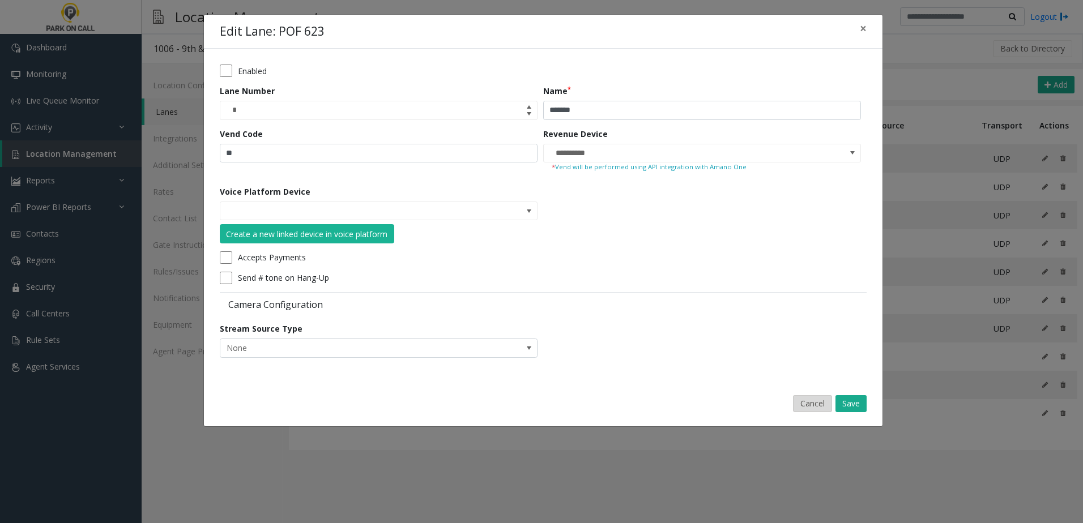
click at [806, 399] on button "Cancel" at bounding box center [812, 403] width 39 height 17
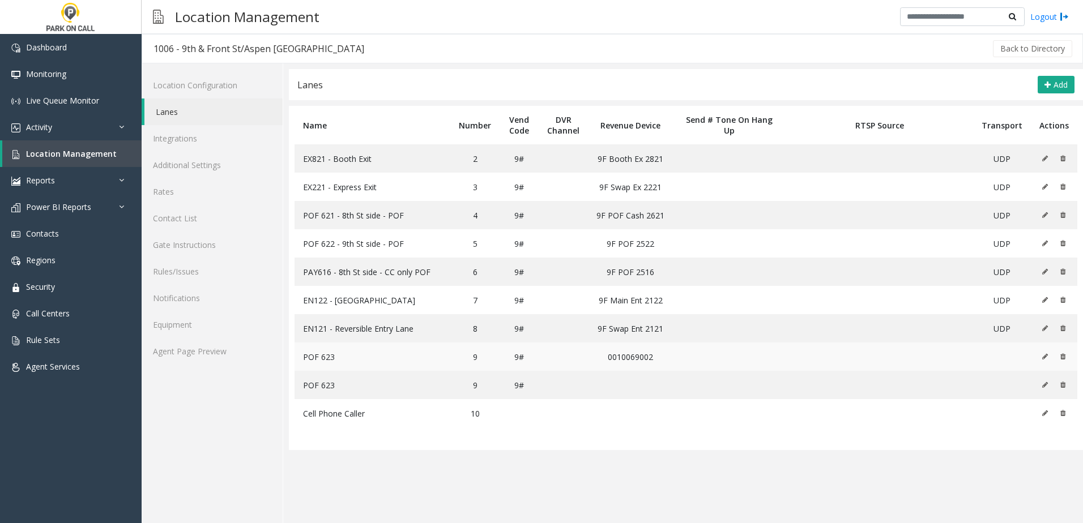
click at [1065, 357] on icon at bounding box center [1062, 356] width 5 height 7
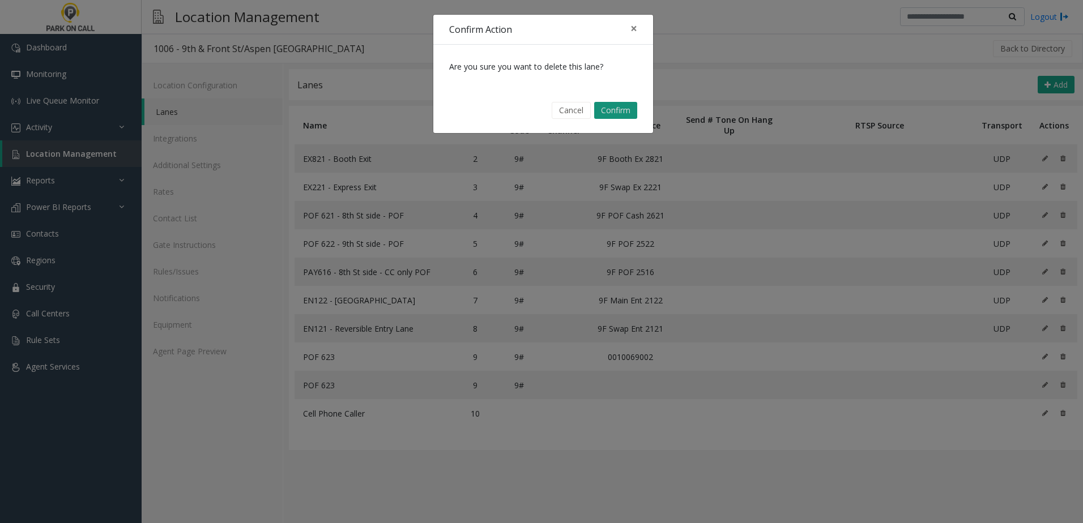
click at [614, 110] on button "Confirm" at bounding box center [615, 110] width 43 height 17
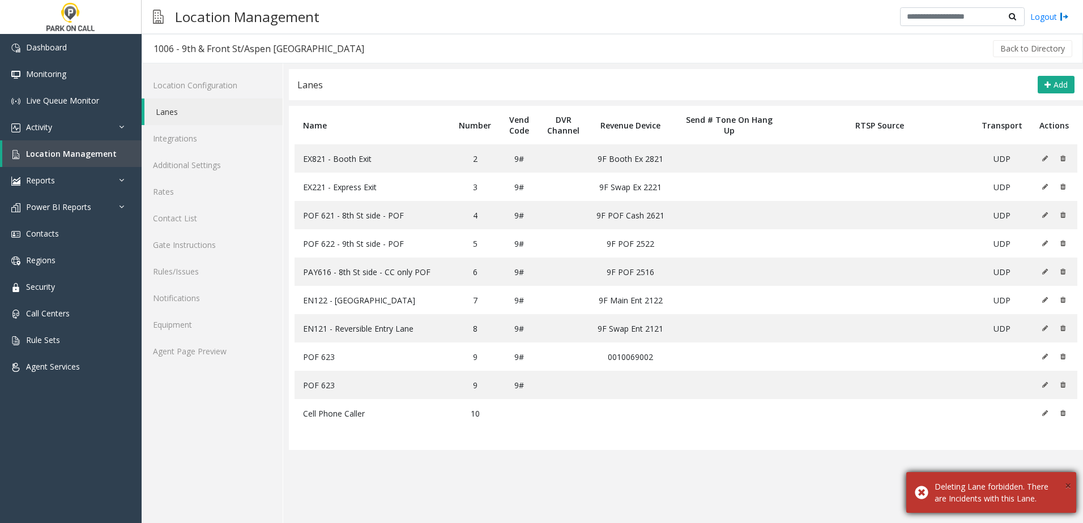
click at [1067, 485] on span "×" at bounding box center [1067, 485] width 6 height 15
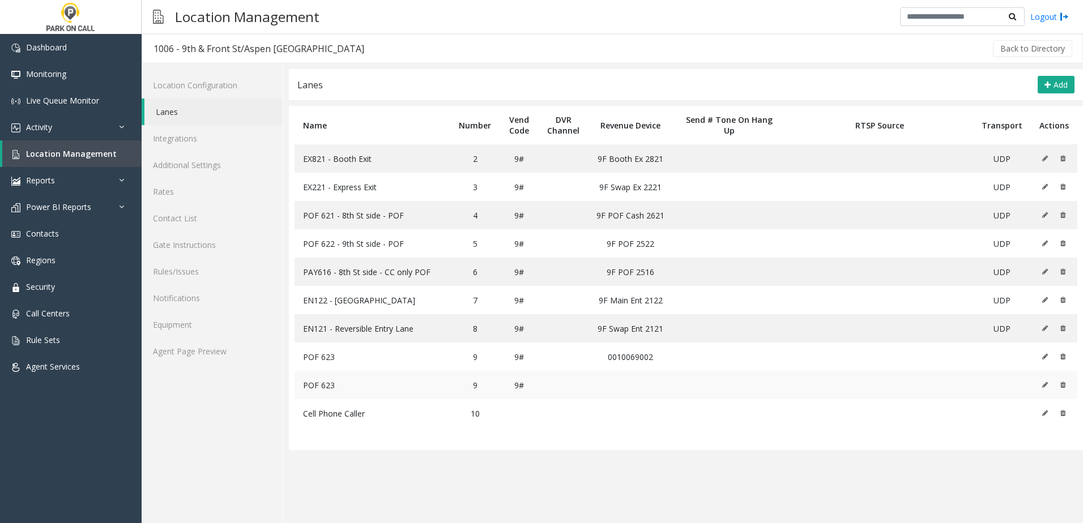
click at [1065, 385] on icon at bounding box center [1062, 385] width 5 height 7
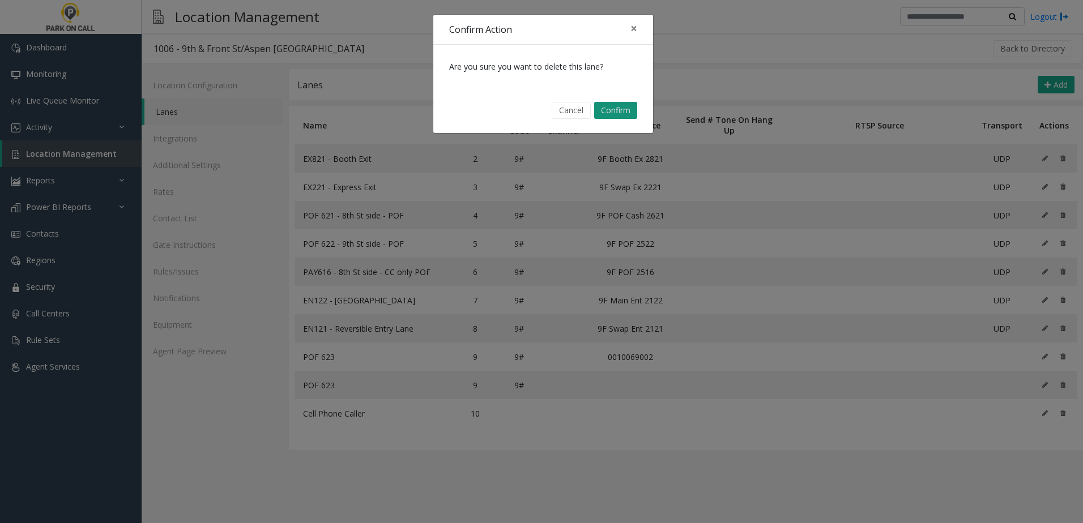
click at [604, 114] on button "Confirm" at bounding box center [615, 110] width 43 height 17
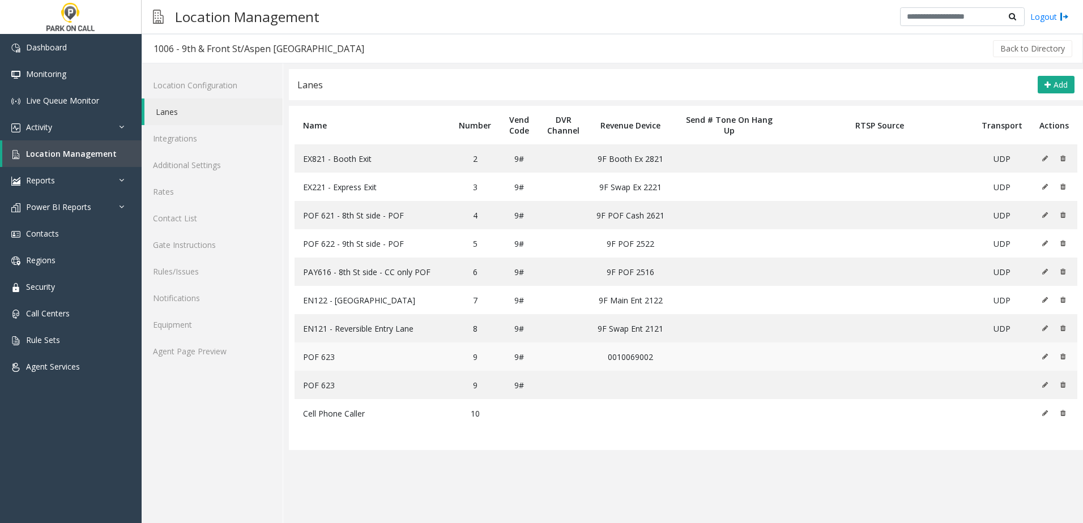
click at [1047, 357] on icon at bounding box center [1045, 356] width 6 height 7
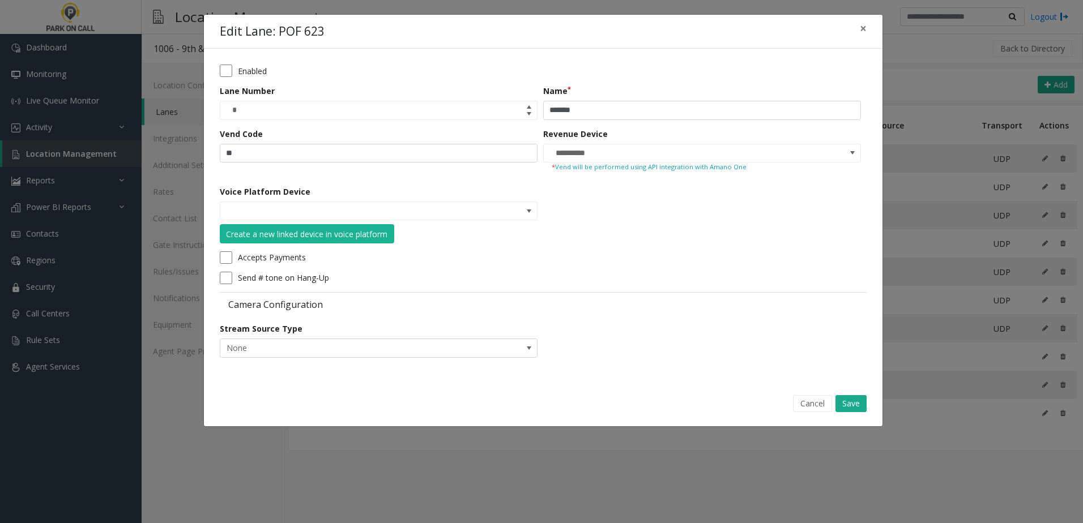
click at [235, 76] on div "Enabled" at bounding box center [540, 71] width 641 height 12
click at [850, 404] on button "Save" at bounding box center [850, 403] width 31 height 17
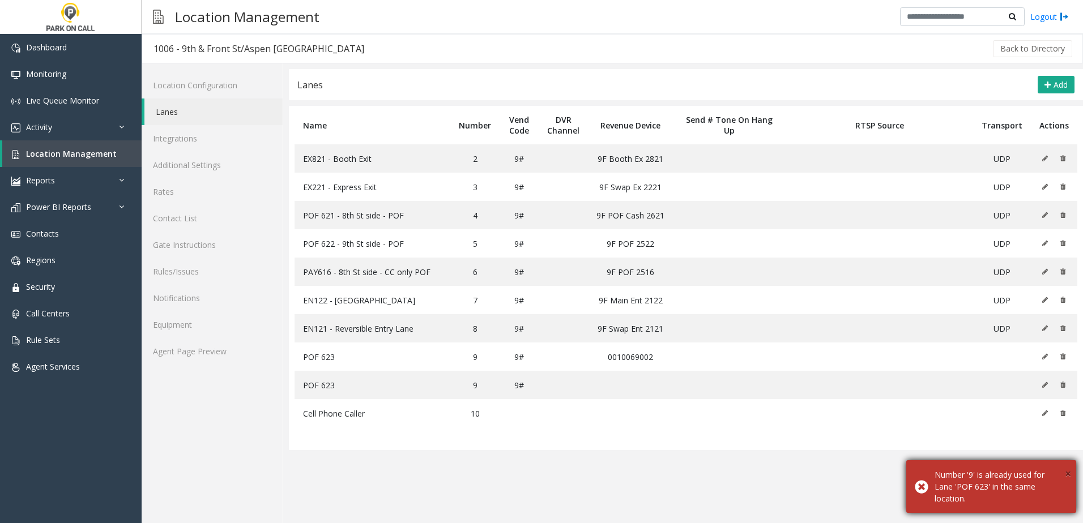
click at [1067, 473] on span "×" at bounding box center [1067, 473] width 6 height 15
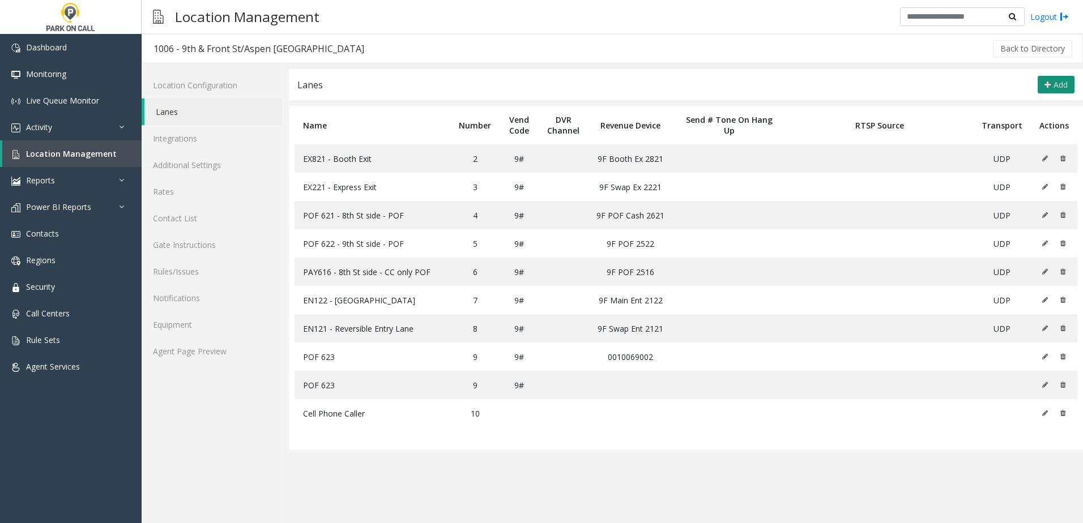
click at [1050, 85] on icon at bounding box center [1047, 84] width 6 height 9
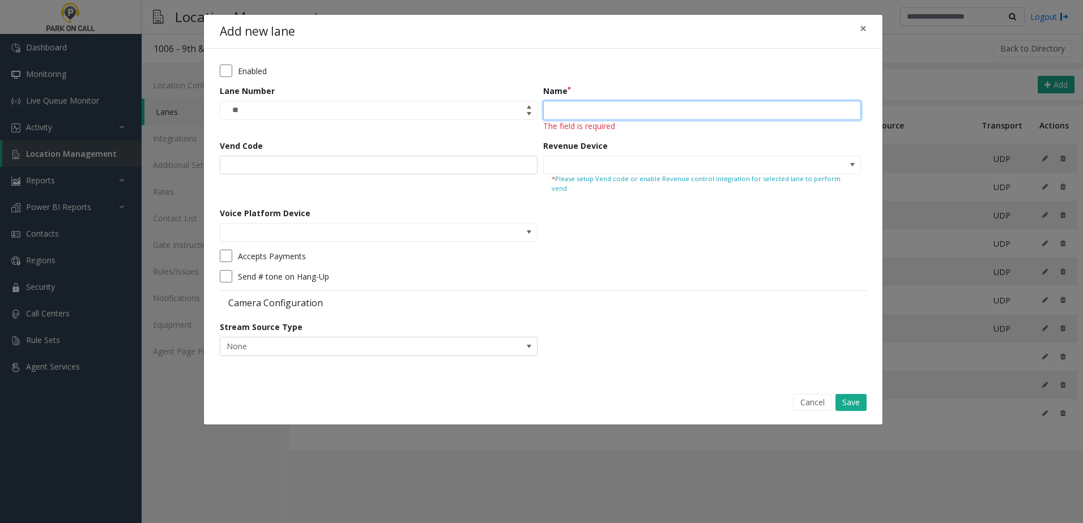
click at [597, 116] on input "Name" at bounding box center [702, 110] width 318 height 19
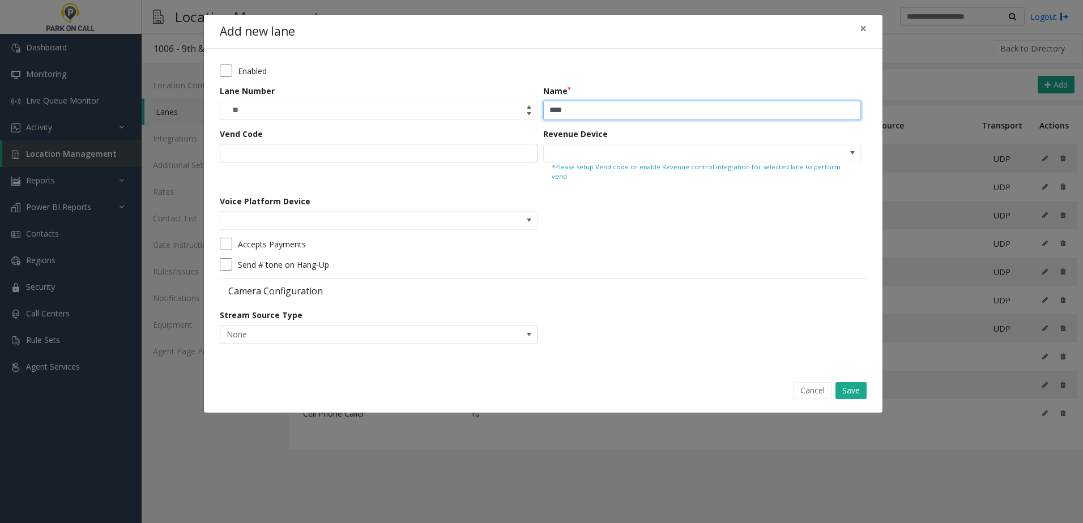
type input "***"
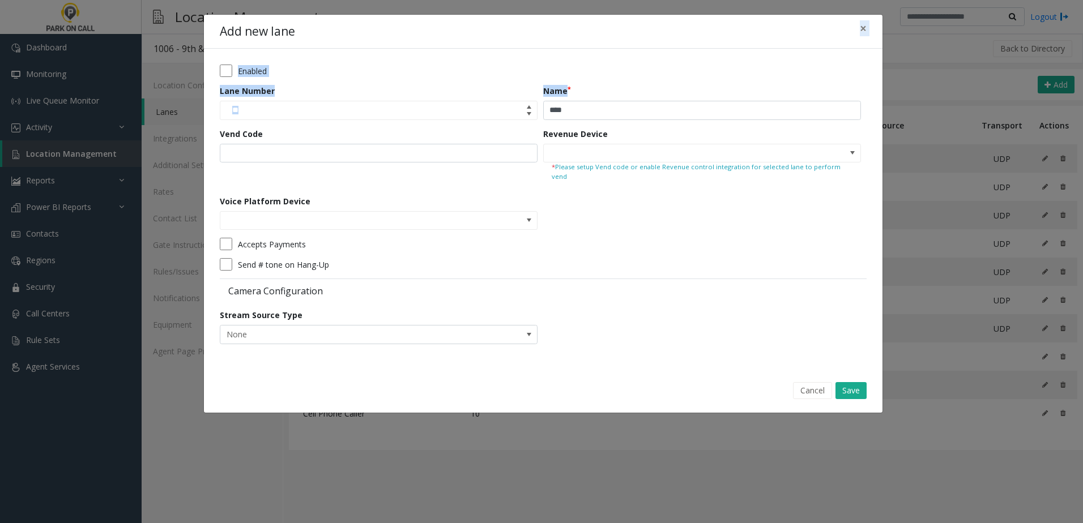
drag, startPoint x: 621, startPoint y: 28, endPoint x: 673, endPoint y: 89, distance: 80.8
click at [673, 89] on div "Add new lane × Enabled Lane Number ** Name *** Vend Code Revenue Device * Pleas…" at bounding box center [542, 214] width 679 height 400
click at [869, 29] on button "×" at bounding box center [863, 29] width 23 height 28
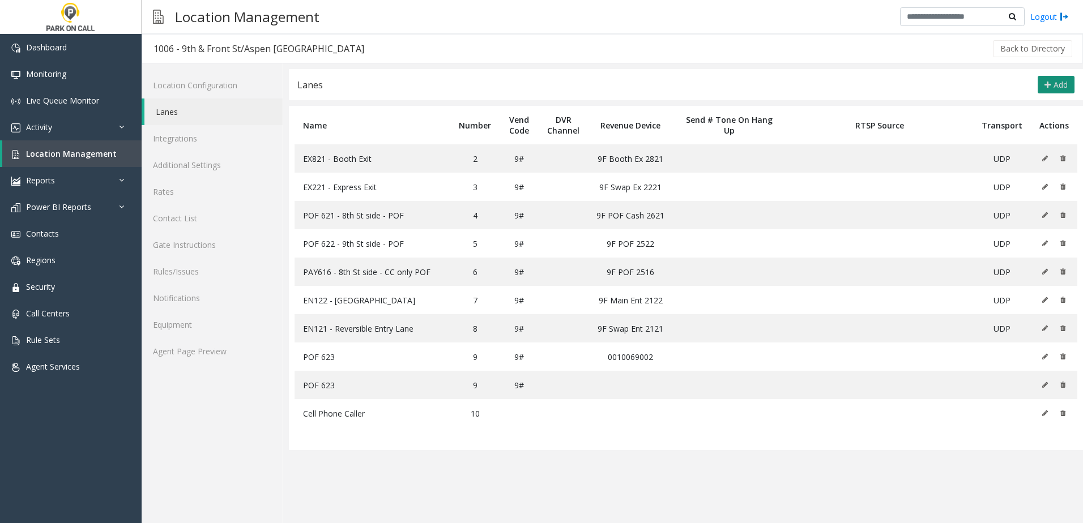
click at [1051, 82] on button "Add" at bounding box center [1055, 85] width 37 height 18
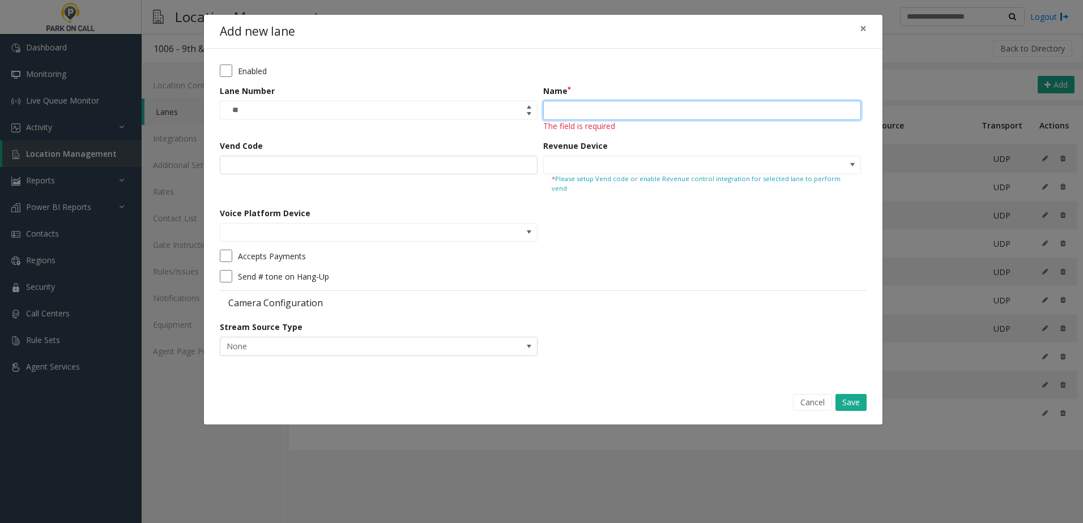
click at [591, 114] on input "Name" at bounding box center [702, 110] width 318 height 19
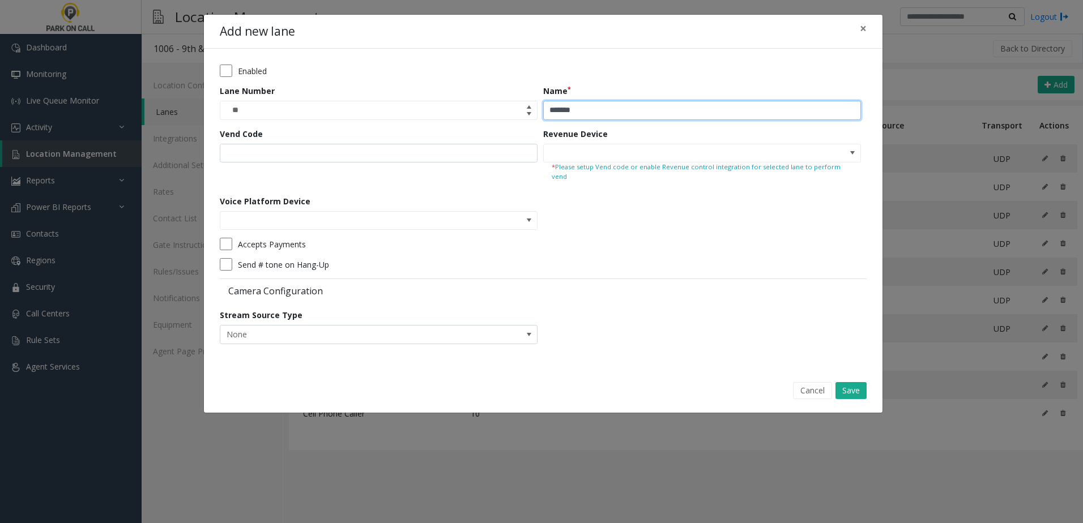
type input "*******"
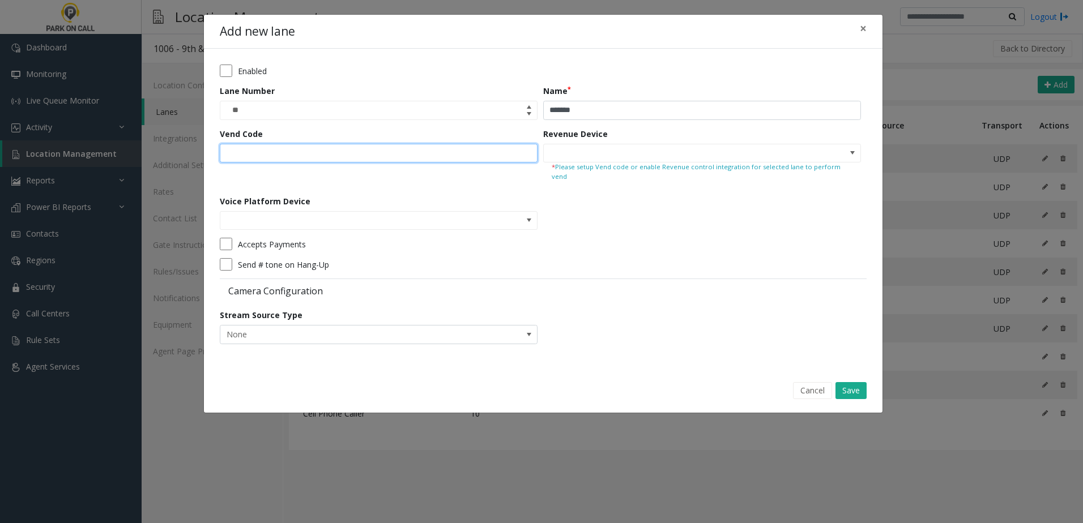
click at [471, 161] on input "Vend Code" at bounding box center [379, 153] width 318 height 19
click at [506, 213] on kendo-searchbar at bounding box center [378, 221] width 317 height 18
click at [532, 216] on span at bounding box center [528, 220] width 9 height 9
click at [538, 209] on div "Voice Platform Device" at bounding box center [381, 212] width 323 height 35
click at [855, 382] on button "Save" at bounding box center [850, 390] width 31 height 17
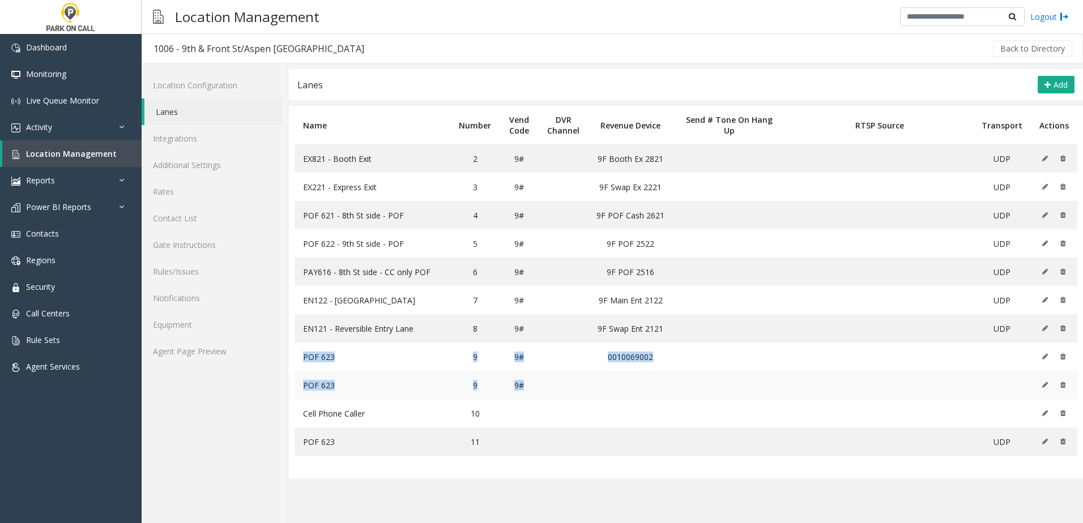
drag, startPoint x: 294, startPoint y: 356, endPoint x: 626, endPoint y: 384, distance: 332.4
click at [626, 384] on tbody "EX821 - Booth Exit 2 9# 9F Booth Ex 2821 UDP EX221 - Express Exit 3 9# 9F Swap …" at bounding box center [685, 299] width 782 height 311
drag, startPoint x: 626, startPoint y: 384, endPoint x: 507, endPoint y: 388, distance: 119.0
click at [507, 388] on td "9#" at bounding box center [518, 385] width 39 height 28
drag, startPoint x: 300, startPoint y: 355, endPoint x: 657, endPoint y: 386, distance: 358.6
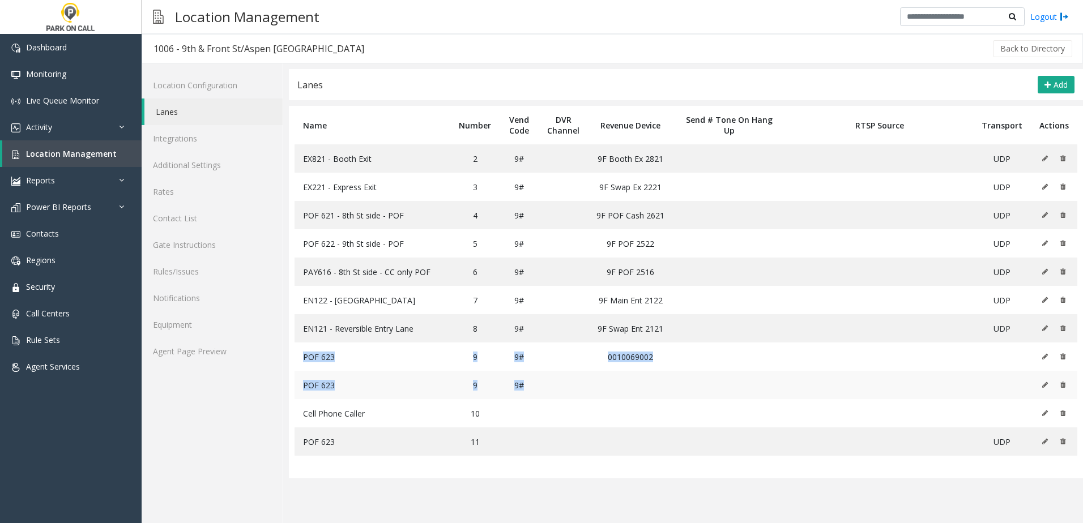
click at [657, 386] on tbody "EX821 - Booth Exit 2 9# 9F Booth Ex 2821 UDP EX221 - Express Exit 3 9# 9F Swap …" at bounding box center [685, 299] width 782 height 311
drag, startPoint x: 302, startPoint y: 440, endPoint x: 357, endPoint y: 440, distance: 54.4
click at [357, 440] on td "POF 623" at bounding box center [372, 441] width 156 height 28
drag, startPoint x: 357, startPoint y: 440, endPoint x: 350, endPoint y: 440, distance: 6.8
click at [352, 440] on td "POF 623" at bounding box center [372, 441] width 156 height 28
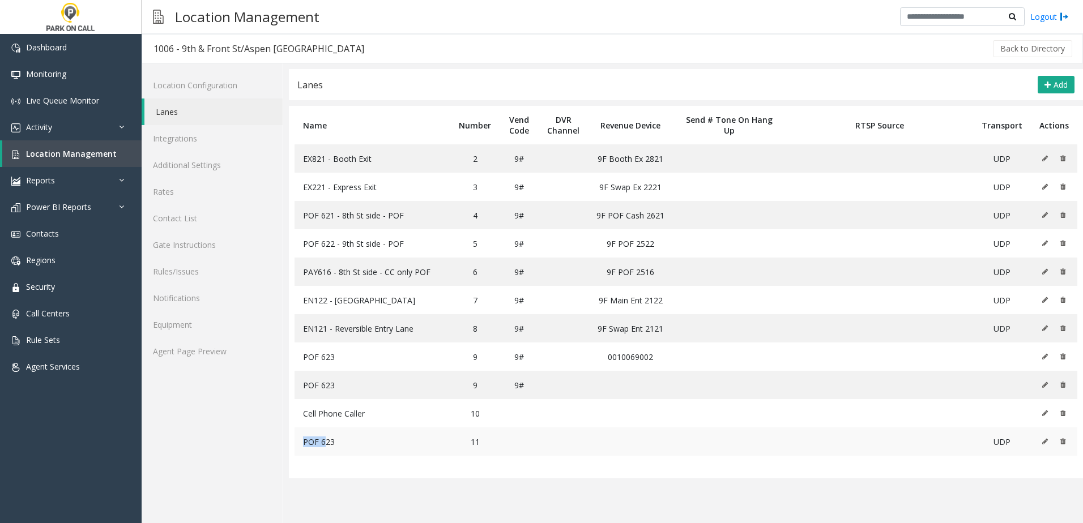
drag, startPoint x: 297, startPoint y: 439, endPoint x: 339, endPoint y: 439, distance: 42.5
click at [339, 439] on td "POF 623" at bounding box center [372, 441] width 156 height 28
drag, startPoint x: 339, startPoint y: 439, endPoint x: 356, endPoint y: 443, distance: 16.9
click at [356, 443] on td "POF 623" at bounding box center [372, 441] width 156 height 28
drag, startPoint x: 473, startPoint y: 439, endPoint x: 506, endPoint y: 443, distance: 33.6
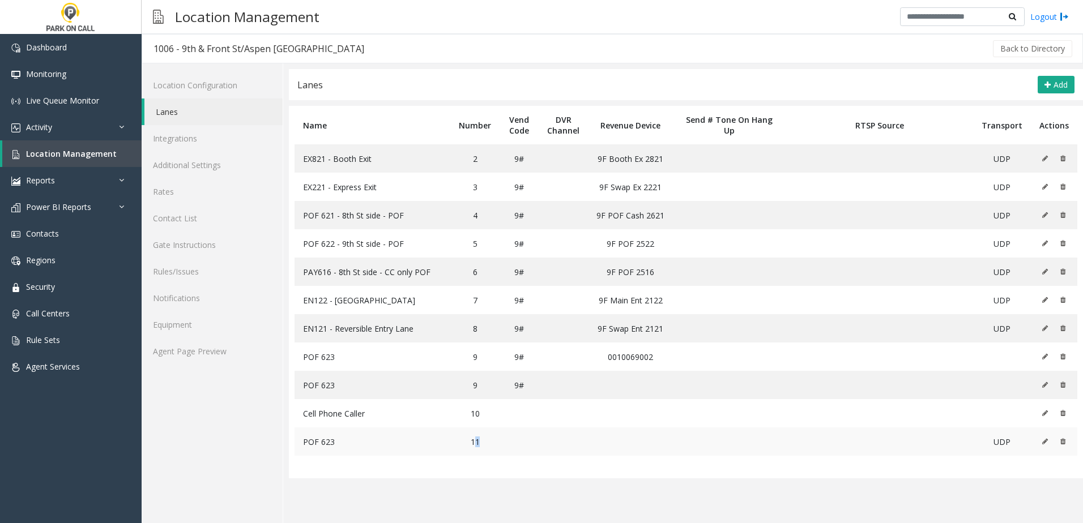
click at [506, 443] on tr "POF 623 11 UDP" at bounding box center [685, 441] width 782 height 28
drag, startPoint x: 506, startPoint y: 443, endPoint x: 467, endPoint y: 443, distance: 39.1
click at [465, 443] on td "11" at bounding box center [474, 441] width 49 height 28
drag, startPoint x: 470, startPoint y: 443, endPoint x: 495, endPoint y: 443, distance: 24.9
click at [495, 443] on td "11" at bounding box center [474, 441] width 49 height 28
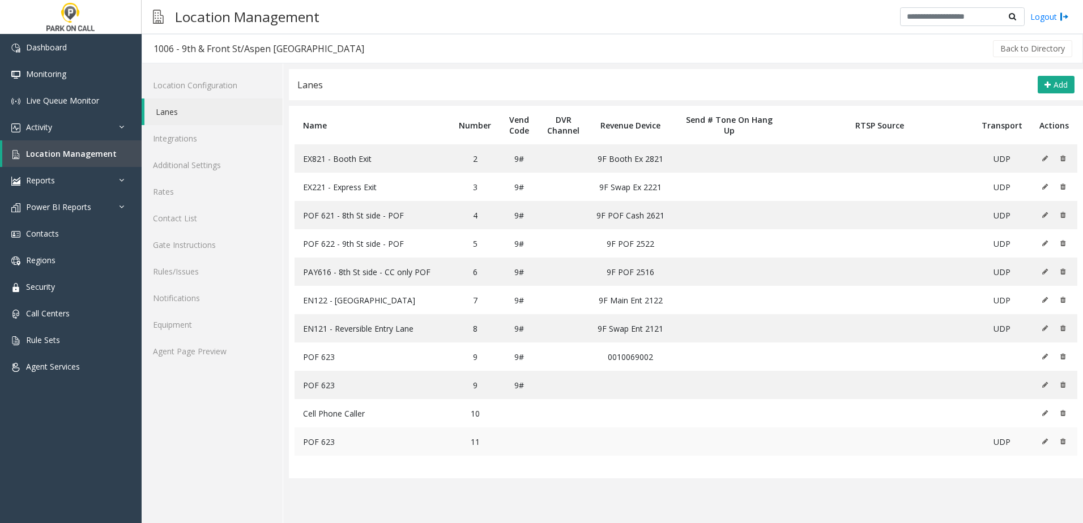
drag, startPoint x: 495, startPoint y: 443, endPoint x: 788, endPoint y: 450, distance: 292.8
click at [520, 444] on td at bounding box center [518, 441] width 39 height 28
click at [1044, 440] on icon at bounding box center [1045, 441] width 6 height 7
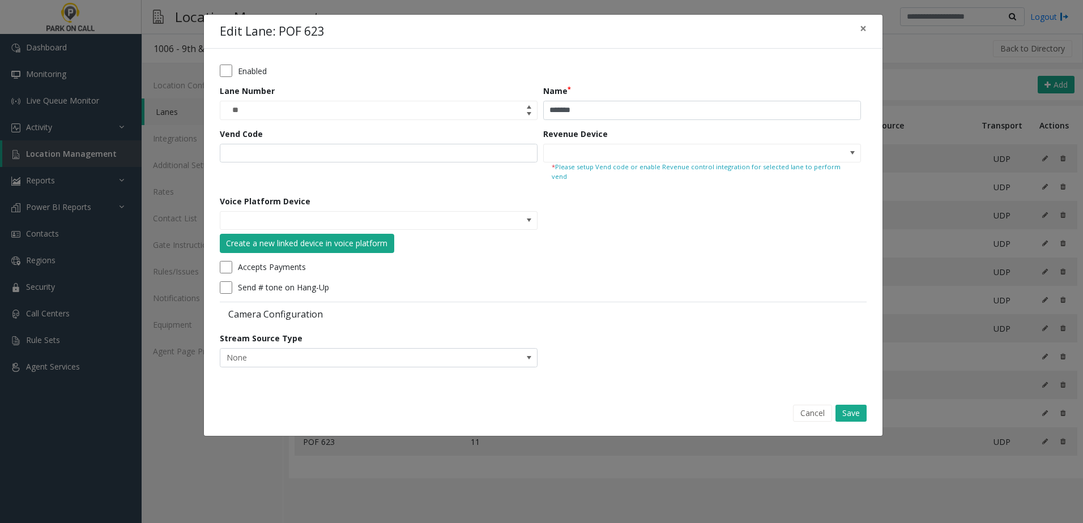
click at [371, 237] on div "Create a new linked device in voice platform" at bounding box center [306, 243] width 161 height 12
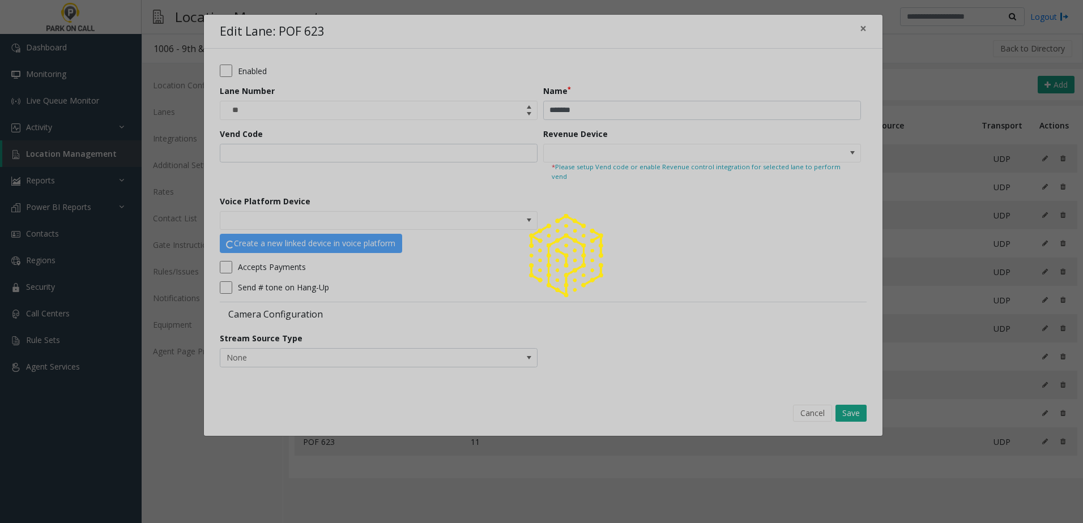
type input "**********"
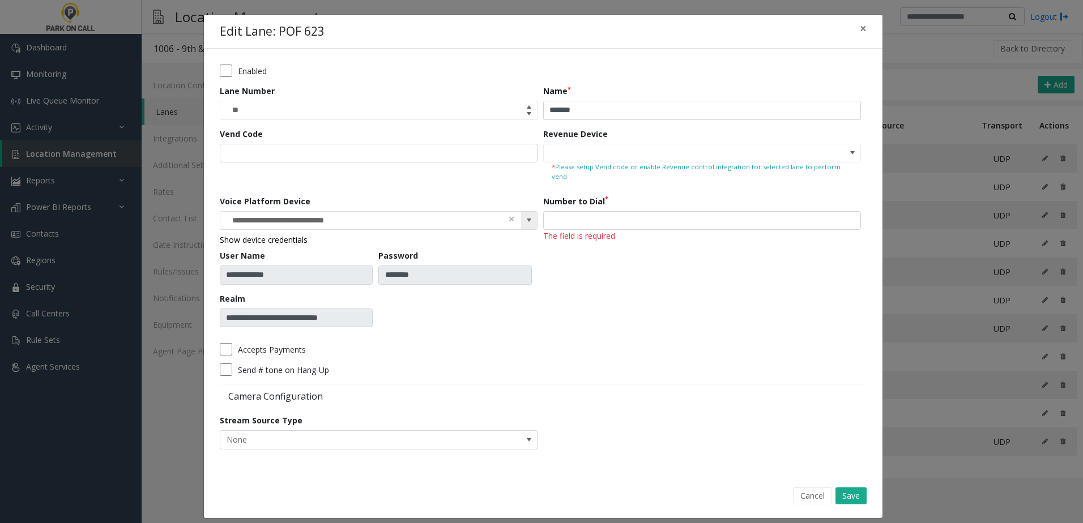
click at [439, 213] on input "**********" at bounding box center [346, 221] width 253 height 18
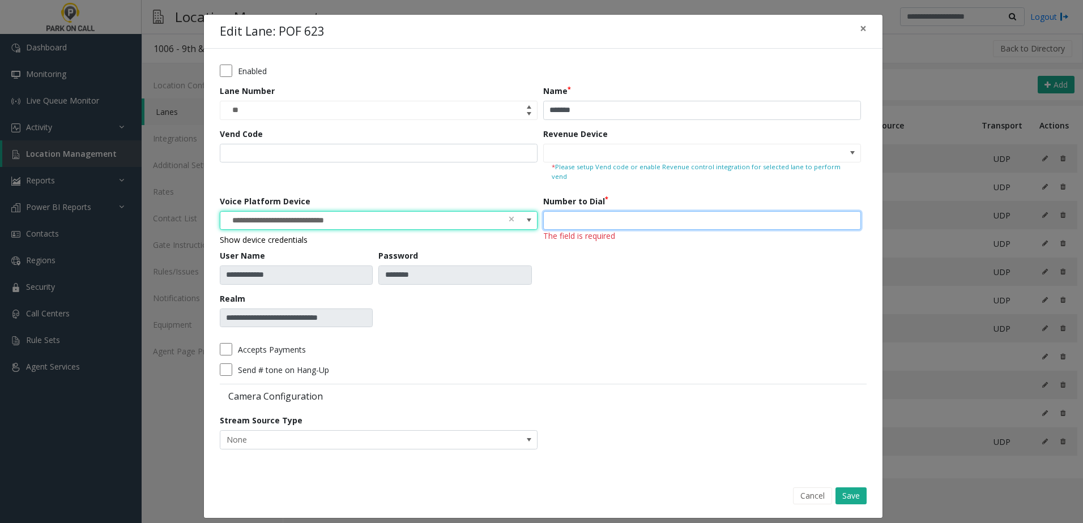
click at [606, 211] on input "number" at bounding box center [702, 220] width 318 height 19
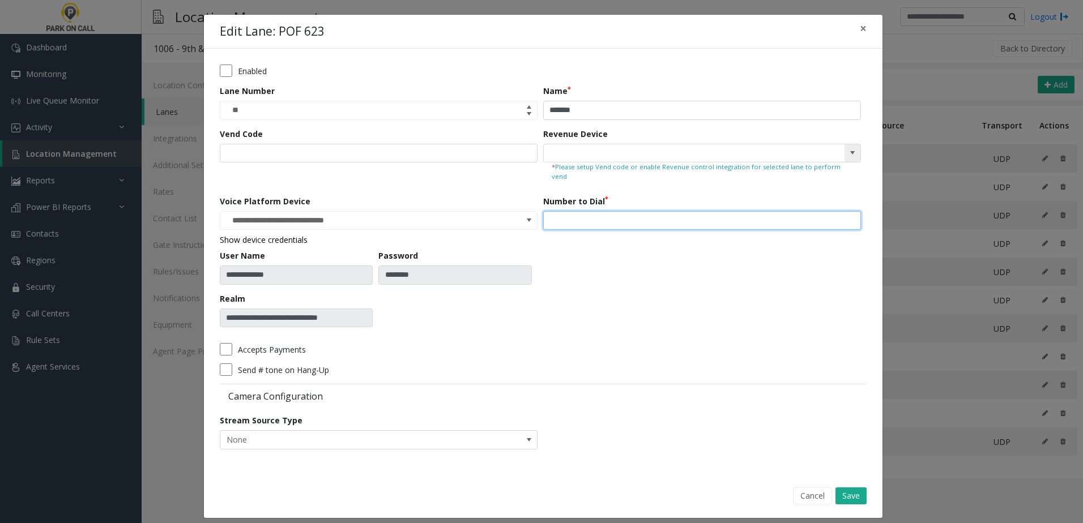
click at [848, 155] on span at bounding box center [852, 152] width 9 height 9
type input "***"
click at [910, 326] on div "**********" at bounding box center [541, 261] width 1083 height 523
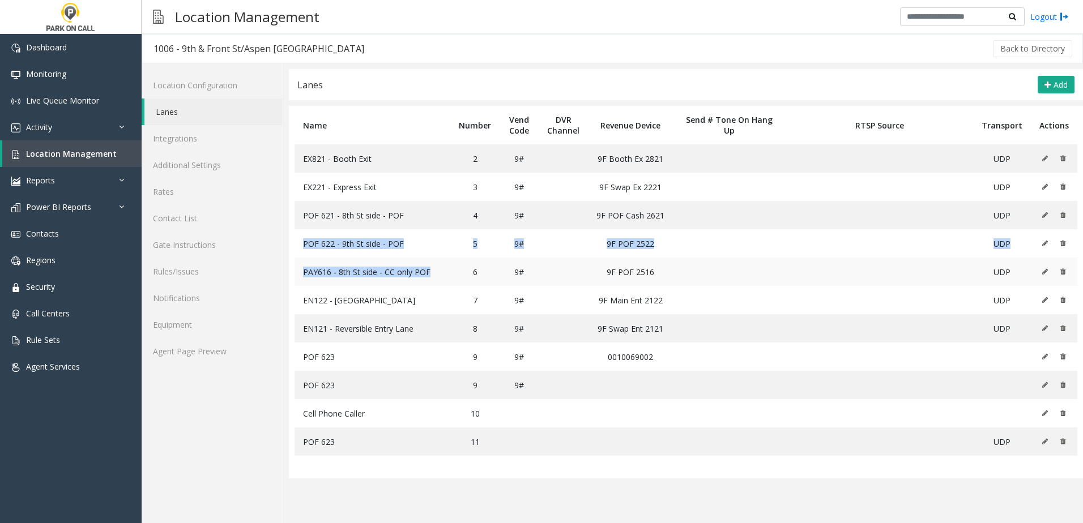
drag, startPoint x: 303, startPoint y: 238, endPoint x: 432, endPoint y: 273, distance: 133.2
click at [432, 273] on tbody "EX821 - Booth Exit 2 9# 9F Booth Ex 2821 UDP EX221 - Express Exit 3 9# 9F Swap …" at bounding box center [685, 299] width 782 height 311
click at [428, 273] on td "PAY616 - 8th St side - CC only POF" at bounding box center [372, 272] width 156 height 28
drag, startPoint x: 302, startPoint y: 212, endPoint x: 459, endPoint y: 273, distance: 167.8
click at [459, 273] on tbody "EX821 - Booth Exit 2 9# 9F Booth Ex 2821 UDP EX221 - Express Exit 3 9# 9F Swap …" at bounding box center [685, 299] width 782 height 311
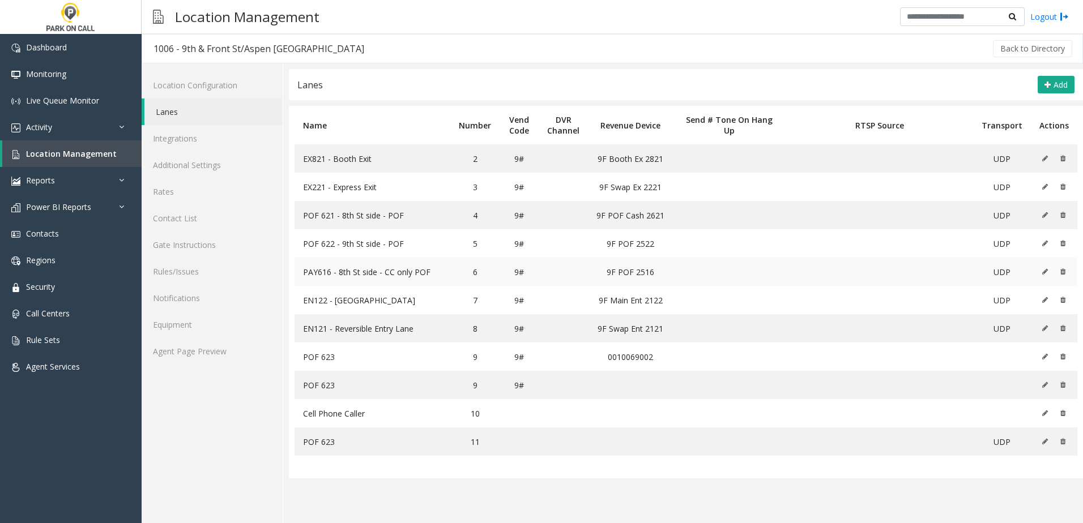
click at [610, 273] on td "9F POF 2516" at bounding box center [630, 272] width 85 height 28
drag, startPoint x: 598, startPoint y: 270, endPoint x: 660, endPoint y: 280, distance: 62.6
click at [660, 280] on td "9F POF 2516" at bounding box center [630, 272] width 85 height 28
drag, startPoint x: 660, startPoint y: 280, endPoint x: 626, endPoint y: 300, distance: 38.8
click at [626, 300] on td "9F Main Ent 2122" at bounding box center [630, 300] width 85 height 28
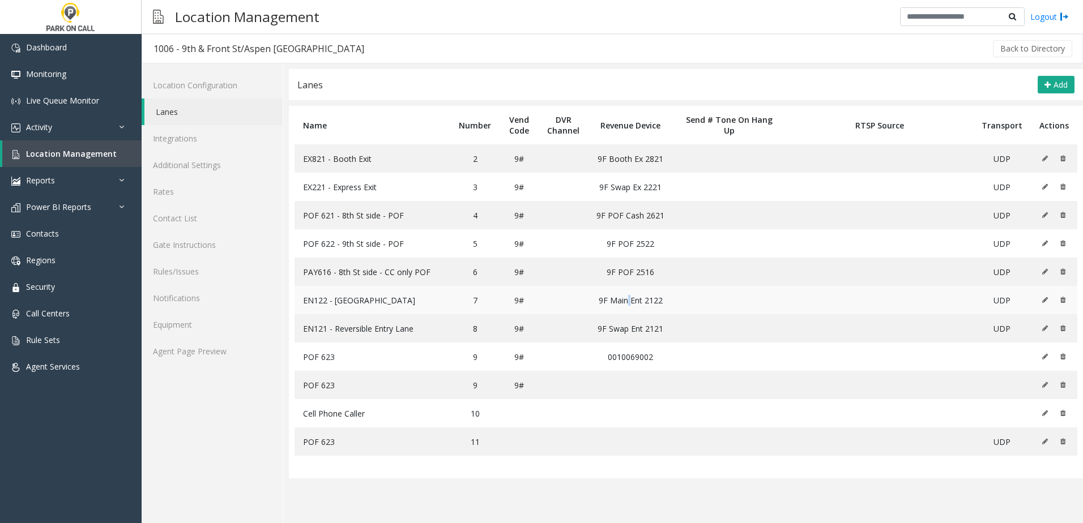
click at [626, 300] on td "9F Main Ent 2122" at bounding box center [630, 300] width 85 height 28
drag, startPoint x: 626, startPoint y: 300, endPoint x: 689, endPoint y: 327, distance: 68.5
click at [689, 327] on td at bounding box center [729, 328] width 113 height 28
click at [603, 320] on td "9F Swap Ent 2121" at bounding box center [630, 328] width 85 height 28
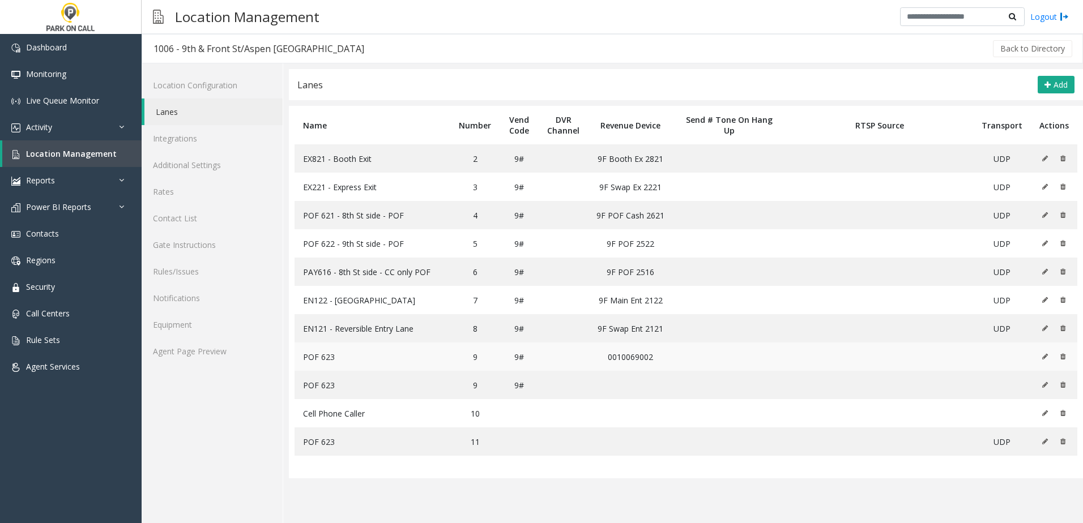
click at [611, 343] on td "0010069002" at bounding box center [630, 357] width 85 height 28
click at [611, 328] on td "9F Swap Ent 2121" at bounding box center [630, 328] width 85 height 28
drag, startPoint x: 611, startPoint y: 328, endPoint x: 587, endPoint y: 333, distance: 24.2
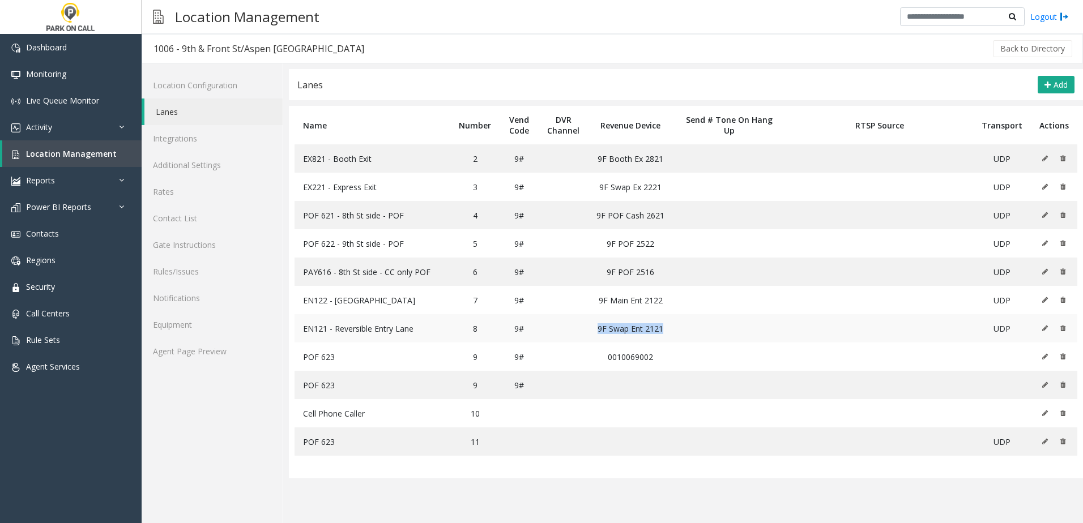
click at [588, 333] on td "9F Swap Ent 2121" at bounding box center [630, 328] width 85 height 28
click at [592, 333] on td "9F Swap Ent 2121" at bounding box center [630, 328] width 85 height 28
click at [595, 332] on td "9F Swap Ent 2121" at bounding box center [630, 328] width 85 height 28
click at [598, 330] on td "9F Swap Ent 2121" at bounding box center [630, 328] width 85 height 28
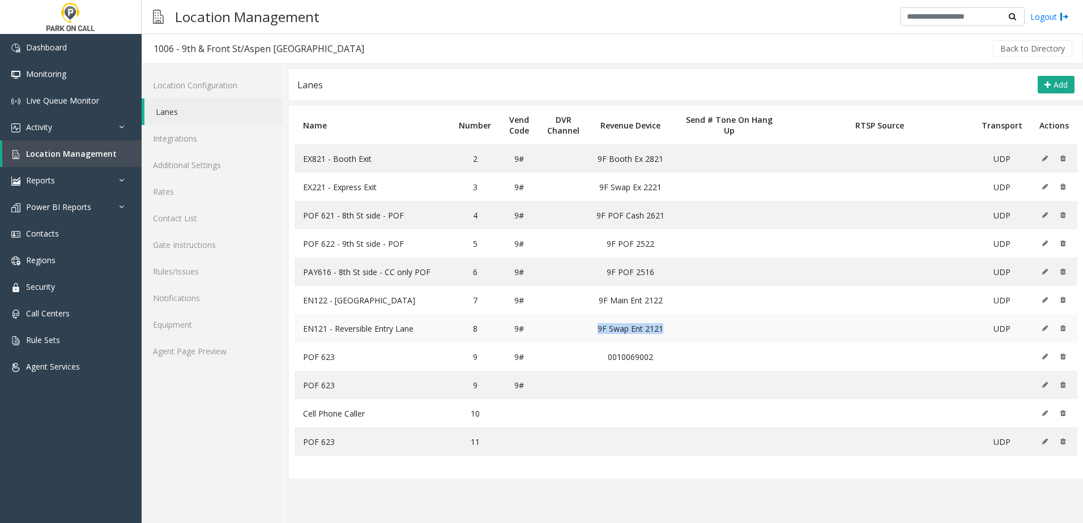
click at [598, 330] on td "9F Swap Ent 2121" at bounding box center [630, 328] width 85 height 28
drag, startPoint x: 598, startPoint y: 330, endPoint x: 672, endPoint y: 332, distance: 74.2
click at [673, 332] on td at bounding box center [729, 328] width 113 height 28
click at [650, 327] on td "9F Swap Ent 2121" at bounding box center [630, 328] width 85 height 28
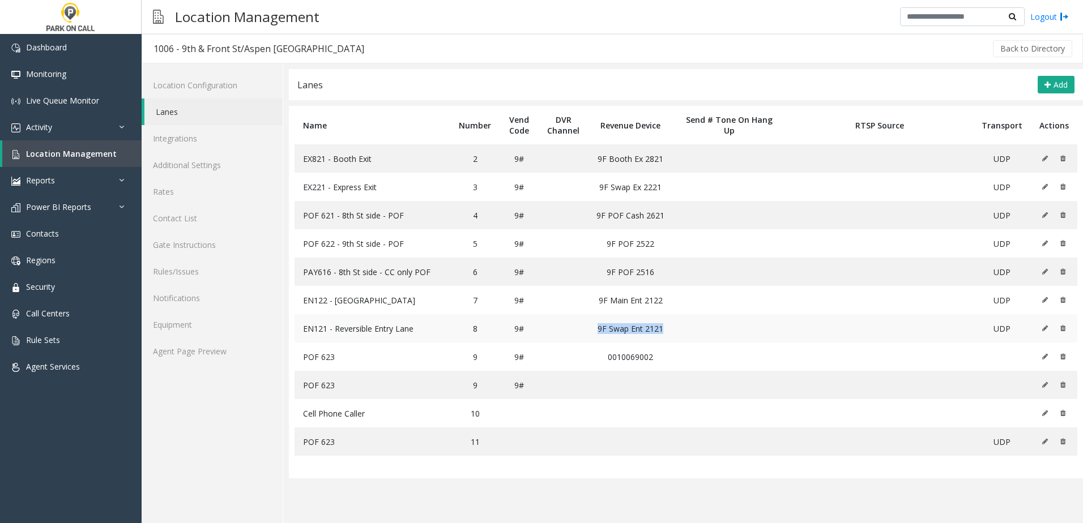
click at [650, 327] on td "9F Swap Ent 2121" at bounding box center [630, 328] width 85 height 28
click at [1044, 157] on icon at bounding box center [1045, 158] width 6 height 7
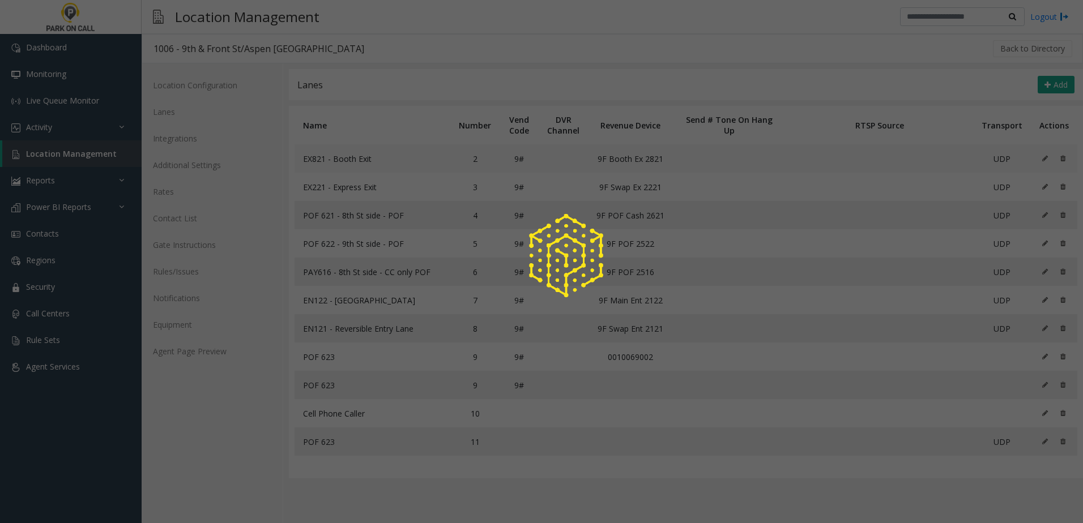
type input "********"
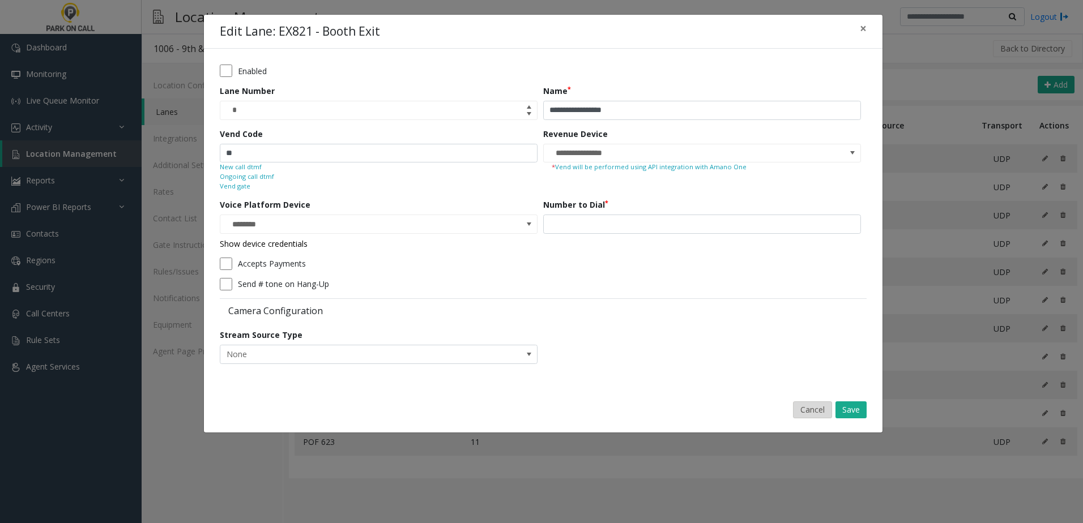
click at [808, 410] on button "Cancel" at bounding box center [812, 409] width 39 height 17
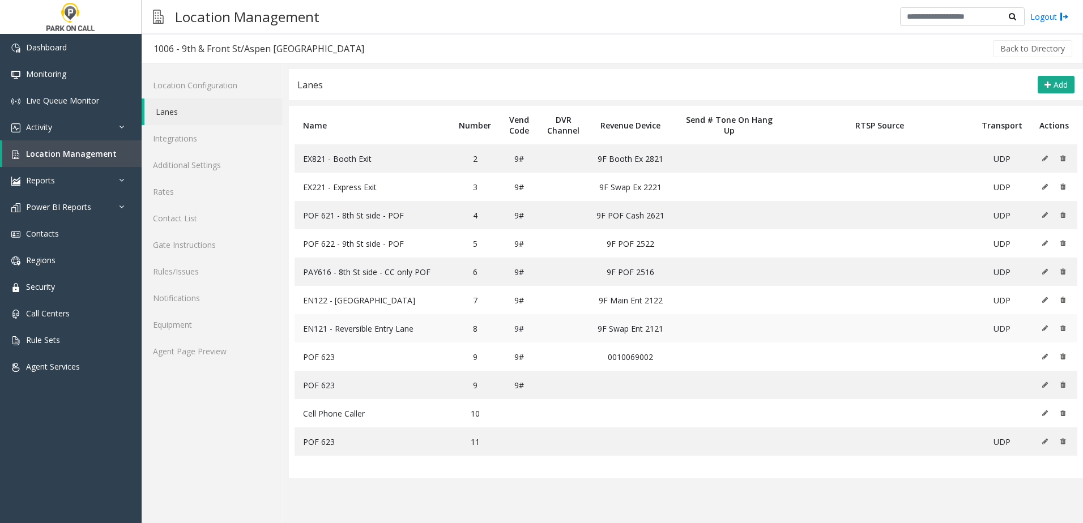
click at [1045, 327] on icon at bounding box center [1045, 328] width 6 height 7
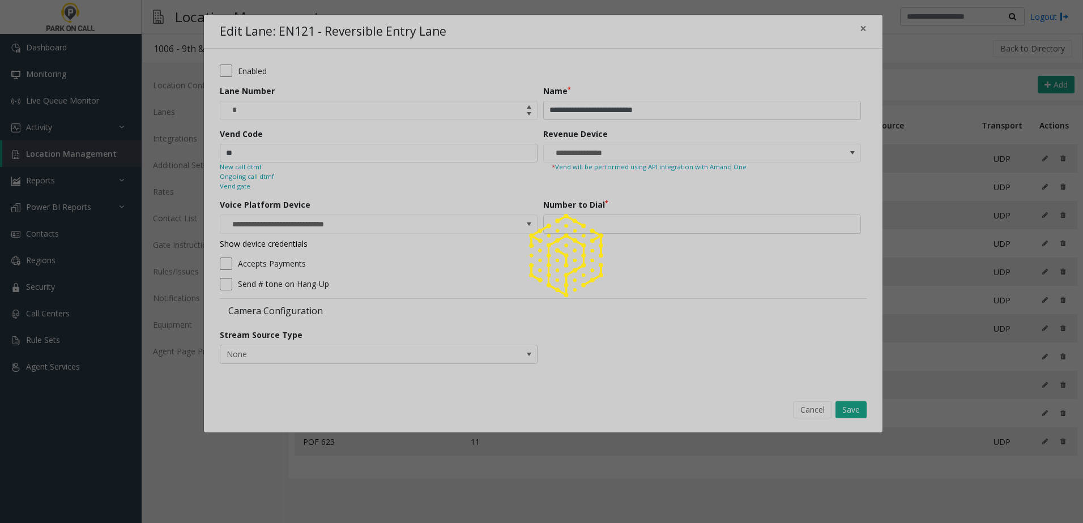
type input "********"
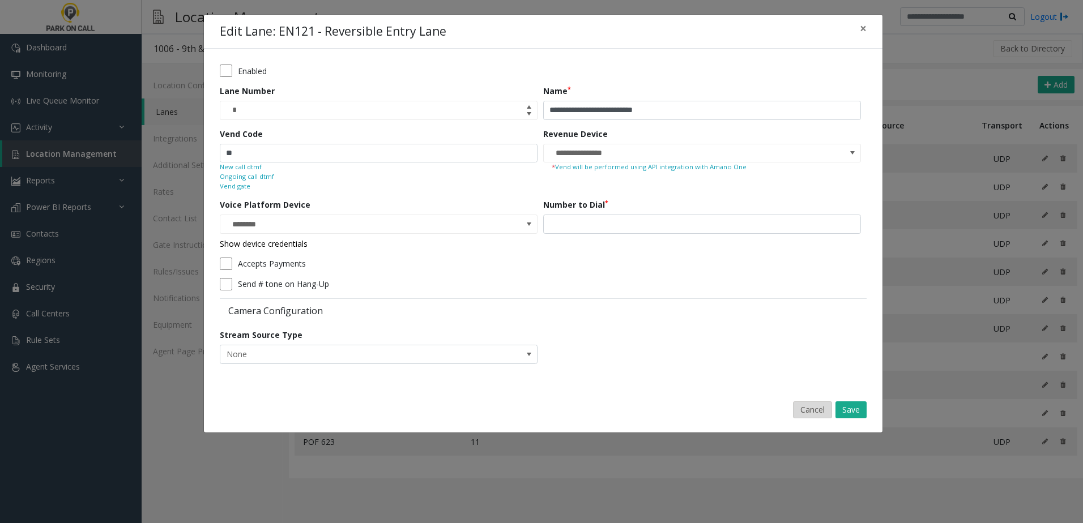
click at [809, 406] on button "Cancel" at bounding box center [812, 409] width 39 height 17
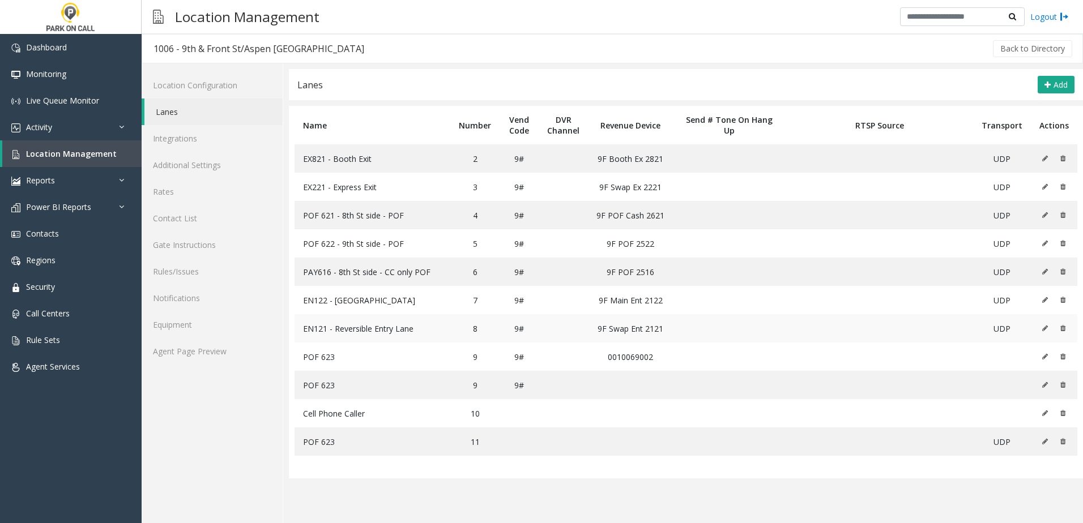
click at [1046, 328] on icon at bounding box center [1045, 328] width 6 height 7
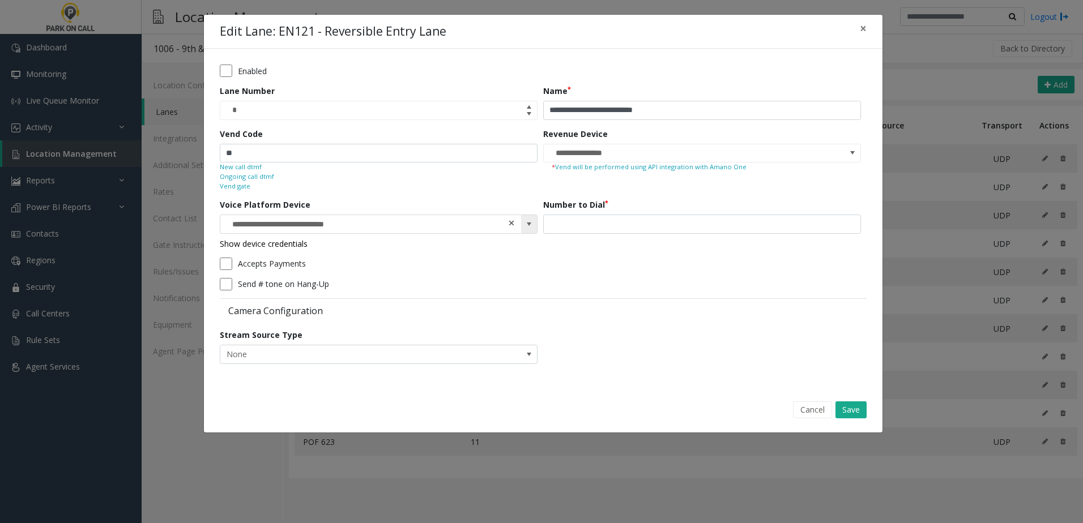
click at [511, 225] on span at bounding box center [511, 223] width 8 height 12
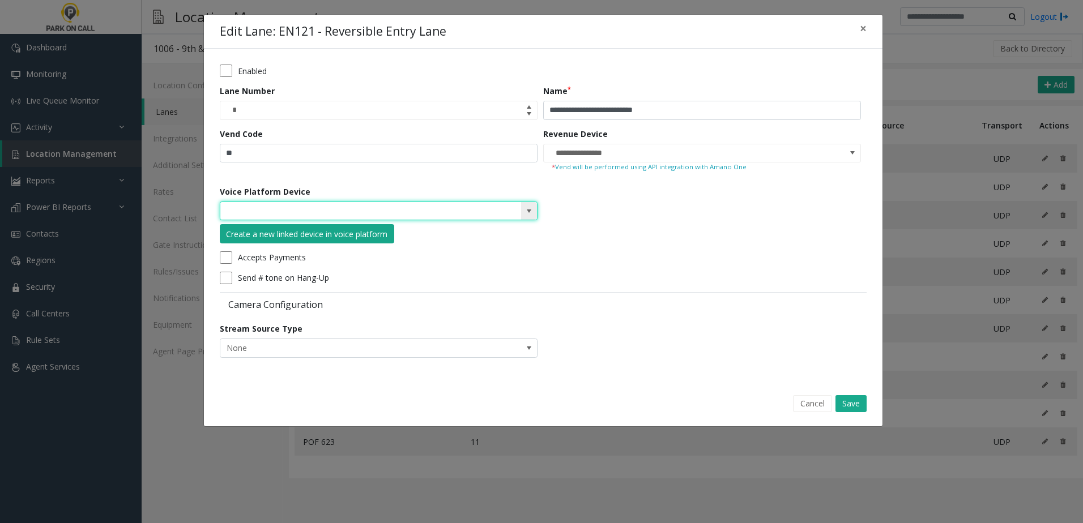
click at [343, 237] on div "Create a new linked device in voice platform" at bounding box center [306, 234] width 161 height 12
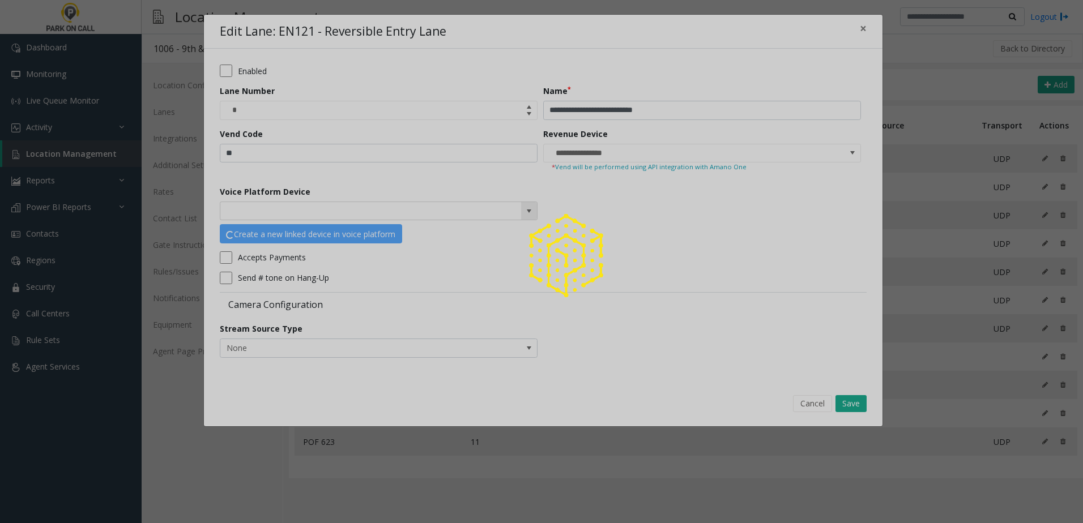
type input "**********"
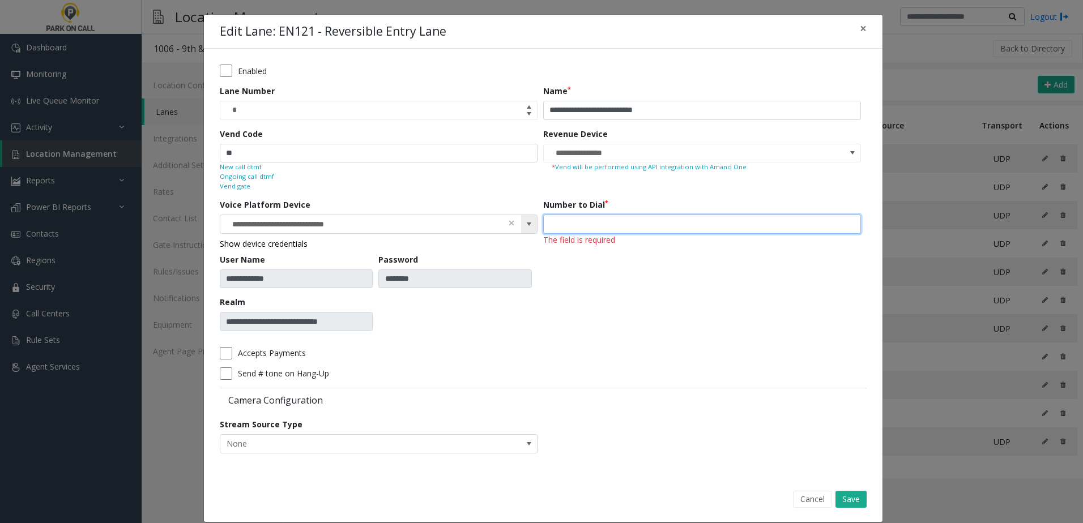
click at [595, 223] on input "number" at bounding box center [702, 224] width 318 height 19
type input "***"
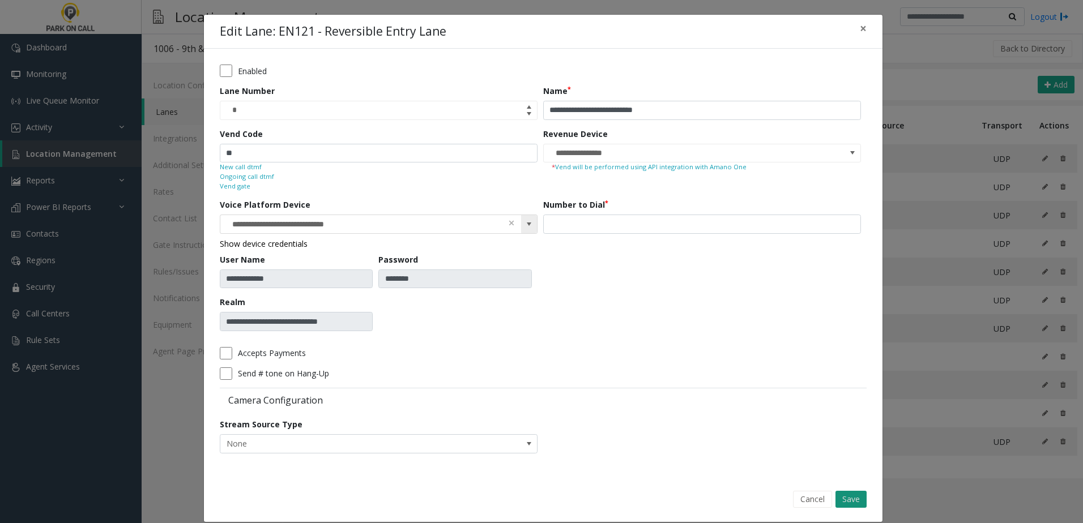
click at [839, 503] on button "Save" at bounding box center [850, 499] width 31 height 17
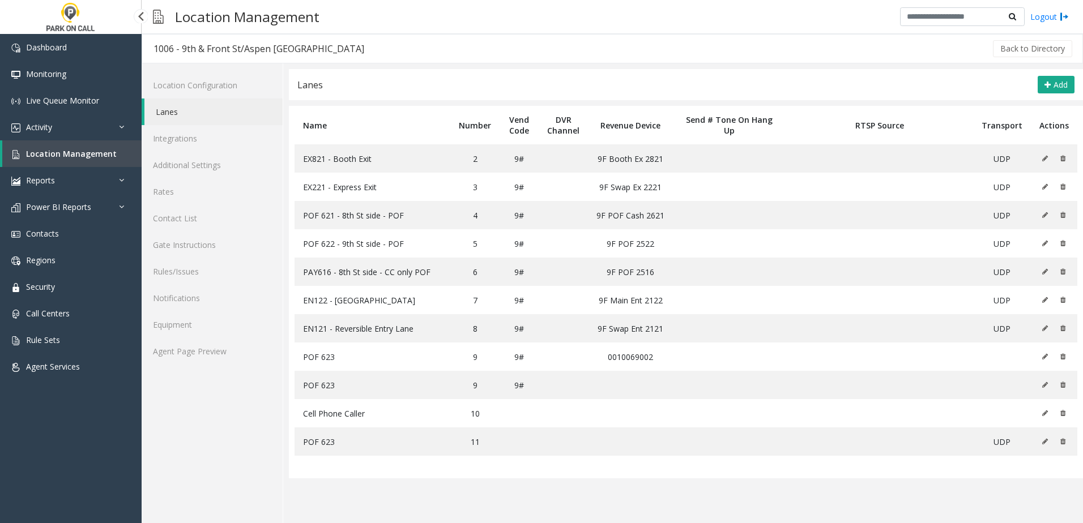
click at [119, 155] on link "Location Management" at bounding box center [71, 153] width 139 height 27
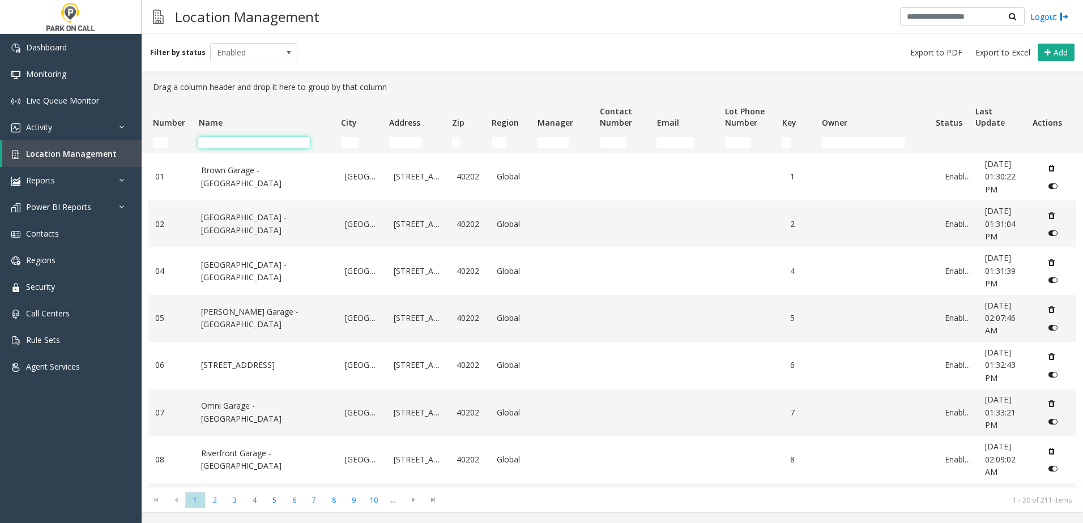
click at [263, 139] on input "Name Filter" at bounding box center [254, 142] width 112 height 11
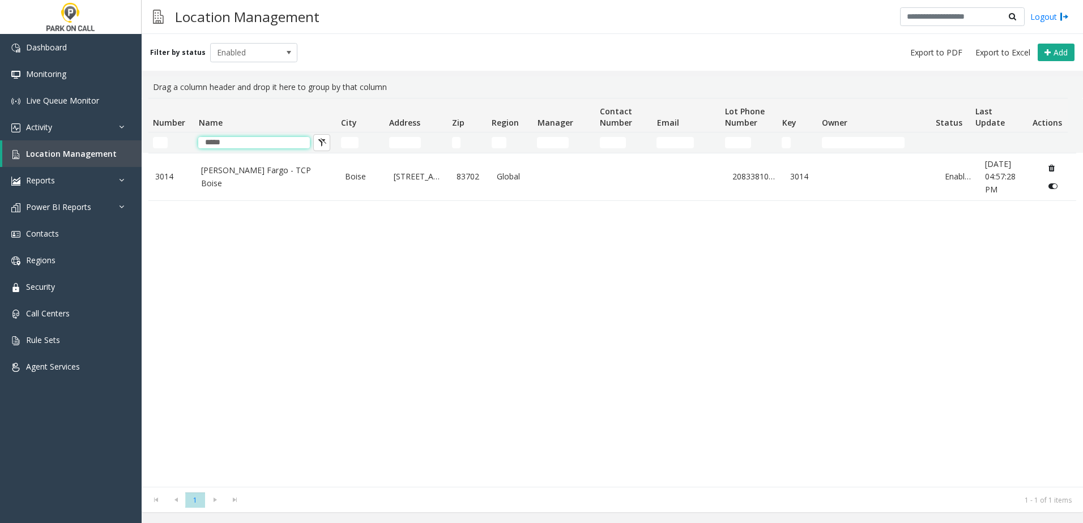
type input "*****"
click at [196, 201] on table "3014 Wells Fargo - TCP Boise Boise 190 S. 9th St. 83702 Global 2083381074 3014 …" at bounding box center [611, 177] width 927 height 48
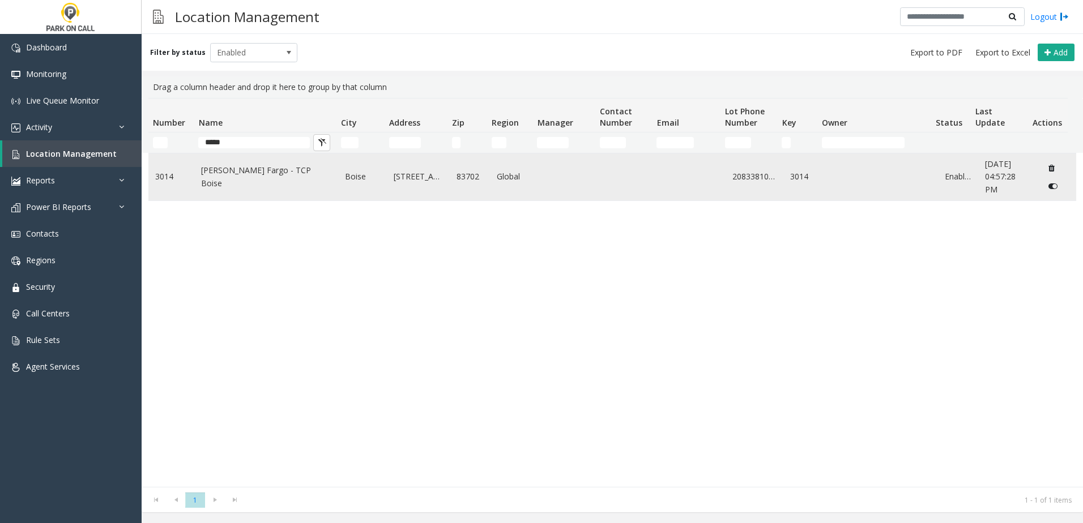
click at [197, 198] on td "Wells Fargo - TCP Boise" at bounding box center [266, 176] width 144 height 47
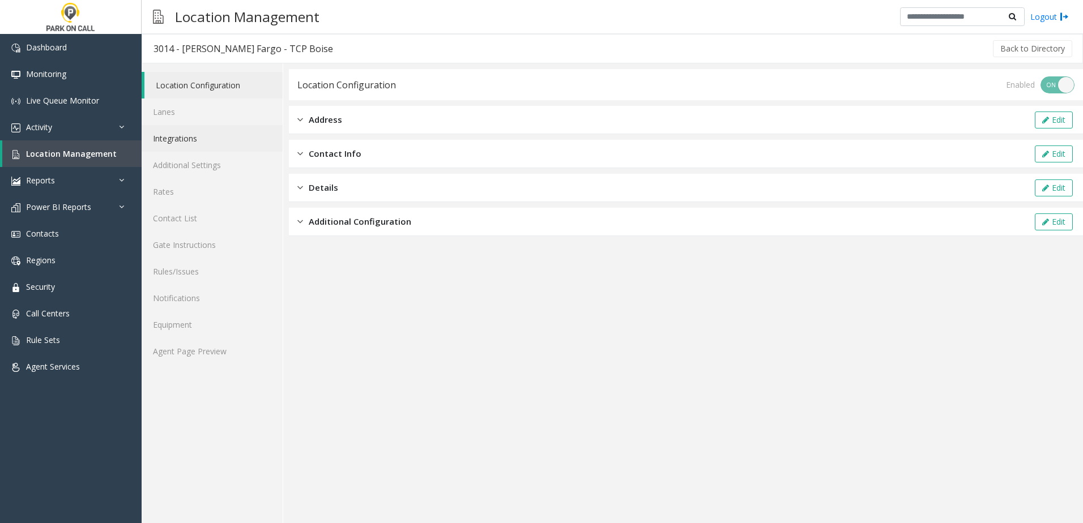
click at [195, 143] on link "Integrations" at bounding box center [212, 138] width 141 height 27
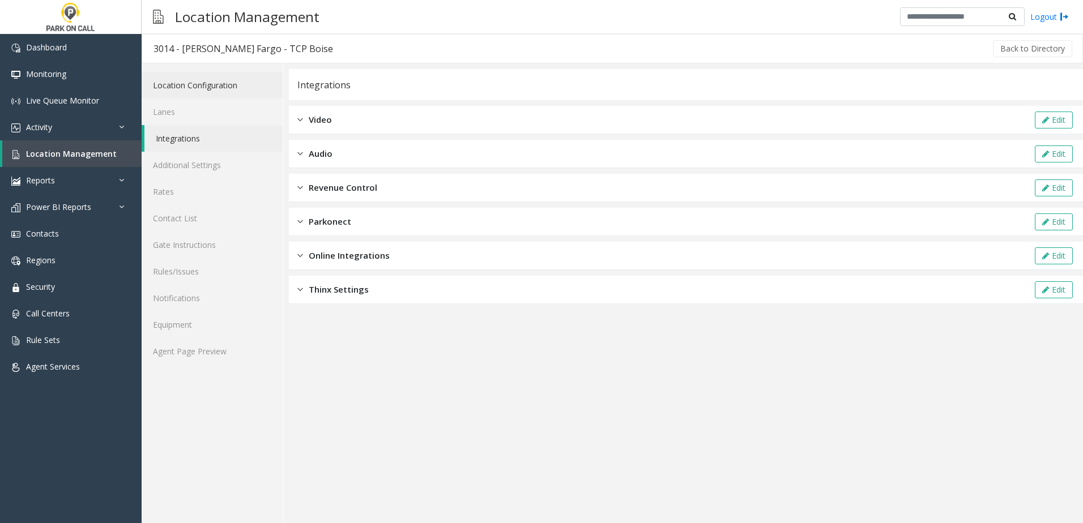
click at [203, 84] on link "Location Configuration" at bounding box center [212, 85] width 141 height 27
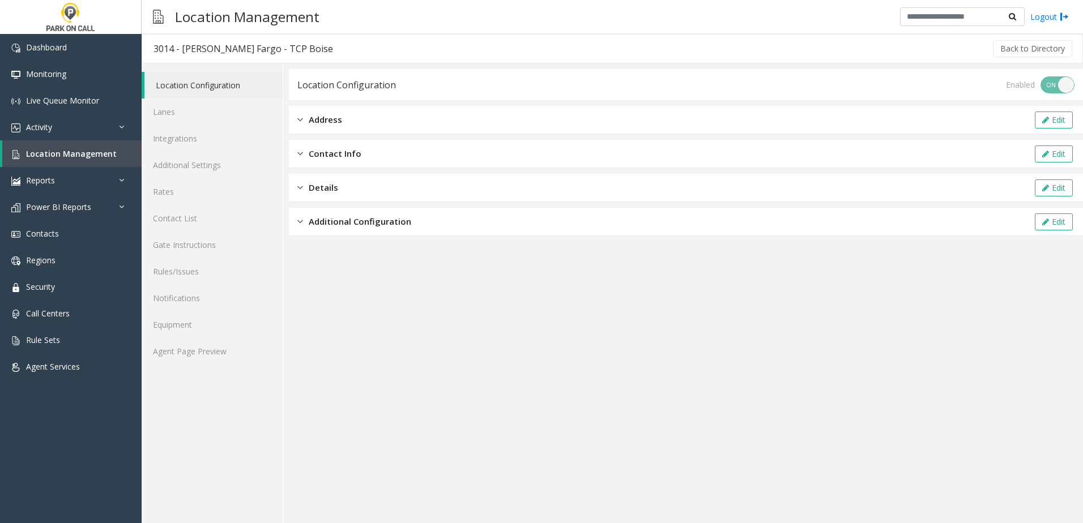
click at [330, 228] on span "Additional Configuration" at bounding box center [360, 221] width 102 height 13
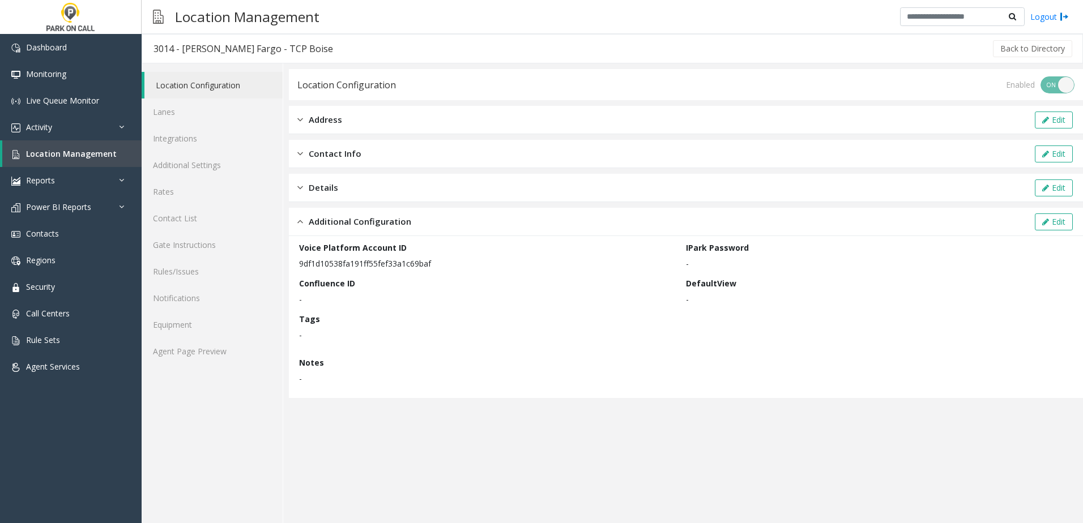
click at [364, 263] on p "9df1d10538fa191ff55fef33a1c69baf" at bounding box center [489, 264] width 381 height 12
copy p "9df1d10538fa191ff55fef33a1c69baf"
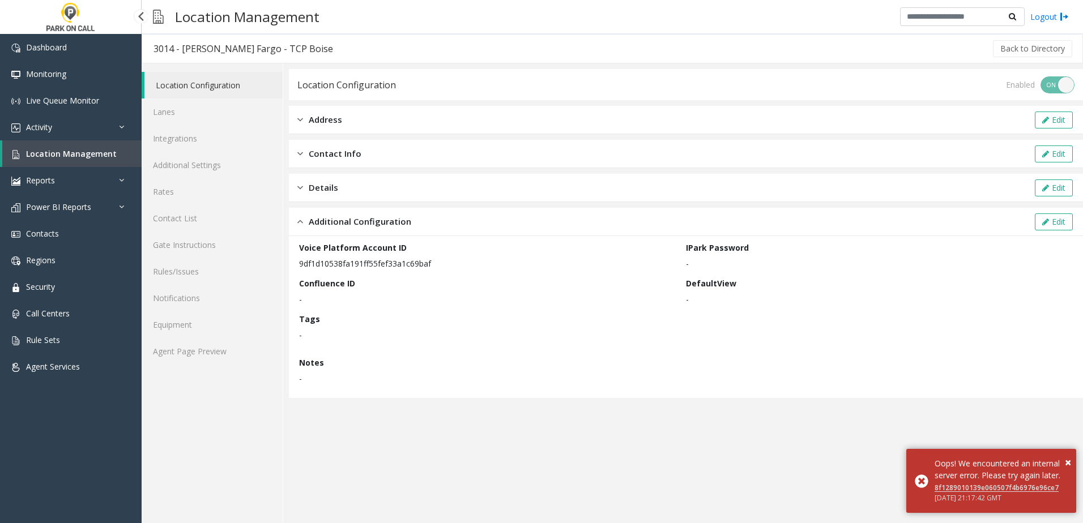
click at [91, 156] on span "Location Management" at bounding box center [71, 153] width 91 height 11
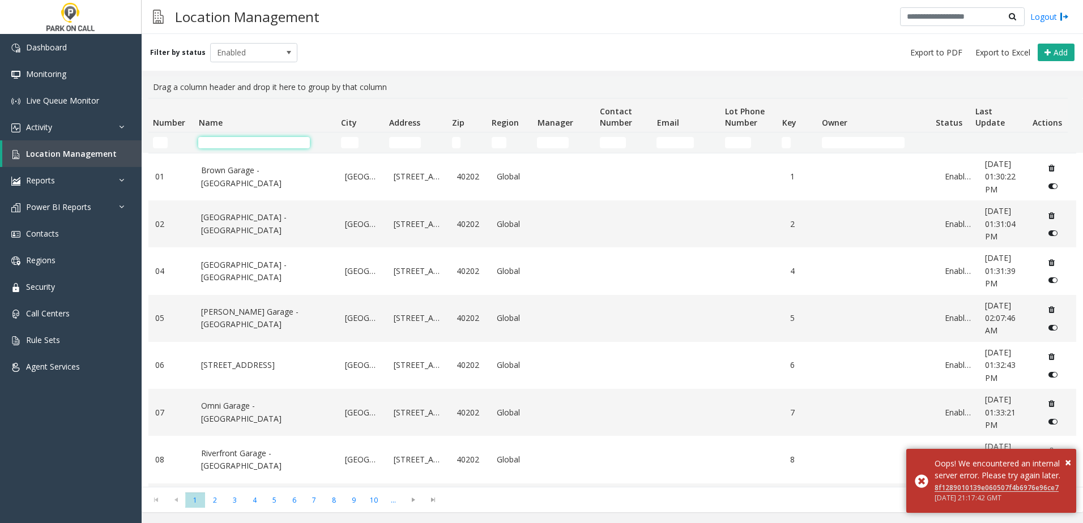
click at [230, 143] on input "Name Filter" at bounding box center [254, 142] width 112 height 11
click at [1067, 455] on span "×" at bounding box center [1067, 462] width 6 height 15
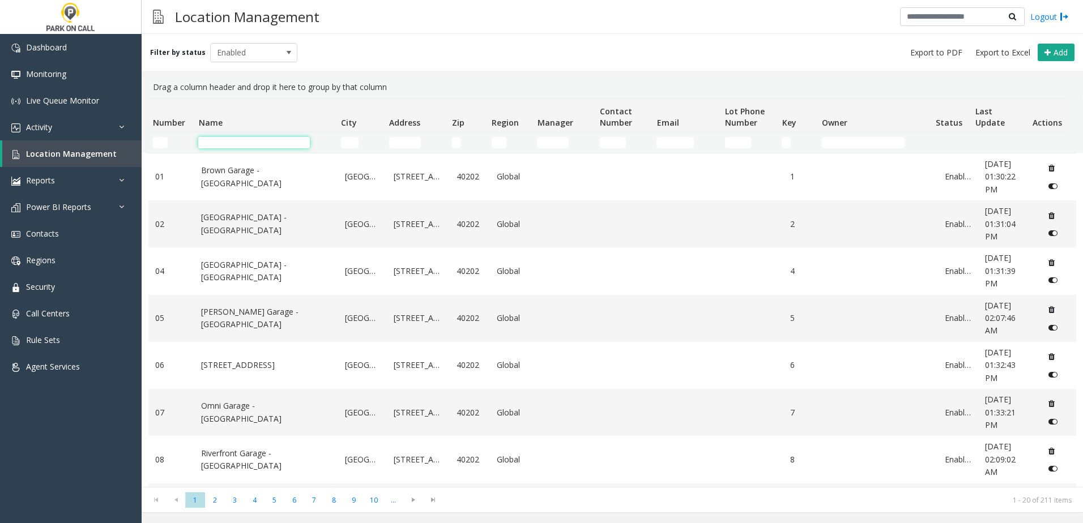
click at [267, 143] on input "Name Filter" at bounding box center [254, 142] width 112 height 11
type input "*****"
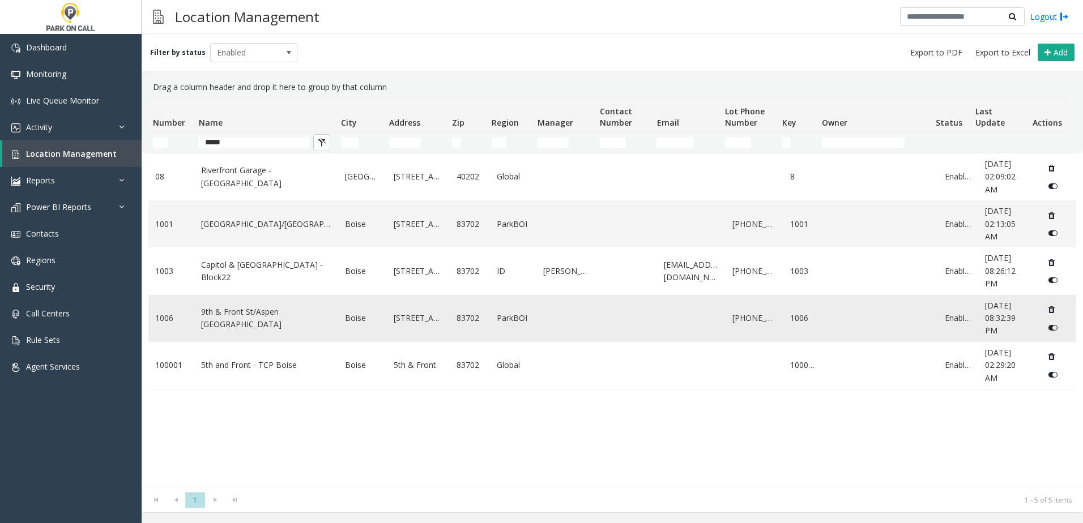
click at [314, 315] on link "9th & Front St/Aspen Lofts - ParkBOI" at bounding box center [266, 318] width 130 height 25
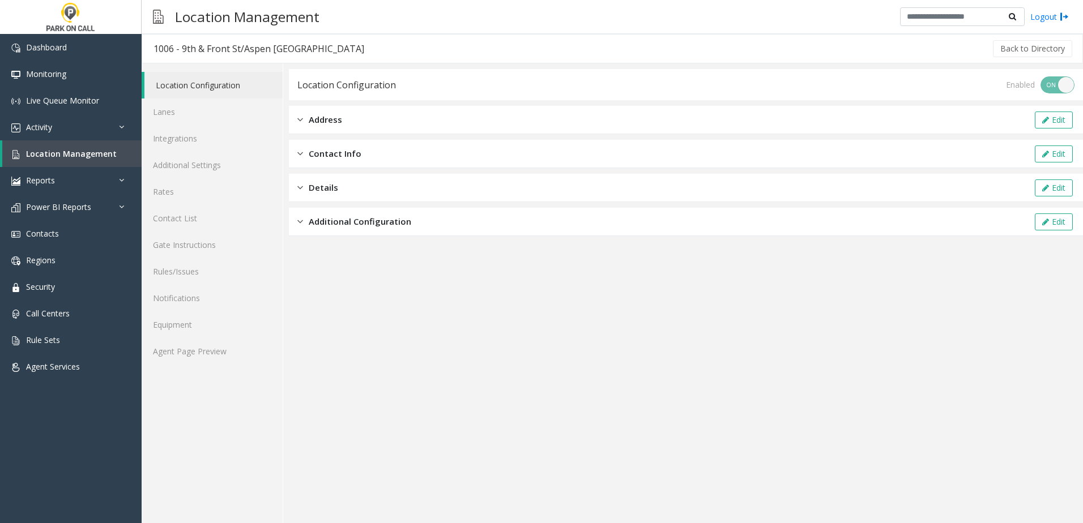
click at [343, 237] on app-location-configuration "Location Configuration Enabled ON OFF Address Edit Contact Info Edit Details Ed…" at bounding box center [686, 296] width 794 height 454
click at [344, 225] on span "Additional Configuration" at bounding box center [360, 221] width 102 height 13
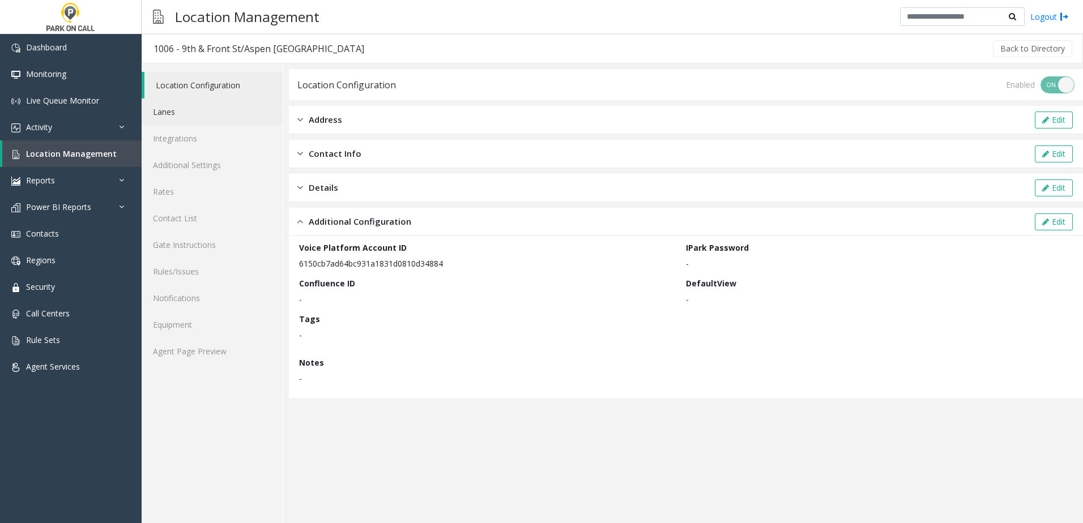
click at [198, 108] on link "Lanes" at bounding box center [212, 112] width 141 height 27
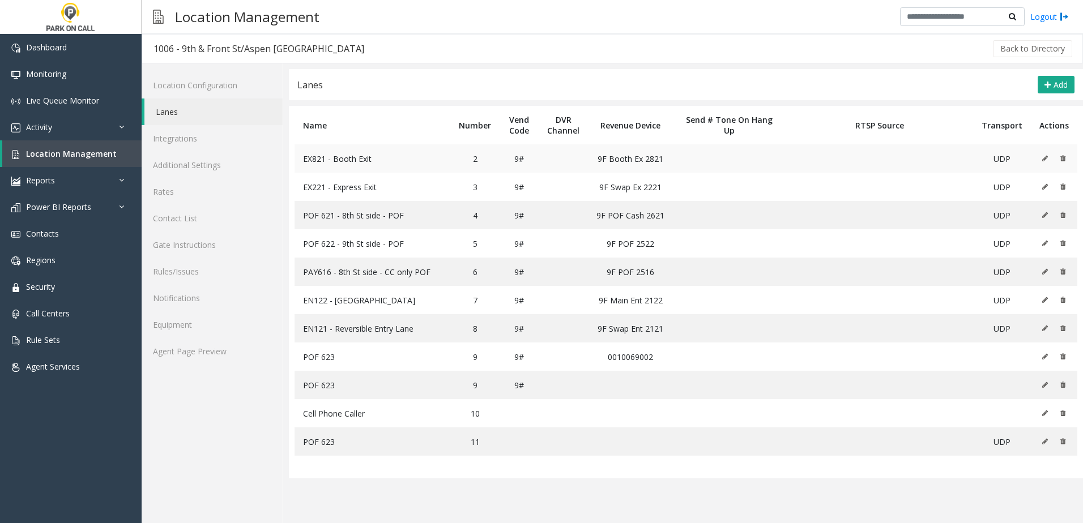
click at [1045, 159] on icon at bounding box center [1045, 158] width 6 height 7
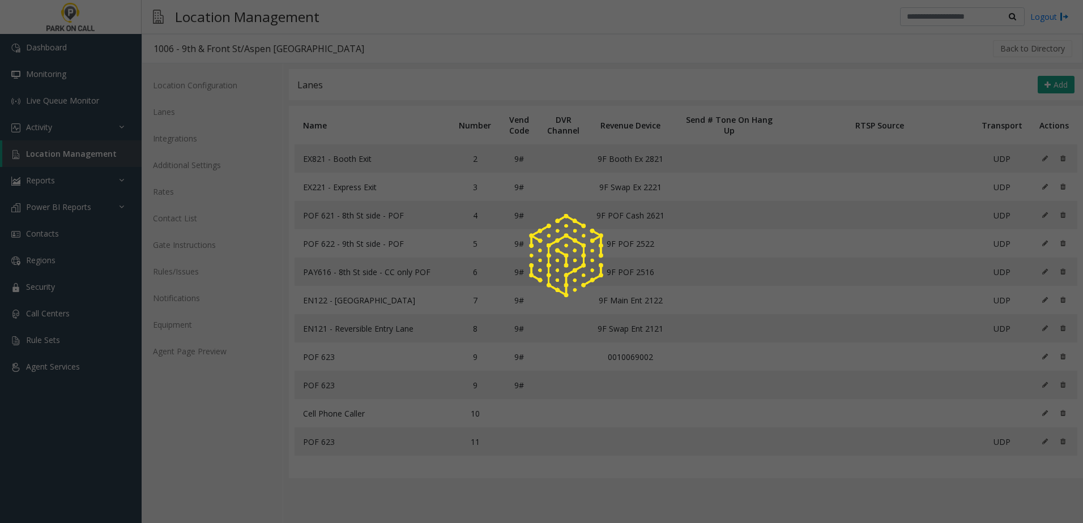
type input "********"
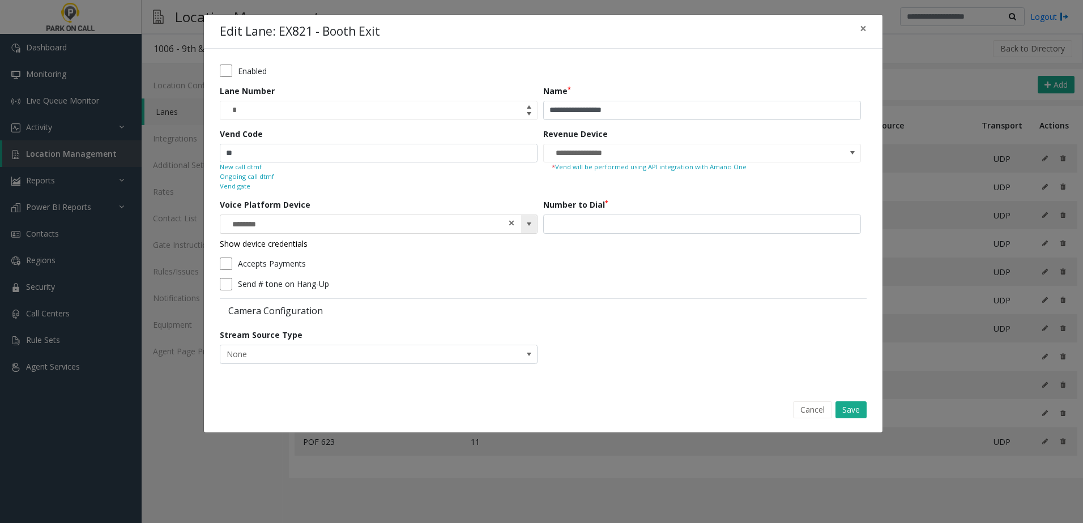
click at [515, 224] on span at bounding box center [511, 223] width 8 height 12
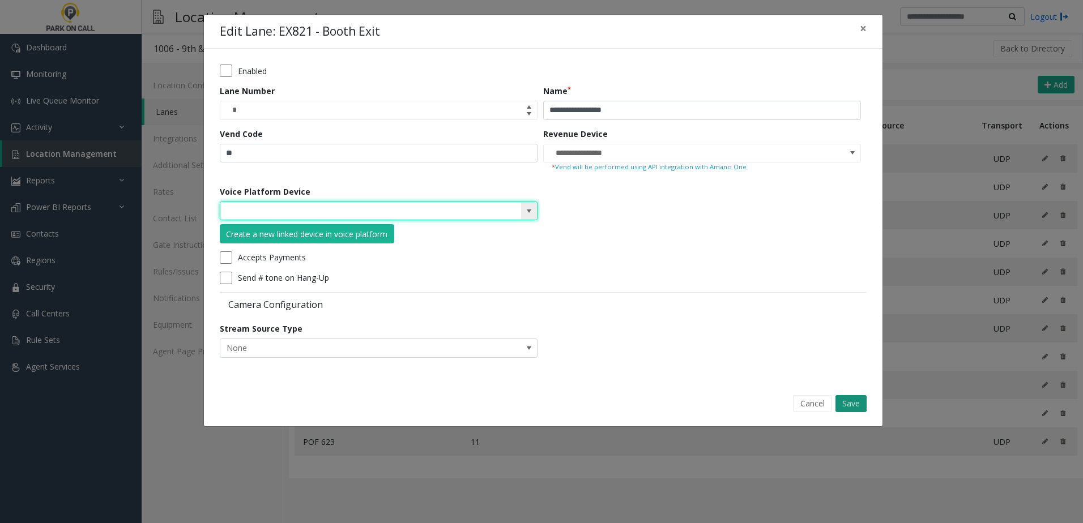
click at [843, 399] on button "Save" at bounding box center [850, 403] width 31 height 17
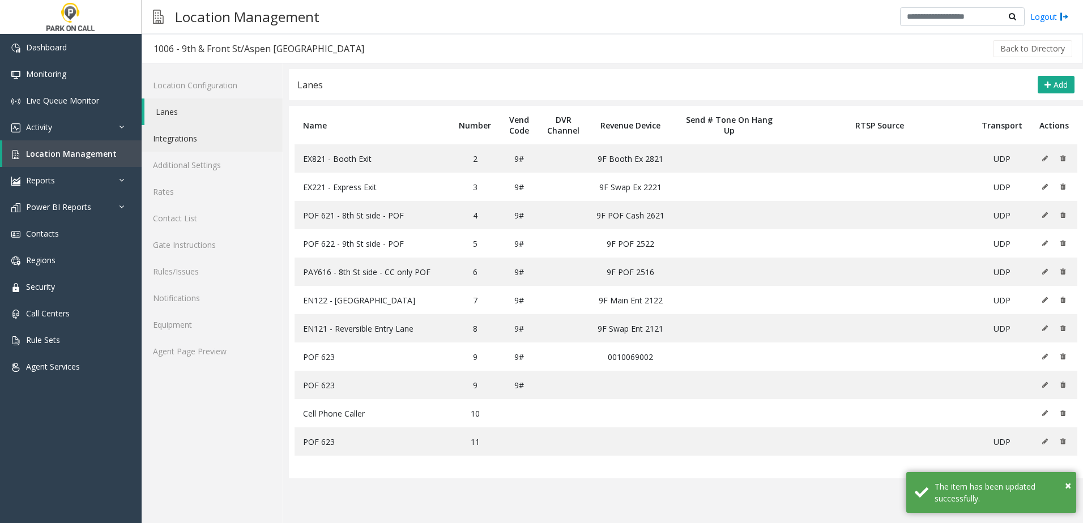
click at [196, 138] on link "Integrations" at bounding box center [212, 138] width 141 height 27
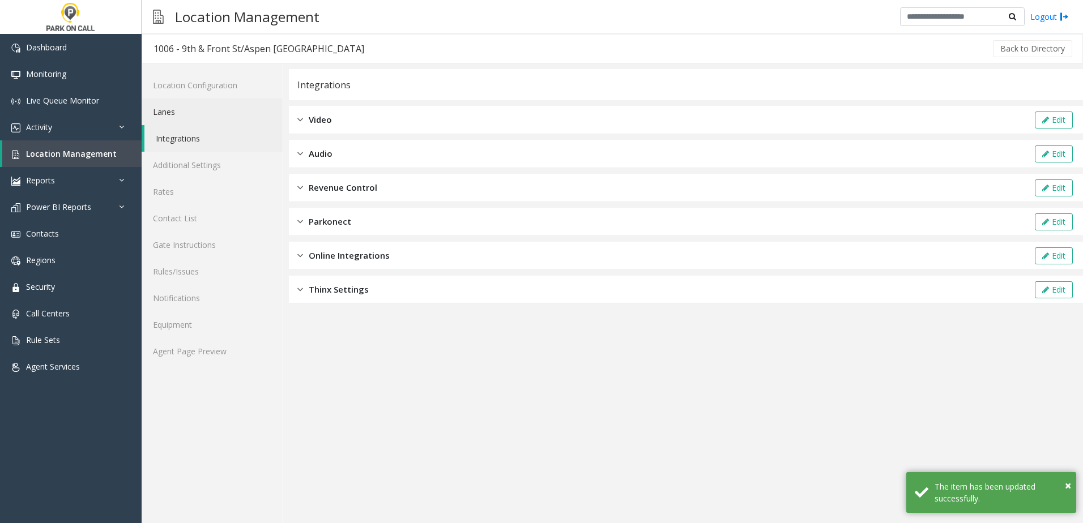
click at [190, 118] on link "Lanes" at bounding box center [212, 112] width 141 height 27
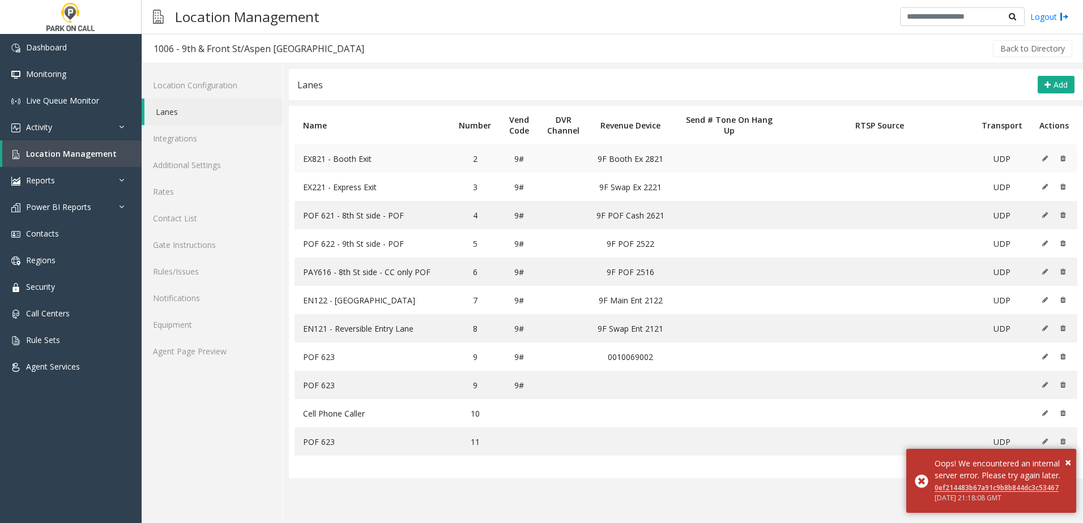
click at [1038, 161] on td at bounding box center [1053, 158] width 46 height 28
click at [1041, 187] on td at bounding box center [1053, 187] width 46 height 28
click at [1042, 188] on icon at bounding box center [1045, 186] width 6 height 7
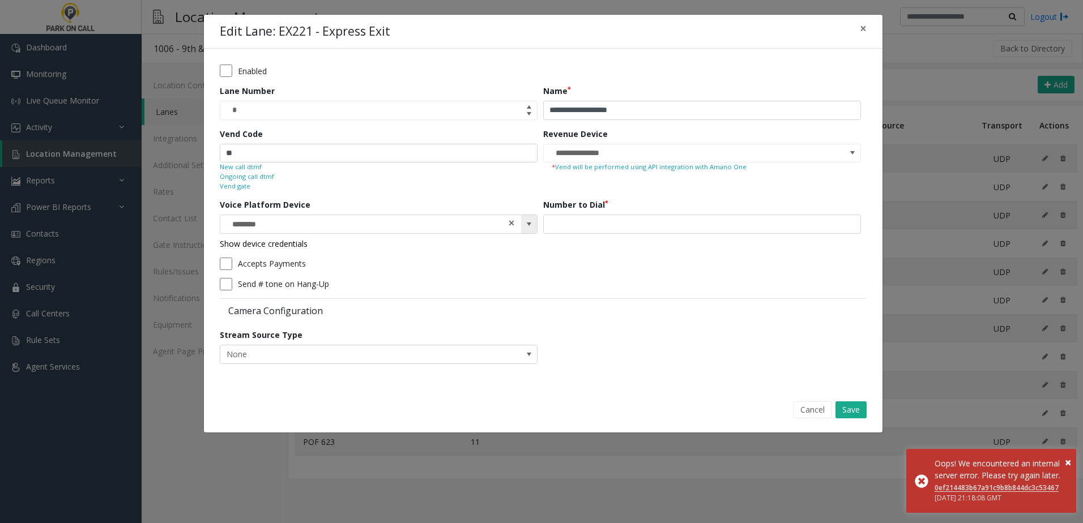
click at [511, 225] on span at bounding box center [511, 223] width 8 height 12
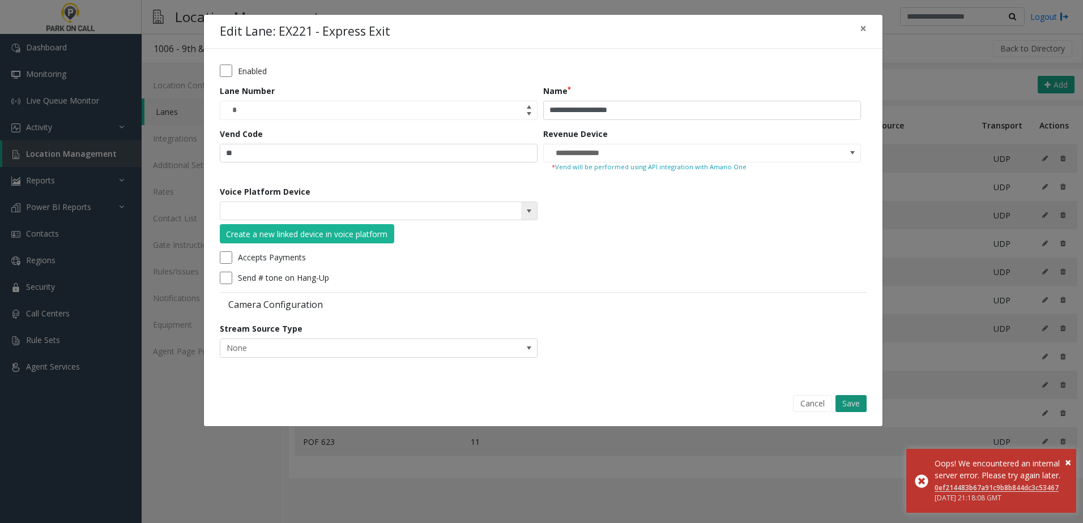
click at [857, 400] on button "Save" at bounding box center [850, 403] width 31 height 17
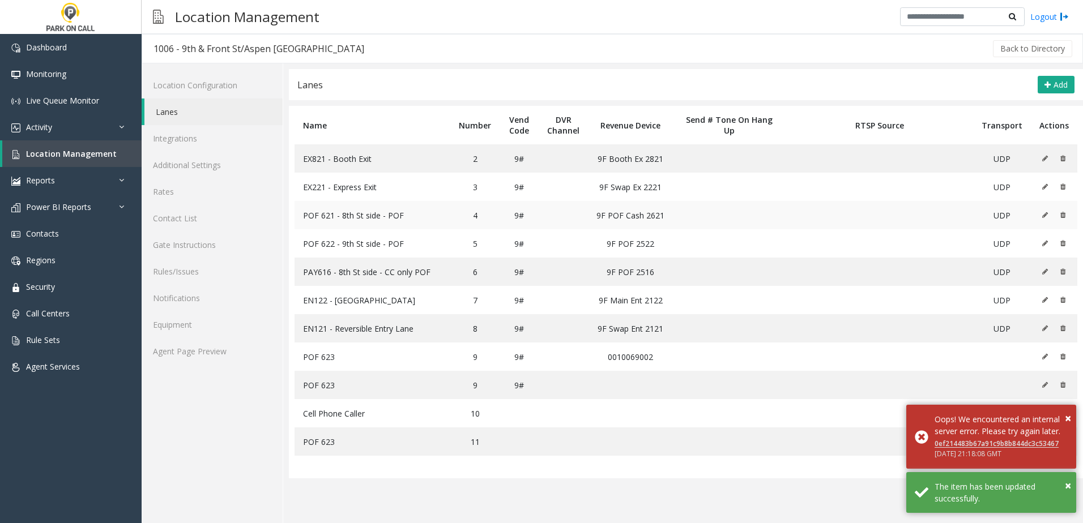
click at [1047, 218] on icon at bounding box center [1045, 215] width 6 height 7
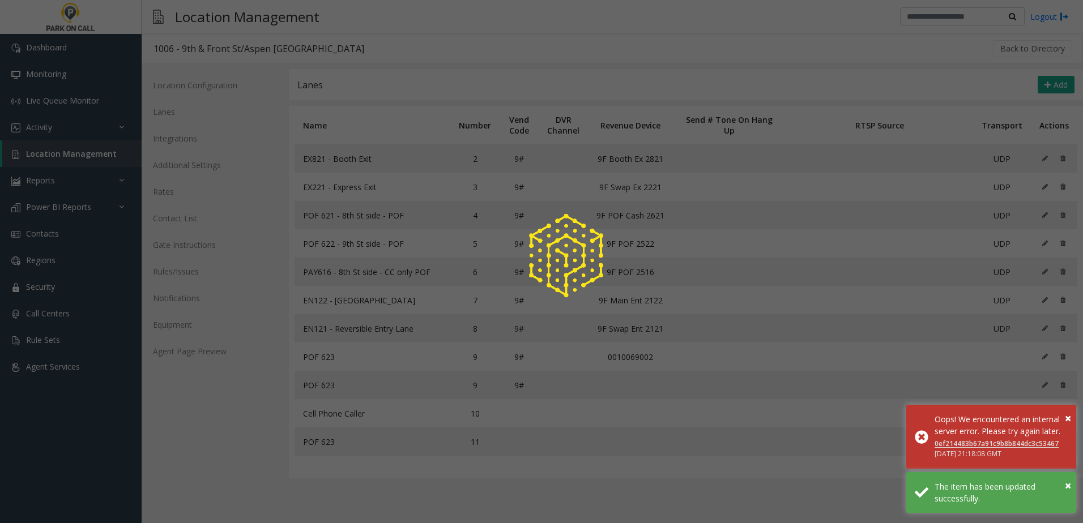
type input "**********"
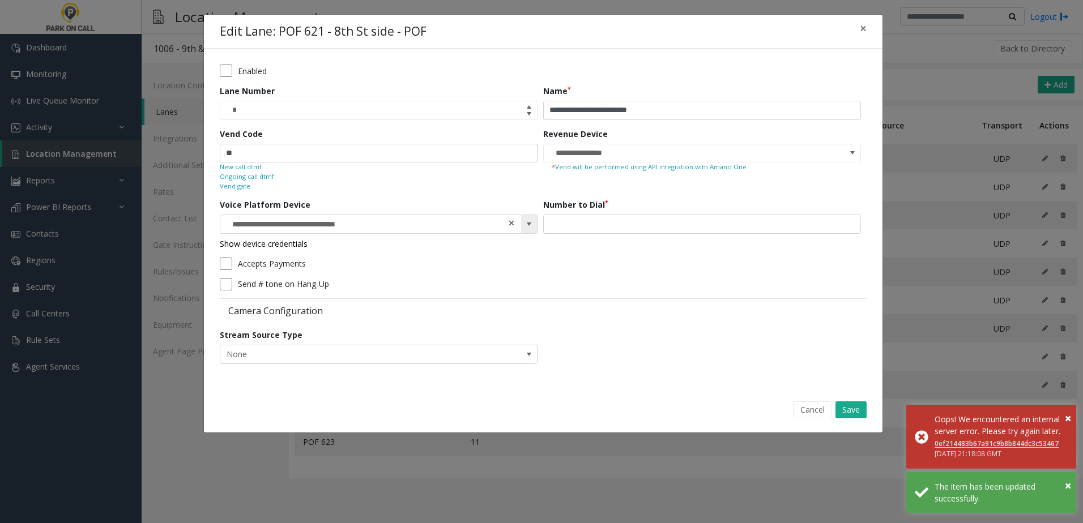
click at [511, 223] on span at bounding box center [511, 223] width 8 height 12
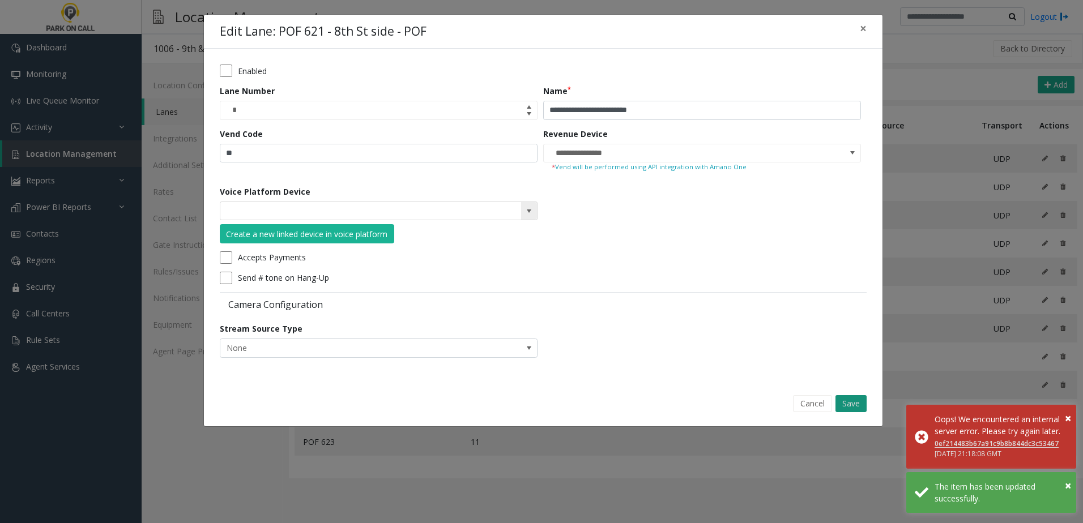
click at [841, 405] on button "Save" at bounding box center [850, 403] width 31 height 17
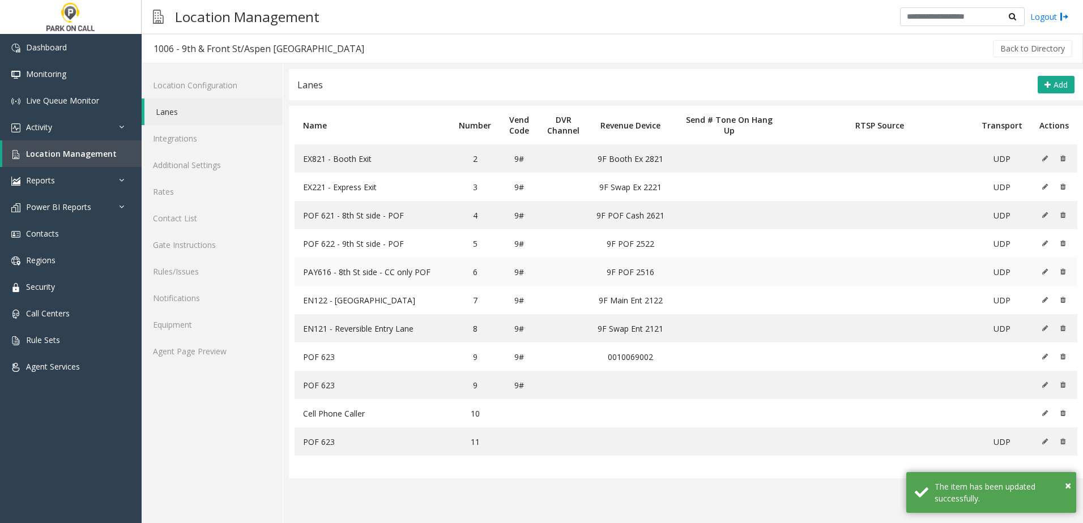
click at [1042, 273] on icon at bounding box center [1045, 271] width 6 height 7
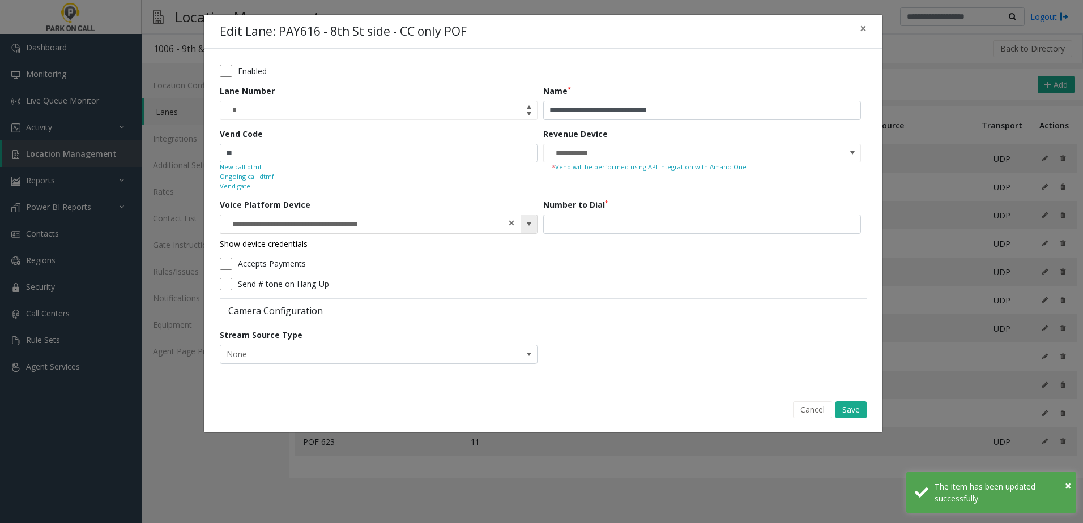
click at [515, 226] on span at bounding box center [511, 223] width 8 height 12
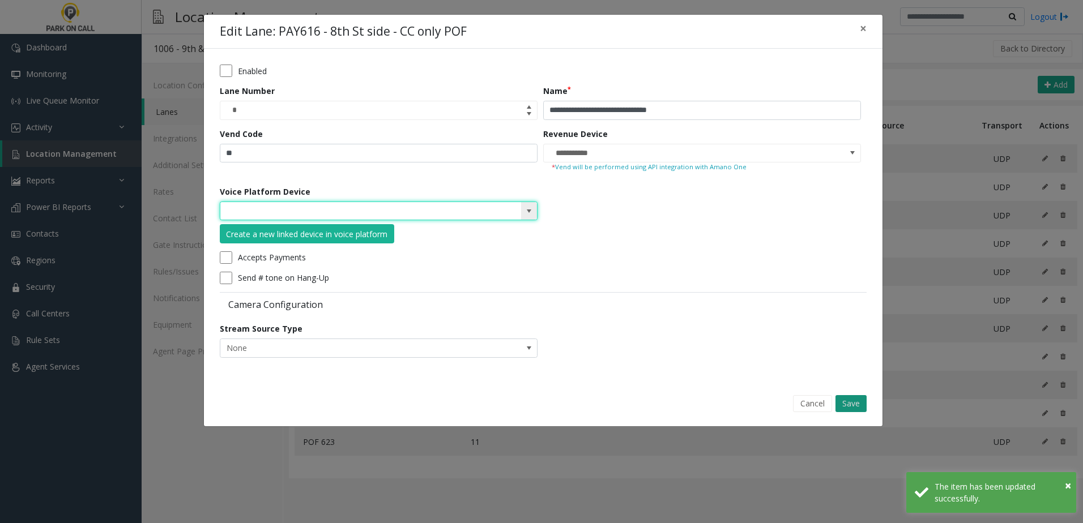
click at [848, 405] on button "Save" at bounding box center [850, 403] width 31 height 17
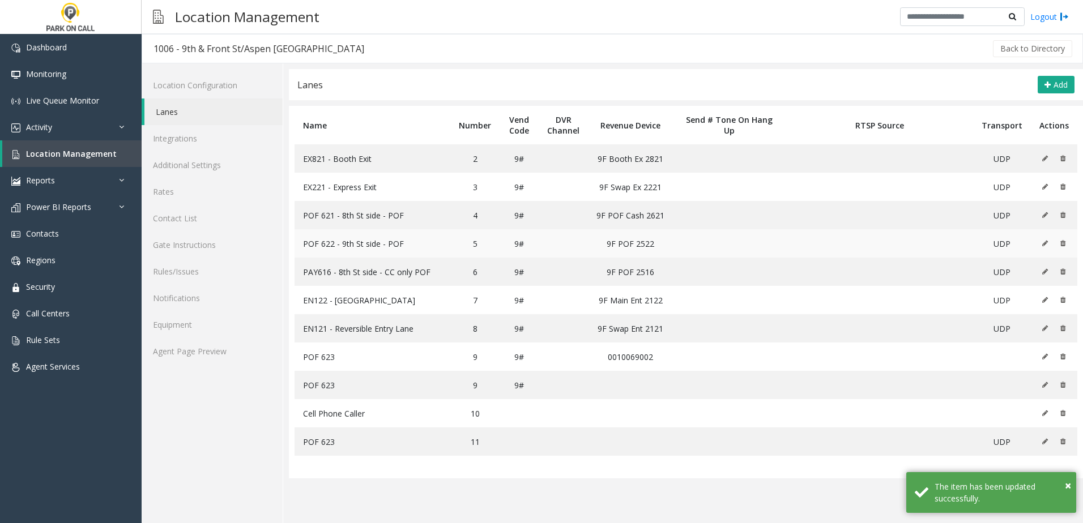
click at [1044, 250] on button at bounding box center [1047, 243] width 12 height 17
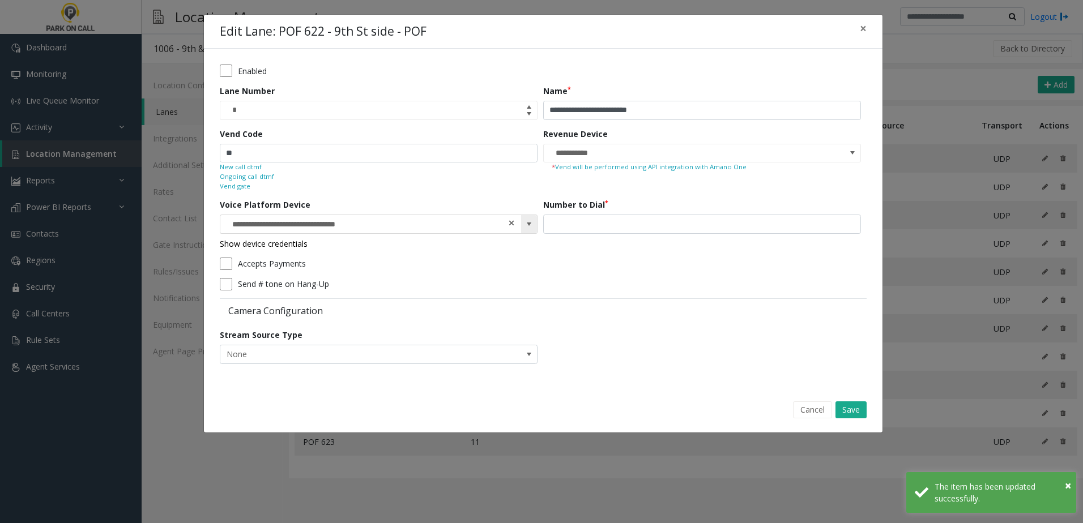
click at [514, 220] on span at bounding box center [511, 223] width 8 height 12
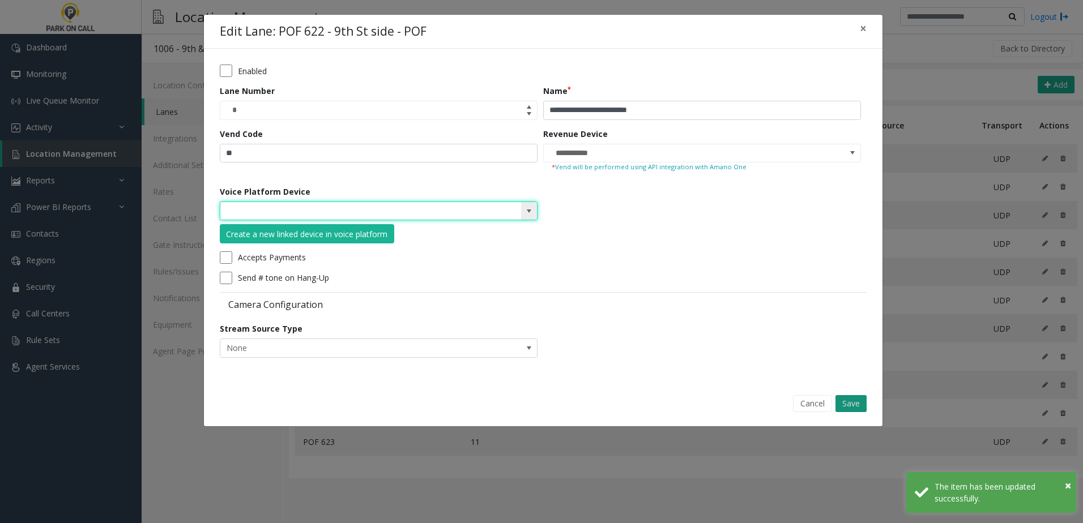
click at [856, 406] on button "Save" at bounding box center [850, 403] width 31 height 17
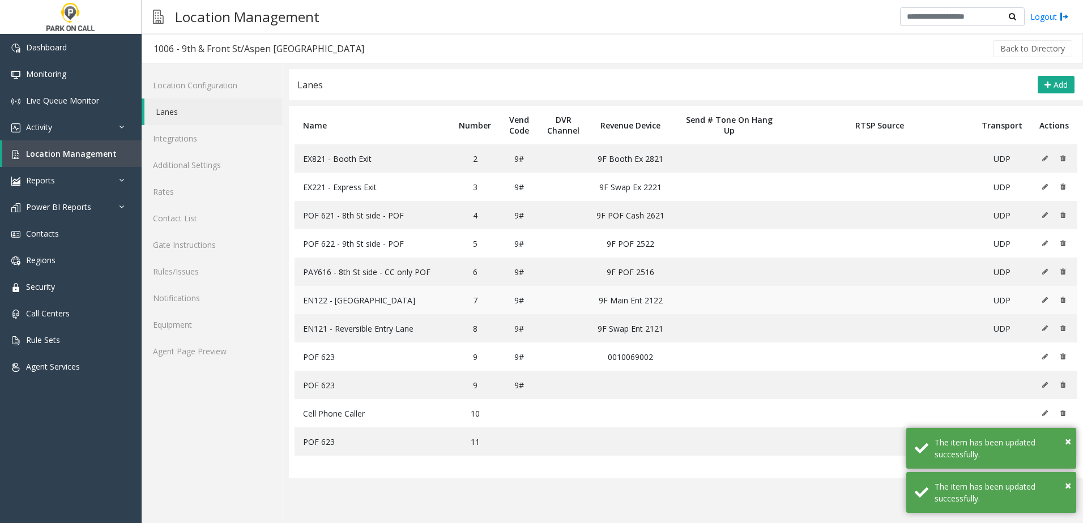
click at [1044, 302] on icon at bounding box center [1045, 300] width 6 height 7
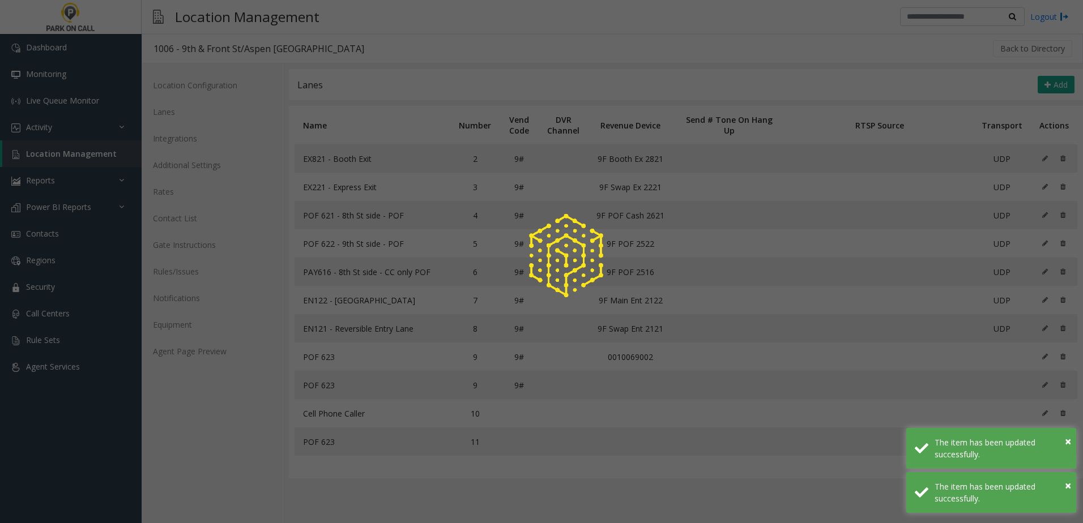
type input "*********"
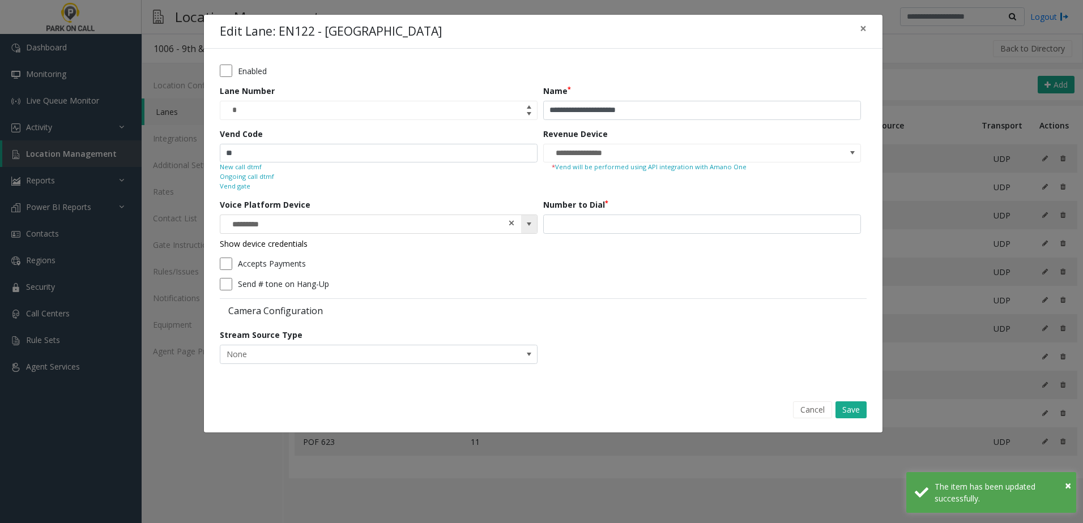
click at [510, 225] on span at bounding box center [511, 223] width 8 height 12
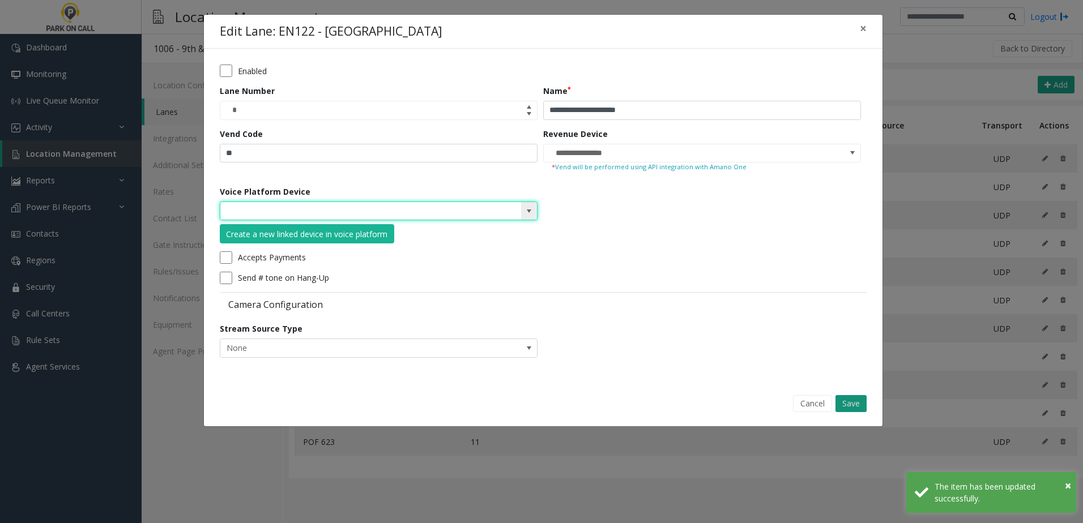
click at [842, 395] on button "Save" at bounding box center [850, 403] width 31 height 17
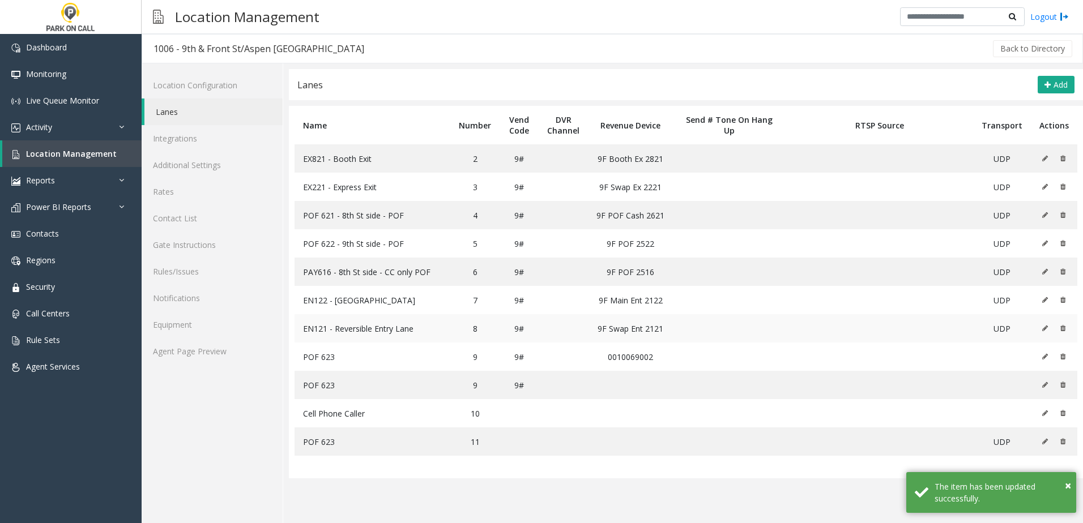
click at [1042, 327] on button at bounding box center [1047, 328] width 12 height 17
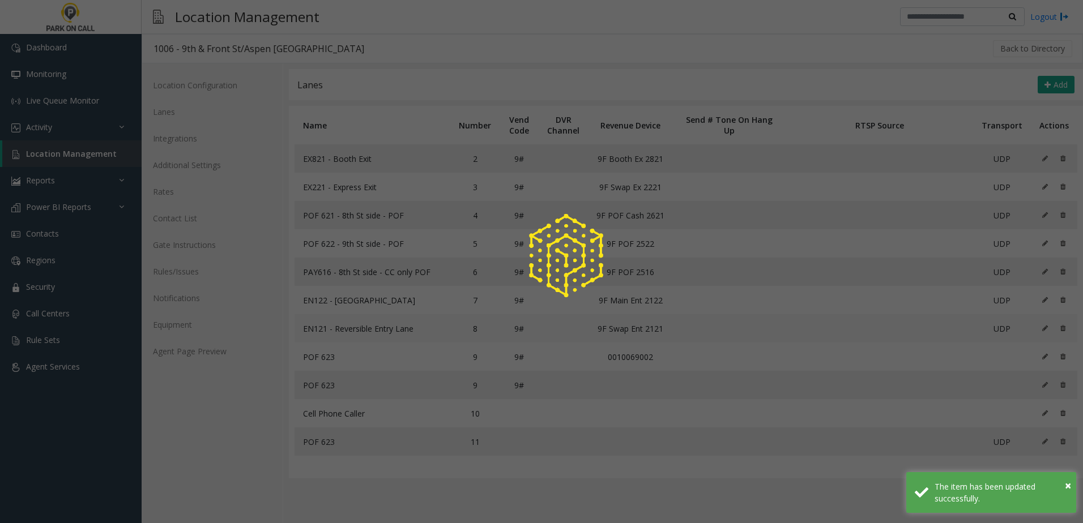
type input "**********"
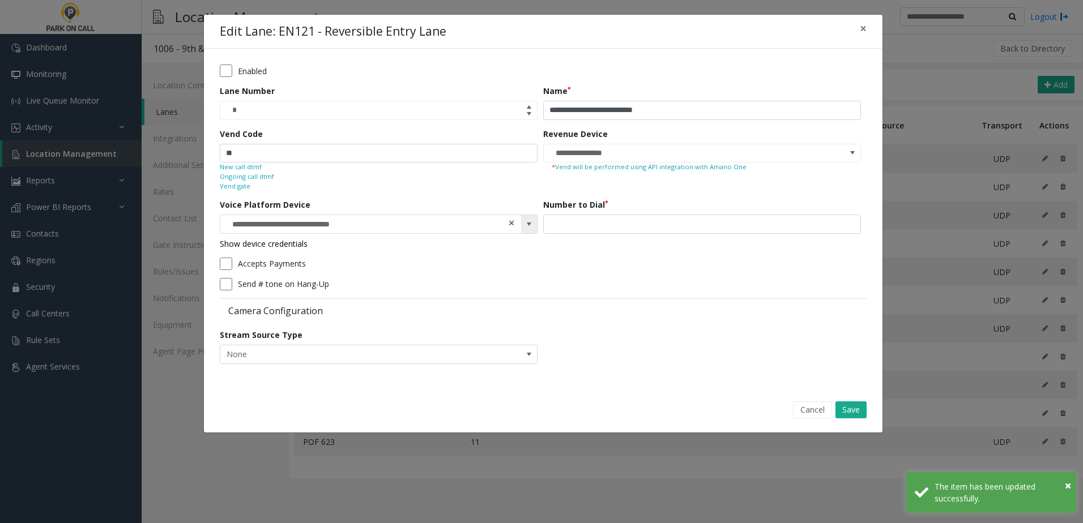
click at [511, 224] on span at bounding box center [511, 223] width 8 height 12
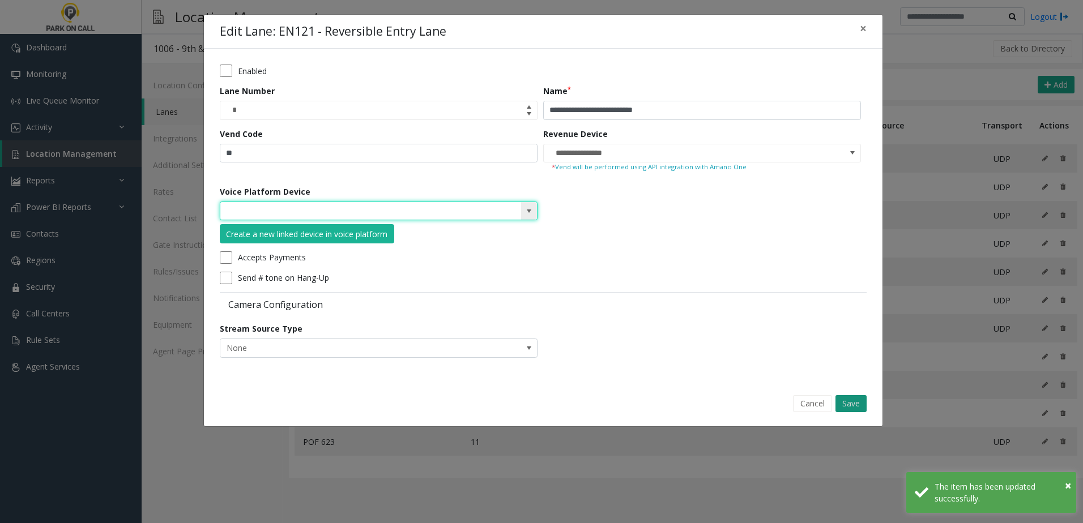
click at [854, 400] on button "Save" at bounding box center [850, 403] width 31 height 17
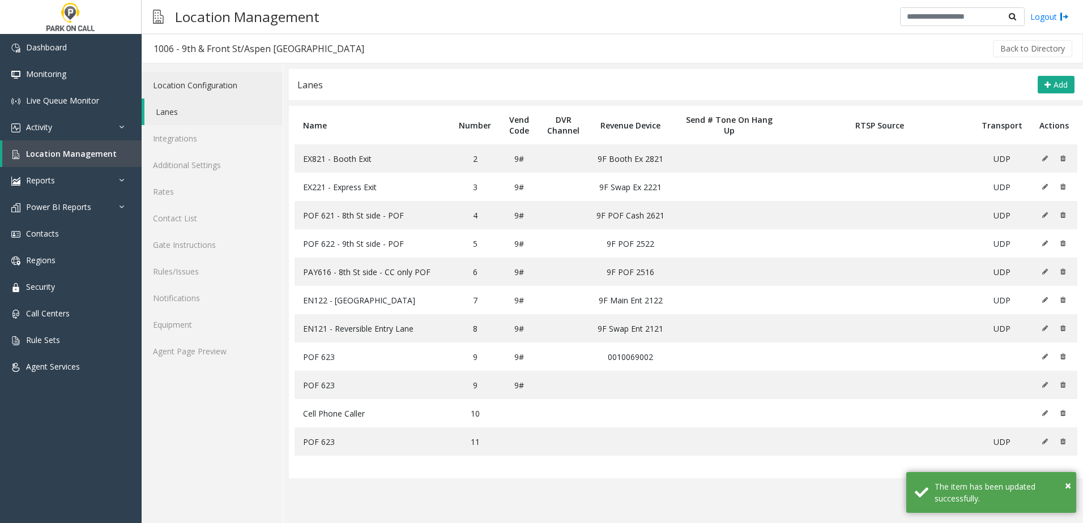
click at [227, 80] on link "Location Configuration" at bounding box center [212, 85] width 141 height 27
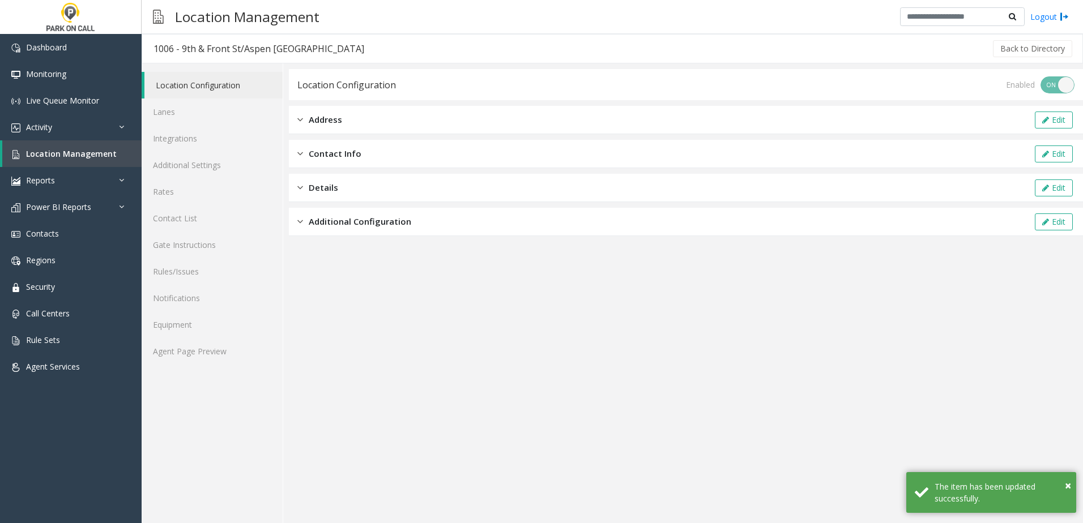
click at [342, 216] on span "Additional Configuration" at bounding box center [360, 221] width 102 height 13
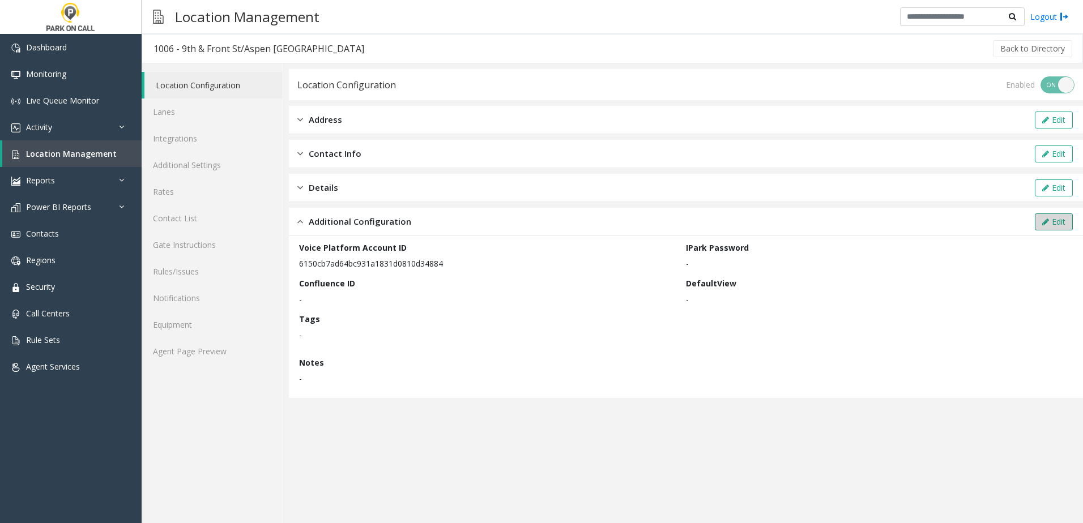
click at [1039, 225] on button "Edit" at bounding box center [1053, 221] width 38 height 17
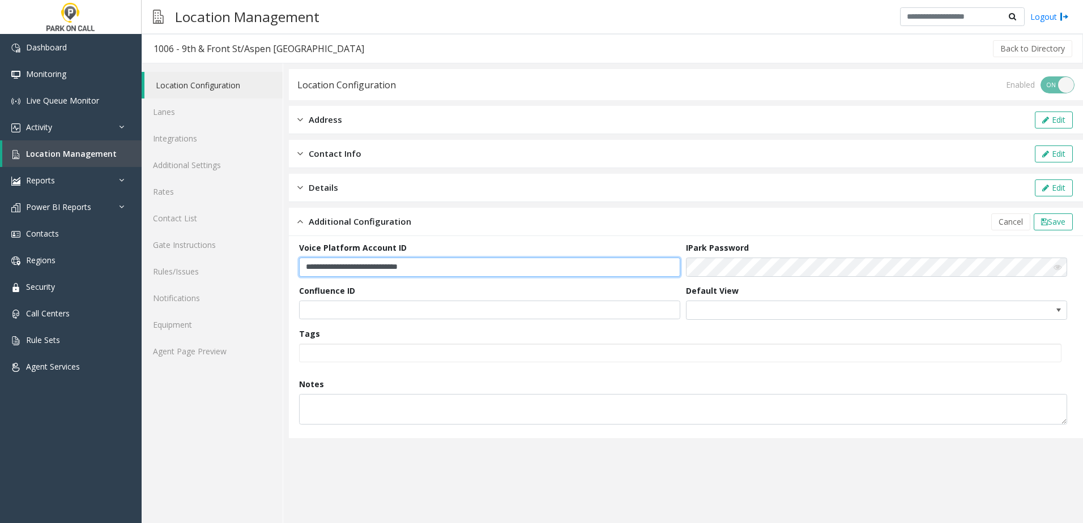
click at [532, 260] on input "**********" at bounding box center [489, 267] width 381 height 19
paste input "text"
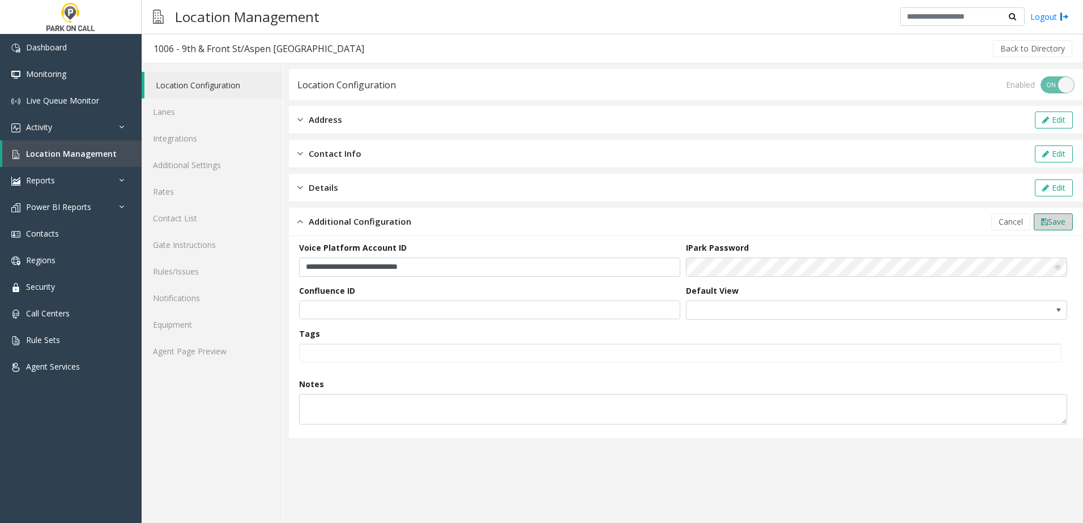
click at [1052, 218] on span "Save" at bounding box center [1056, 221] width 18 height 11
type input "**********"
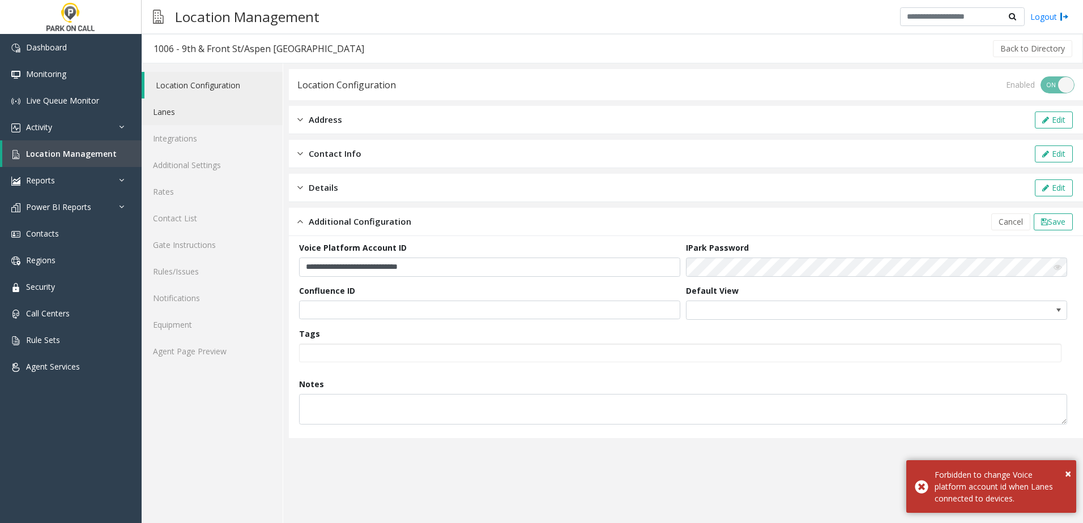
click at [219, 118] on link "Lanes" at bounding box center [212, 112] width 141 height 27
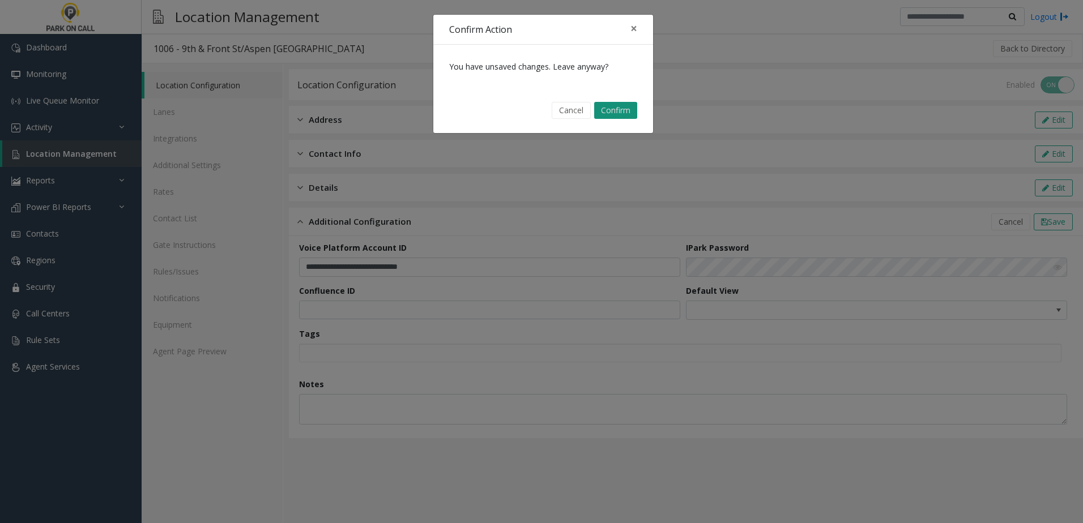
click at [624, 114] on button "Confirm" at bounding box center [615, 110] width 43 height 17
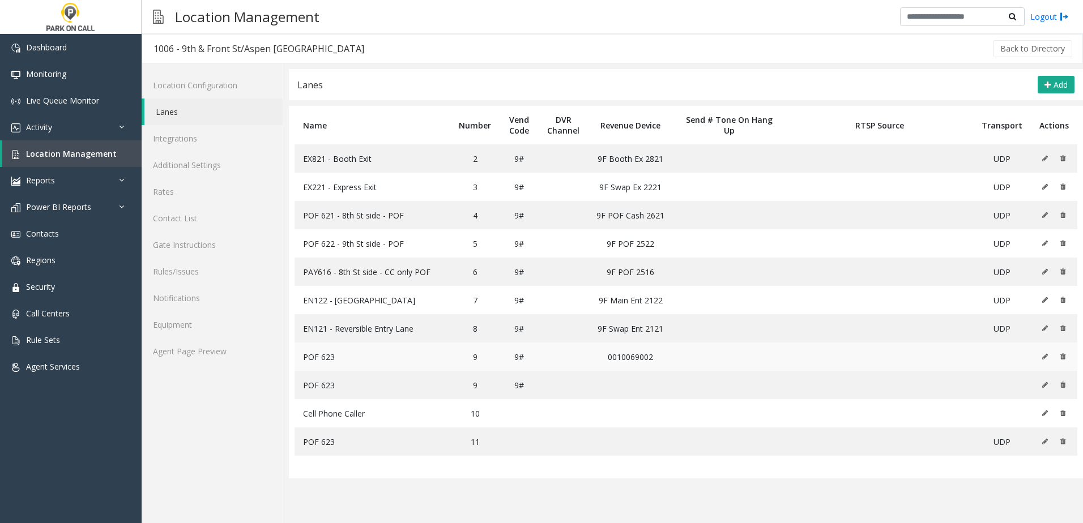
click at [1049, 353] on button at bounding box center [1047, 356] width 12 height 17
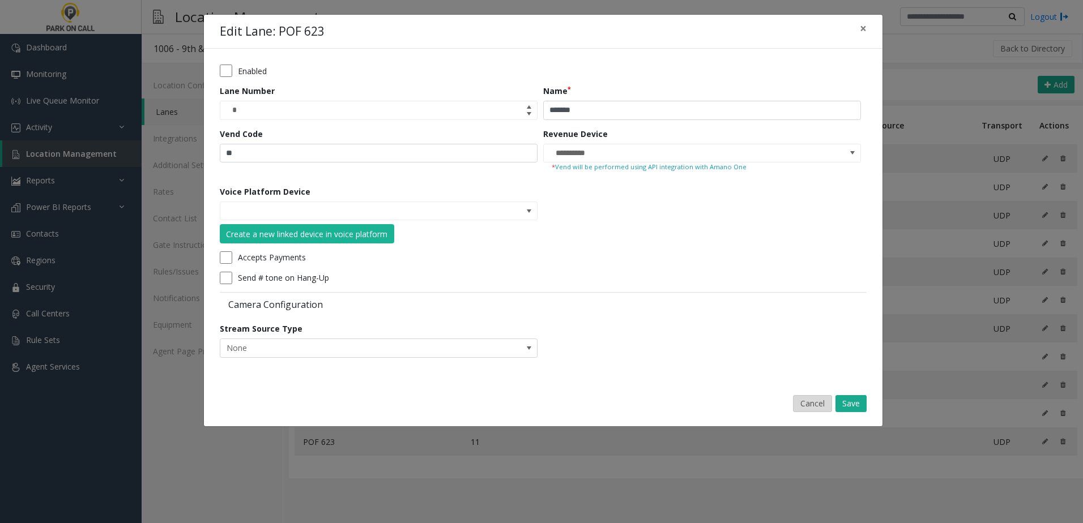
click at [807, 396] on button "Cancel" at bounding box center [812, 403] width 39 height 17
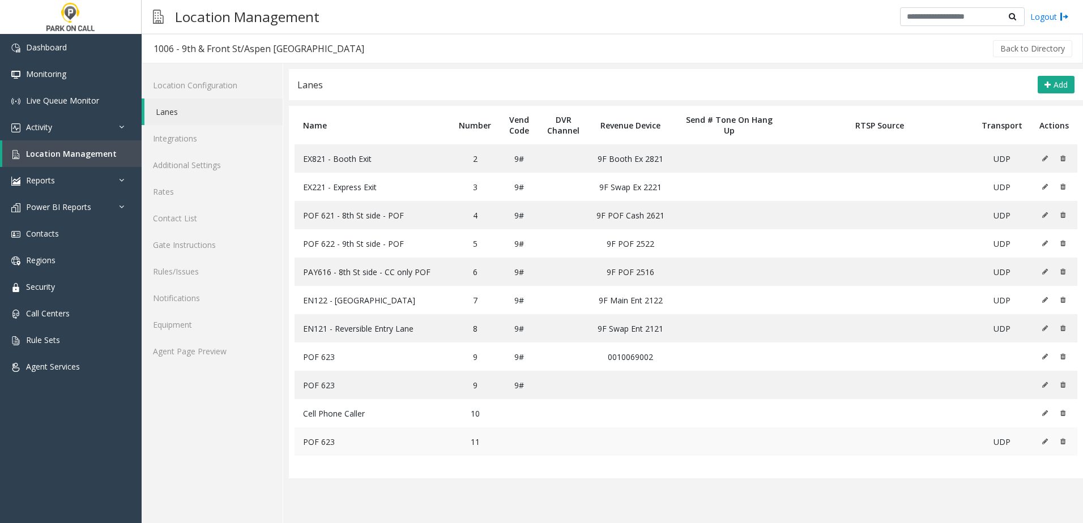
click at [1044, 438] on icon at bounding box center [1045, 441] width 6 height 7
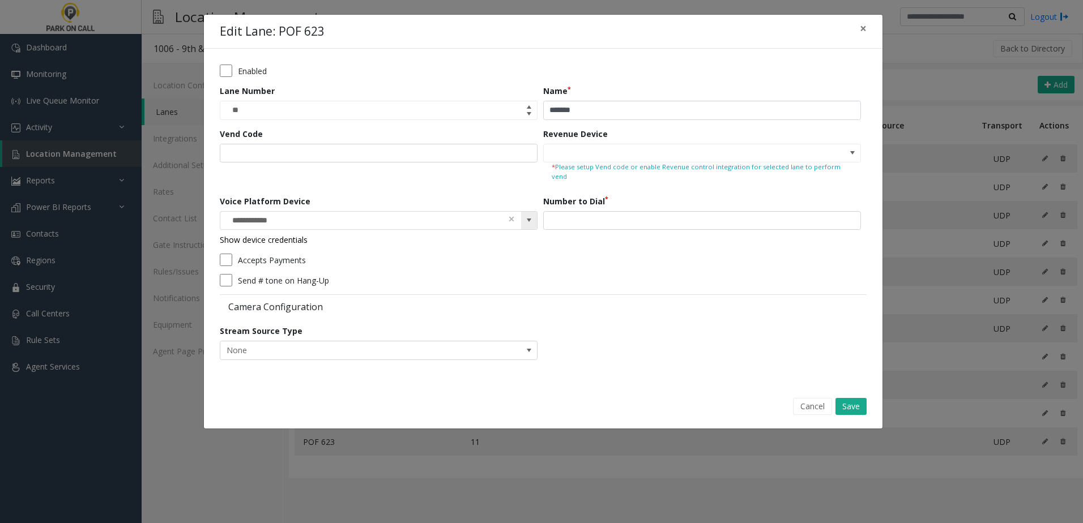
click at [518, 212] on kendo-searchbar "**********" at bounding box center [378, 221] width 317 height 18
click at [514, 213] on span at bounding box center [511, 219] width 8 height 12
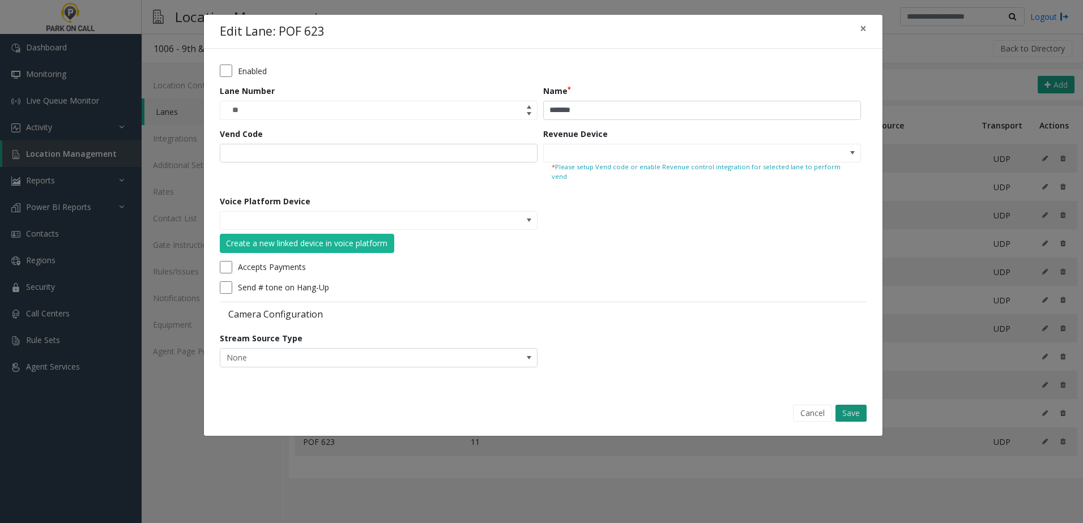
click at [863, 405] on button "Save" at bounding box center [850, 413] width 31 height 17
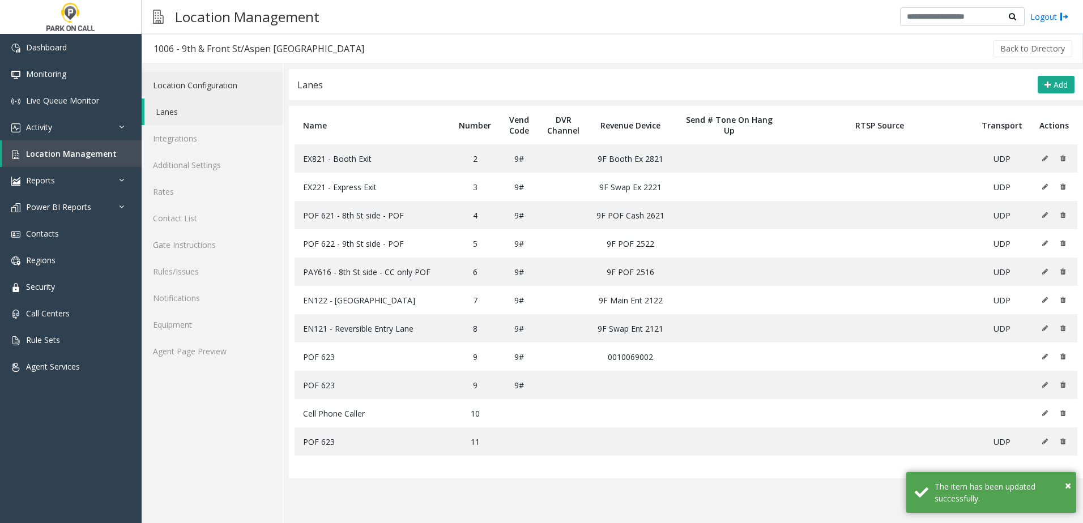
click at [213, 97] on link "Location Configuration" at bounding box center [212, 85] width 141 height 27
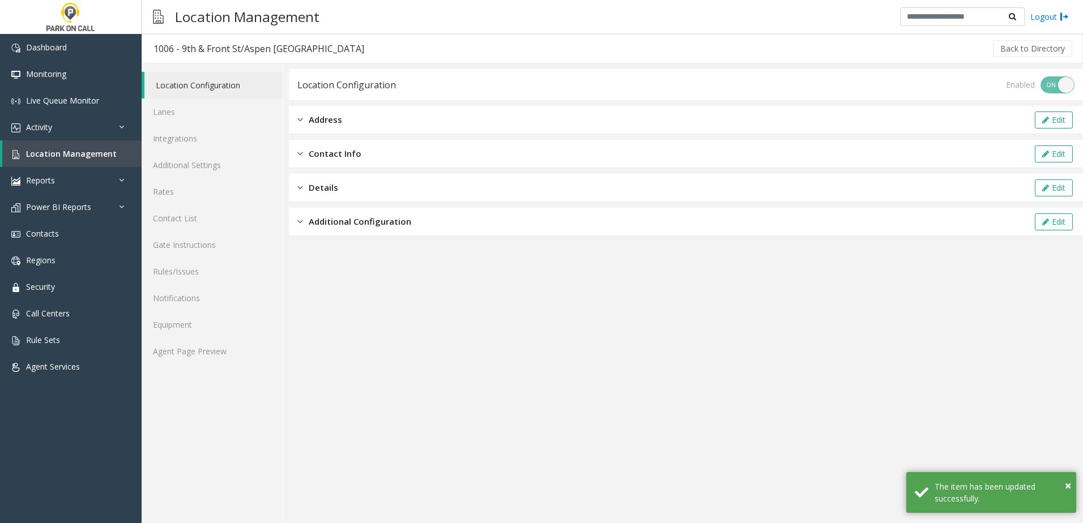
click at [386, 223] on span "Additional Configuration" at bounding box center [360, 221] width 102 height 13
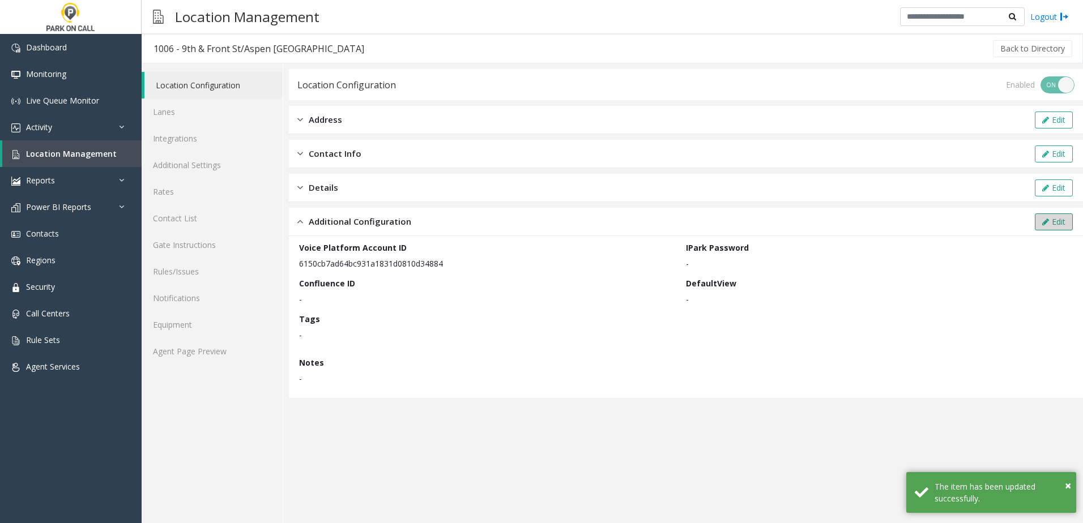
click at [1060, 225] on button "Edit" at bounding box center [1053, 221] width 38 height 17
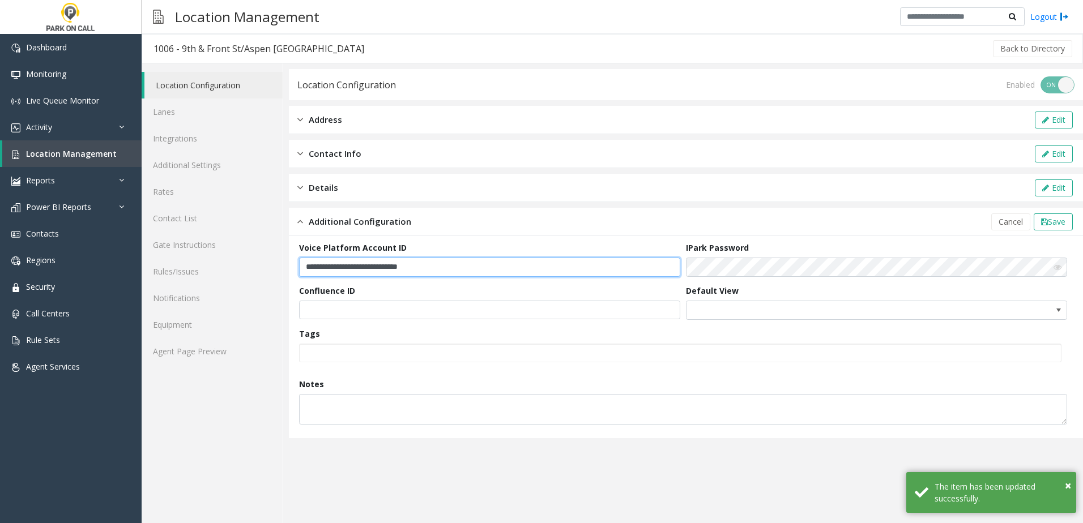
click at [457, 265] on input "**********" at bounding box center [489, 267] width 381 height 19
paste input "text"
type input "**********"
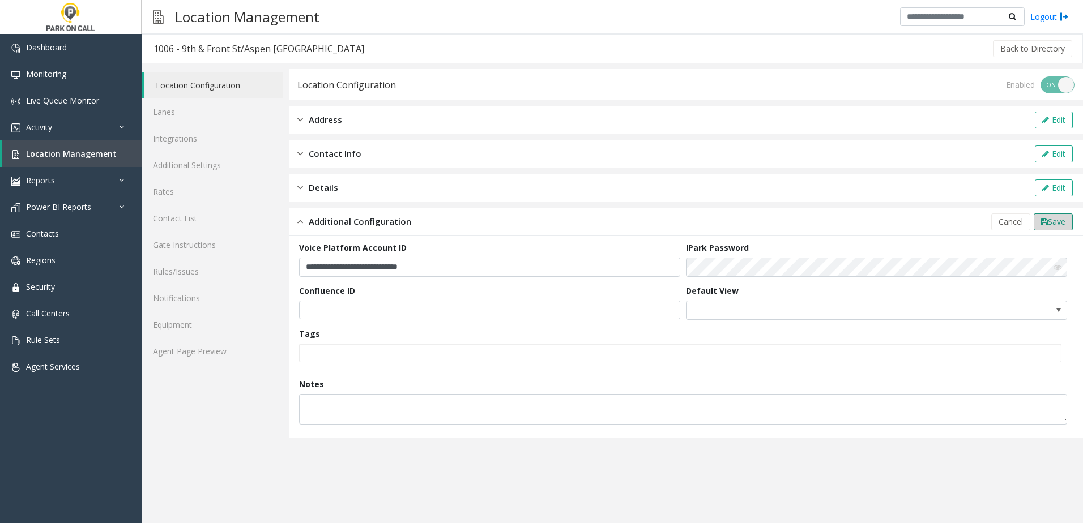
click at [1054, 226] on span "Save" at bounding box center [1056, 221] width 18 height 11
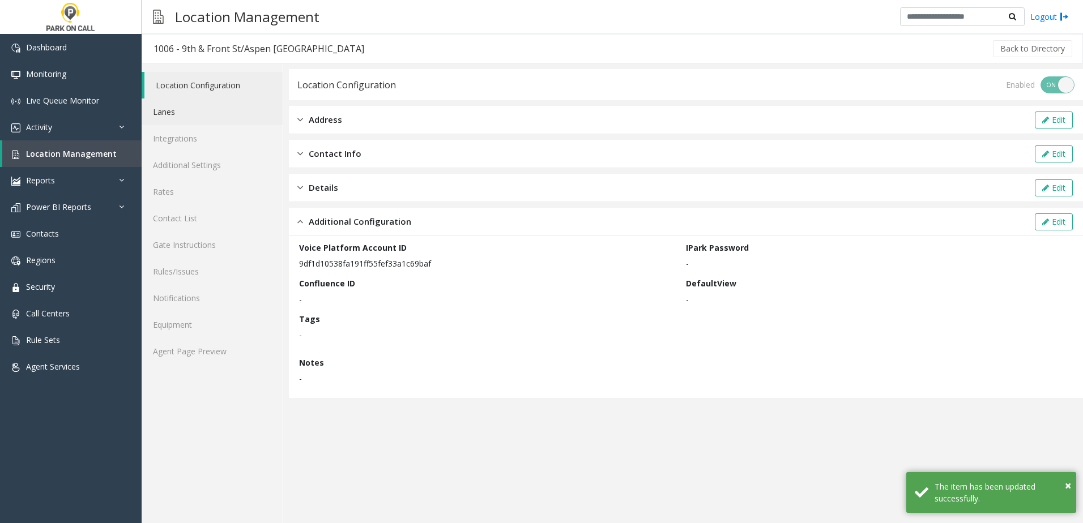
click at [206, 121] on link "Lanes" at bounding box center [212, 112] width 141 height 27
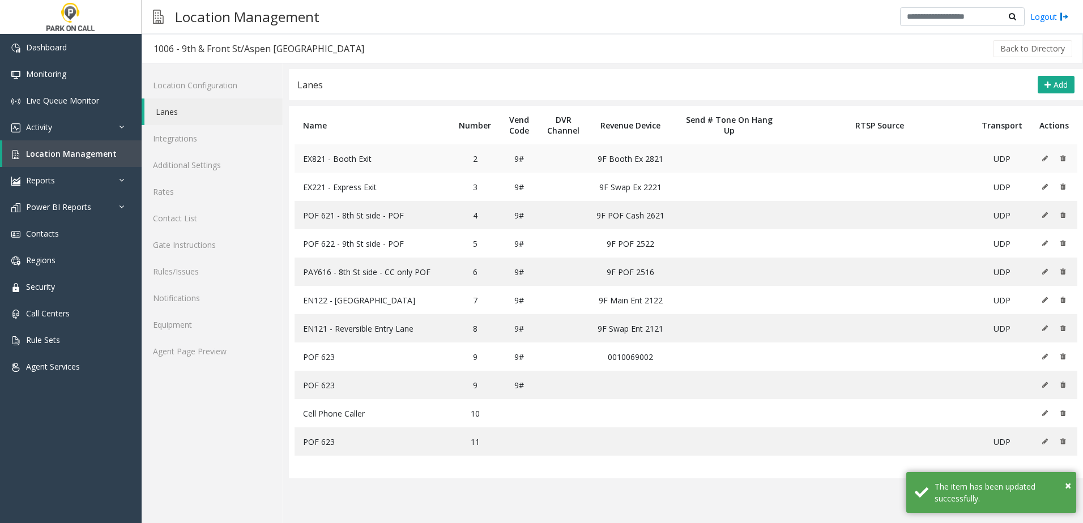
click at [1041, 158] on td at bounding box center [1053, 158] width 46 height 28
click at [1043, 157] on icon at bounding box center [1045, 158] width 6 height 7
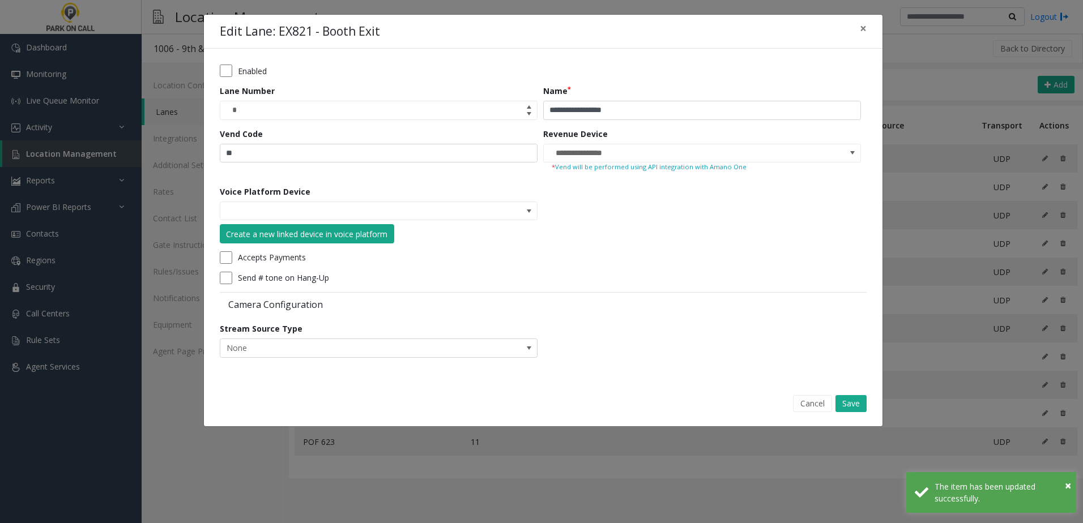
click at [362, 236] on div "Create a new linked device in voice platform" at bounding box center [306, 234] width 161 height 12
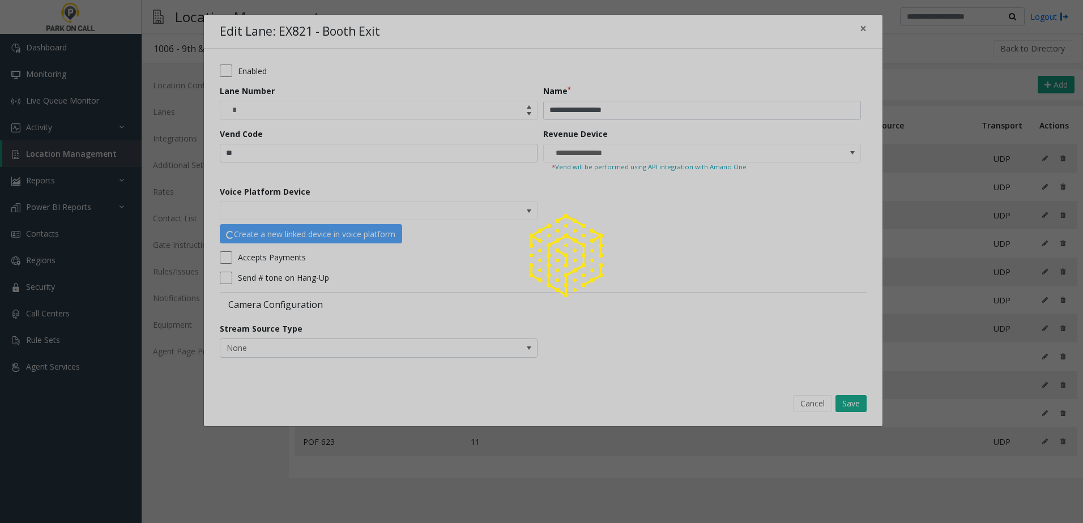
type input "**********"
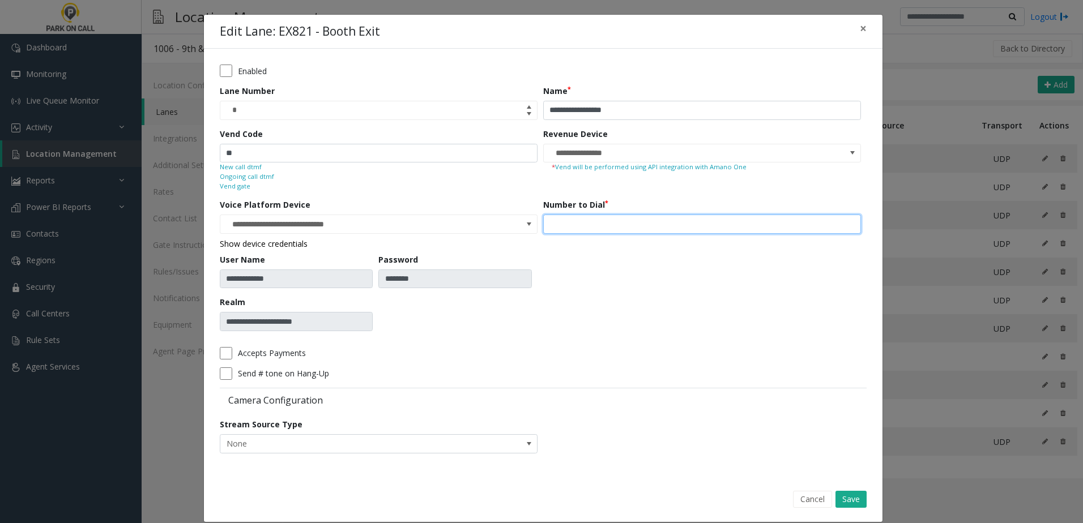
click at [617, 223] on input "number" at bounding box center [702, 224] width 318 height 19
type input "***"
click at [845, 496] on button "Save" at bounding box center [850, 499] width 31 height 17
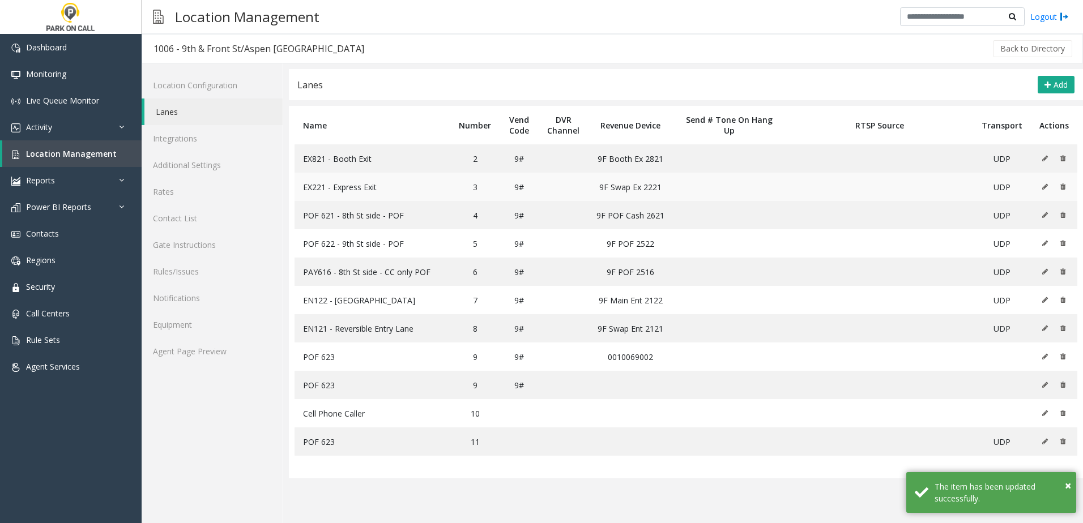
click at [1040, 185] on td at bounding box center [1053, 187] width 46 height 28
click at [1045, 186] on icon at bounding box center [1045, 186] width 6 height 7
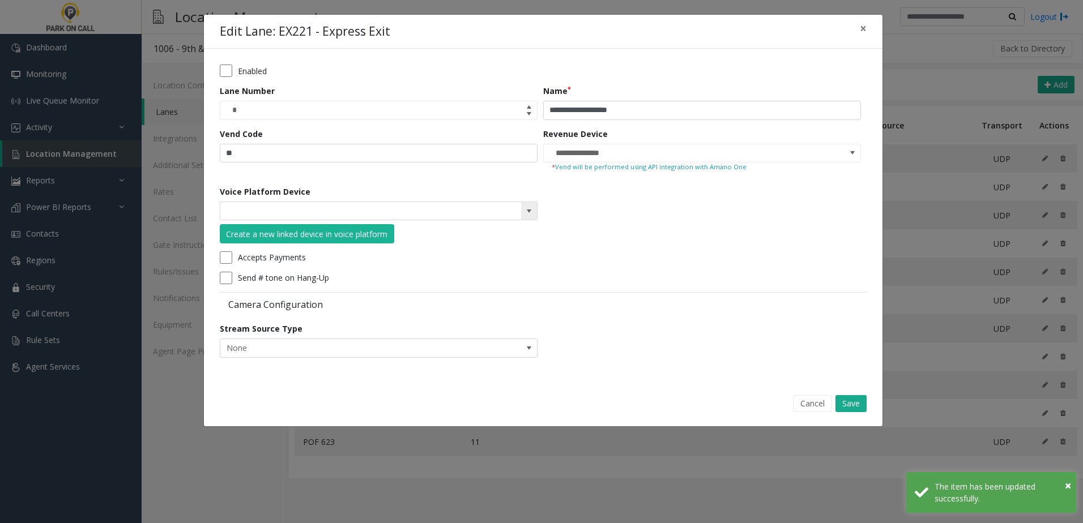
click at [533, 212] on span at bounding box center [528, 211] width 9 height 9
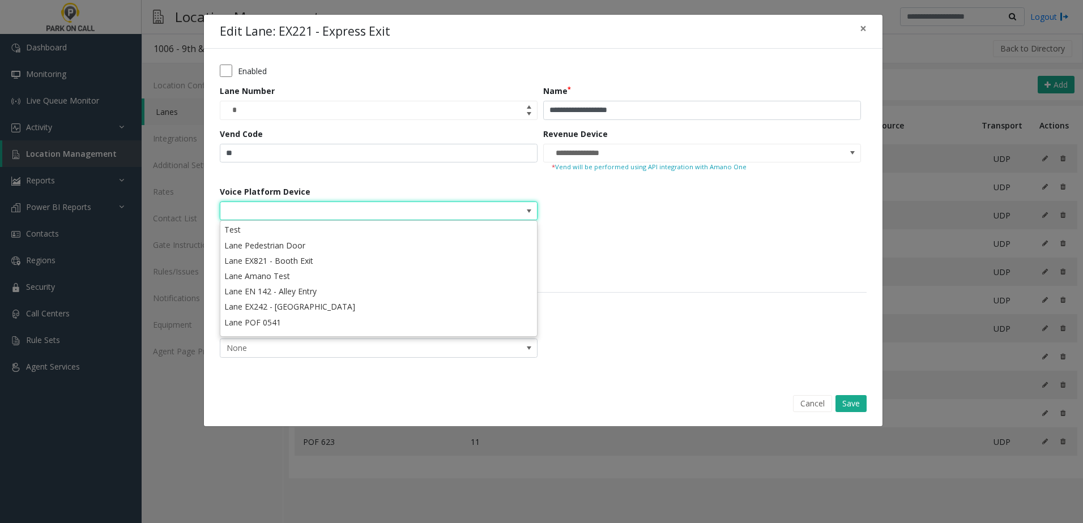
click at [625, 231] on form "**********" at bounding box center [543, 215] width 647 height 301
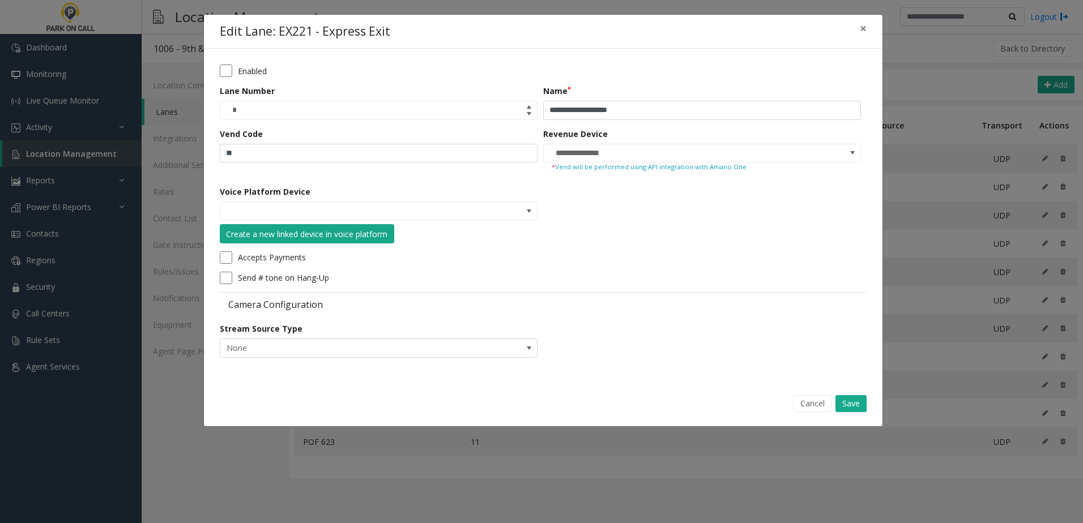
click at [361, 228] on div "Create a new linked device in voice platform" at bounding box center [306, 234] width 161 height 12
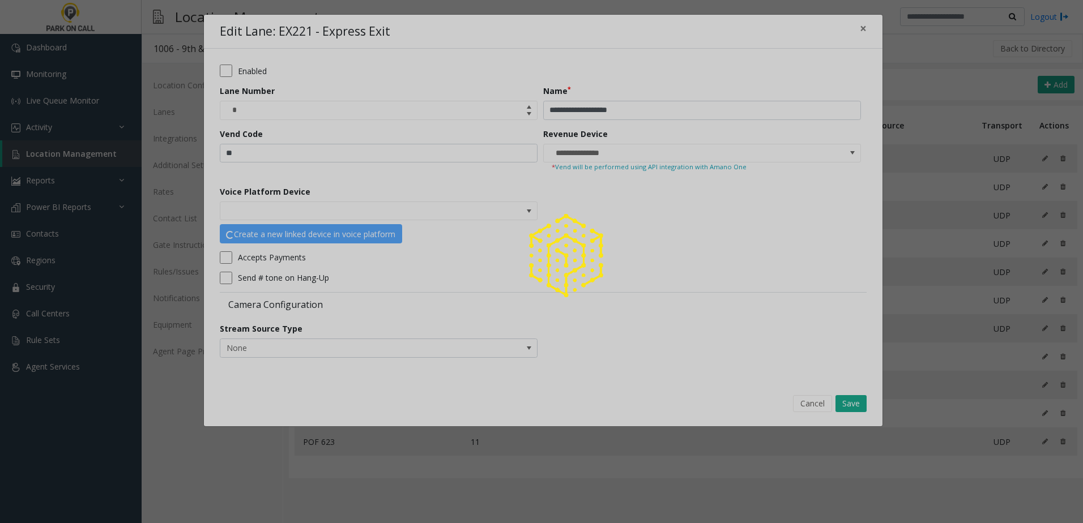
type input "**********"
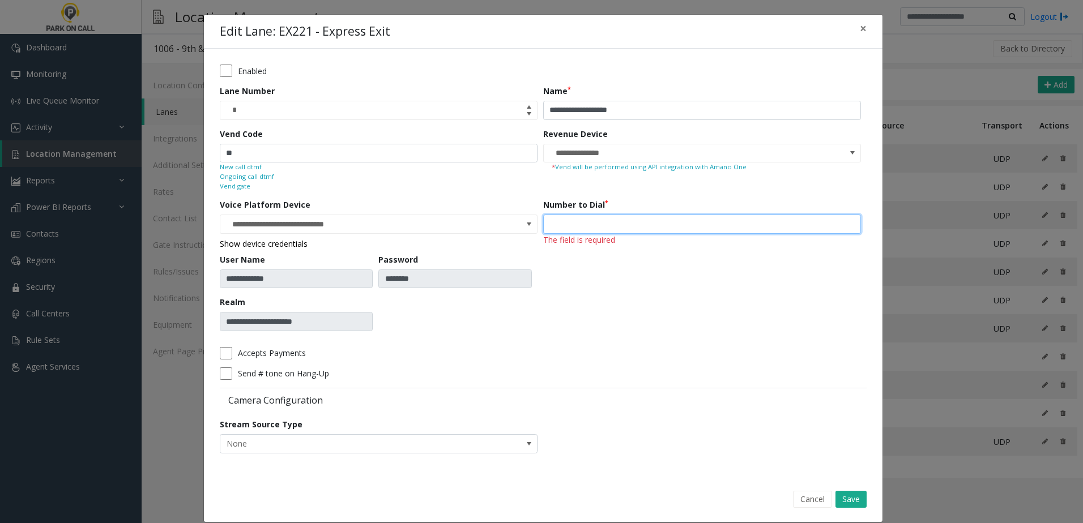
click at [600, 227] on input "number" at bounding box center [702, 224] width 318 height 19
type input "***"
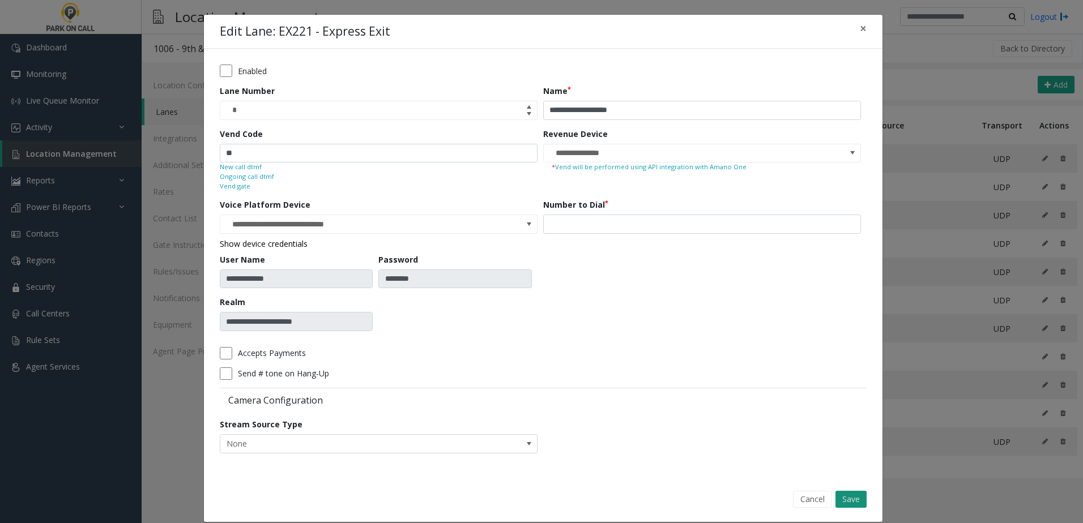
click at [853, 504] on button "Save" at bounding box center [850, 499] width 31 height 17
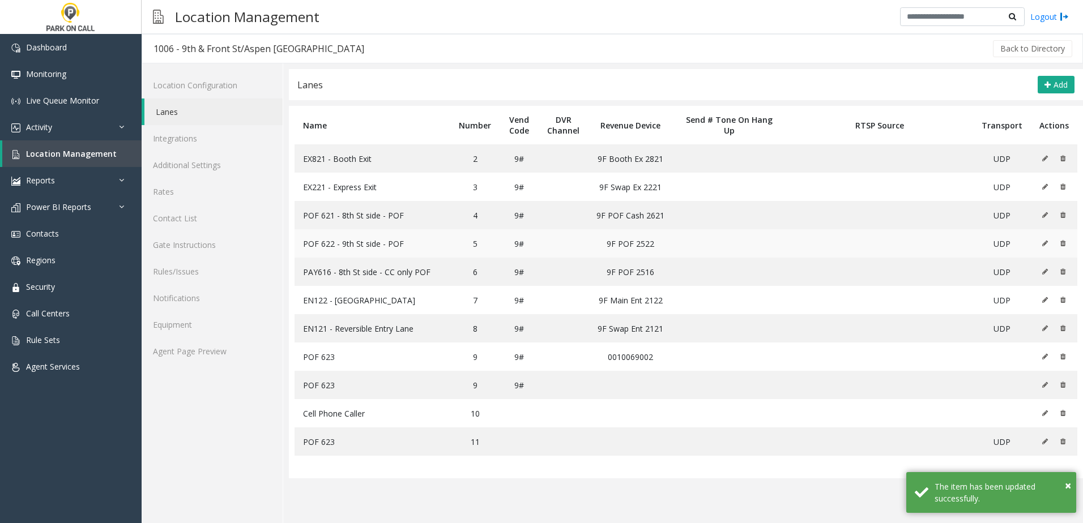
click at [1047, 245] on icon at bounding box center [1045, 243] width 6 height 7
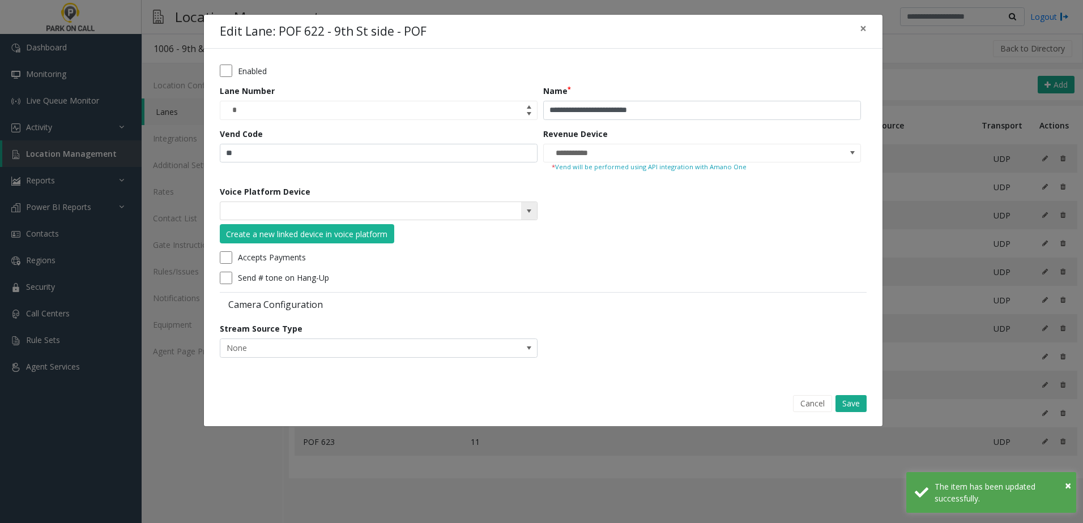
click at [389, 214] on input at bounding box center [346, 211] width 253 height 18
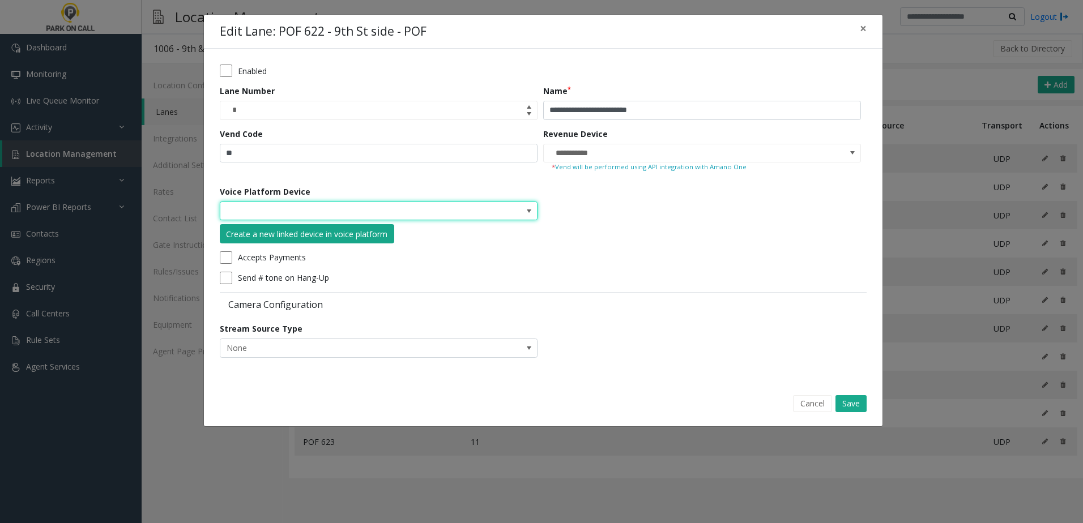
click at [314, 225] on button "Create a new linked device in voice platform" at bounding box center [307, 233] width 174 height 19
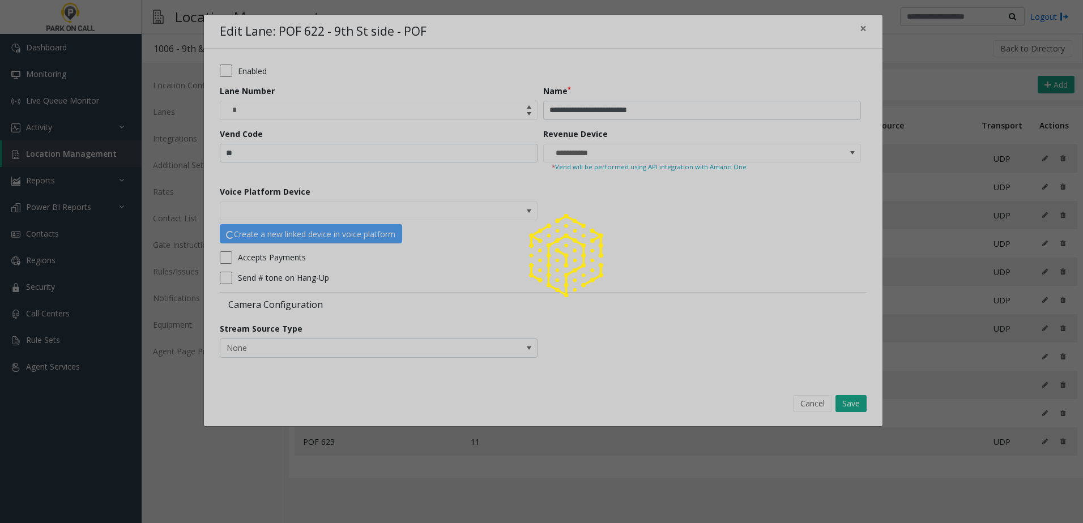
type input "**********"
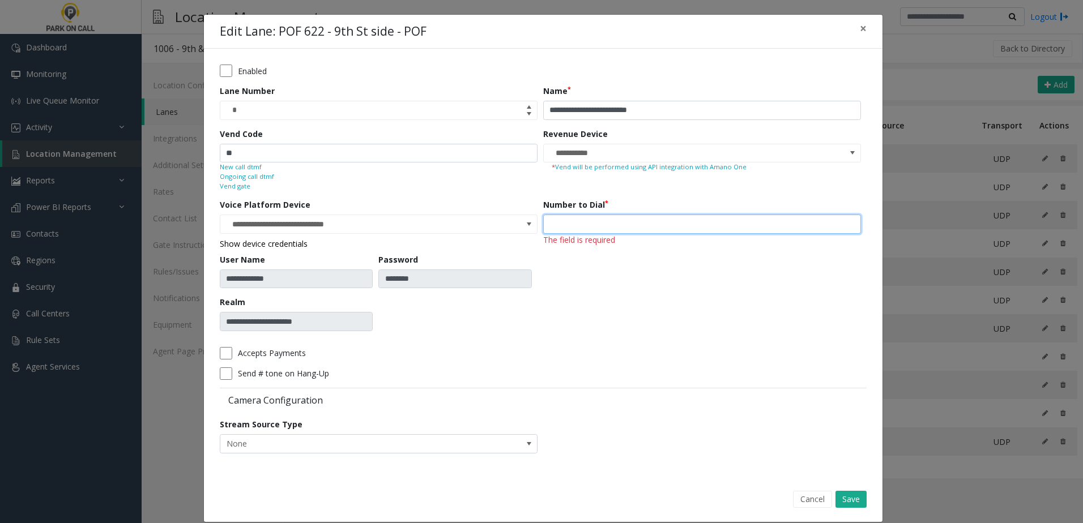
click at [596, 221] on input "number" at bounding box center [702, 224] width 318 height 19
type input "***"
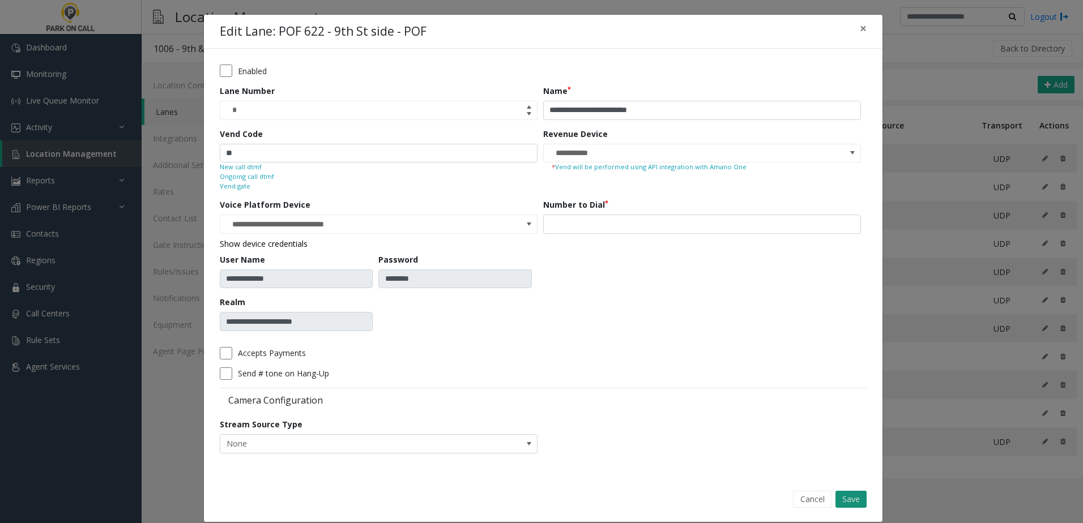
click at [854, 502] on button "Save" at bounding box center [850, 499] width 31 height 17
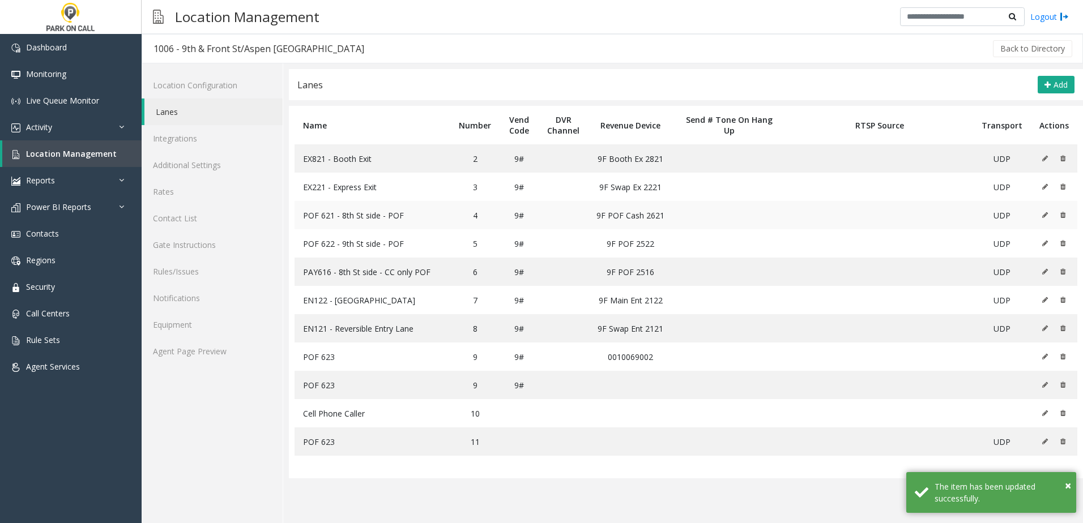
click at [1047, 212] on icon at bounding box center [1045, 215] width 6 height 7
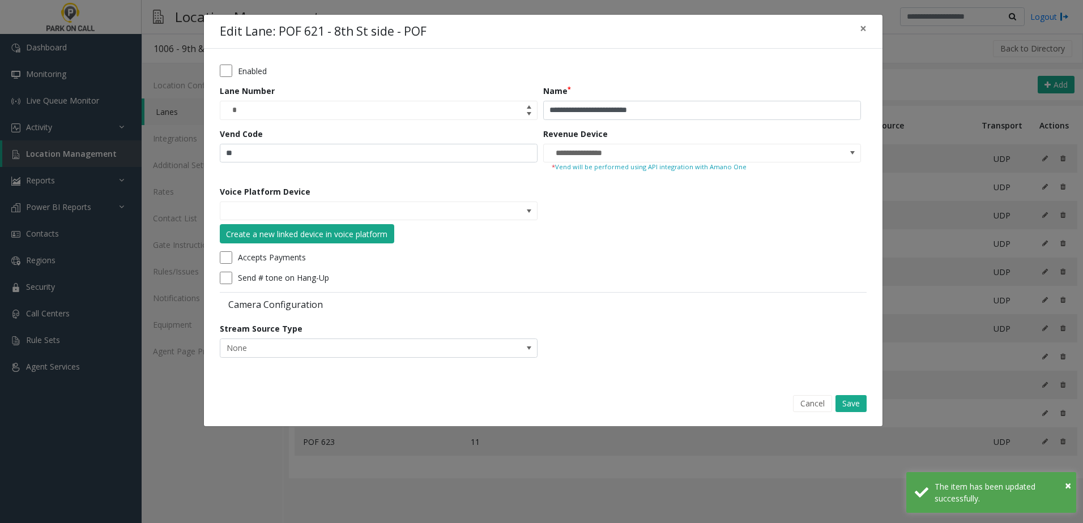
click at [382, 228] on div "Create a new linked device in voice platform" at bounding box center [306, 234] width 161 height 12
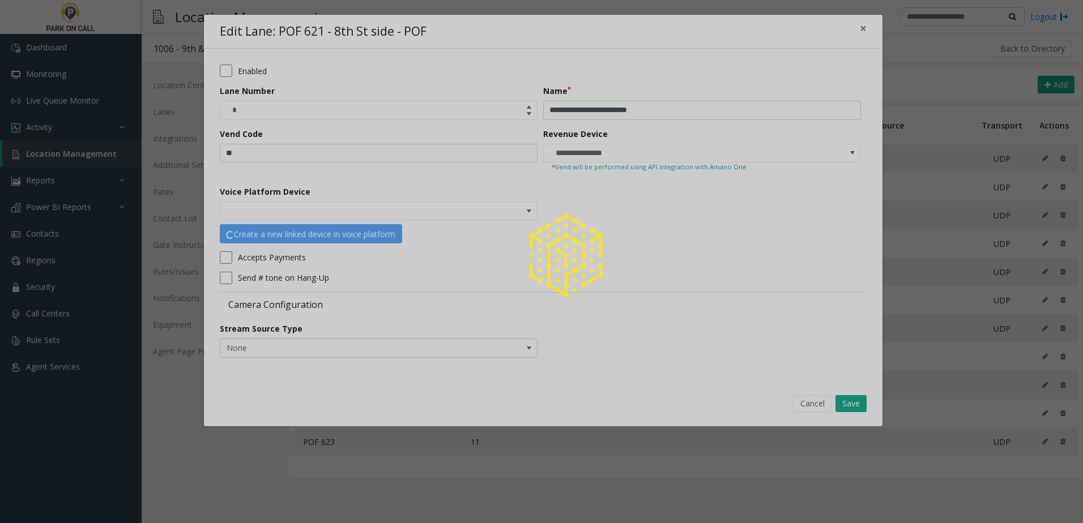
type input "**********"
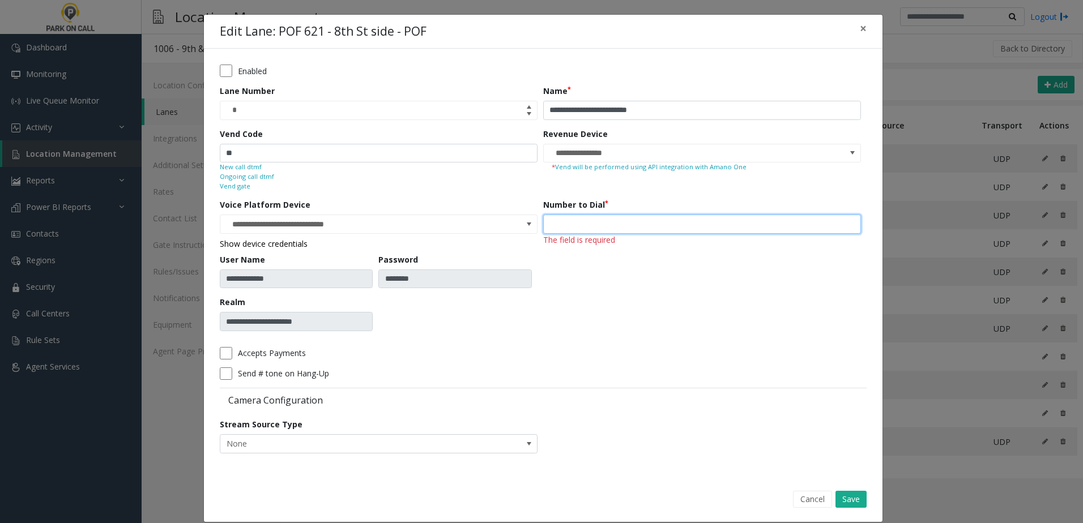
click at [602, 218] on input "number" at bounding box center [702, 224] width 318 height 19
type input "***"
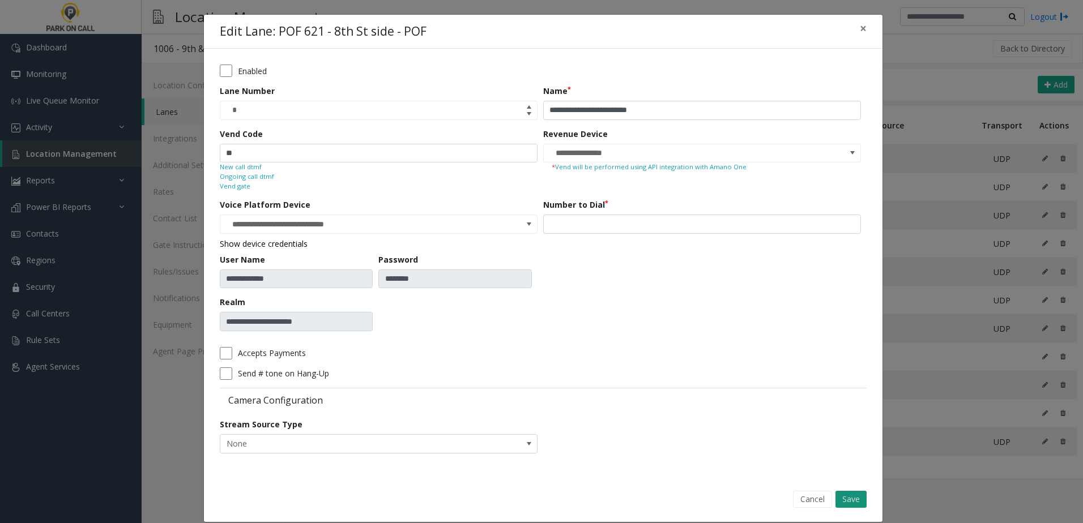
click at [853, 504] on button "Save" at bounding box center [850, 499] width 31 height 17
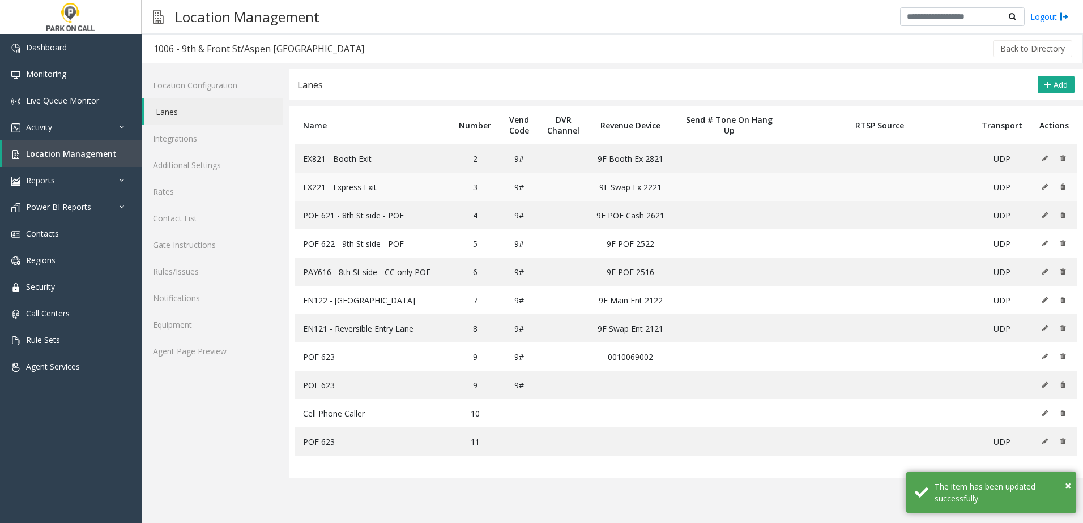
click at [1041, 181] on td at bounding box center [1053, 187] width 46 height 28
click at [1042, 185] on icon at bounding box center [1045, 186] width 6 height 7
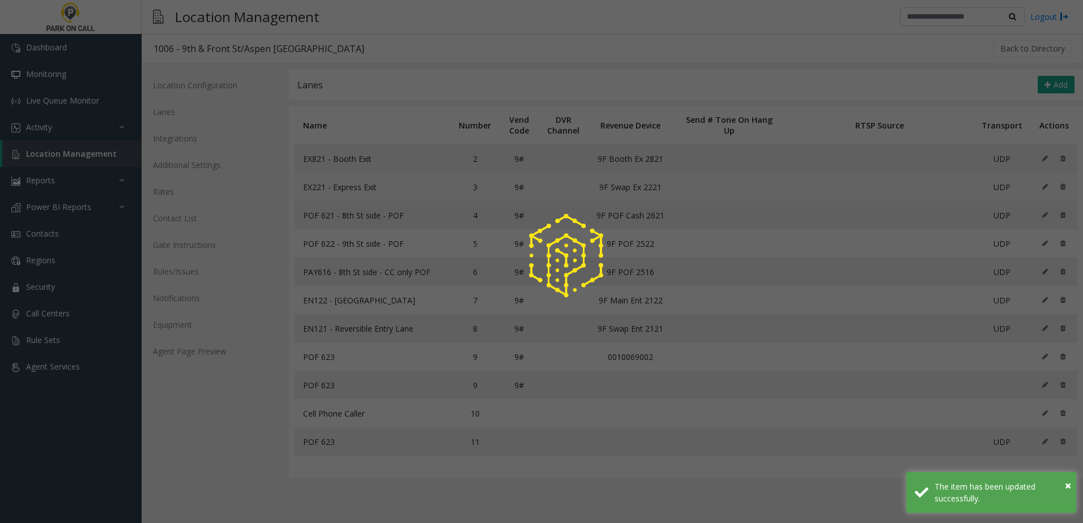
type input "**********"
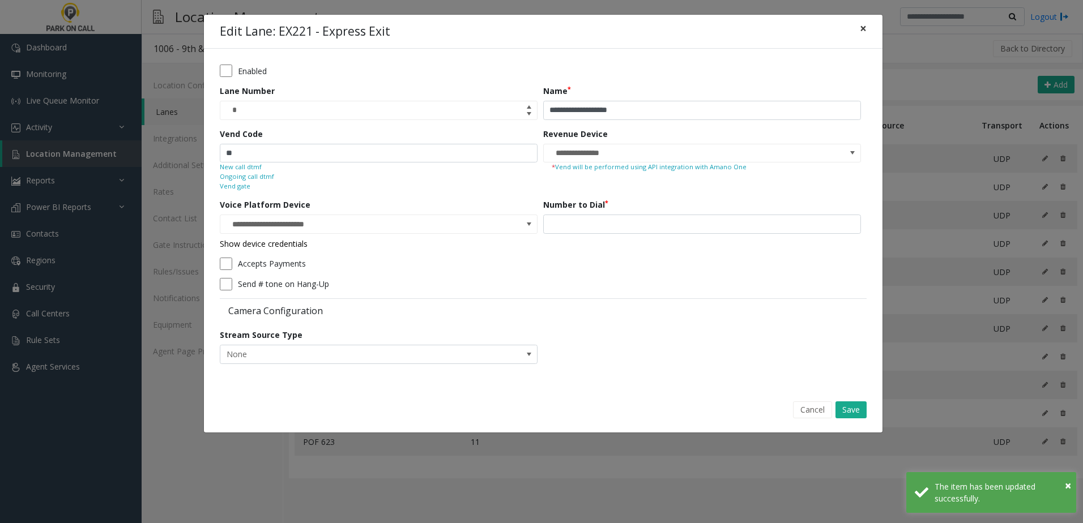
click at [871, 32] on button "×" at bounding box center [863, 29] width 23 height 28
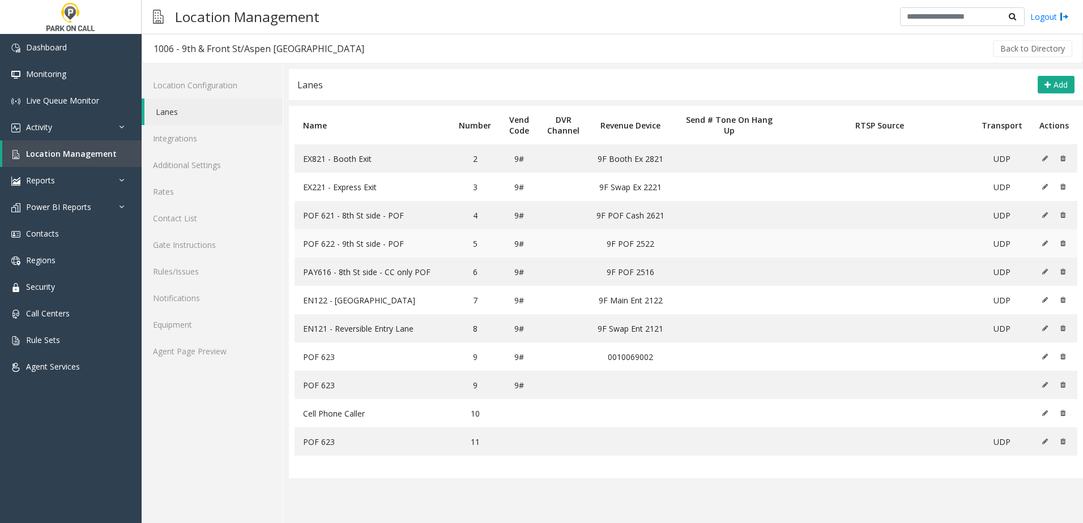
click at [1046, 247] on button at bounding box center [1047, 243] width 12 height 17
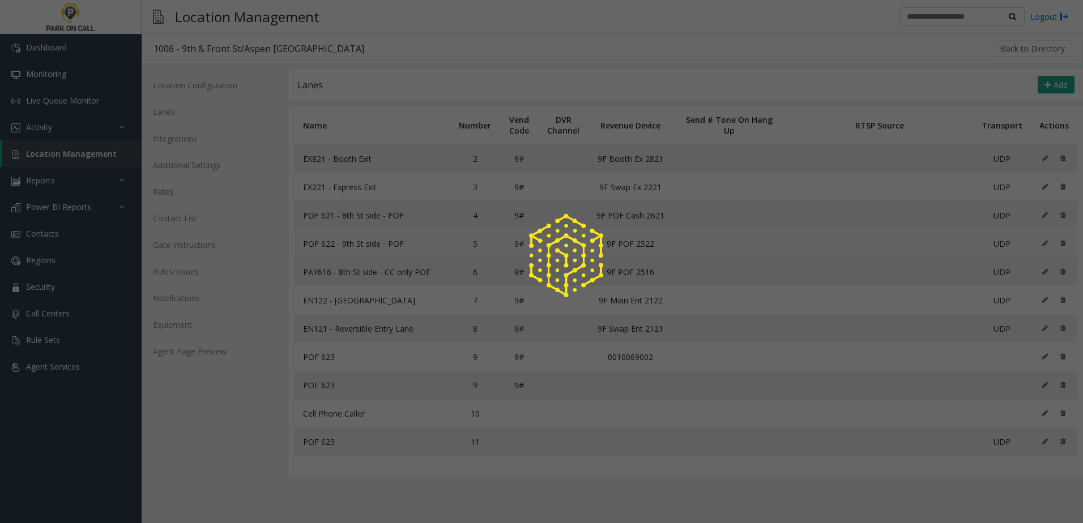
type input "**********"
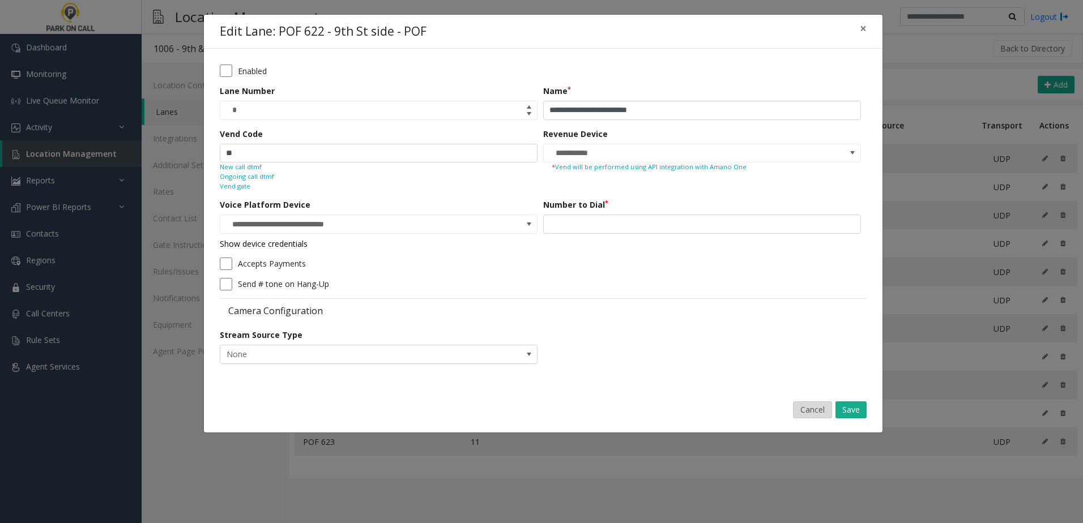
click at [819, 412] on button "Cancel" at bounding box center [812, 409] width 39 height 17
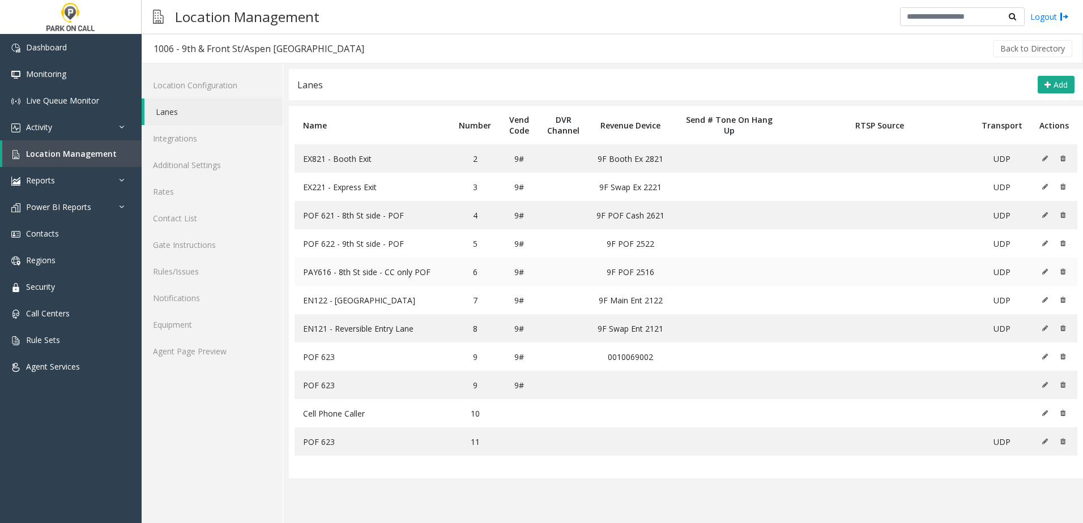
click at [1047, 270] on icon at bounding box center [1045, 271] width 6 height 7
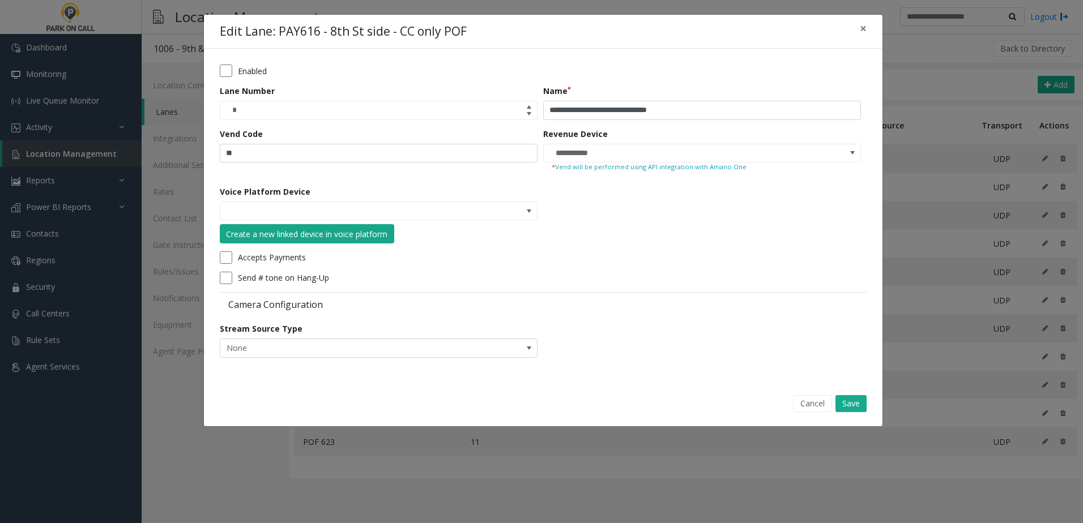
click at [317, 225] on button "Create a new linked device in voice platform" at bounding box center [307, 233] width 174 height 19
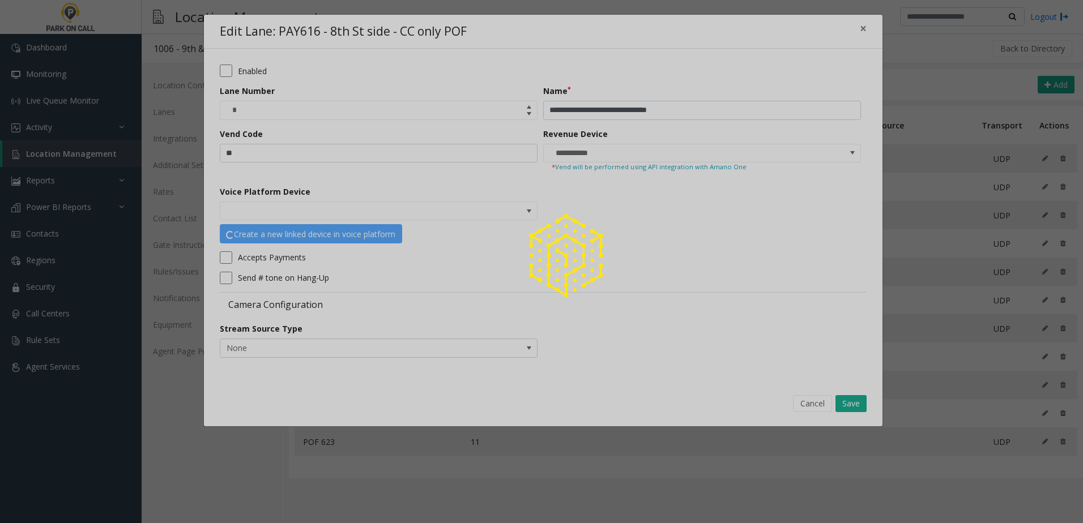
type input "**********"
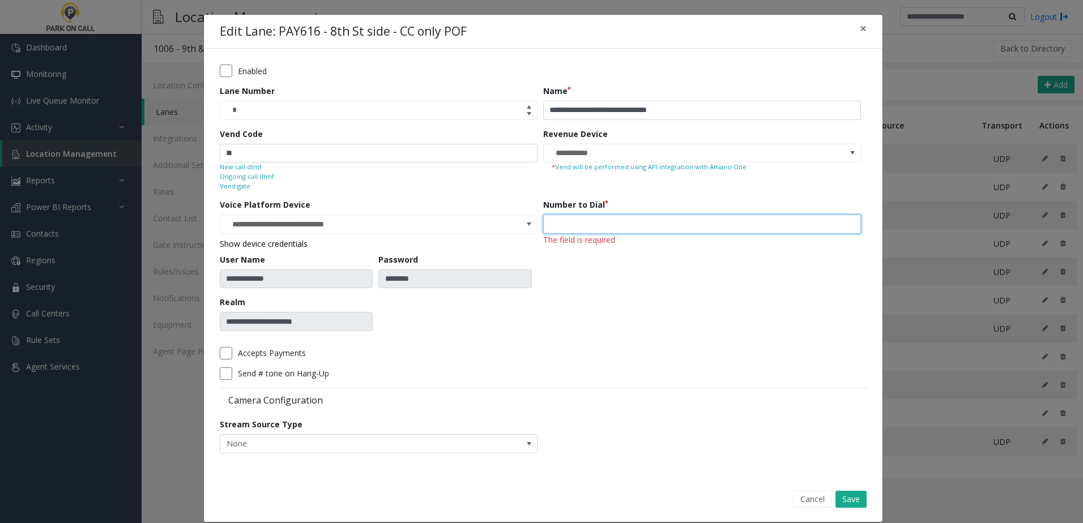
click at [625, 232] on input "number" at bounding box center [702, 224] width 318 height 19
type input "***"
click at [861, 488] on div "Cancel Save" at bounding box center [543, 499] width 662 height 29
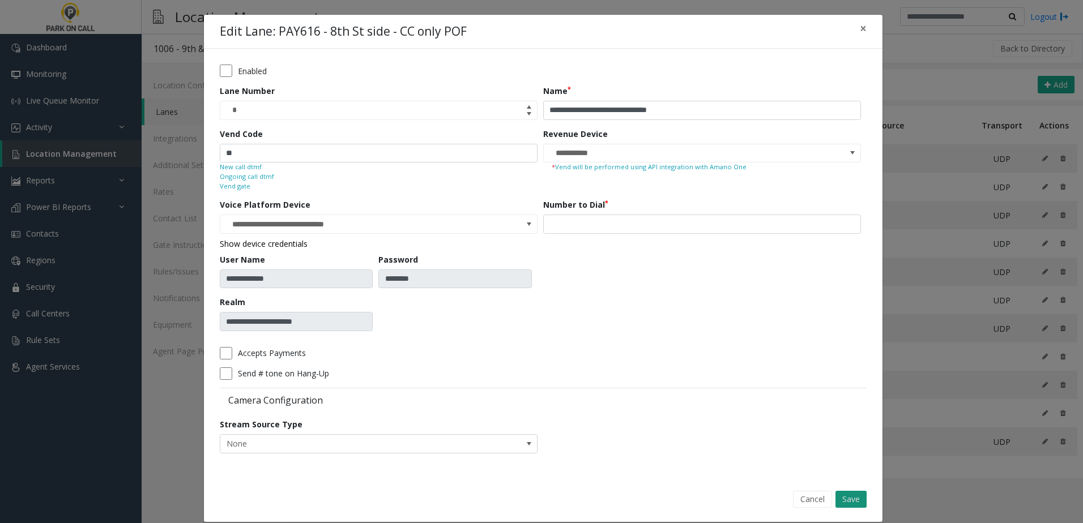
click at [858, 495] on button "Save" at bounding box center [850, 499] width 31 height 17
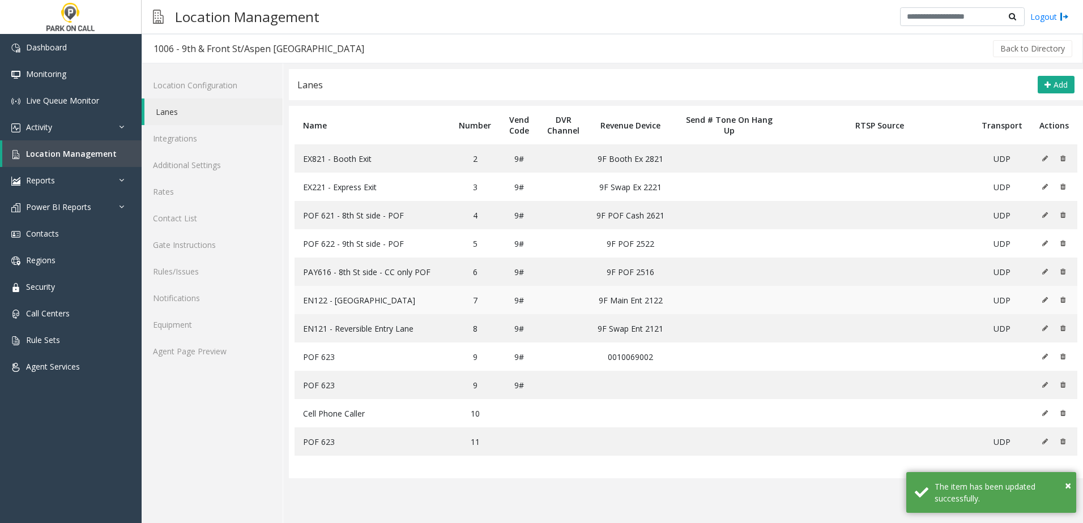
click at [1044, 296] on button at bounding box center [1047, 300] width 12 height 17
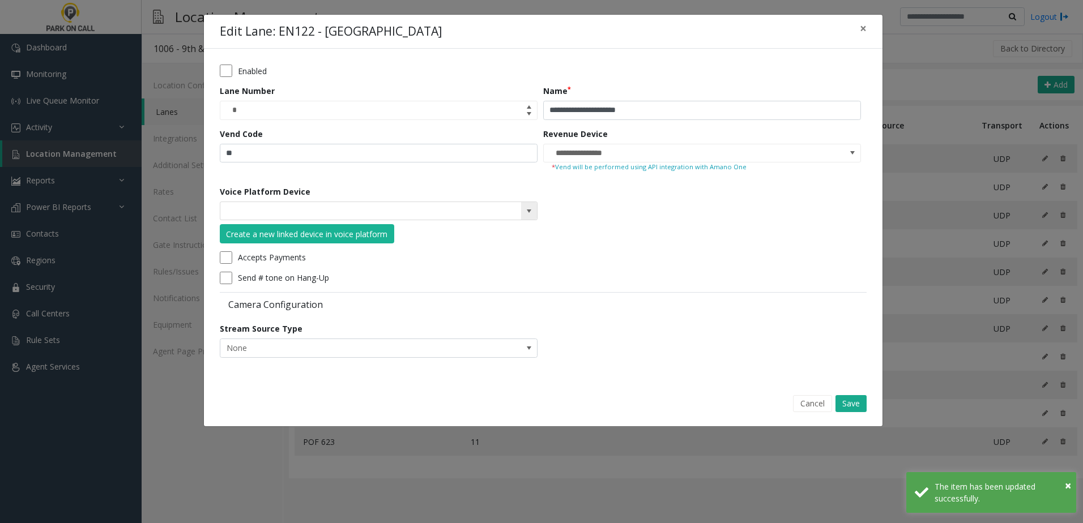
click at [286, 215] on input at bounding box center [346, 211] width 253 height 18
click at [523, 213] on span at bounding box center [529, 211] width 16 height 18
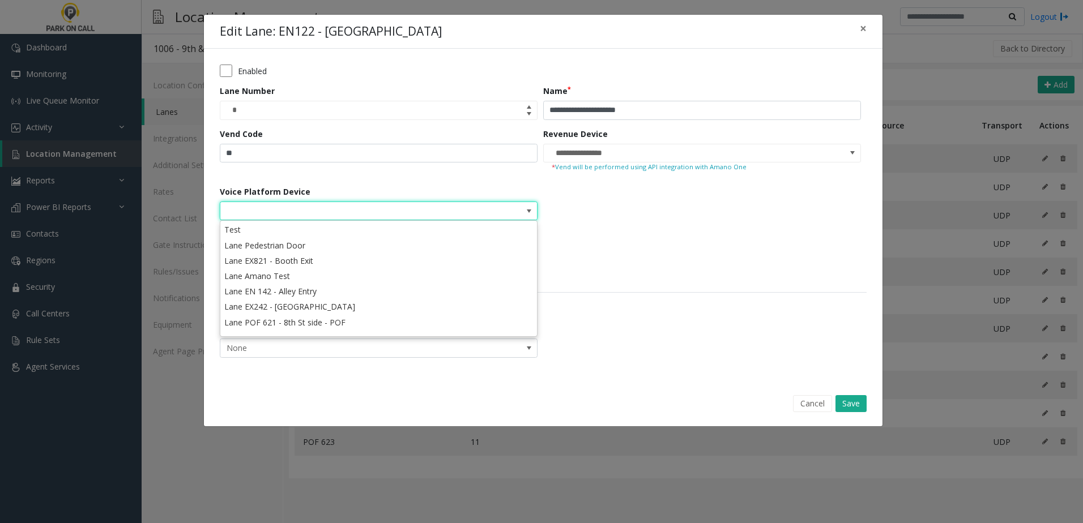
click at [606, 233] on form "**********" at bounding box center [543, 215] width 647 height 301
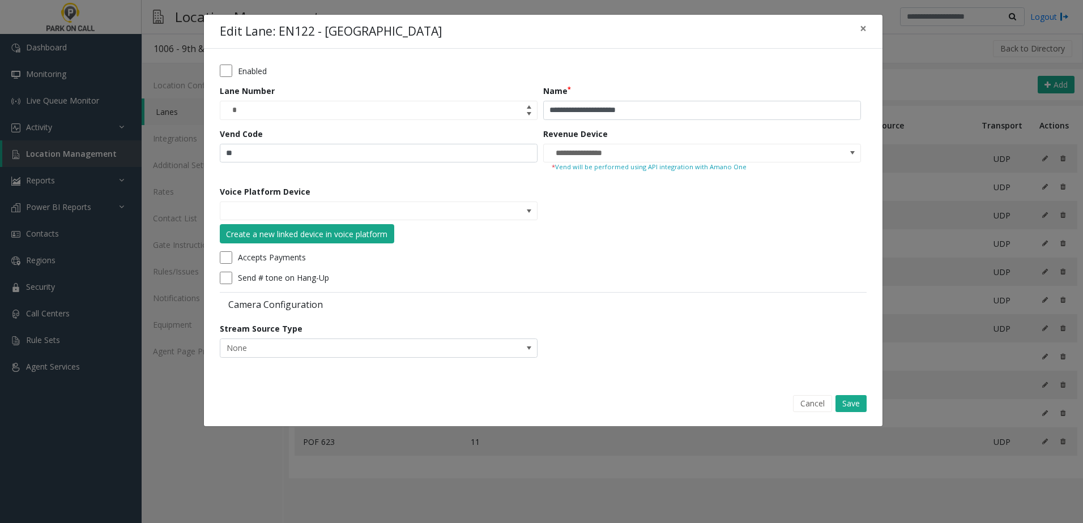
click at [367, 236] on div "Create a new linked device in voice platform" at bounding box center [306, 234] width 161 height 12
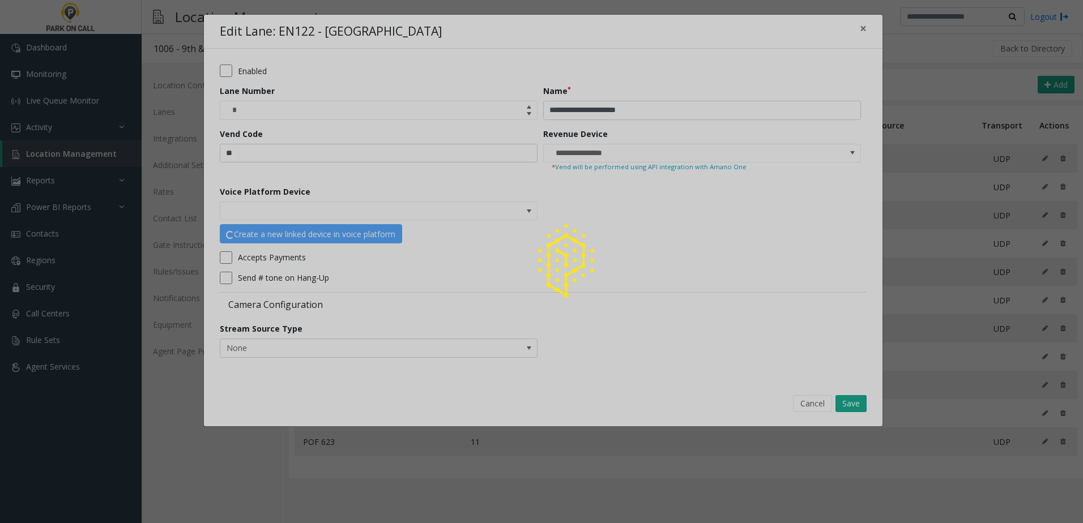
type input "**********"
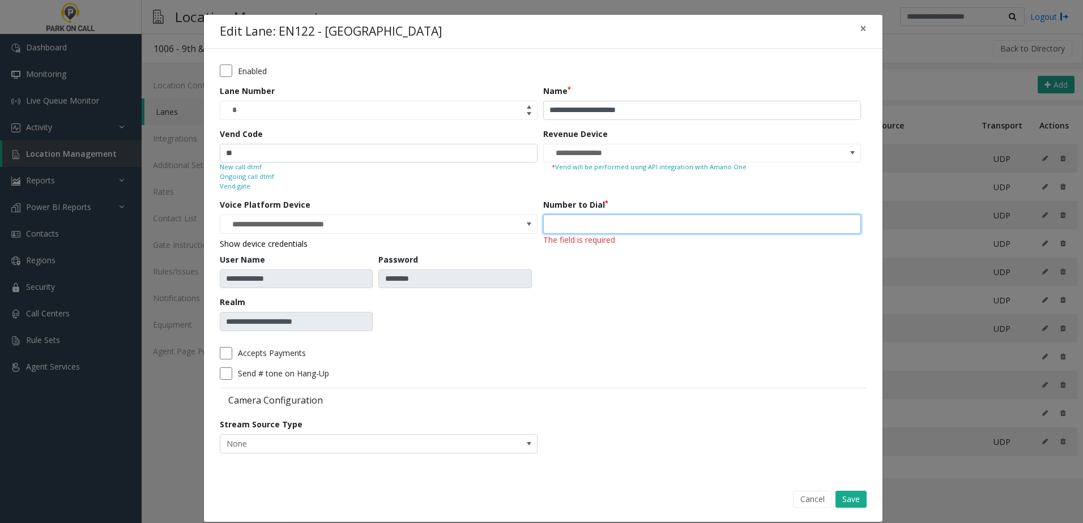
click at [610, 218] on input "number" at bounding box center [702, 224] width 318 height 19
type input "***"
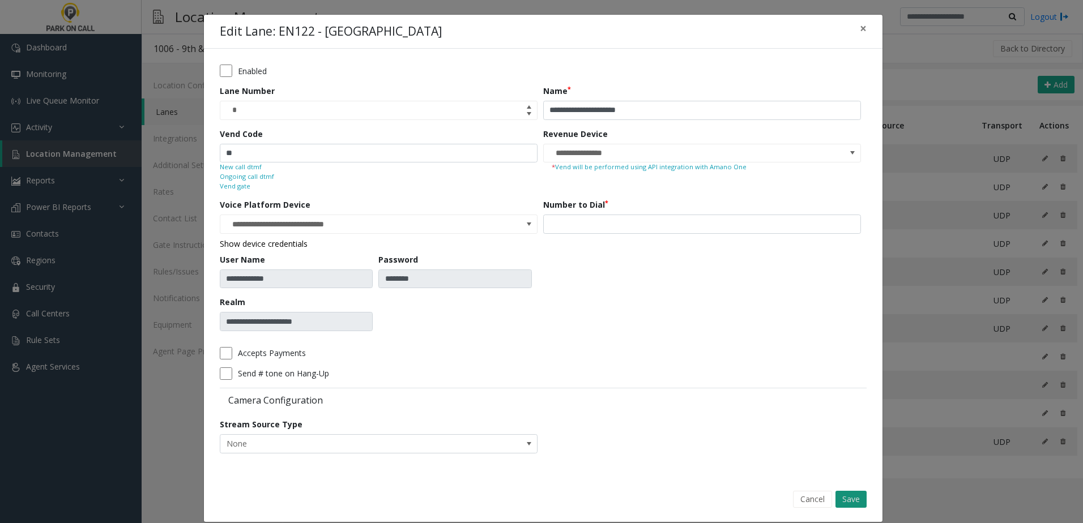
click at [851, 503] on button "Save" at bounding box center [850, 499] width 31 height 17
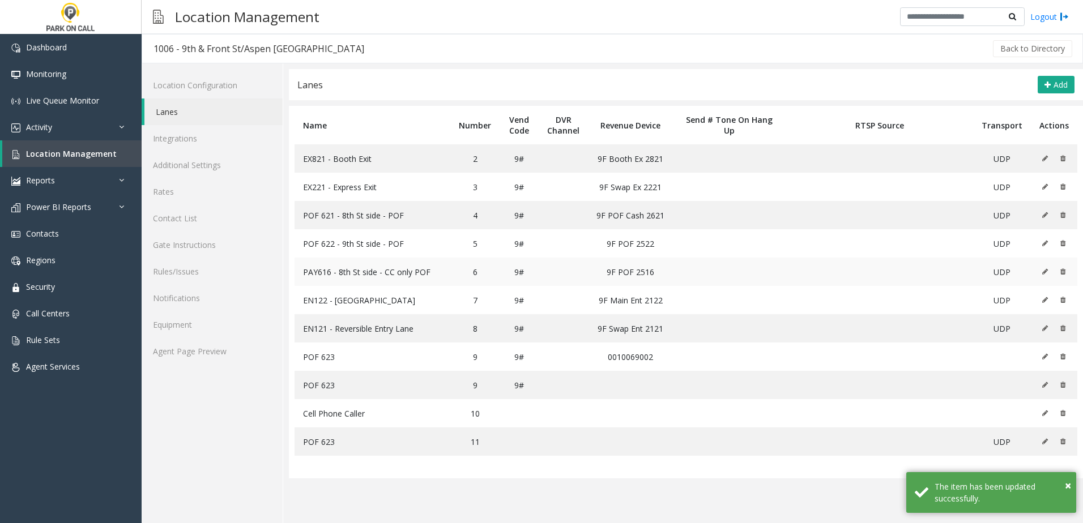
click at [1048, 265] on button at bounding box center [1047, 271] width 12 height 17
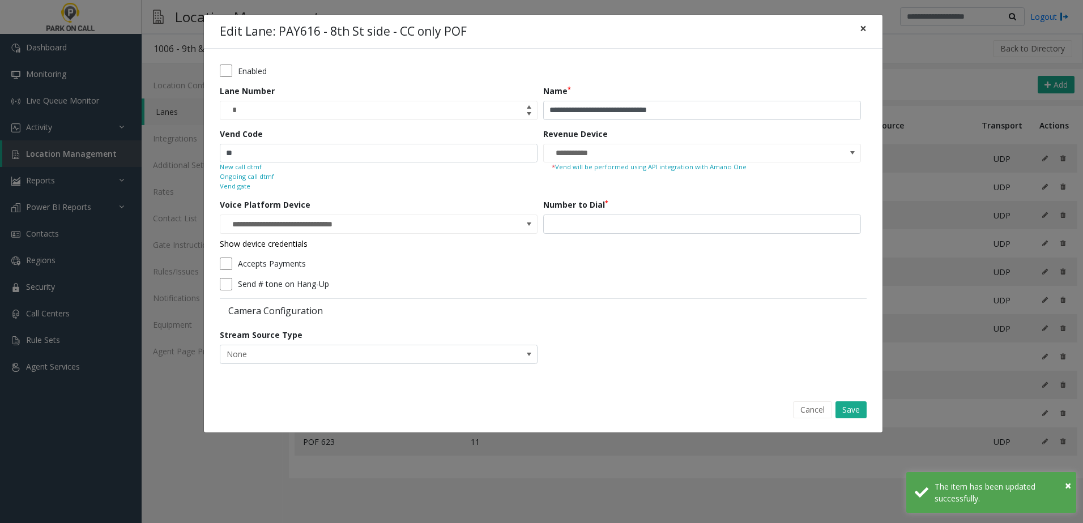
click at [858, 24] on button "×" at bounding box center [863, 29] width 23 height 28
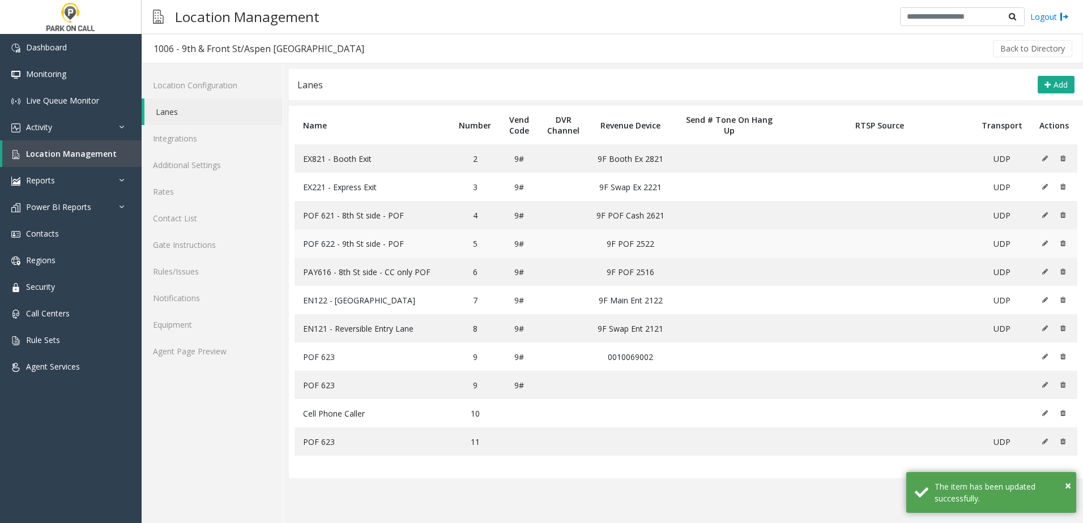
click at [1042, 237] on button at bounding box center [1047, 243] width 12 height 17
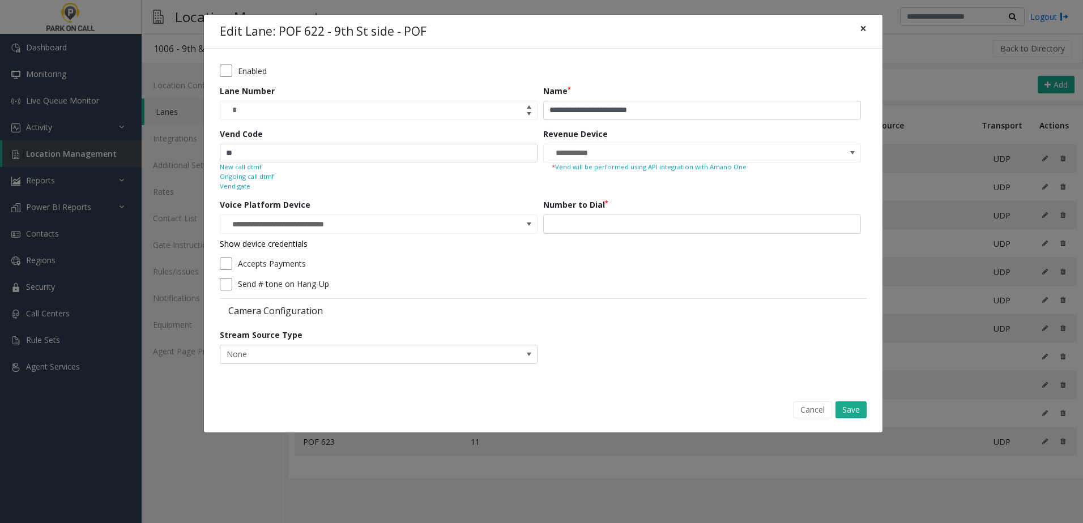
click at [865, 34] on span "×" at bounding box center [862, 28] width 7 height 16
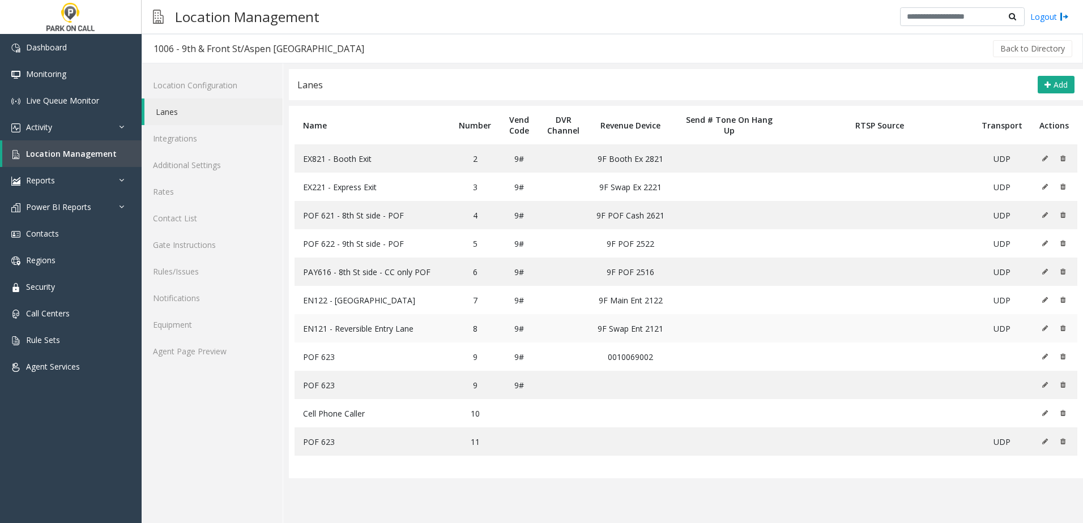
click at [1043, 328] on icon at bounding box center [1045, 328] width 6 height 7
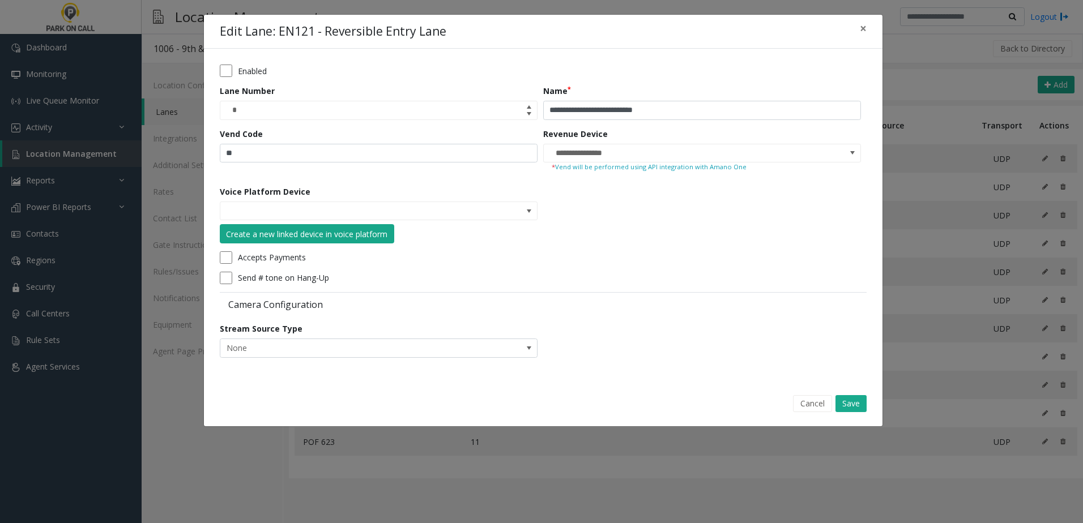
click at [338, 226] on button "Create a new linked device in voice platform" at bounding box center [307, 233] width 174 height 19
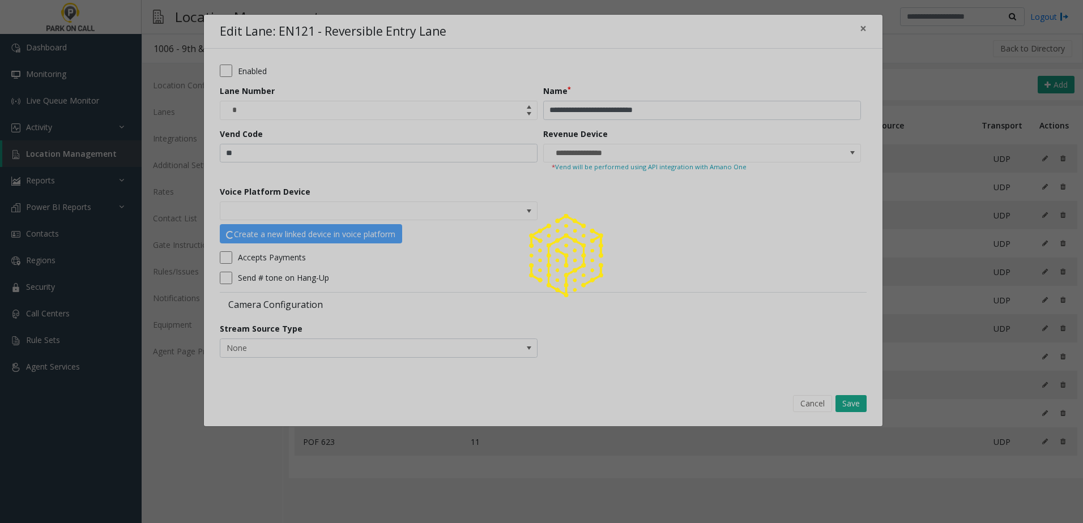
type input "**********"
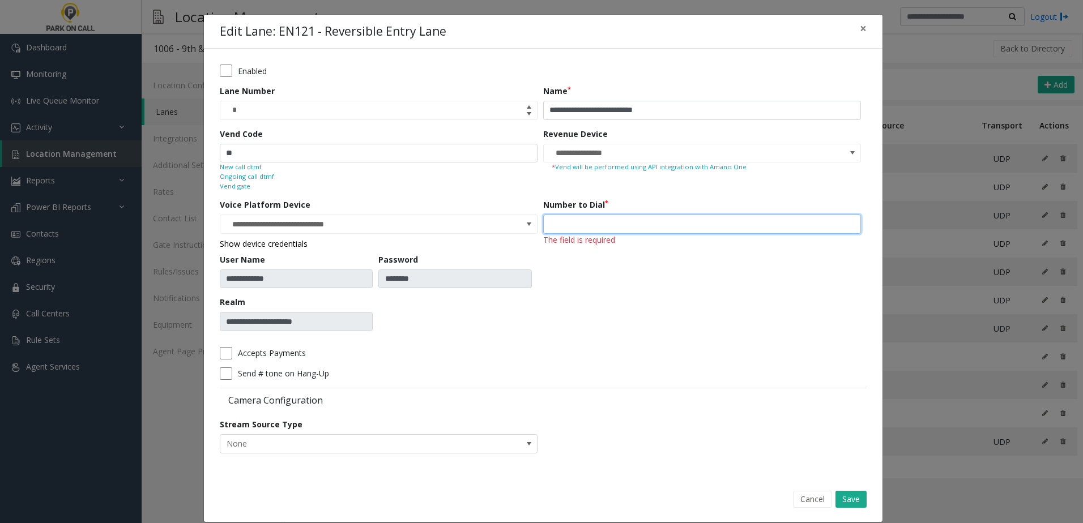
click at [699, 223] on input "number" at bounding box center [702, 224] width 318 height 19
type input "***"
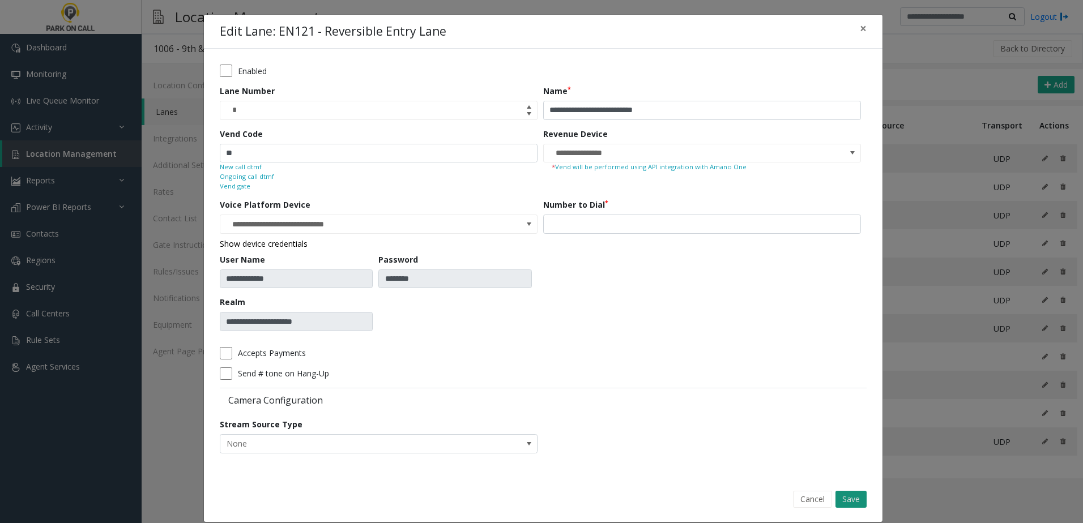
click at [842, 497] on button "Save" at bounding box center [850, 499] width 31 height 17
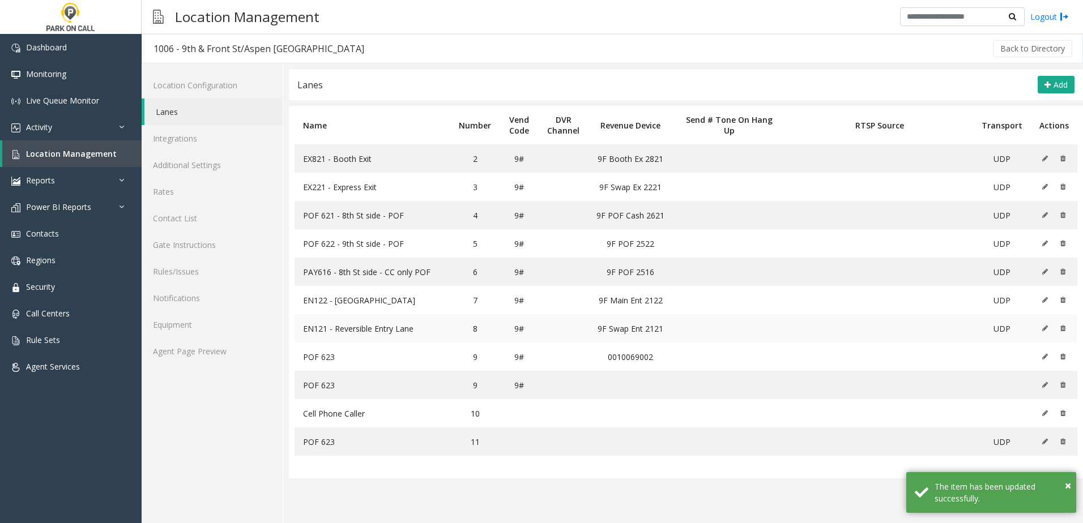
click at [1042, 325] on icon at bounding box center [1045, 328] width 6 height 7
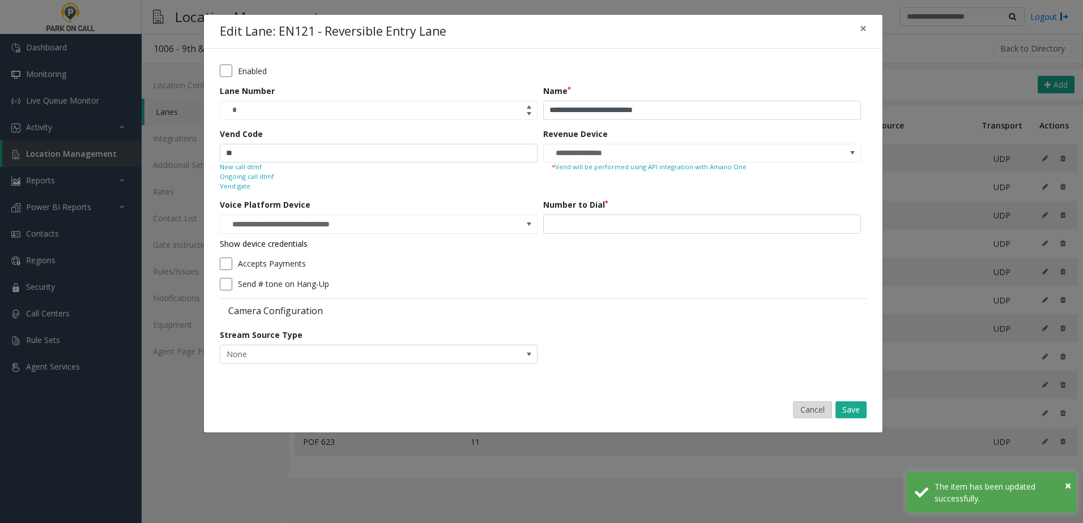
click at [812, 407] on button "Cancel" at bounding box center [812, 409] width 39 height 17
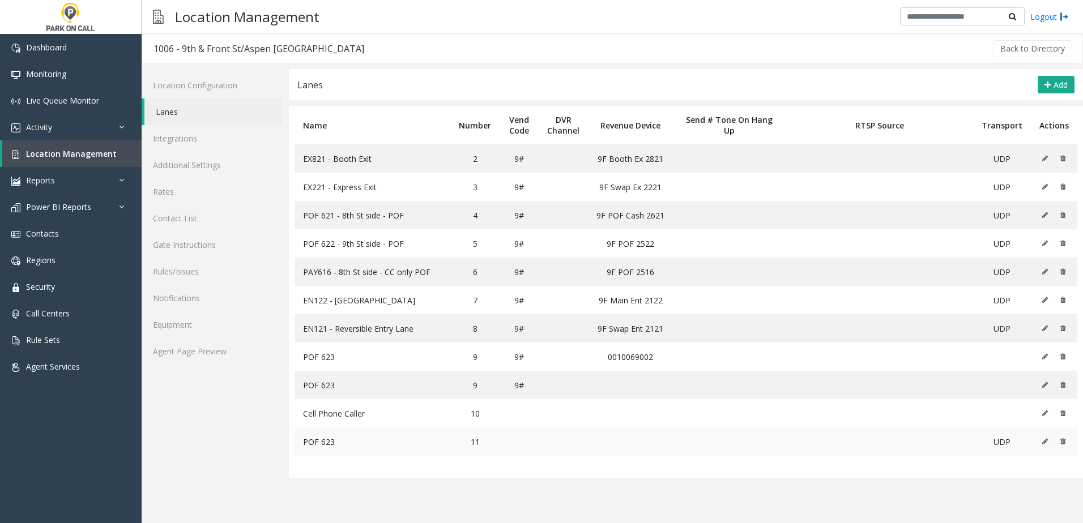
click at [1040, 442] on td at bounding box center [1053, 441] width 46 height 28
click at [1043, 440] on icon at bounding box center [1045, 441] width 6 height 7
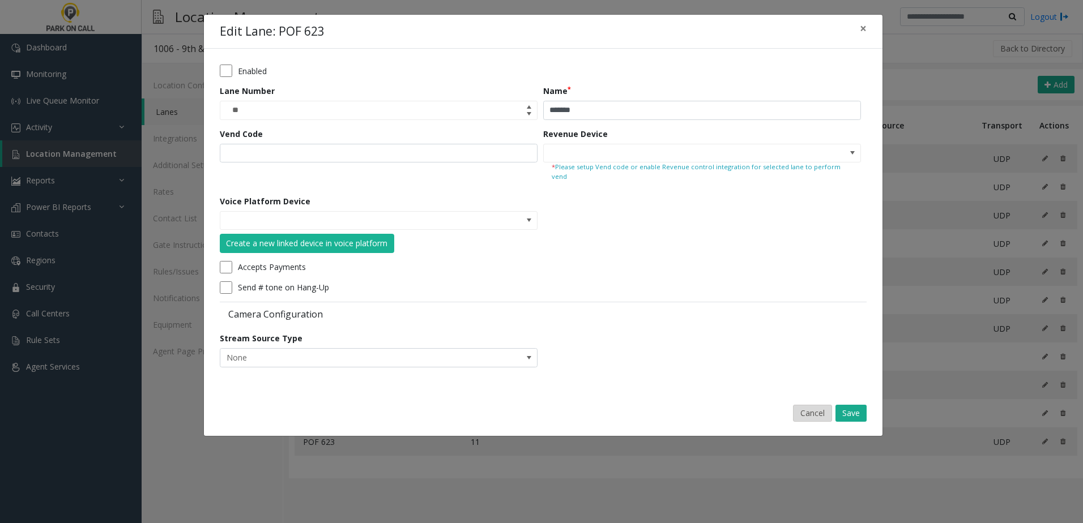
click at [803, 405] on button "Cancel" at bounding box center [812, 413] width 39 height 17
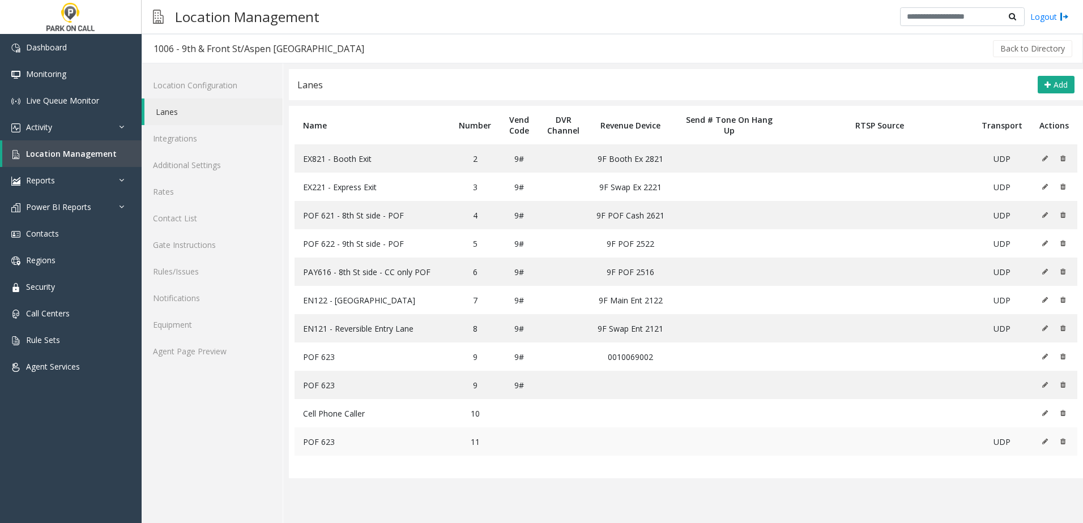
click at [1064, 440] on icon at bounding box center [1062, 441] width 5 height 7
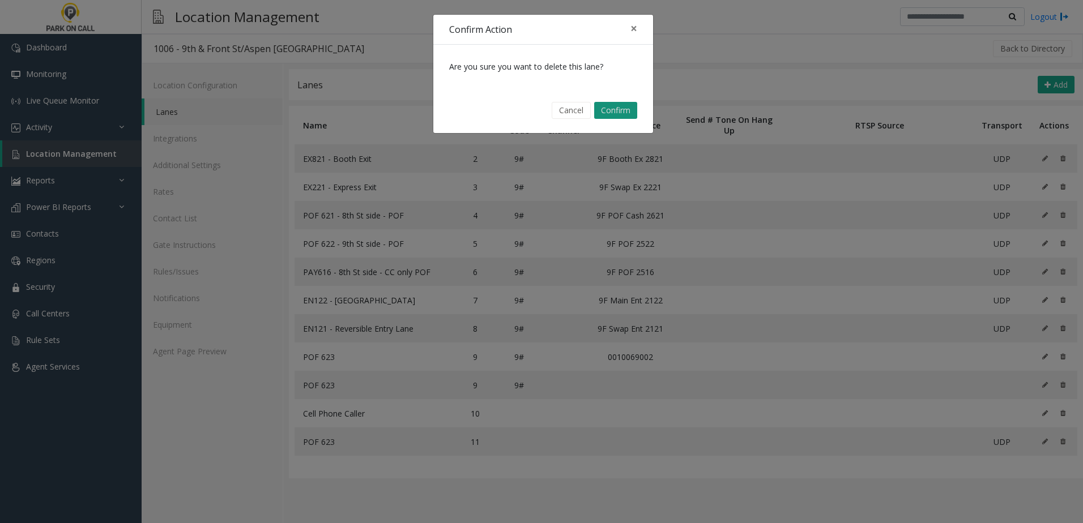
click at [625, 111] on button "Confirm" at bounding box center [615, 110] width 43 height 17
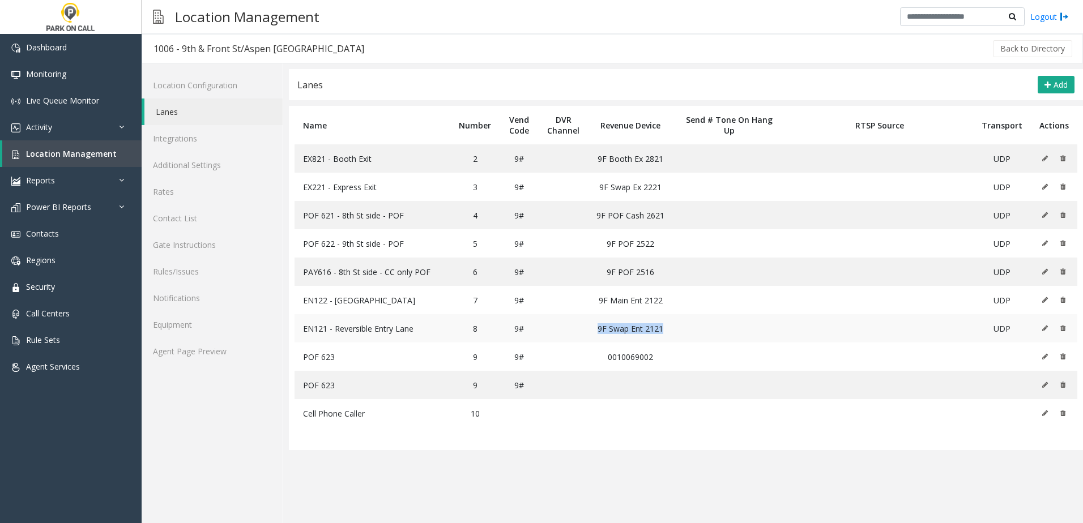
drag, startPoint x: 593, startPoint y: 332, endPoint x: 664, endPoint y: 328, distance: 70.9
click at [664, 328] on td "9F Swap Ent 2121" at bounding box center [630, 328] width 85 height 28
drag, startPoint x: 664, startPoint y: 328, endPoint x: 647, endPoint y: 329, distance: 17.6
click at [647, 329] on td "9F Swap Ent 2121" at bounding box center [630, 328] width 85 height 28
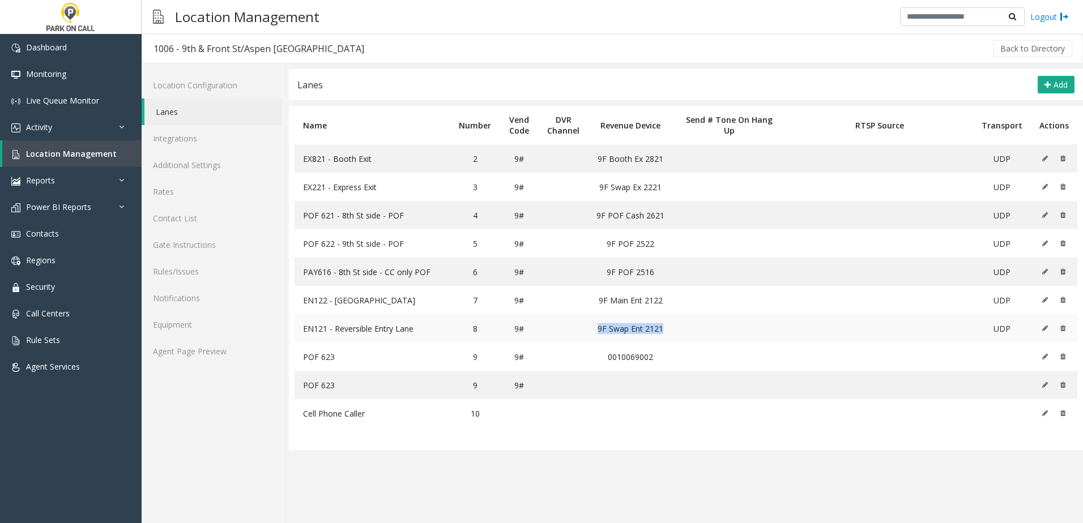
click at [647, 329] on td "9F Swap Ent 2121" at bounding box center [630, 328] width 85 height 28
drag, startPoint x: 647, startPoint y: 329, endPoint x: 649, endPoint y: 338, distance: 9.5
click at [649, 338] on td "9F Swap Ent 2121" at bounding box center [630, 328] width 85 height 28
click at [644, 309] on td "9F Main Ent 2122" at bounding box center [630, 300] width 85 height 28
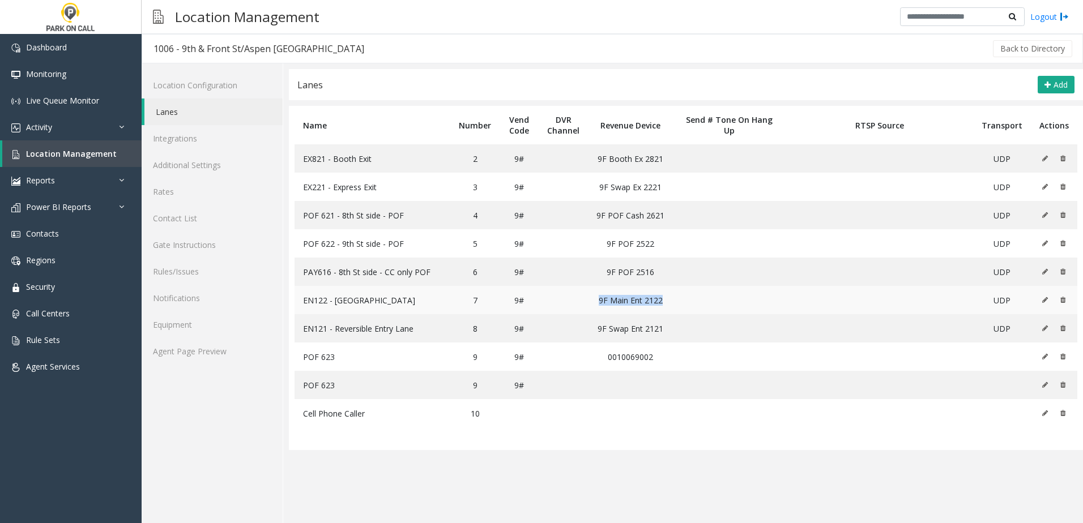
click at [644, 309] on td "9F Main Ent 2122" at bounding box center [630, 300] width 85 height 28
click at [1042, 328] on icon at bounding box center [1045, 328] width 6 height 7
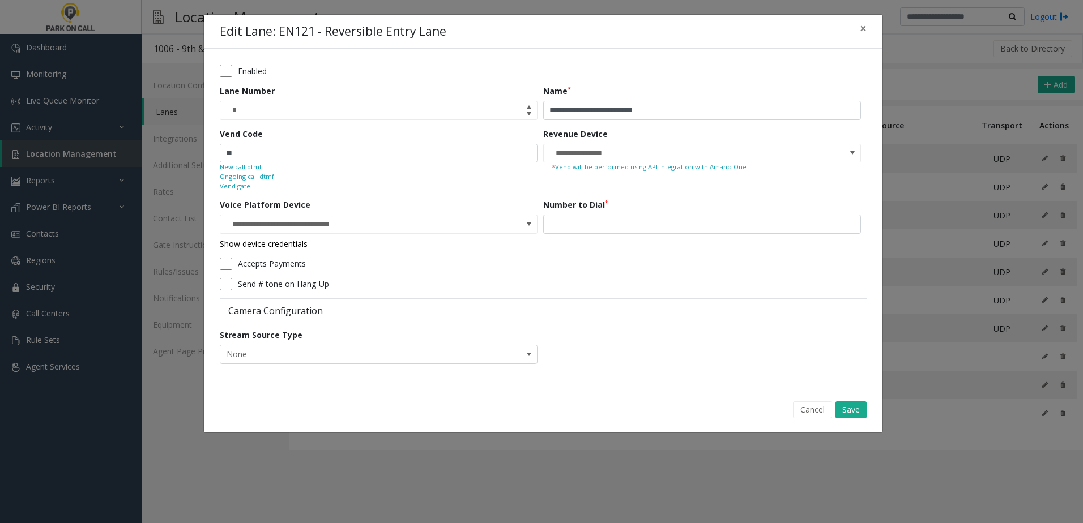
click at [296, 244] on link "Show device credentials" at bounding box center [264, 243] width 88 height 11
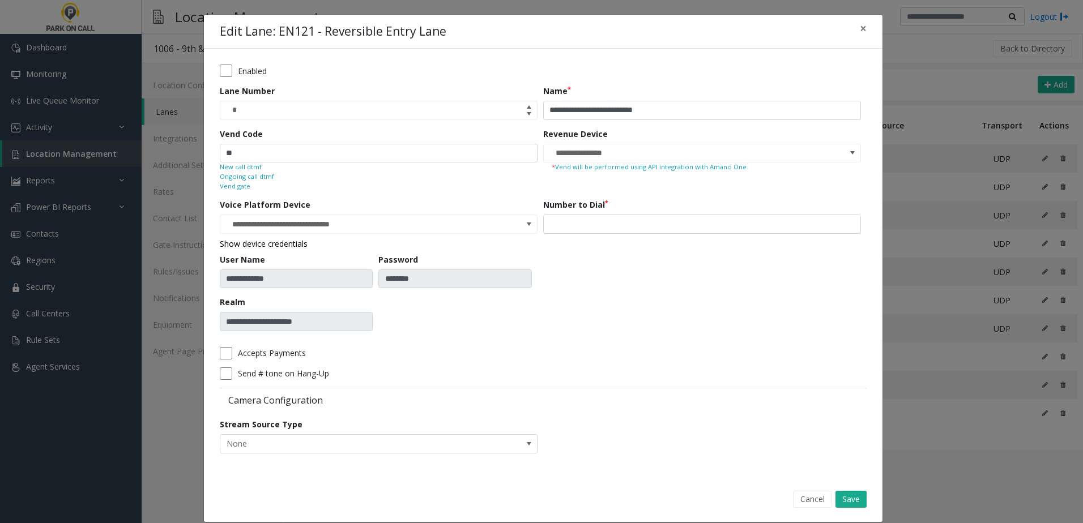
drag, startPoint x: 333, startPoint y: 326, endPoint x: 369, endPoint y: 330, distance: 35.9
click at [369, 330] on div "**********" at bounding box center [299, 313] width 159 height 35
click at [374, 340] on form "**********" at bounding box center [543, 263] width 647 height 397
click at [802, 498] on button "Cancel" at bounding box center [812, 499] width 39 height 17
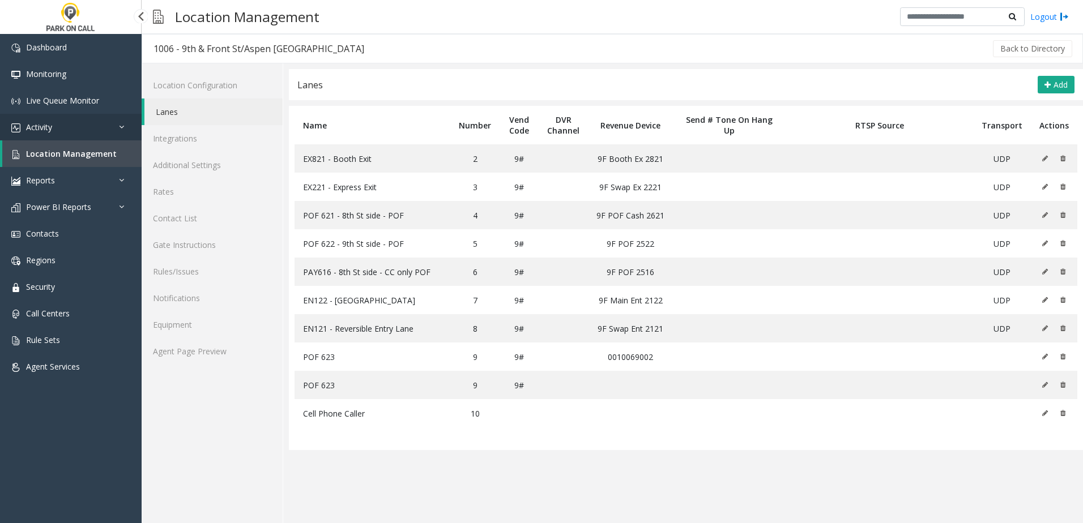
click at [42, 130] on span "Activity" at bounding box center [39, 127] width 26 height 11
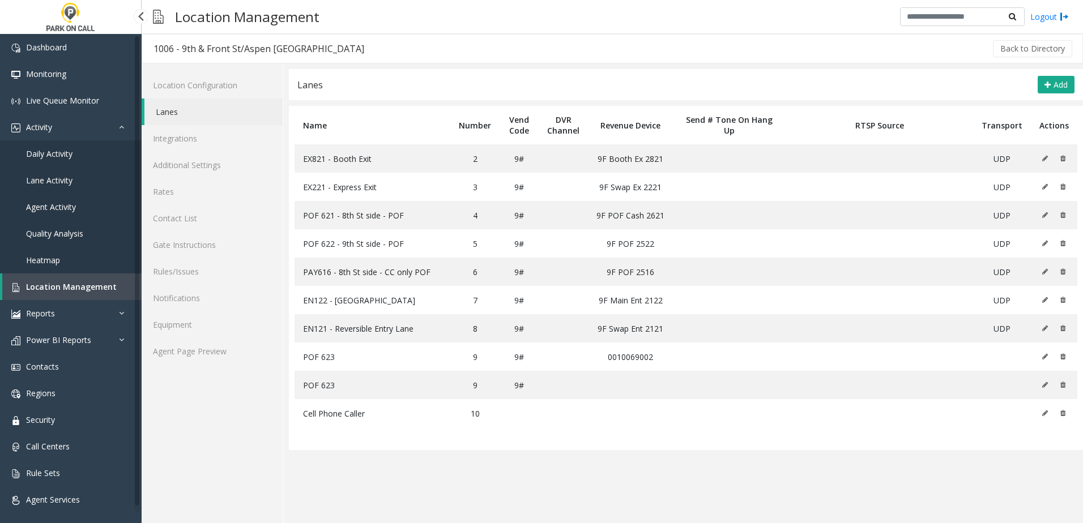
click at [49, 147] on link "Daily Activity" at bounding box center [71, 153] width 142 height 27
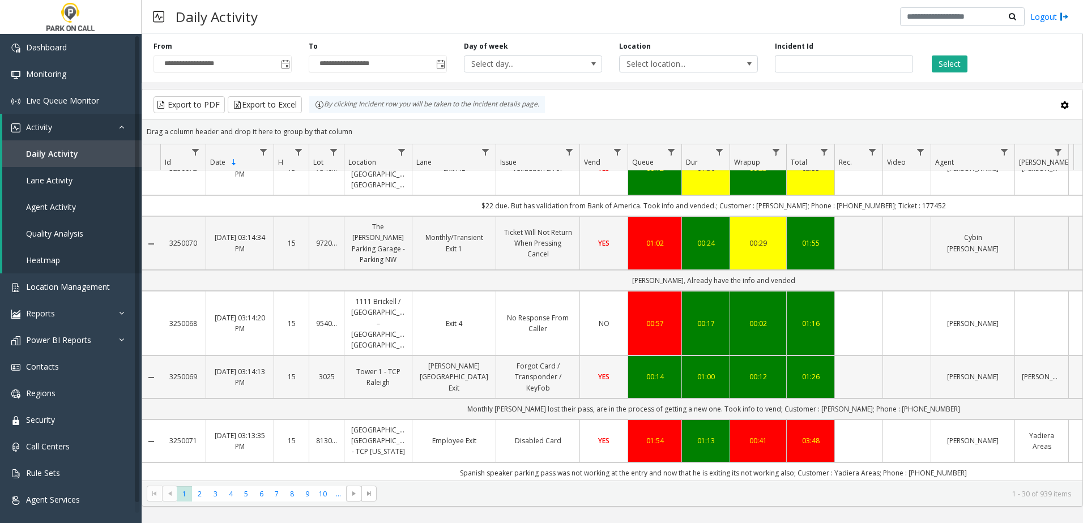
scroll to position [1423, 0]
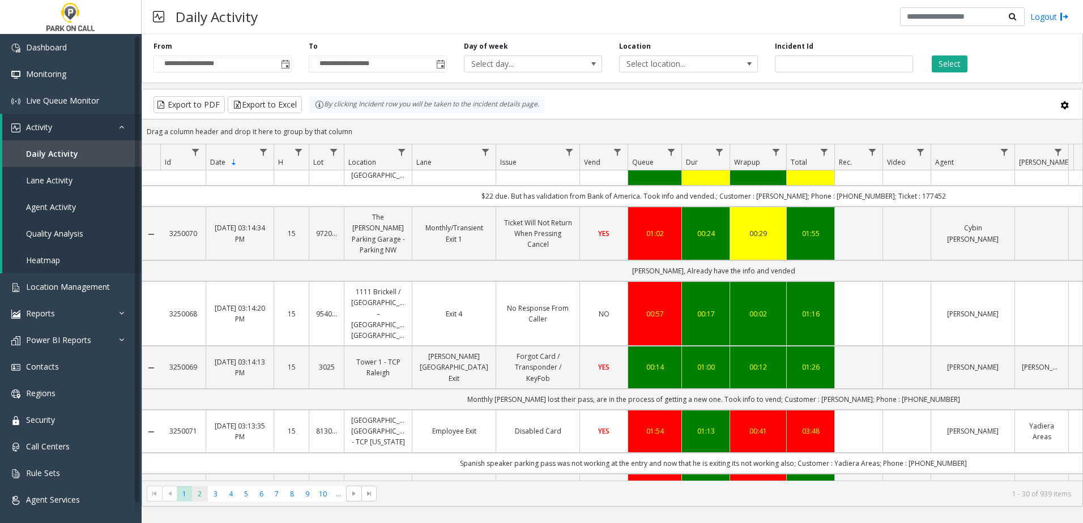
click at [204, 491] on span "2" at bounding box center [199, 493] width 15 height 15
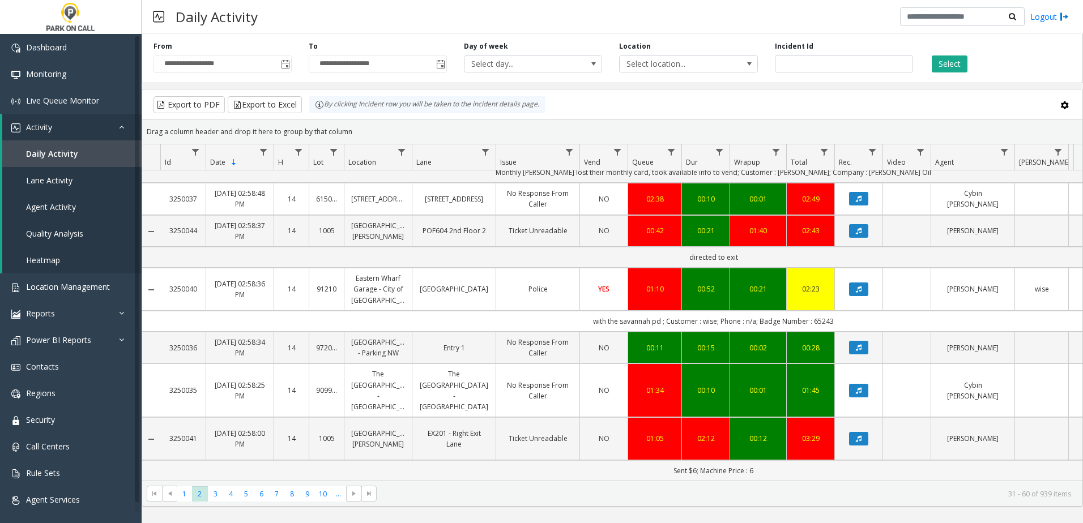
scroll to position [1477, 0]
click at [191, 502] on kendo-pager "* * * * * * * * * ** *** 1 2 3 4 5 6 7 8 9 10 ... 31 - 60 of 939 items" at bounding box center [612, 493] width 940 height 25
click at [185, 497] on span "1" at bounding box center [184, 493] width 15 height 15
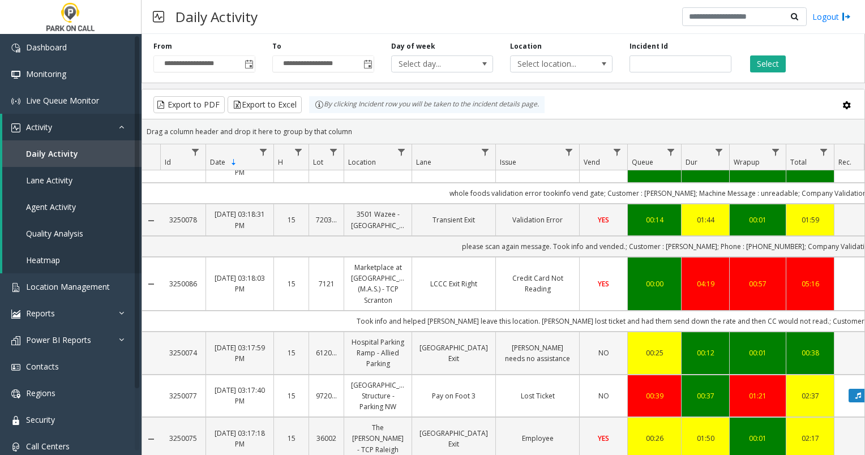
scroll to position [1365, 0]
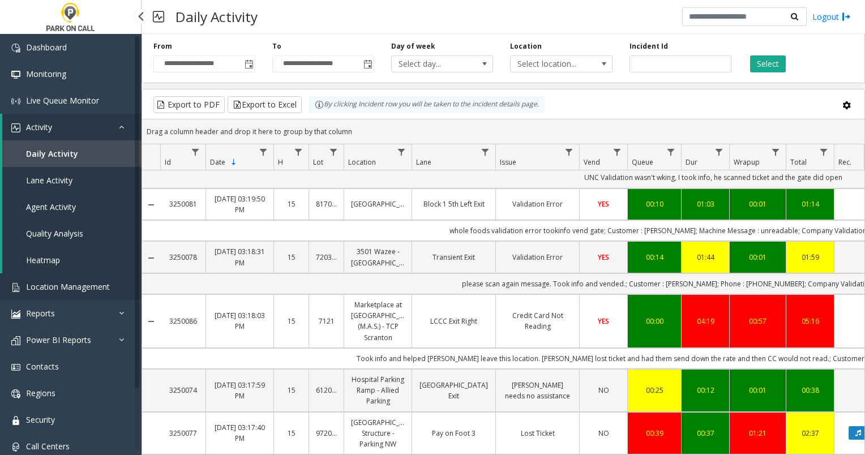
click at [54, 280] on link "Location Management" at bounding box center [71, 286] width 142 height 27
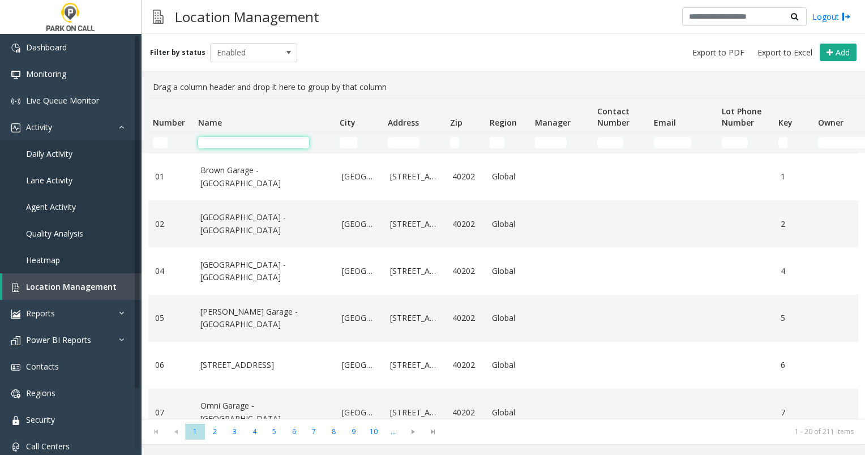
click at [244, 144] on input "Name Filter" at bounding box center [253, 142] width 111 height 11
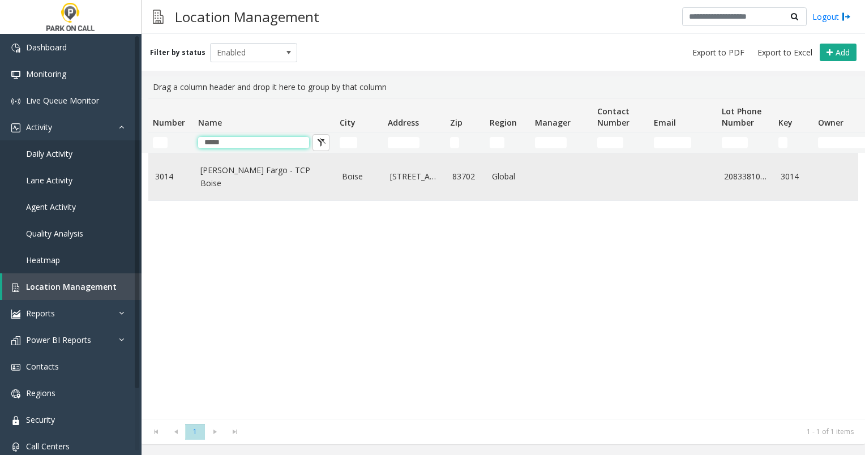
type input "*****"
click at [207, 175] on link "Wells Fargo - TCP Boise" at bounding box center [264, 176] width 128 height 25
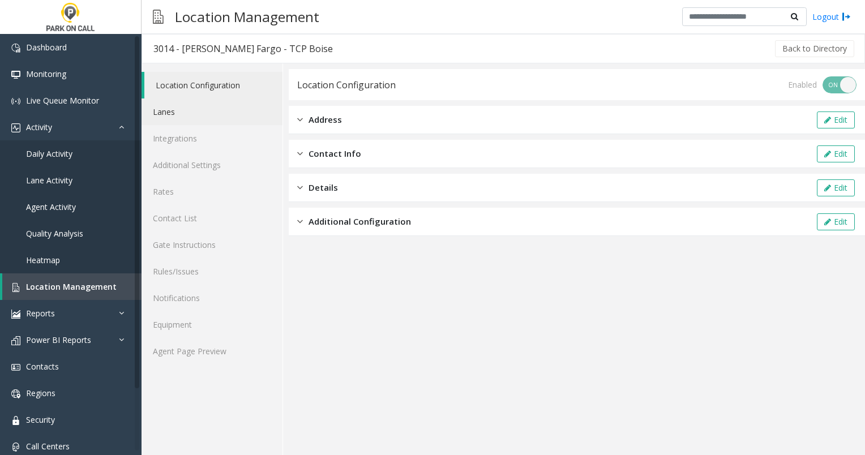
click at [193, 122] on link "Lanes" at bounding box center [212, 112] width 141 height 27
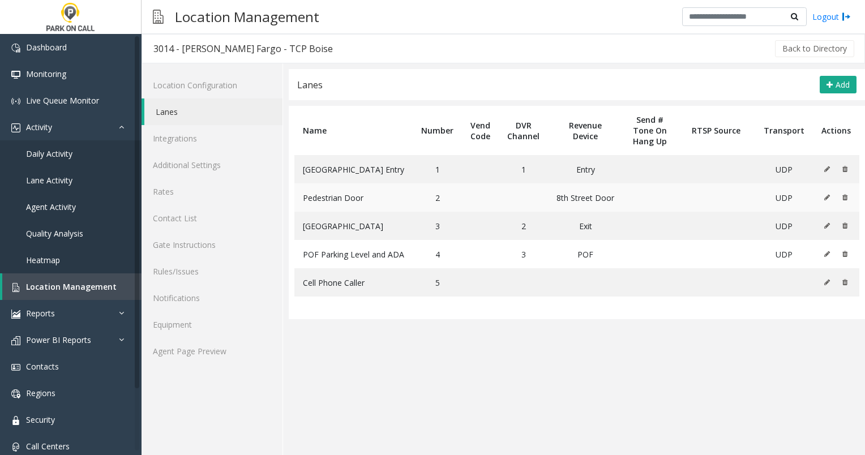
click at [829, 197] on icon at bounding box center [827, 197] width 6 height 7
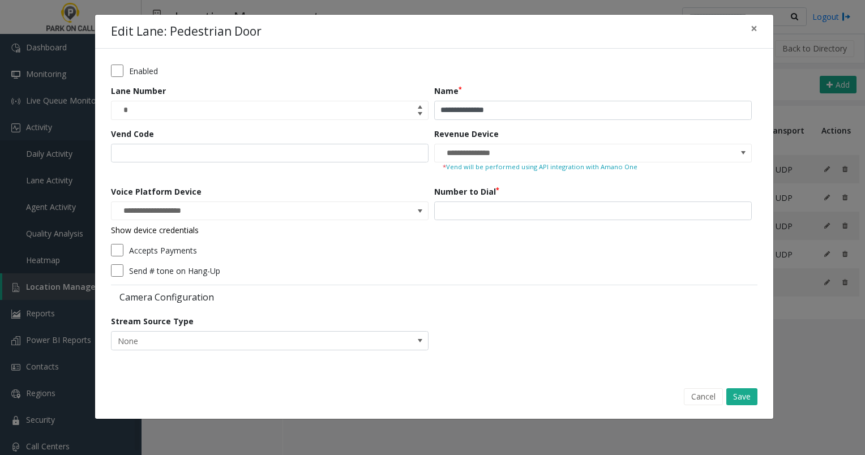
click at [190, 225] on link "Show device credentials" at bounding box center [155, 230] width 88 height 11
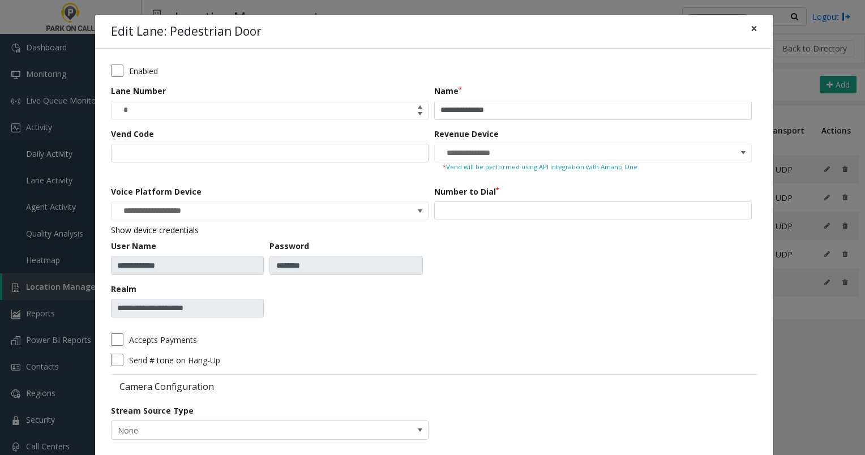
click at [751, 29] on span "×" at bounding box center [754, 28] width 7 height 16
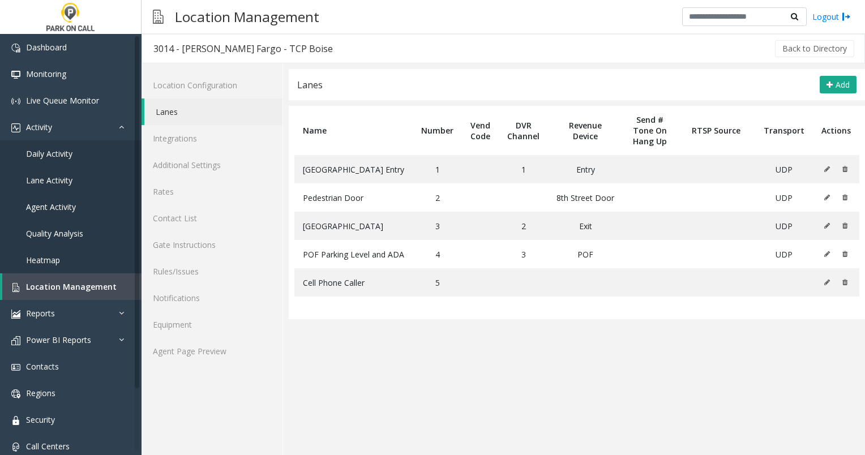
click at [323, 348] on app-lanes "**********" at bounding box center [577, 262] width 576 height 386
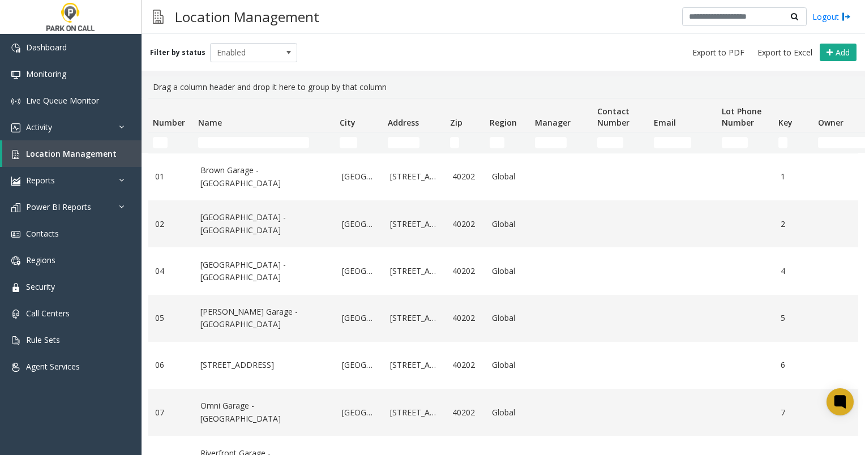
click at [236, 132] on td "Name Filter" at bounding box center [265, 142] width 142 height 20
click at [234, 142] on input "Name Filter" at bounding box center [253, 142] width 111 height 11
type input "**"
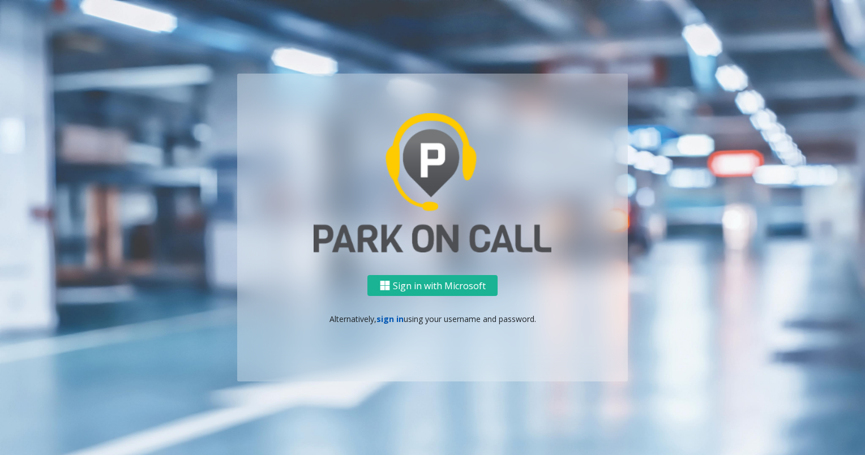
click at [381, 316] on link "sign in" at bounding box center [390, 319] width 27 height 11
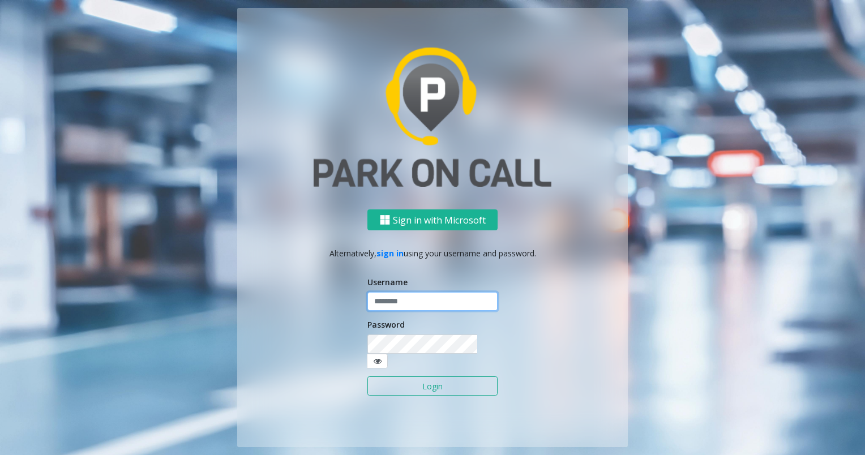
click at [388, 309] on input "text" at bounding box center [432, 301] width 130 height 19
type input "********"
